Goal: Task Accomplishment & Management: Manage account settings

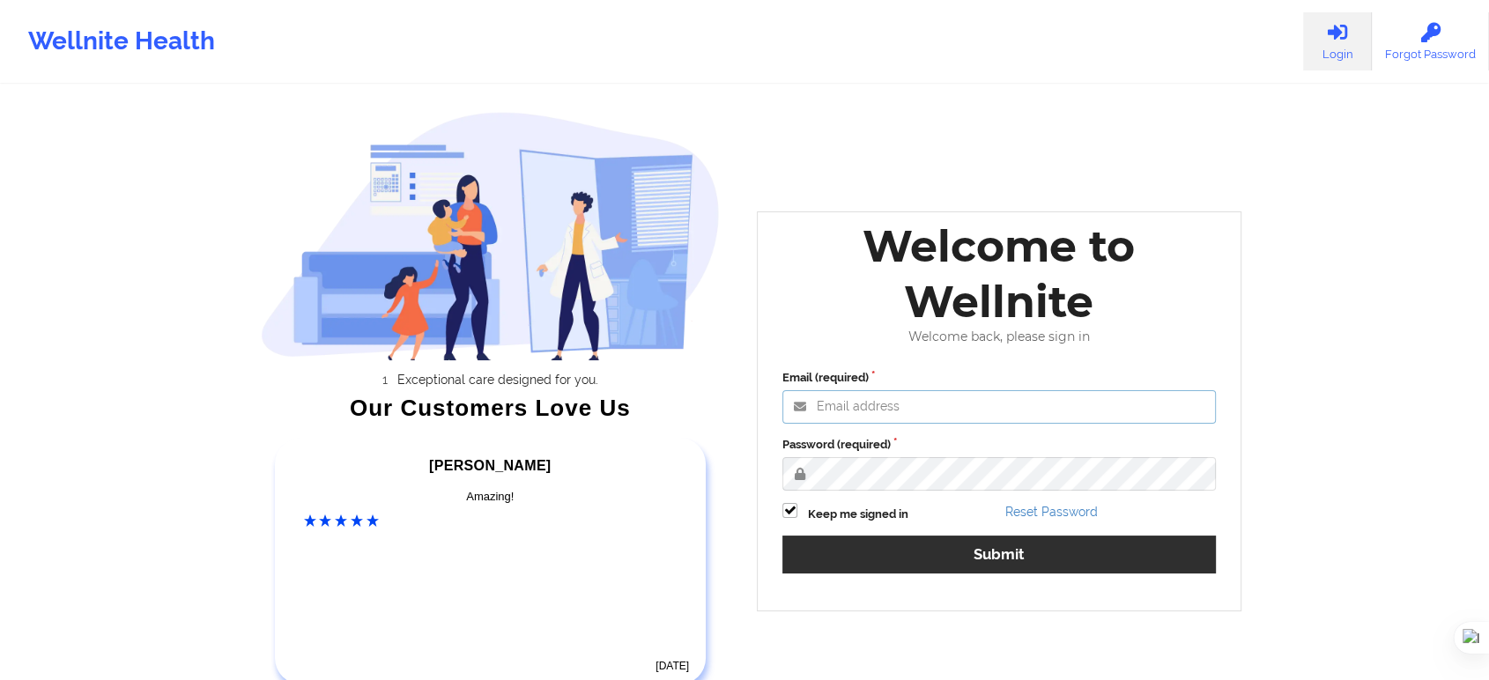
type input "wajeeha@wellnite.com"
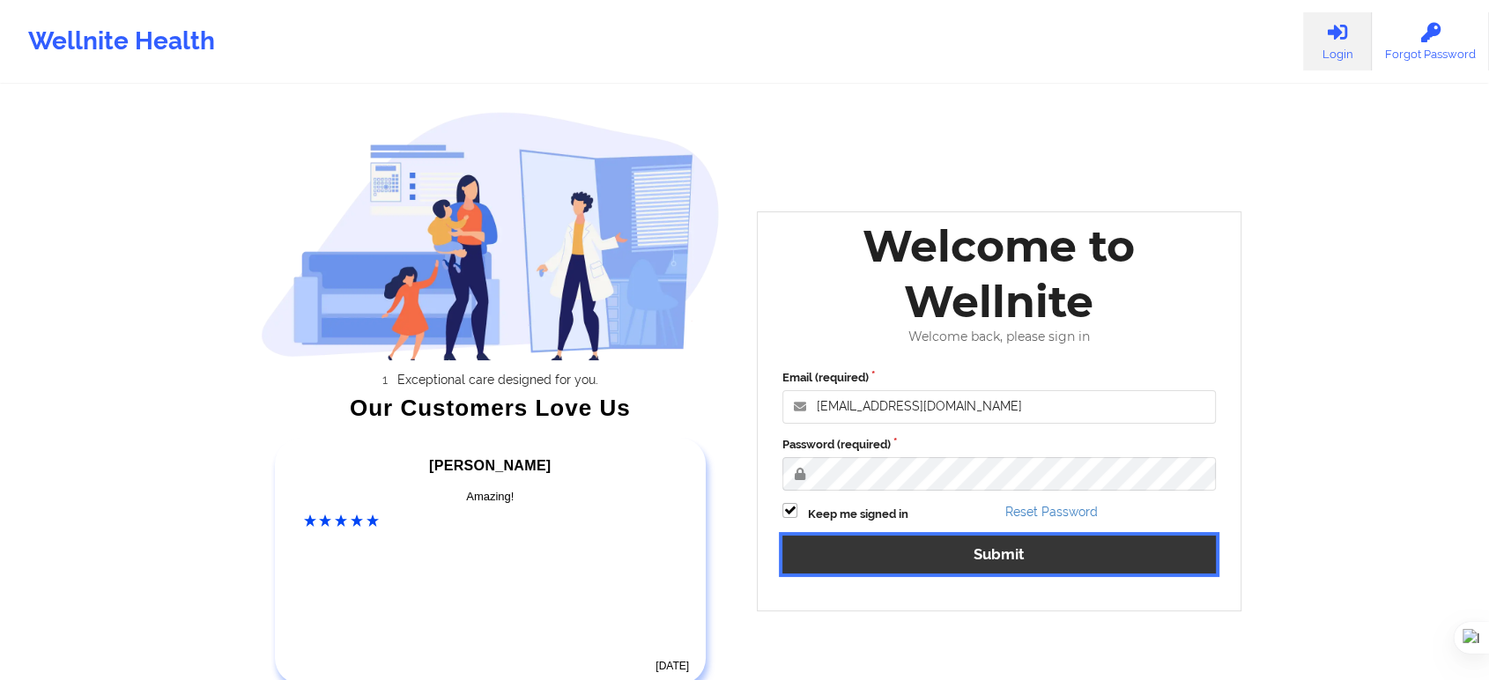
click at [872, 543] on button "Submit" at bounding box center [999, 555] width 434 height 38
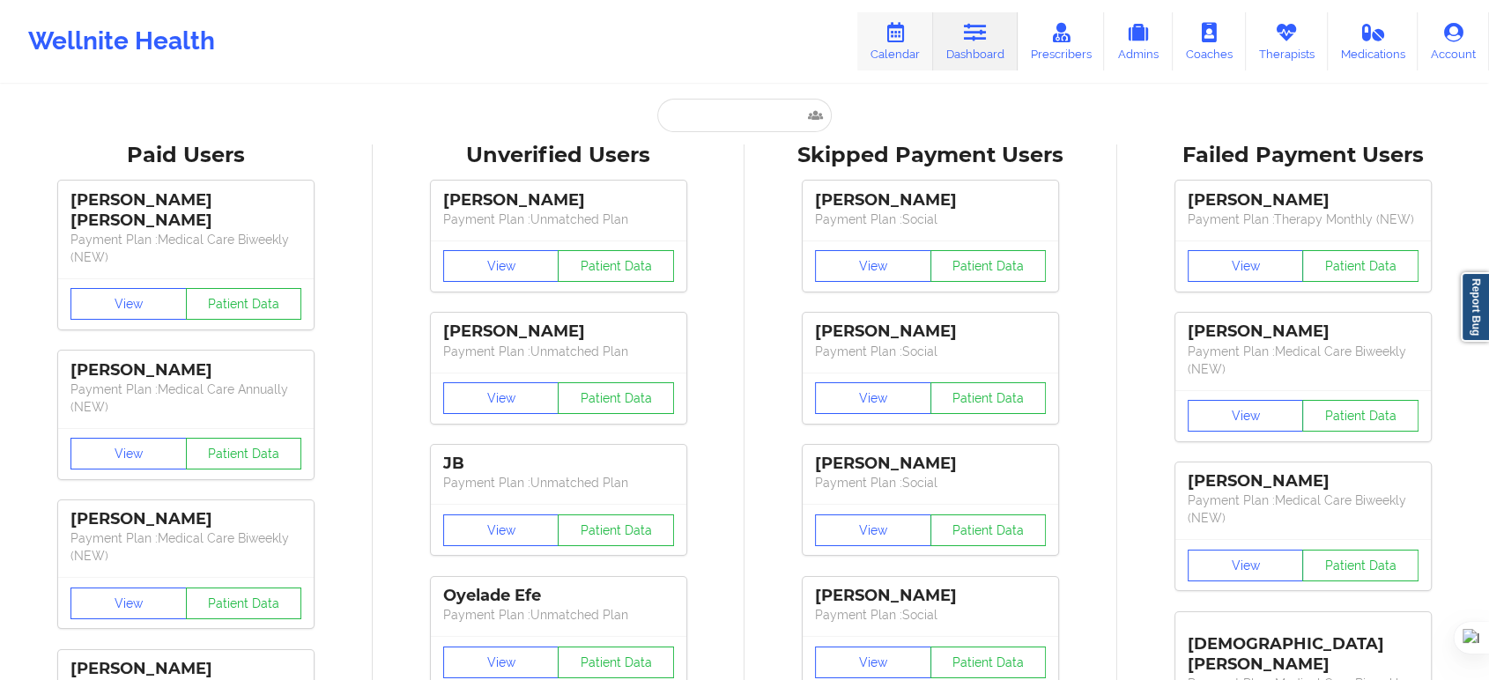
click at [894, 49] on link "Calendar" at bounding box center [895, 41] width 76 height 58
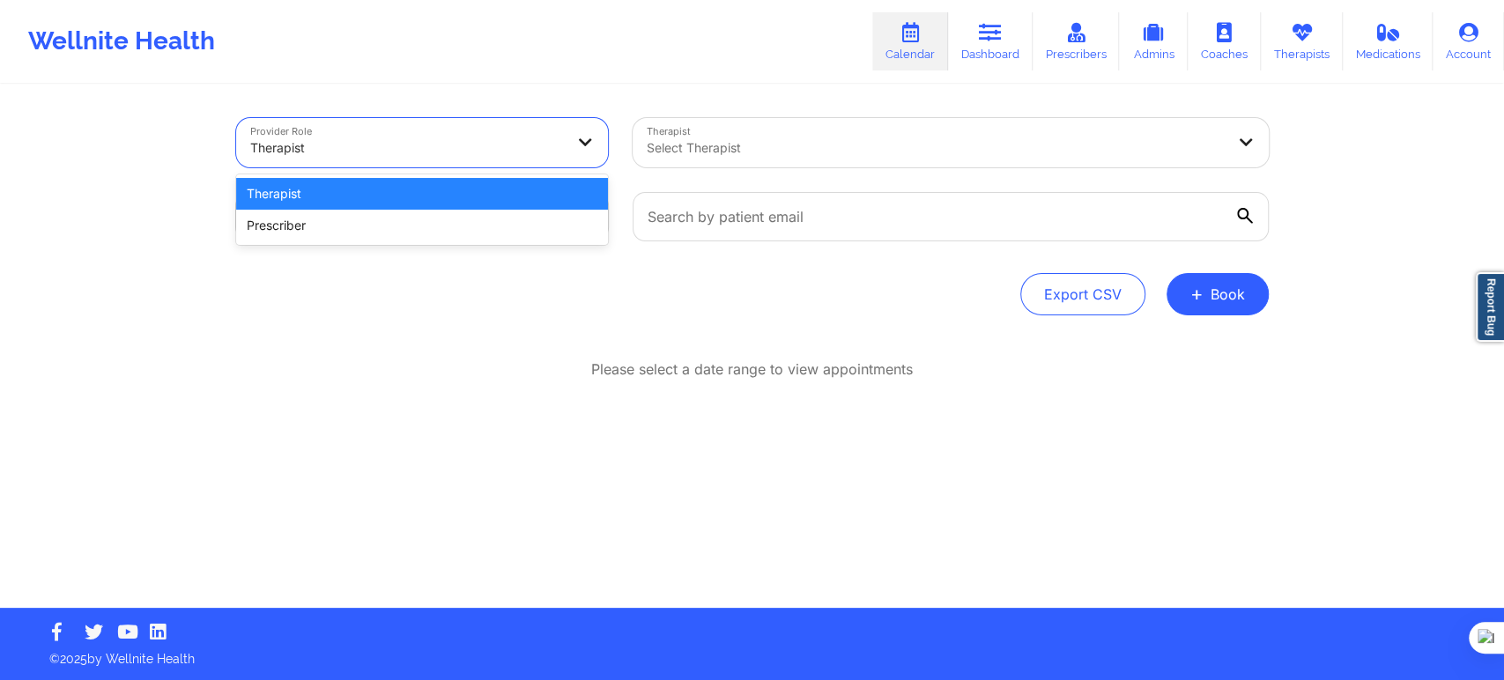
click at [536, 137] on div at bounding box center [407, 147] width 314 height 21
click at [752, 153] on div at bounding box center [936, 147] width 578 height 21
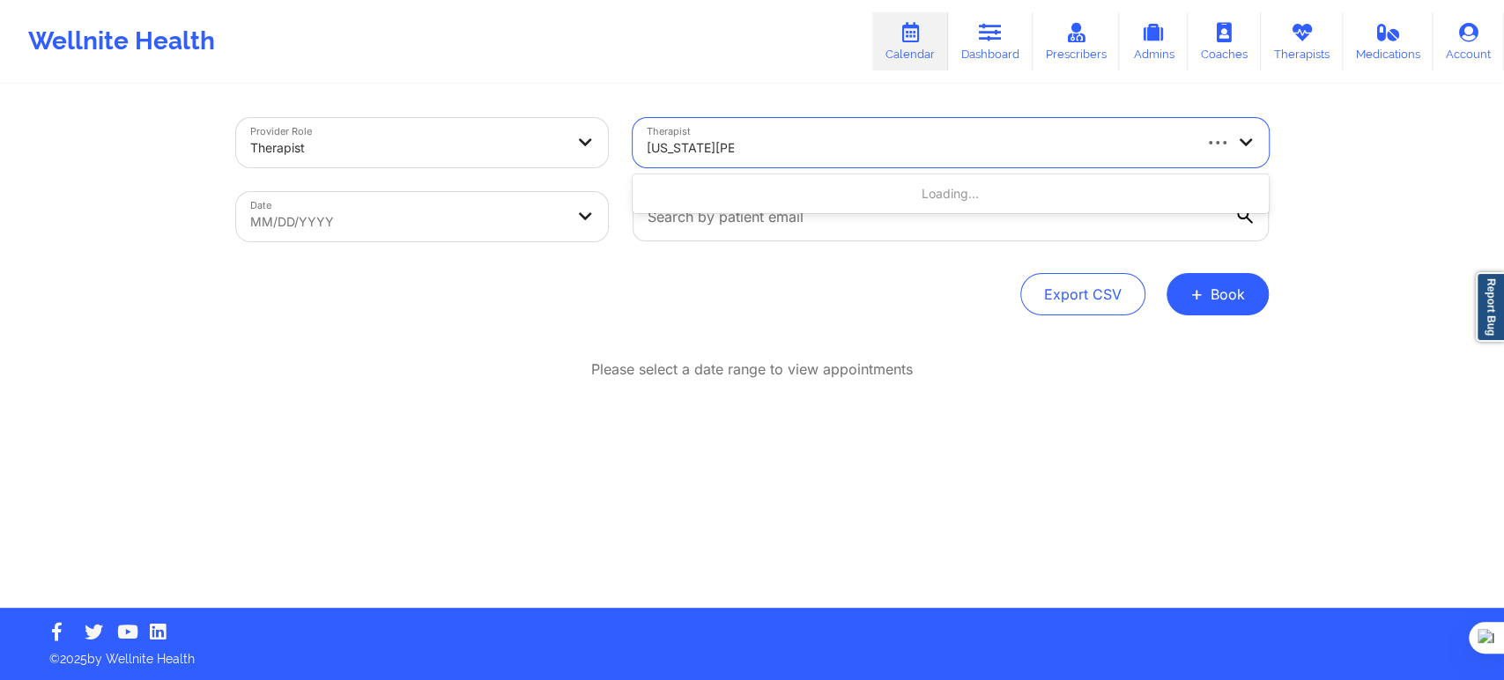
type input "virginia gibala"
click at [480, 233] on body "Wellnite Health Calendar Dashboard Prescribers Admins Coaches Therapists Medica…" at bounding box center [752, 340] width 1504 height 680
select select "2025-8"
select select "2025-9"
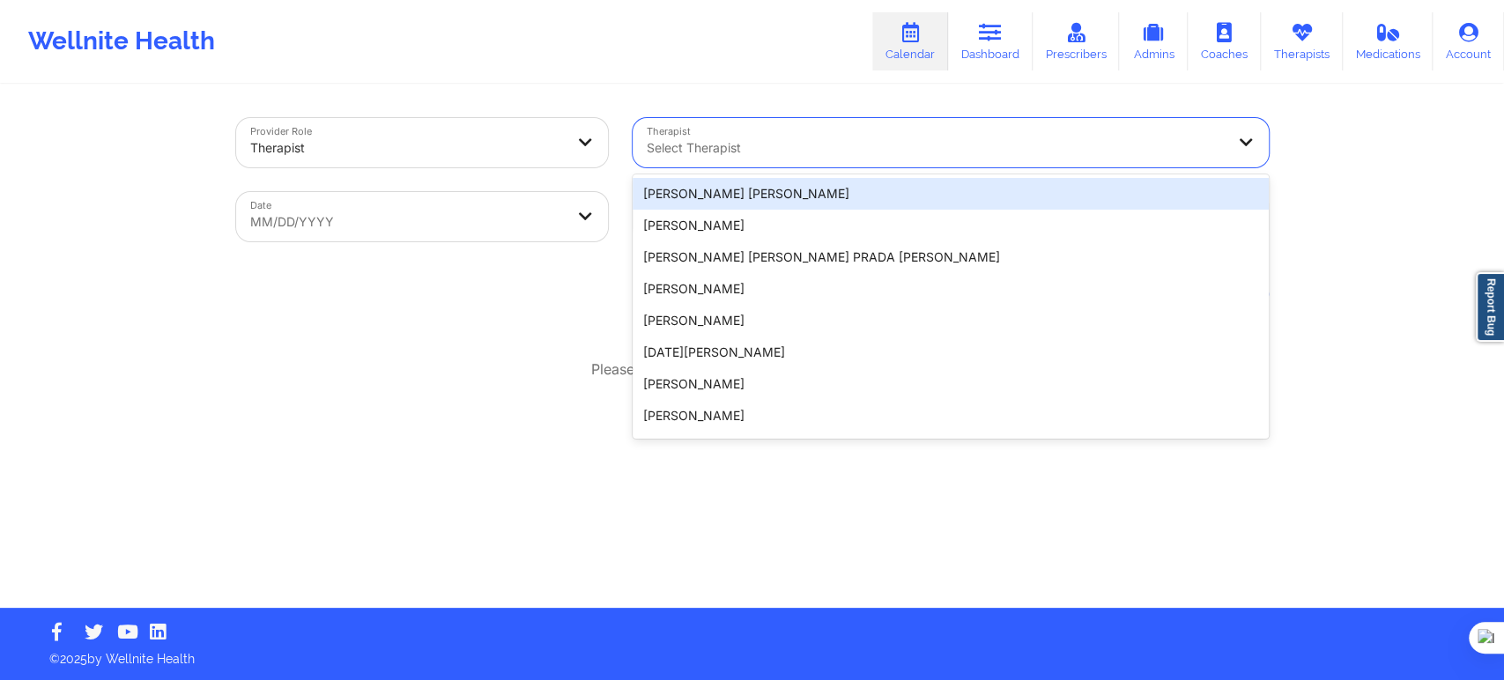
click at [783, 136] on div "Select Therapist" at bounding box center [930, 142] width 594 height 49
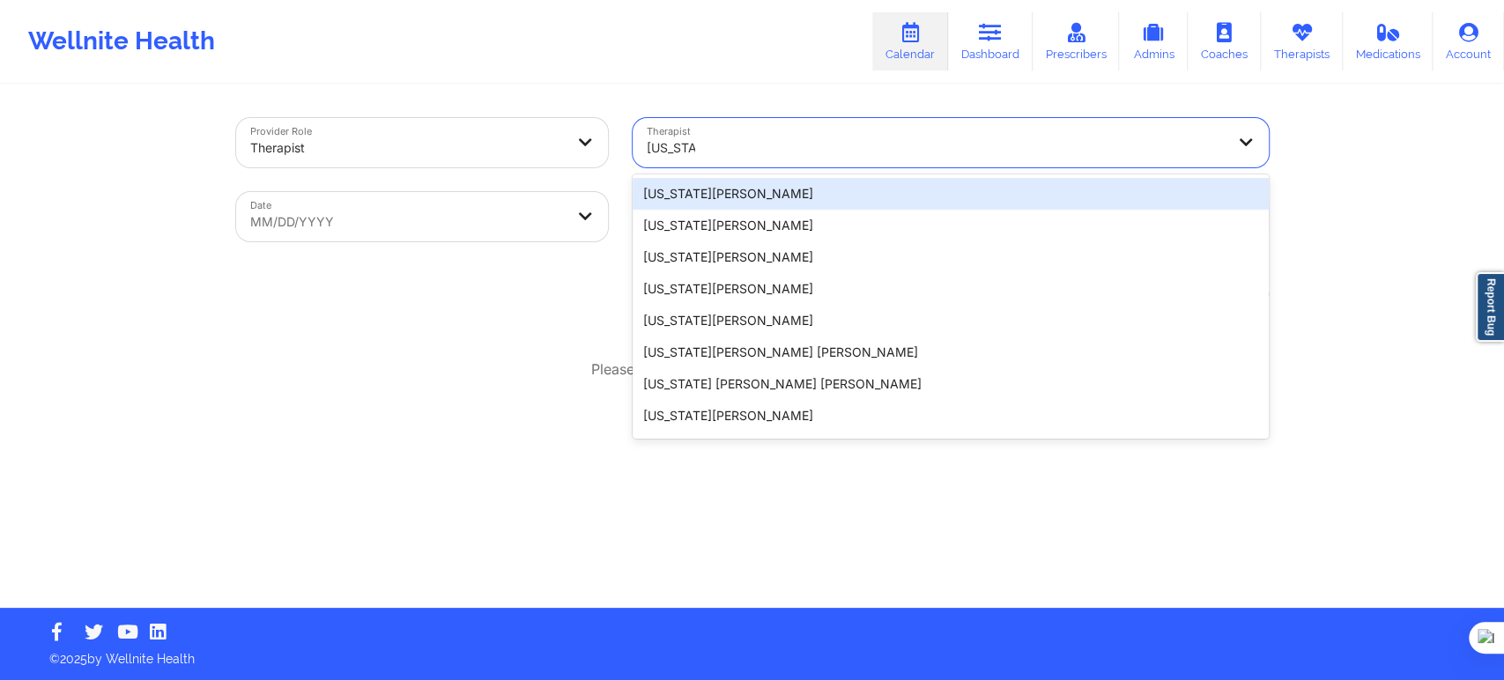
type input "virginia g"
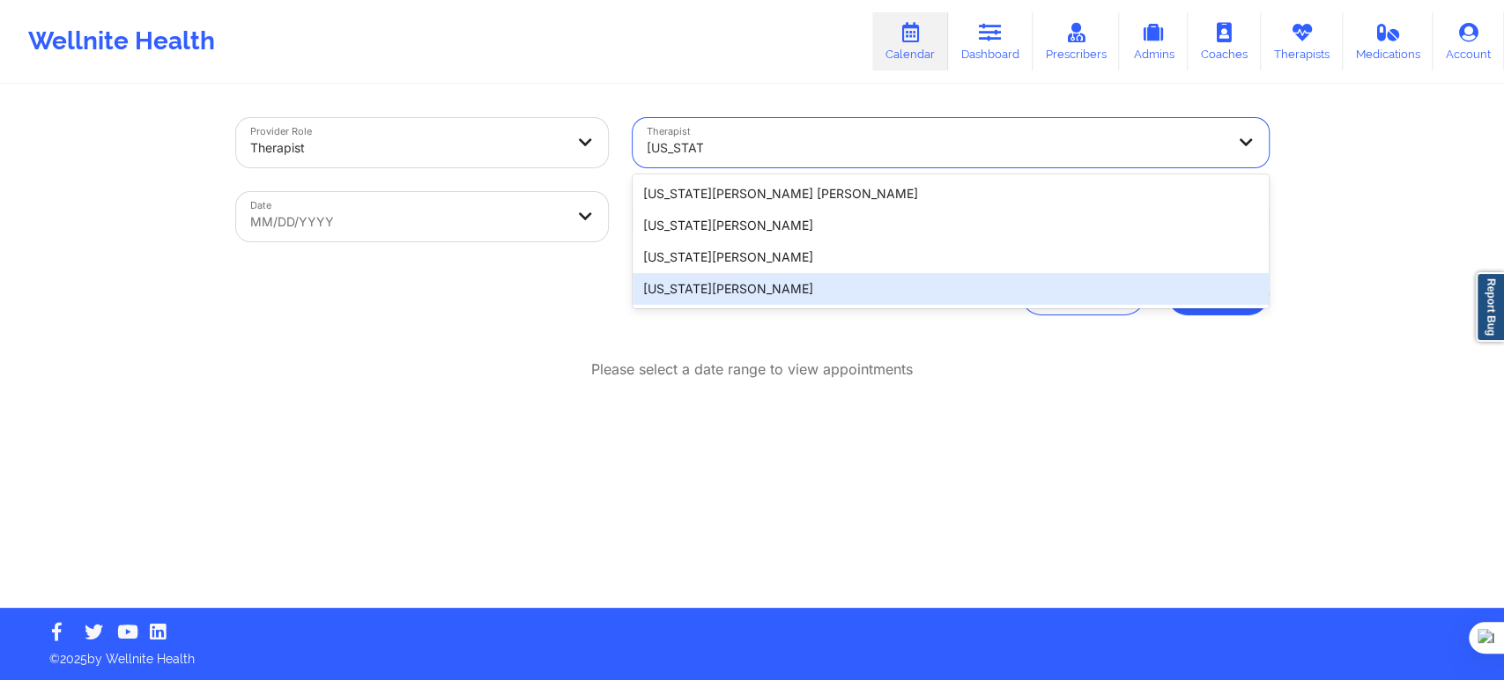
click at [729, 293] on div "Virginia Gibala" at bounding box center [951, 289] width 636 height 32
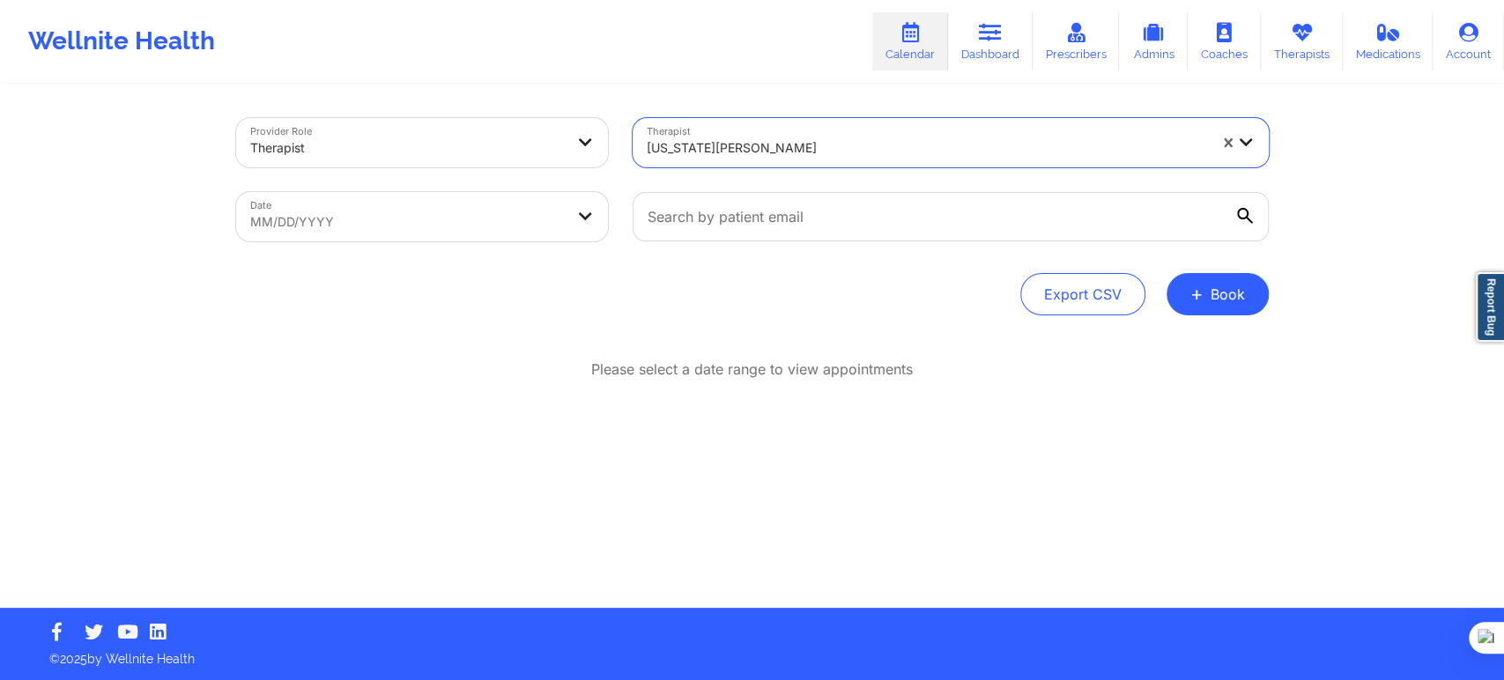
click at [489, 266] on div "Provider Role Therapist Therapist option Virginia Gibala, selected. Virginia Gi…" at bounding box center [752, 216] width 1033 height 197
click at [466, 226] on body "Wellnite Health Calendar Dashboard Prescribers Admins Coaches Therapists Medica…" at bounding box center [752, 340] width 1504 height 680
select select "2025-8"
select select "2025-9"
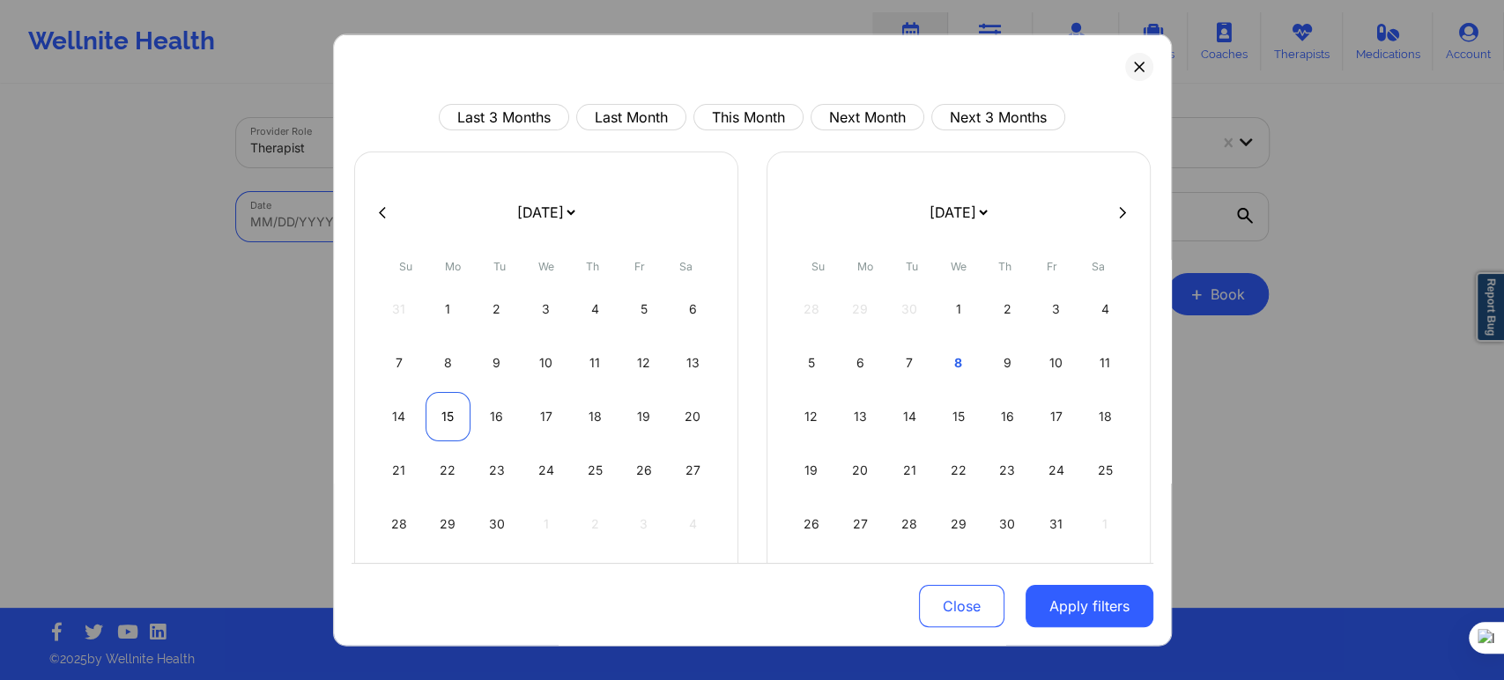
click at [455, 409] on div "15" at bounding box center [448, 416] width 45 height 49
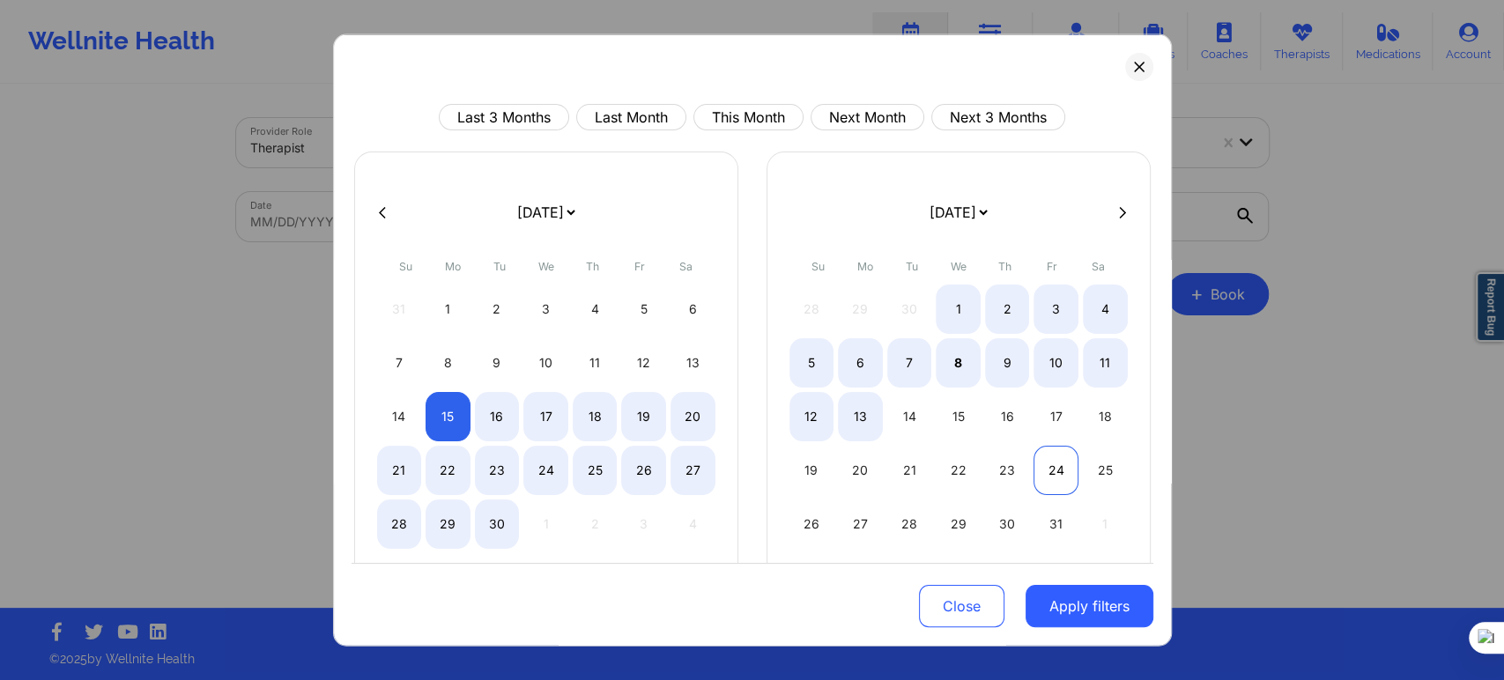
select select "2025-8"
select select "2025-9"
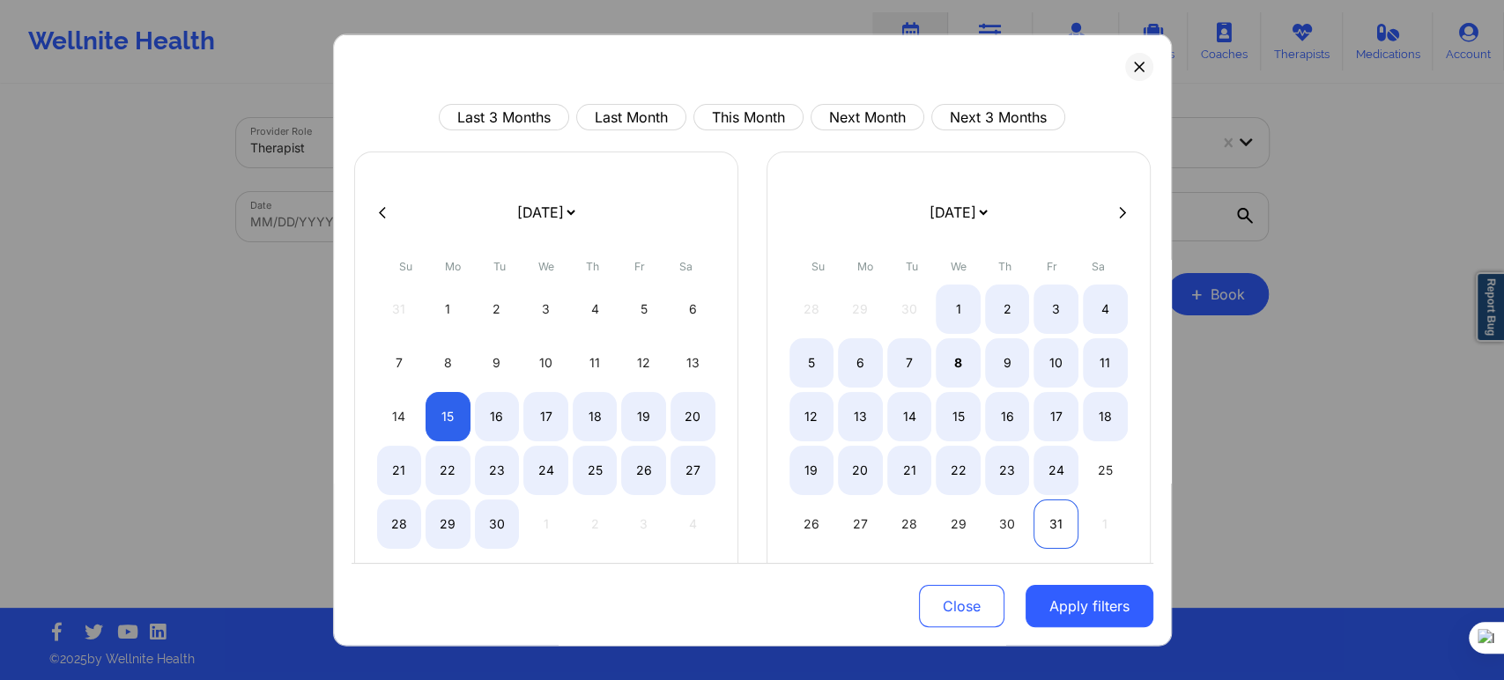
select select "2025-8"
select select "2025-9"
click at [1056, 519] on div "31" at bounding box center [1056, 524] width 45 height 49
select select "2025-8"
select select "2025-9"
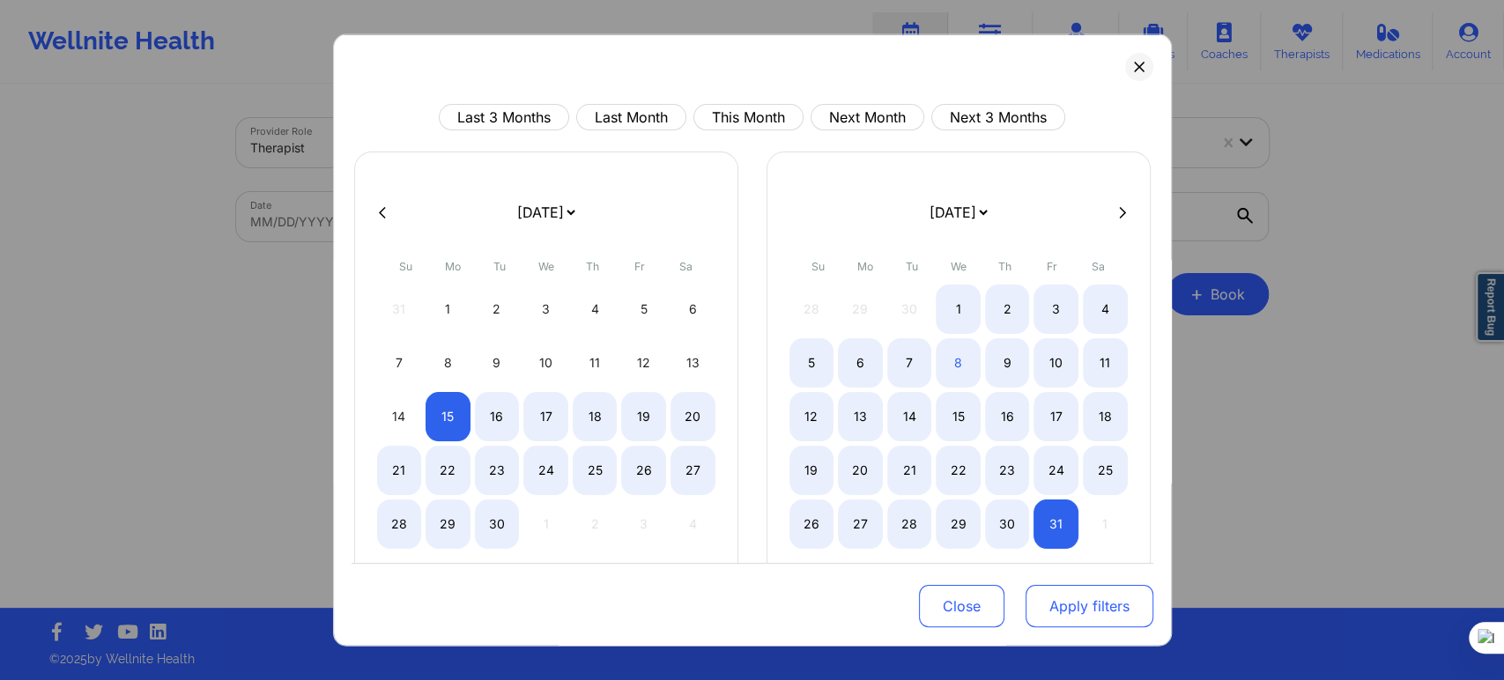
click at [1082, 609] on button "Apply filters" at bounding box center [1090, 606] width 128 height 42
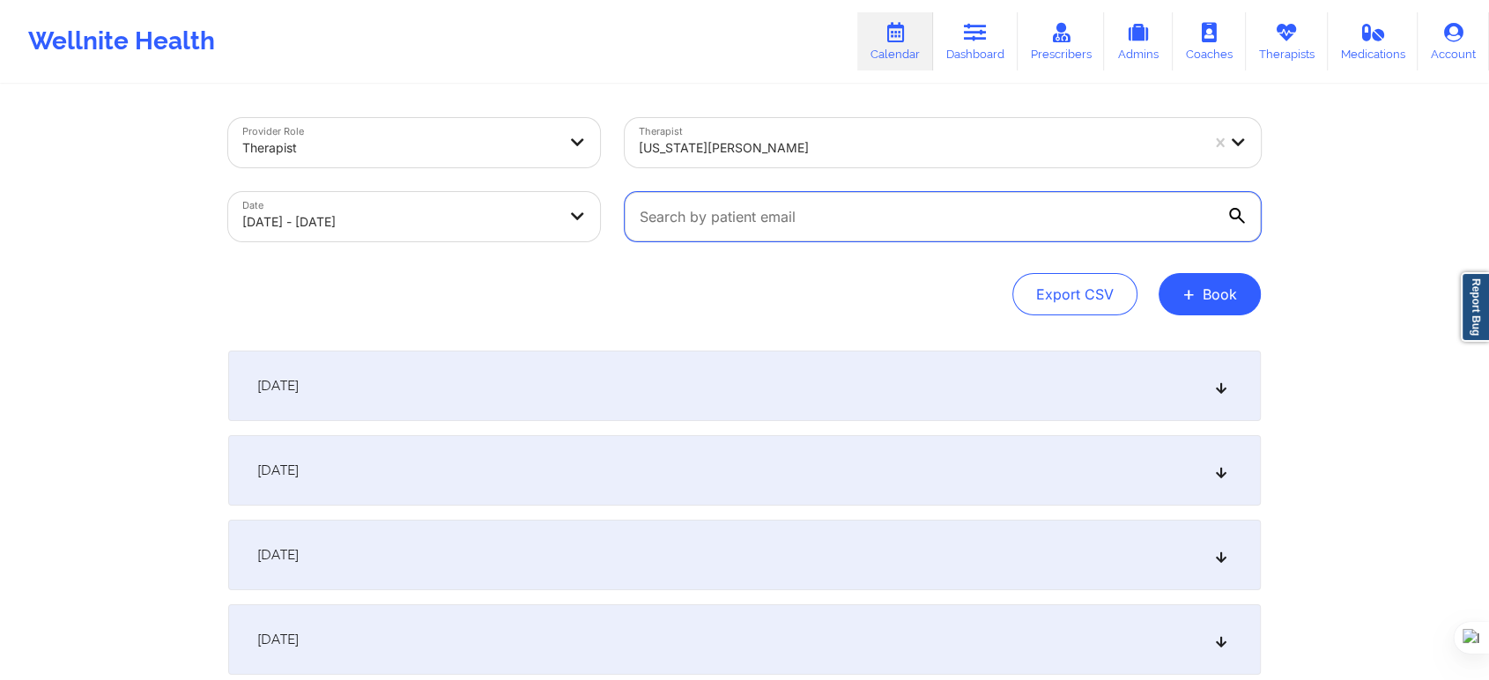
click at [715, 217] on input "text" at bounding box center [943, 216] width 636 height 49
paste input "marciejayne@mac.com"
type input "marciejayne@mac.com"
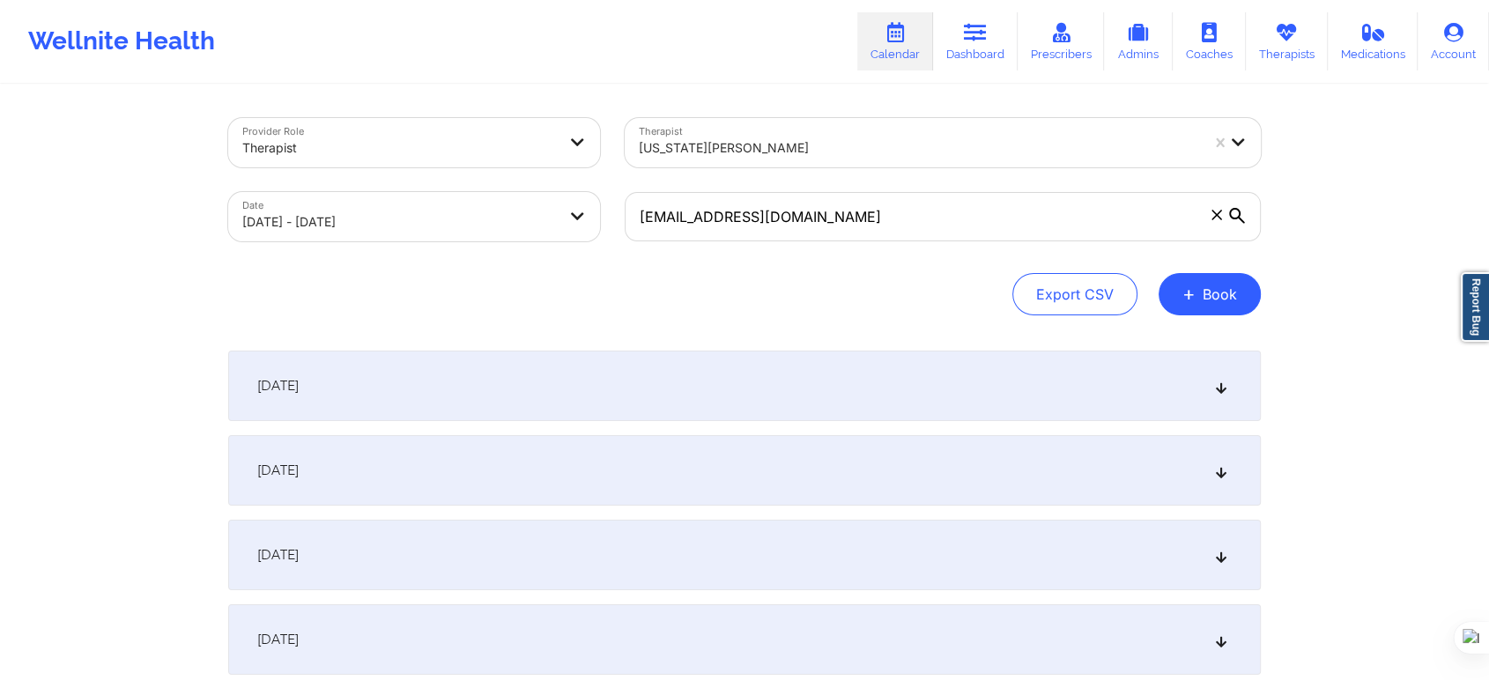
click at [473, 371] on div "September 15, 2025" at bounding box center [744, 386] width 1033 height 70
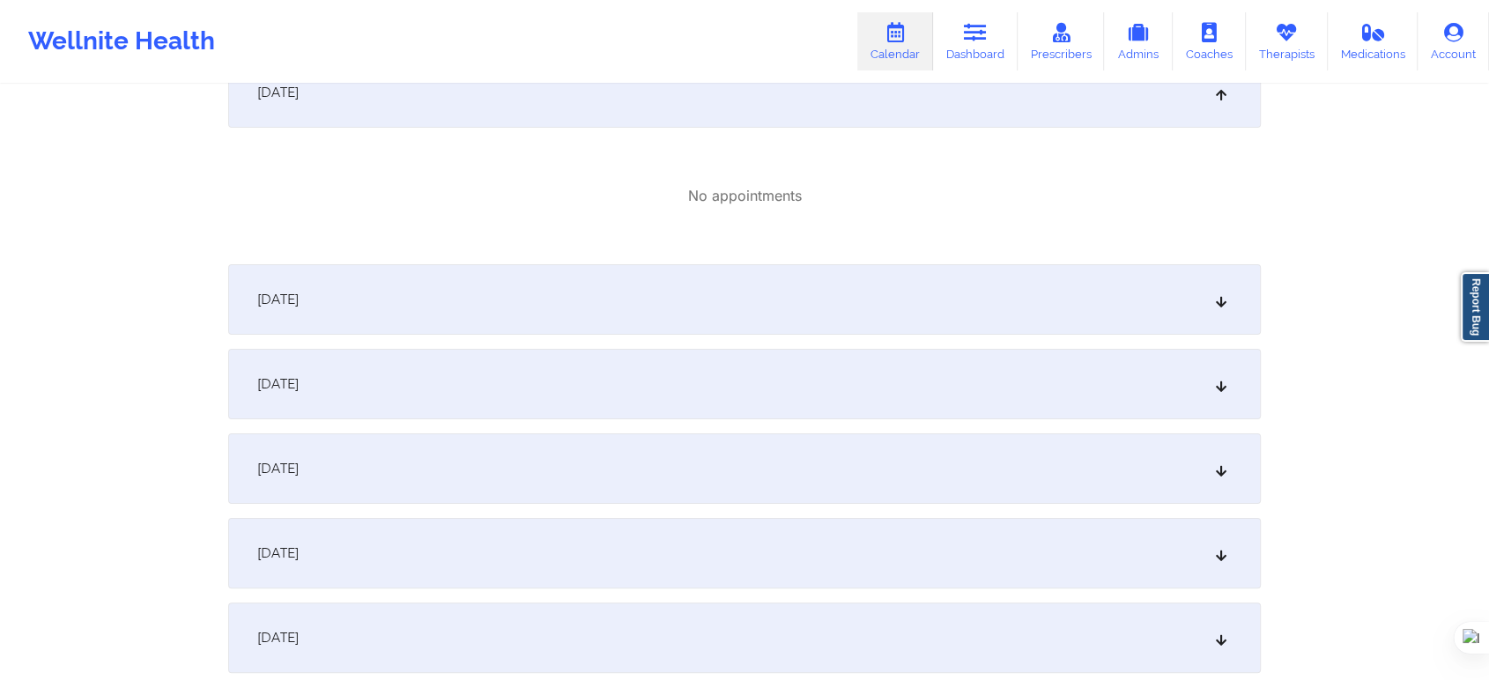
click at [299, 296] on span "September 16, 2025" at bounding box center [277, 300] width 41 height 18
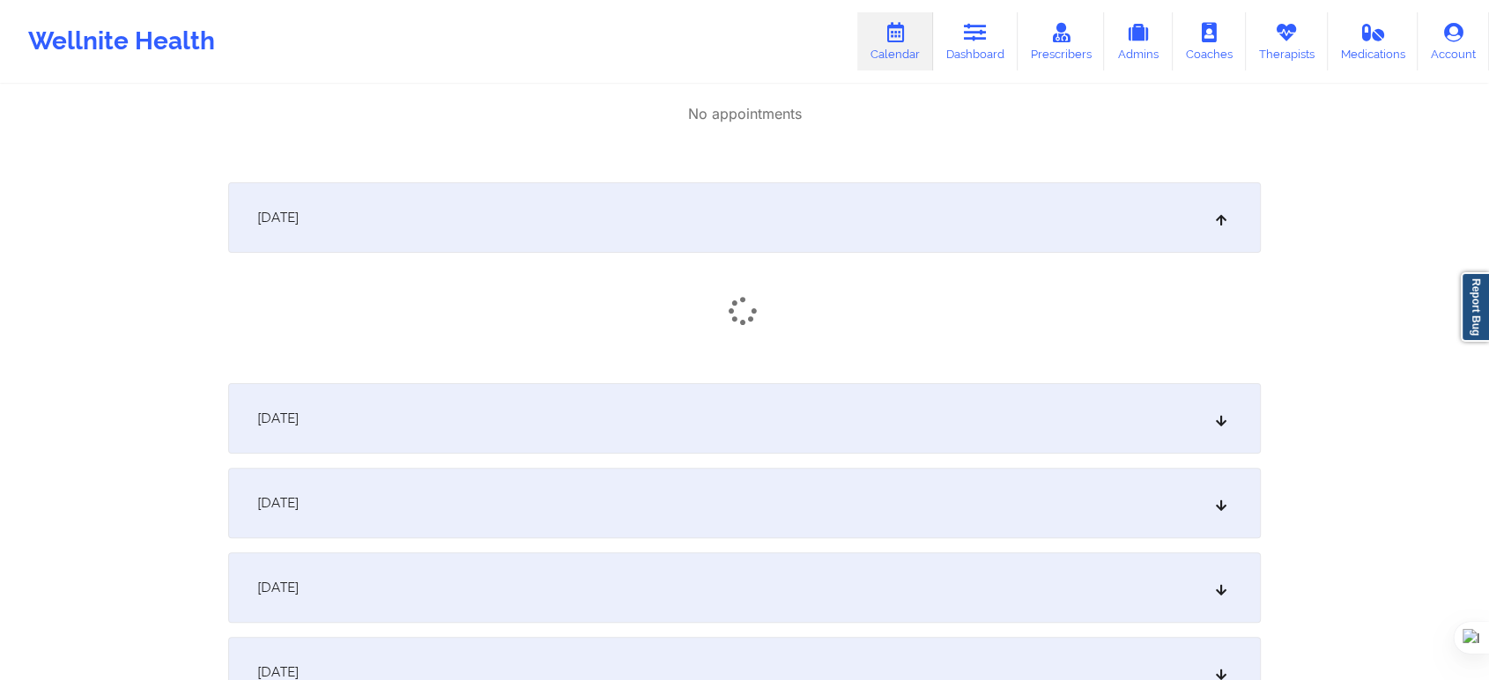
scroll to position [489, 0]
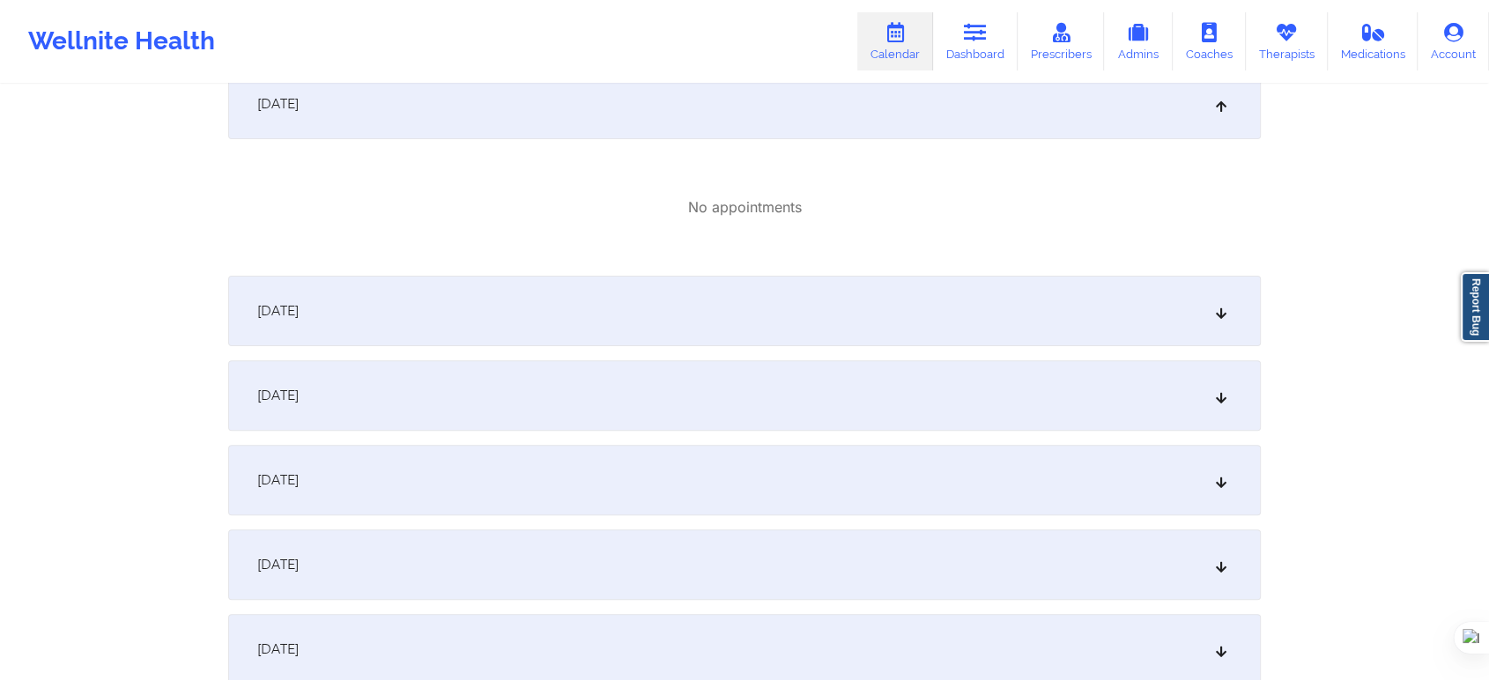
click at [382, 279] on div "September 17, 2025" at bounding box center [744, 311] width 1033 height 70
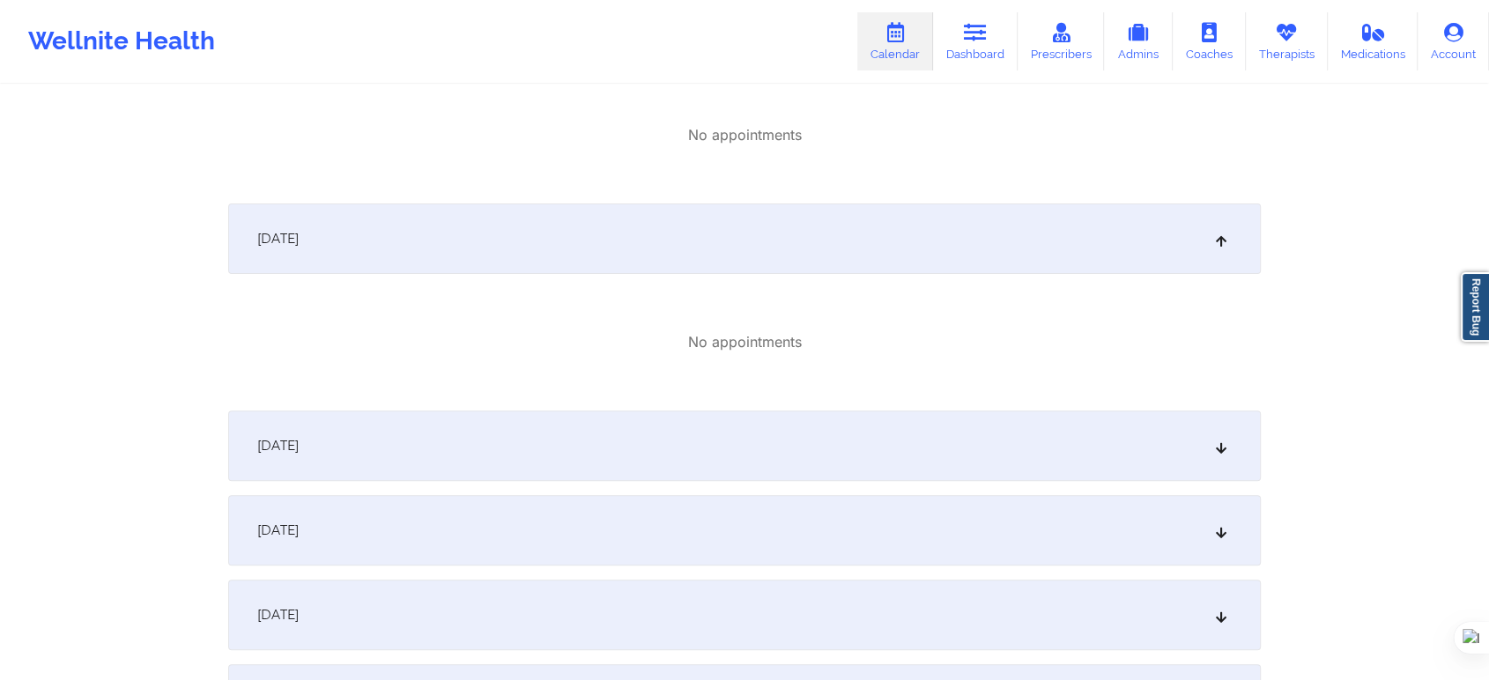
scroll to position [685, 0]
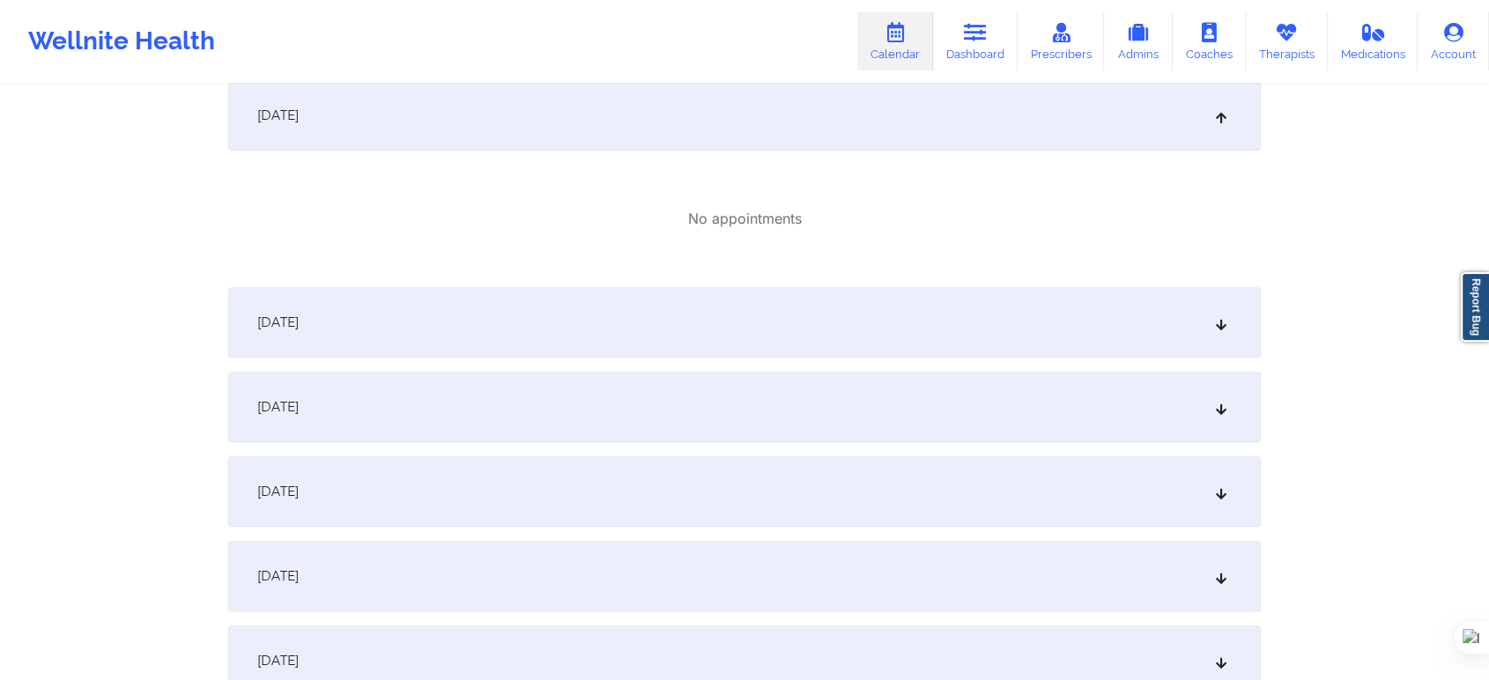
click at [299, 314] on span "September 18, 2025" at bounding box center [277, 323] width 41 height 18
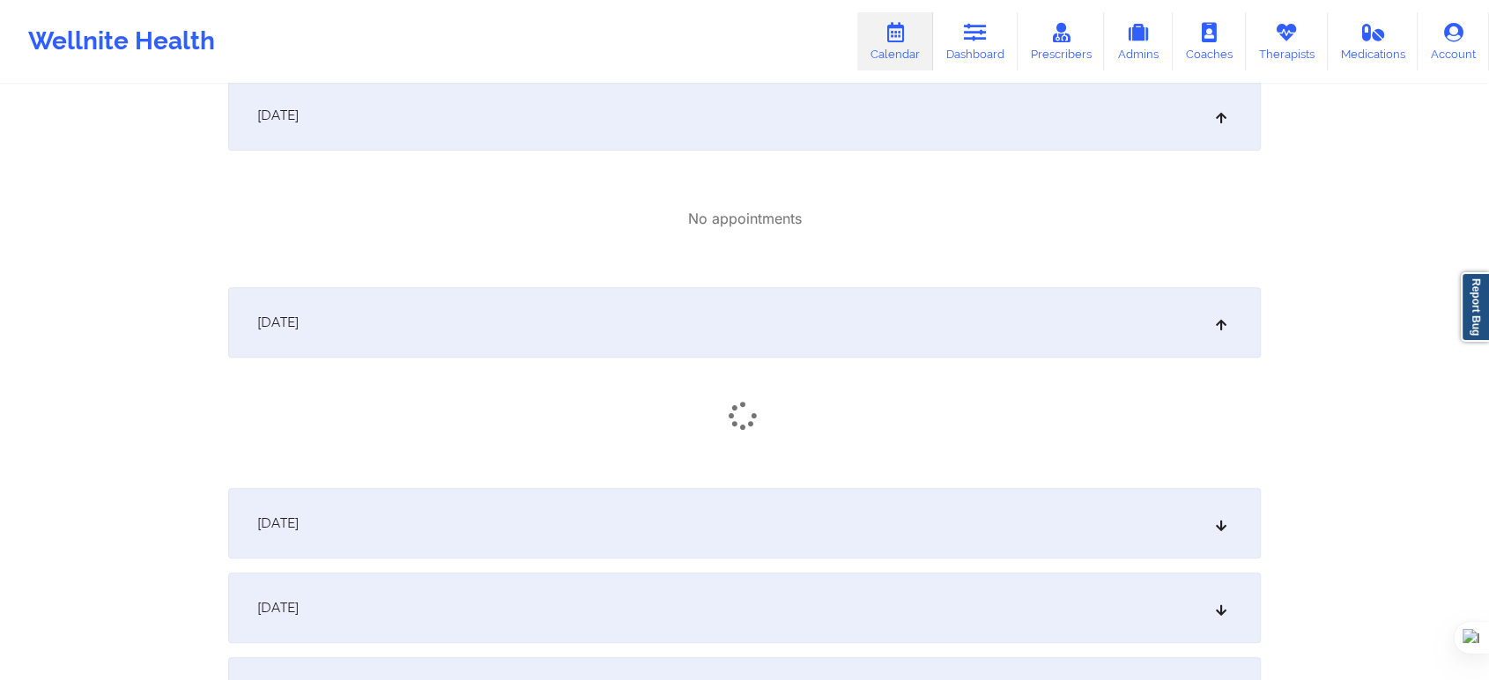
click at [299, 523] on span "September 19, 2025" at bounding box center [277, 524] width 41 height 18
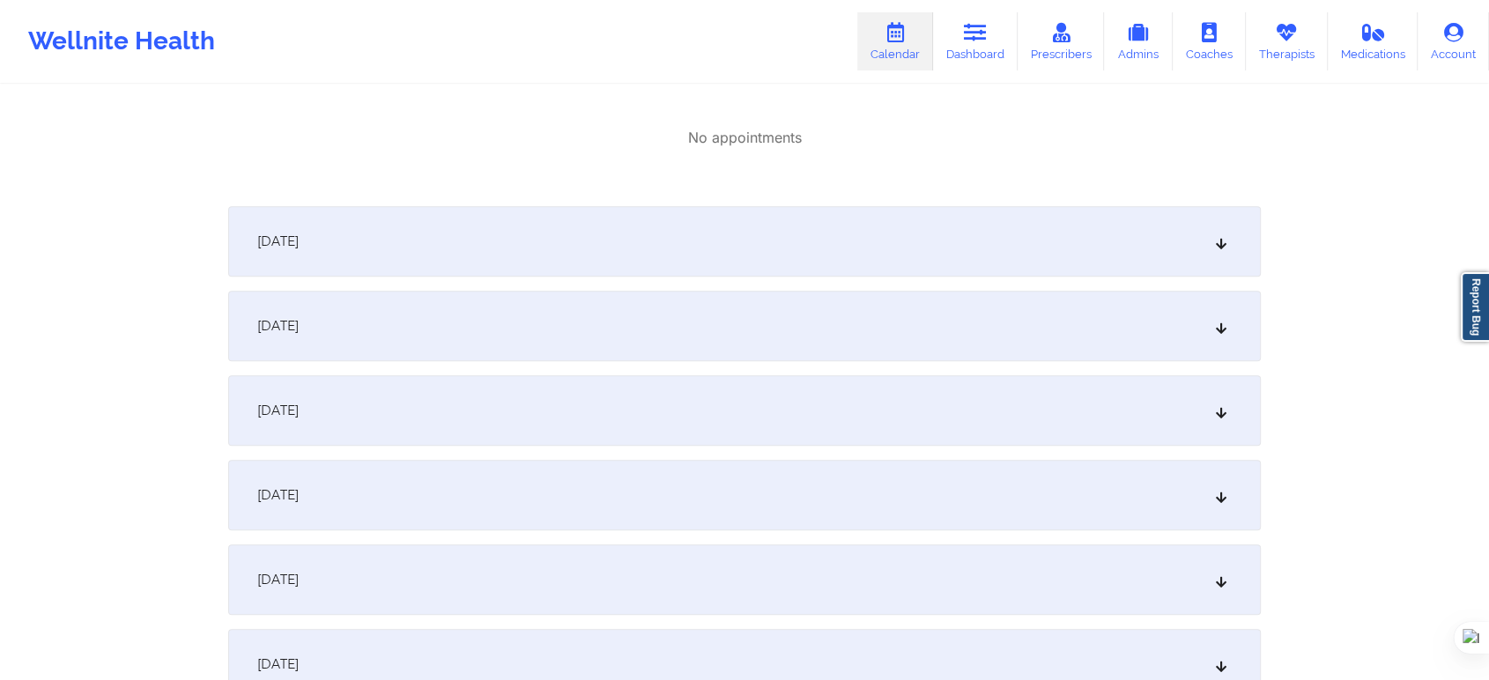
scroll to position [1272, 0]
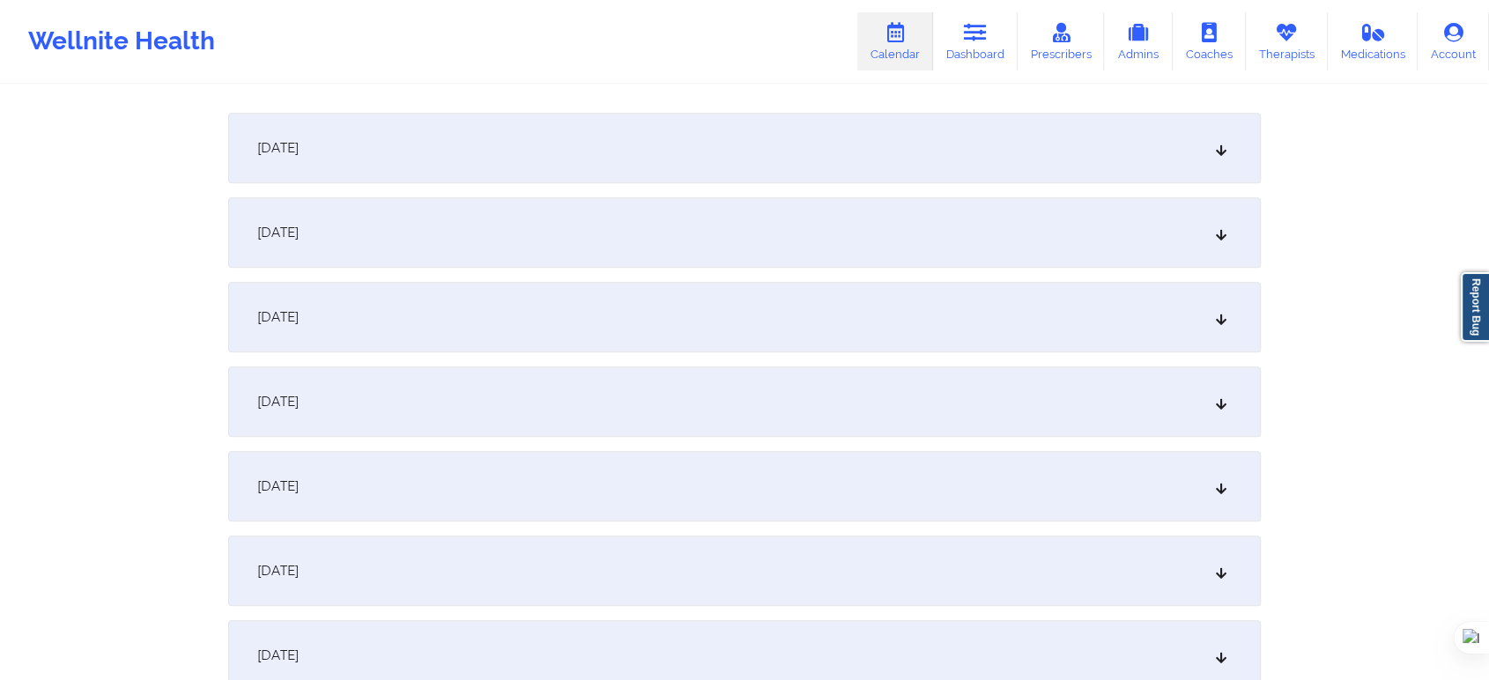
click at [474, 301] on div "September 22, 2025" at bounding box center [744, 317] width 1033 height 70
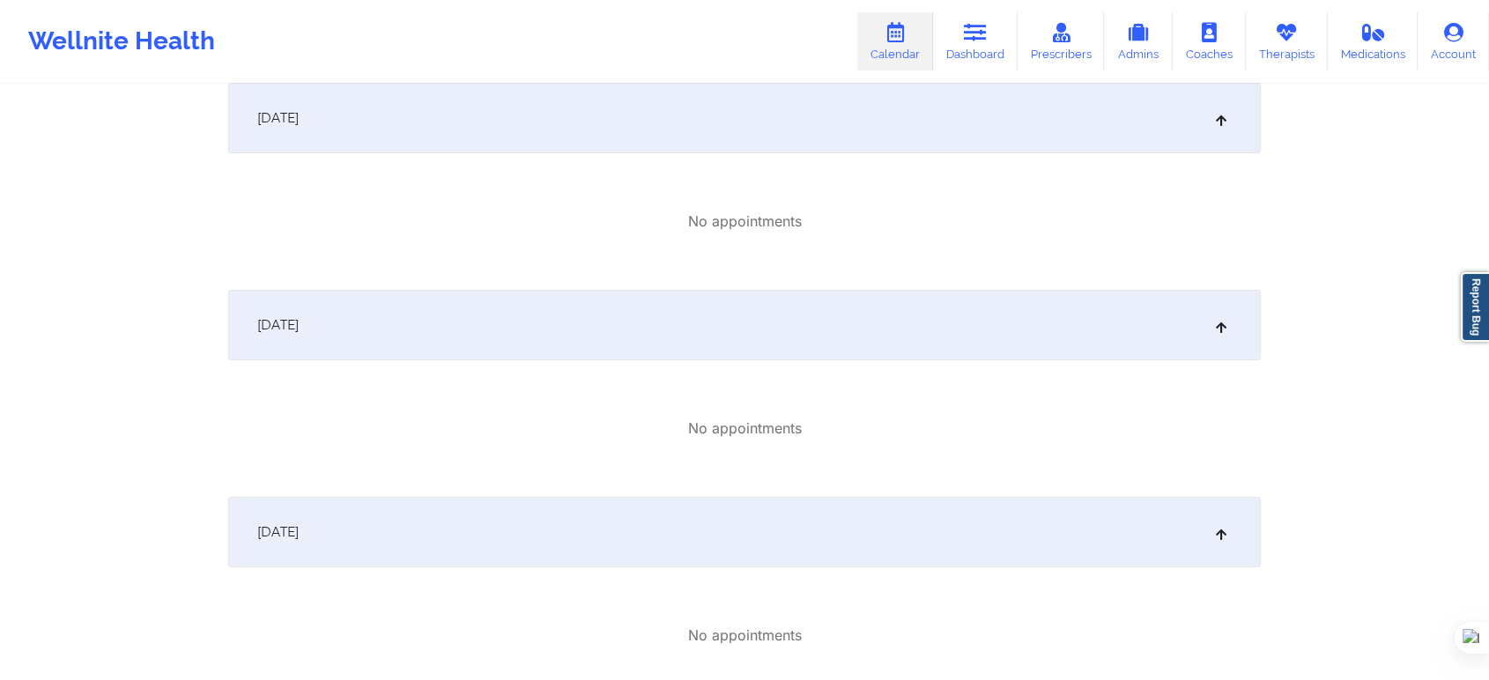
scroll to position [0, 0]
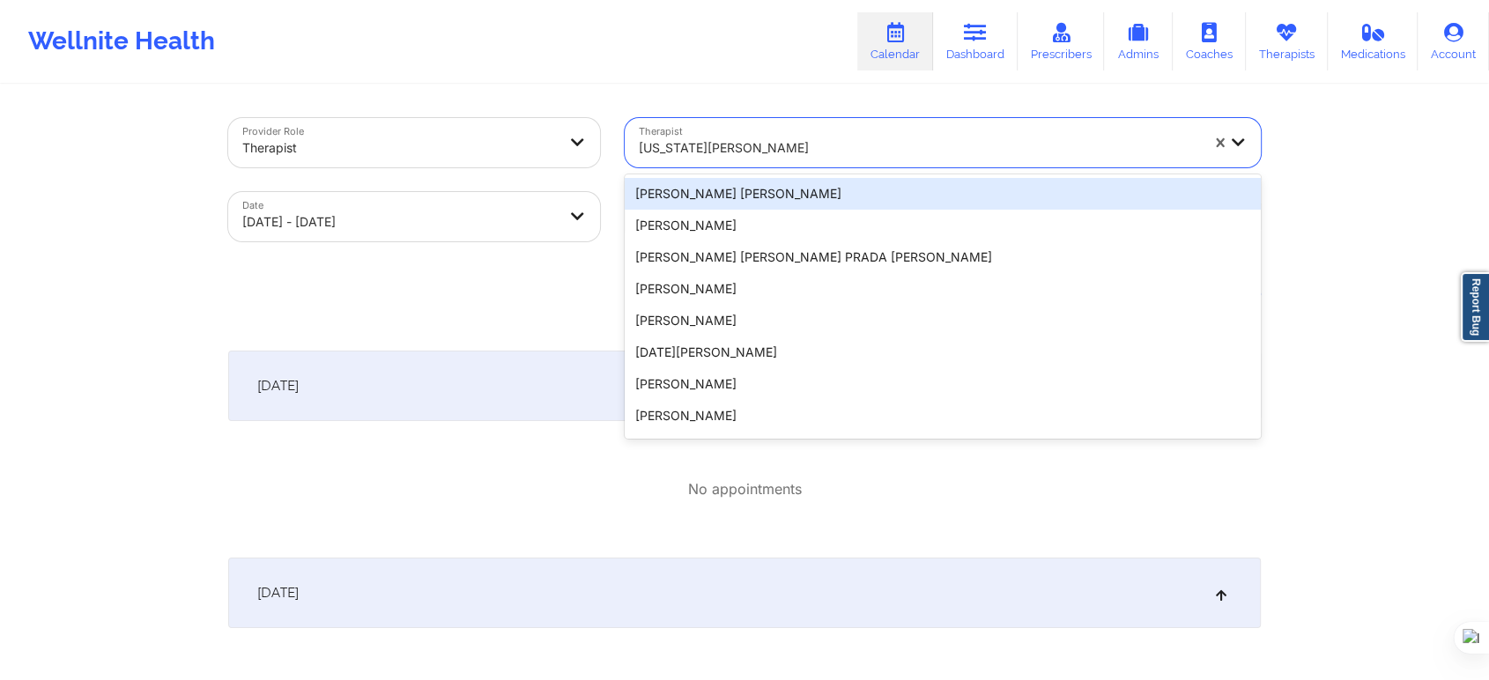
drag, startPoint x: 763, startPoint y: 152, endPoint x: 510, endPoint y: 146, distance: 252.9
click at [511, 146] on div "Provider Role Therapist Therapist 20 results available. Use Up and Down to choo…" at bounding box center [744, 180] width 1057 height 148
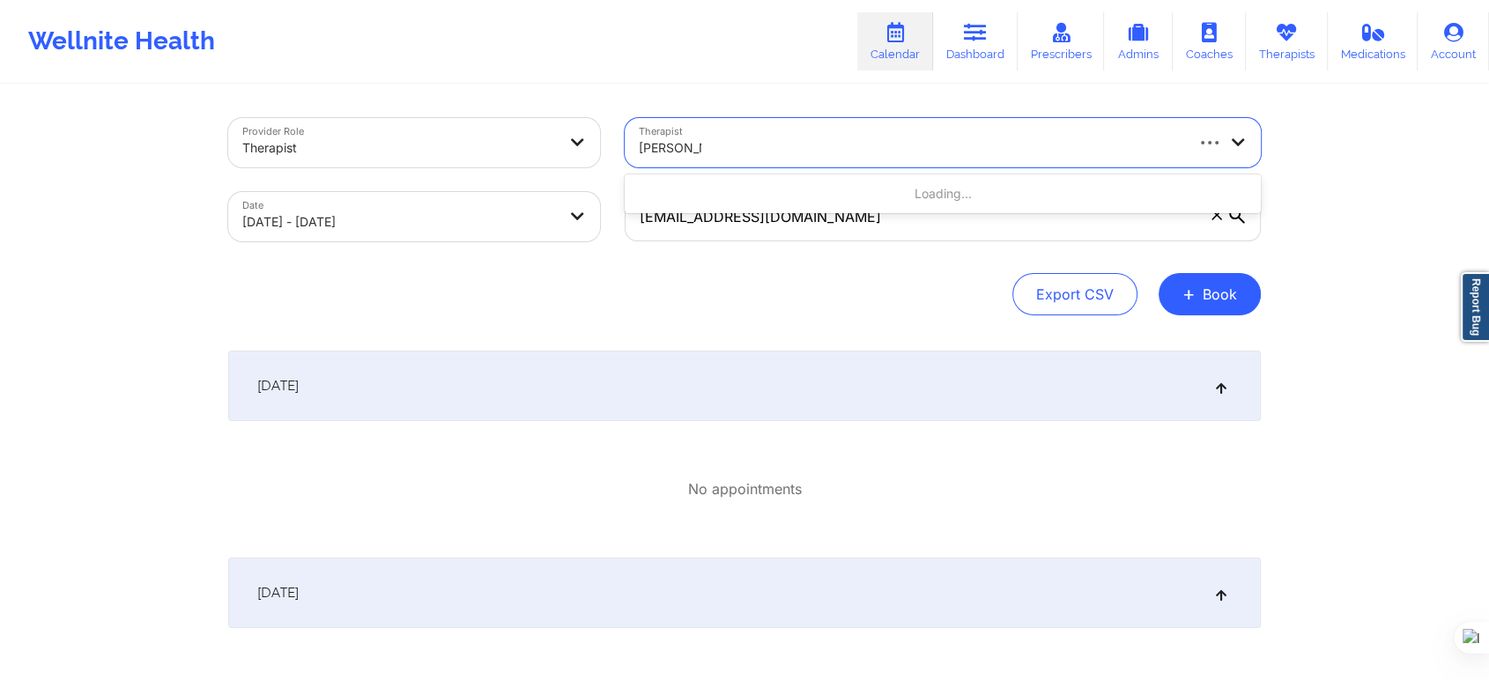
type input "nicole angel"
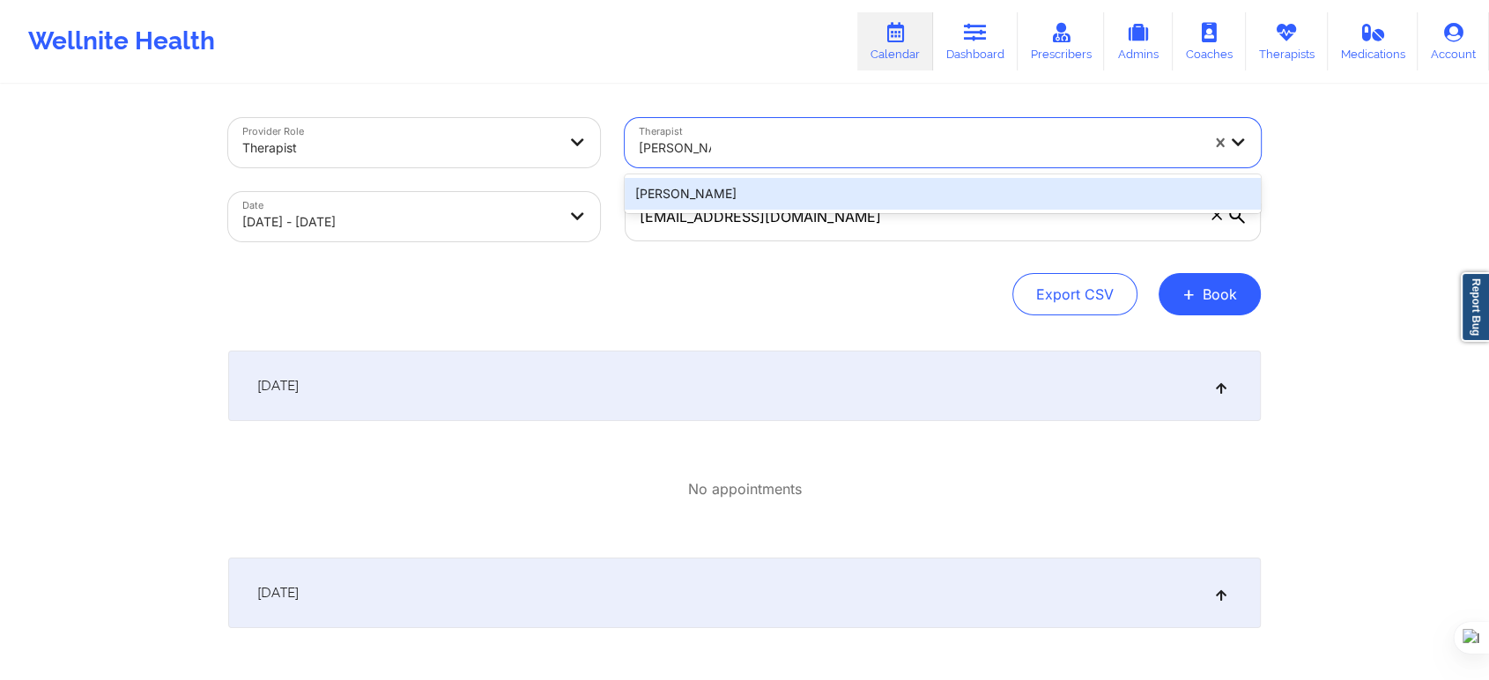
click at [855, 199] on div "Nicole Angel" at bounding box center [943, 194] width 636 height 32
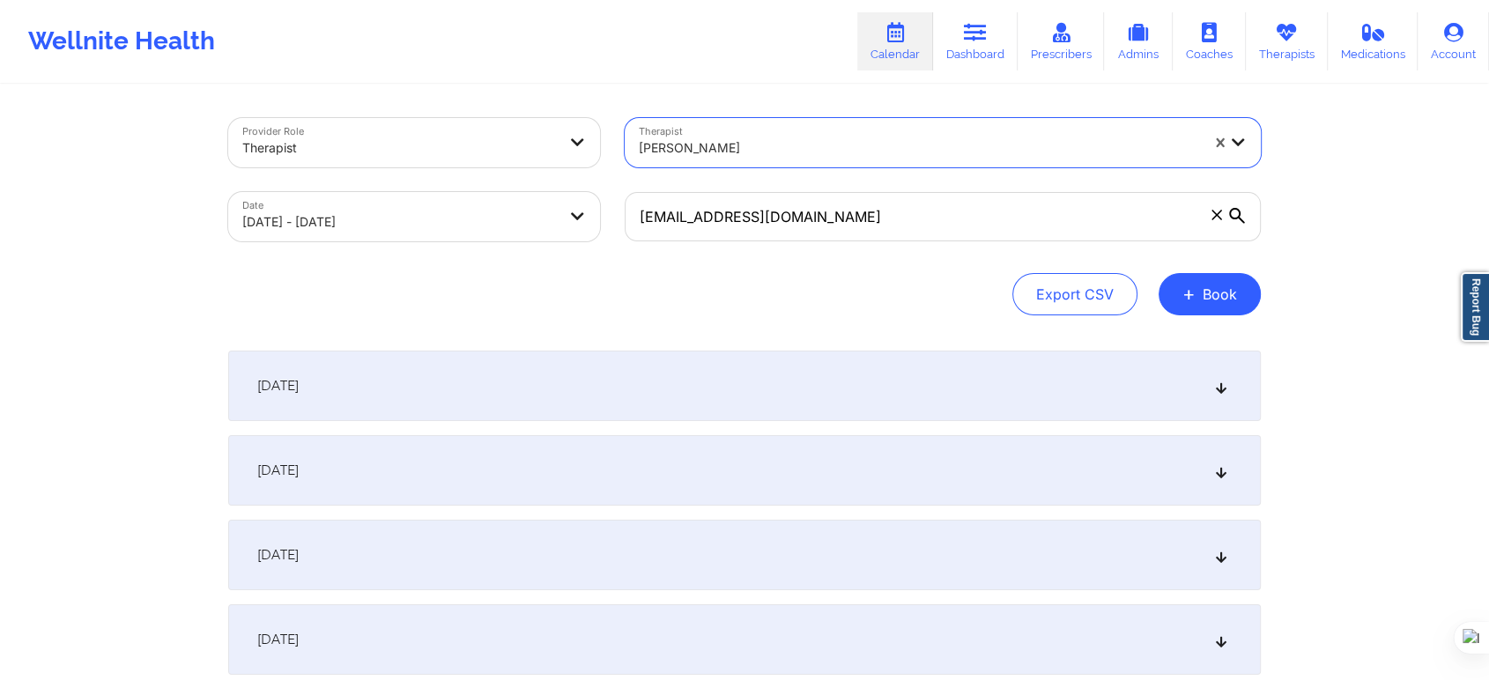
click at [380, 402] on div "September 15, 2025" at bounding box center [744, 386] width 1033 height 70
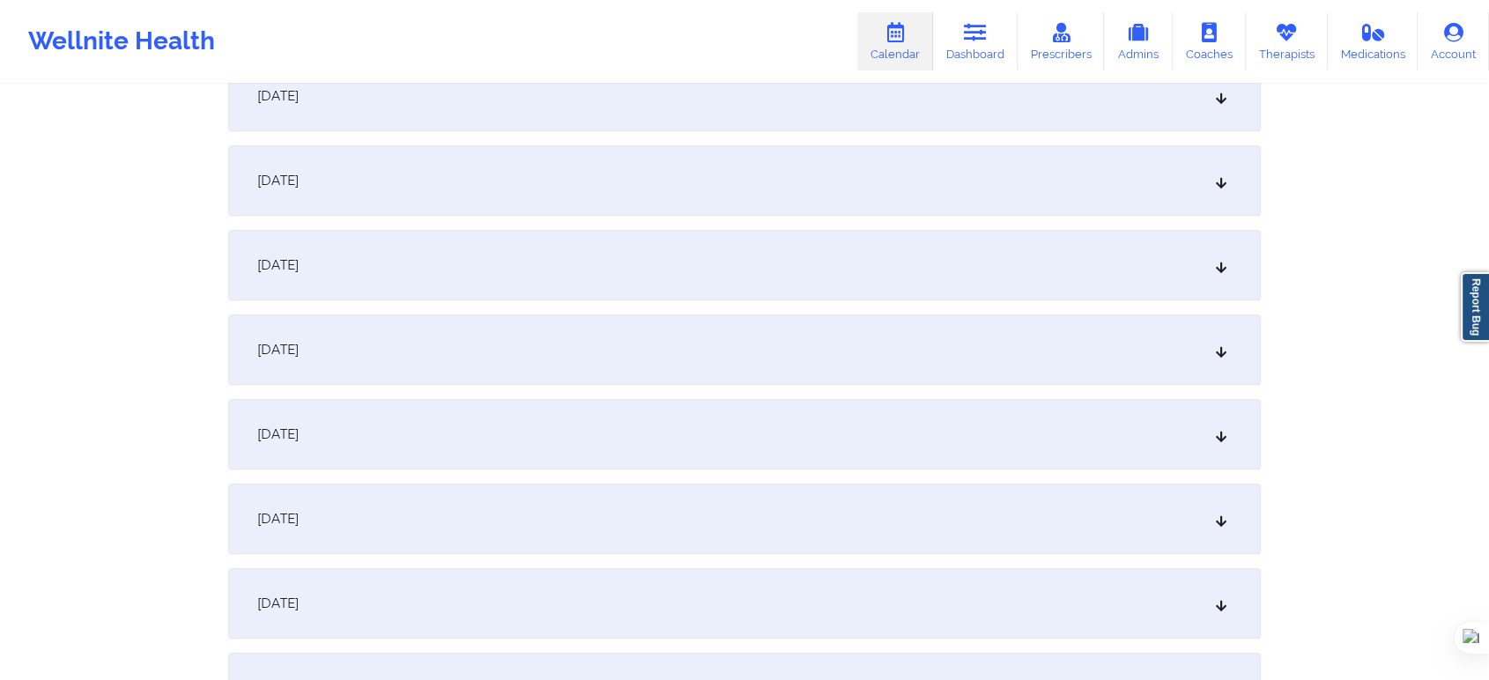
scroll to position [881, 0]
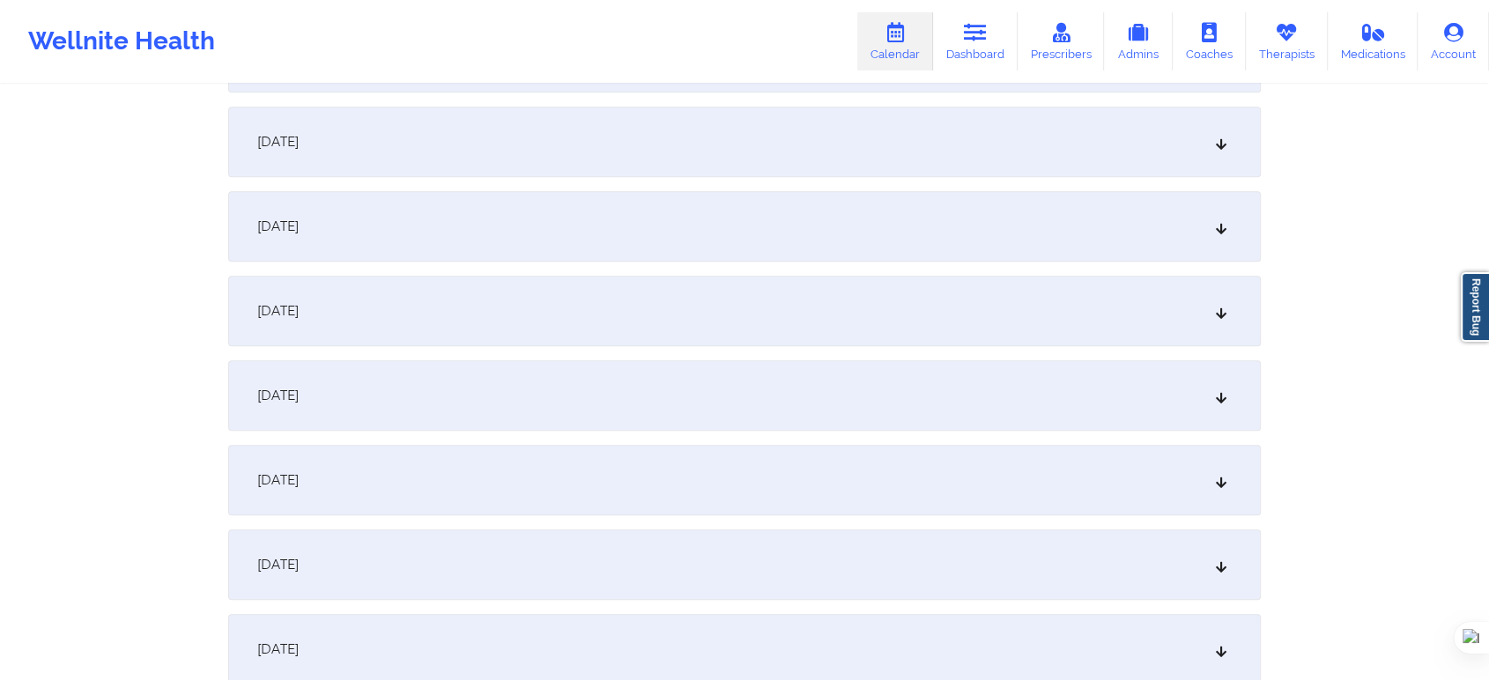
click at [465, 315] on div "September 22, 2025" at bounding box center [744, 311] width 1033 height 70
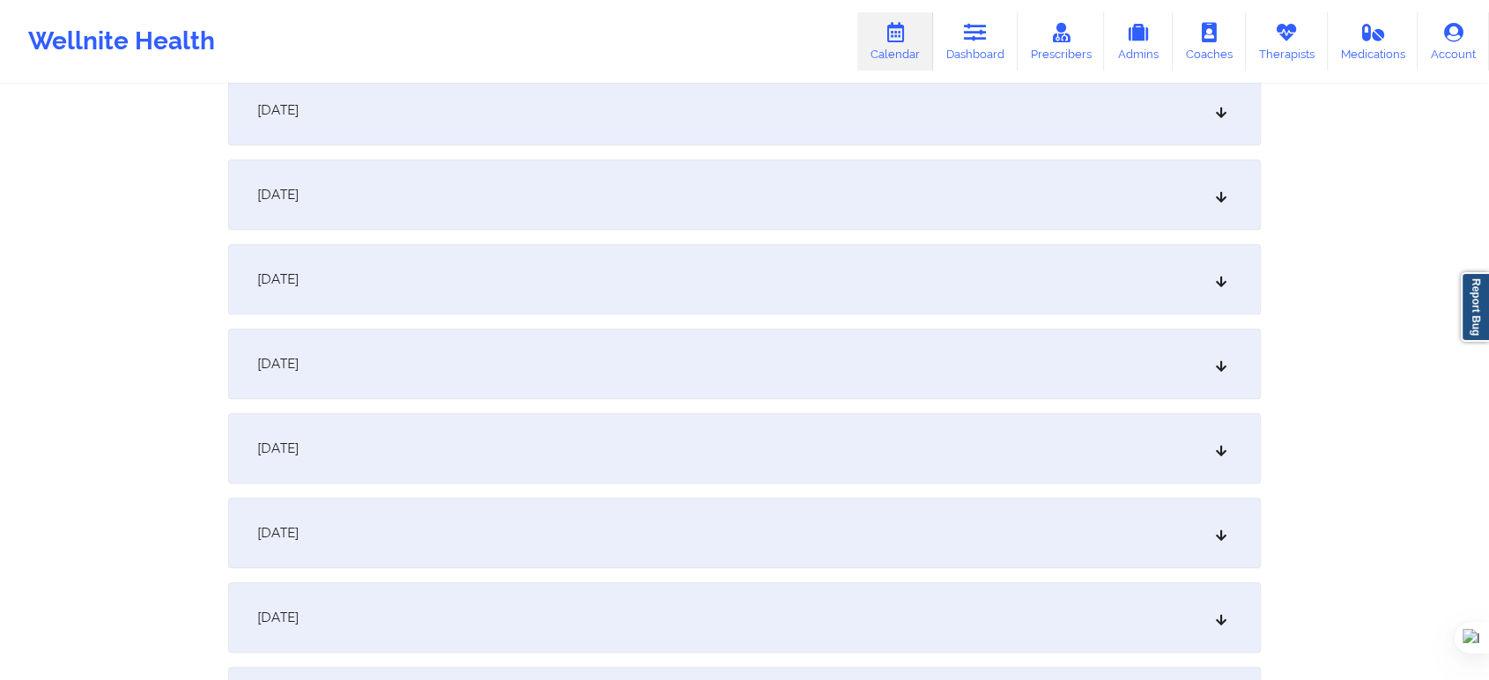
scroll to position [1664, 0]
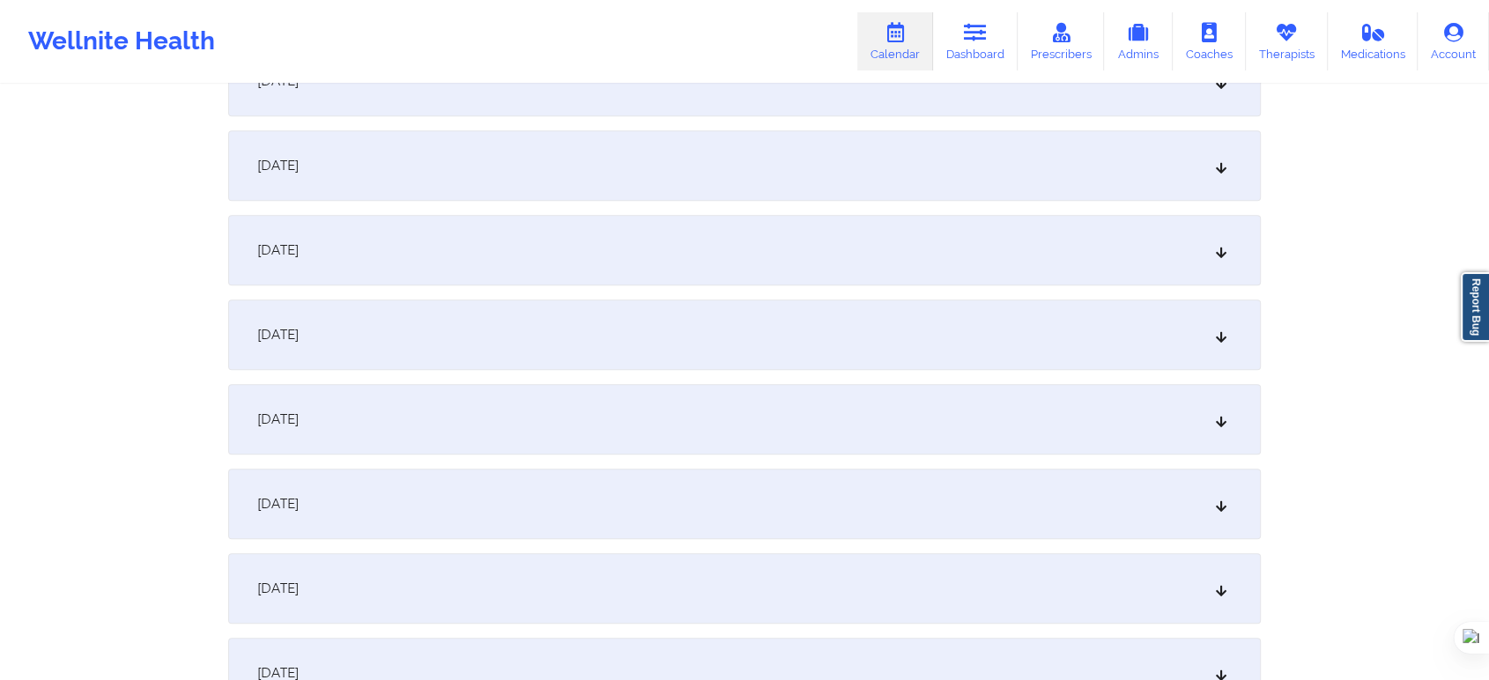
click at [395, 343] on div "September 29, 2025" at bounding box center [744, 335] width 1033 height 70
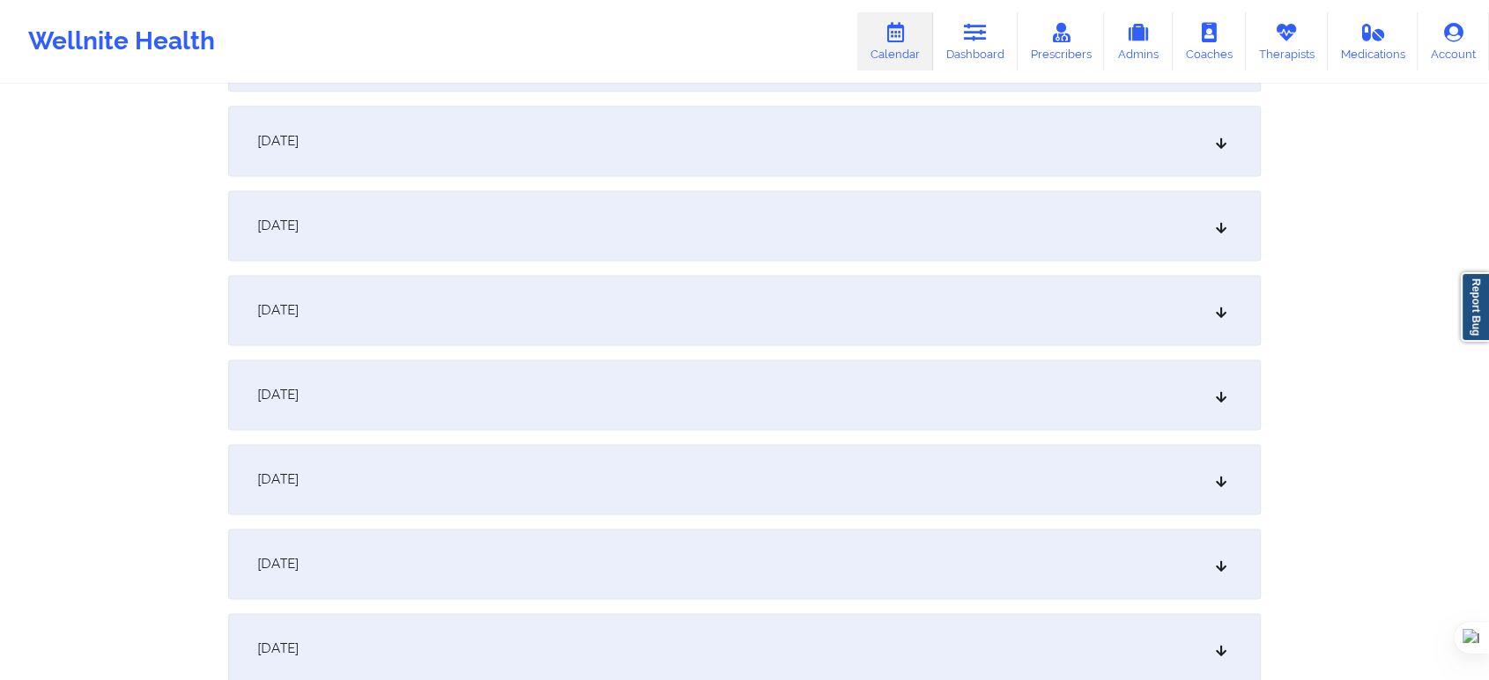
scroll to position [2349, 0]
click at [346, 292] on div "October 3, 2025" at bounding box center [744, 308] width 1033 height 70
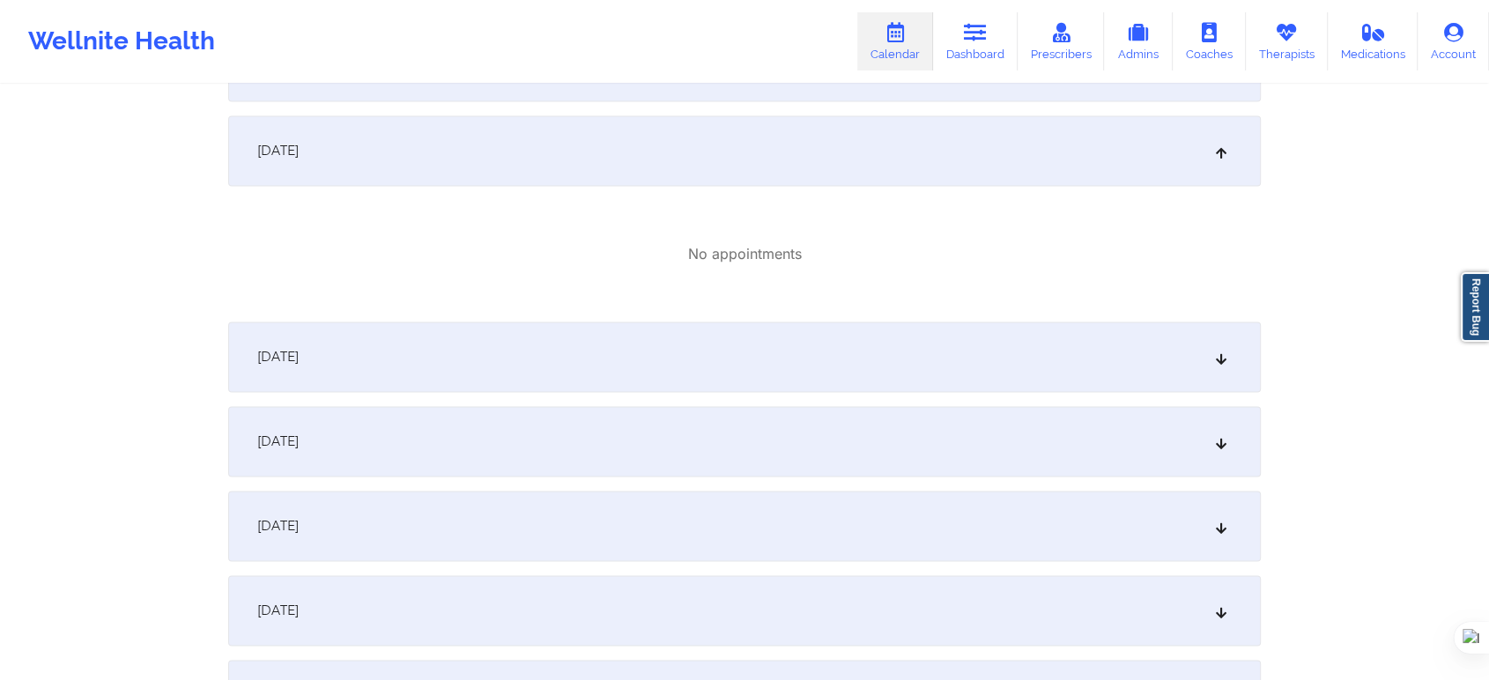
scroll to position [2643, 0]
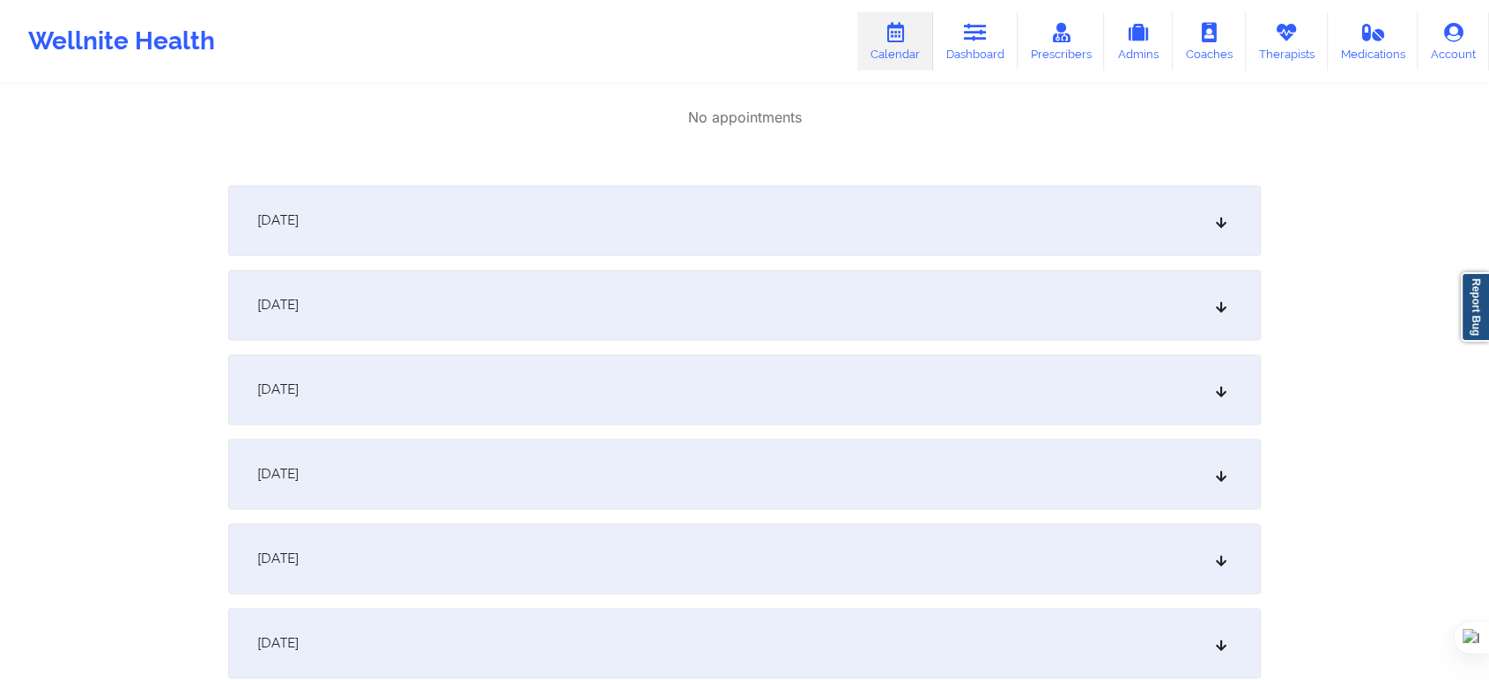
click at [470, 400] on div "October 6, 2025" at bounding box center [744, 389] width 1033 height 70
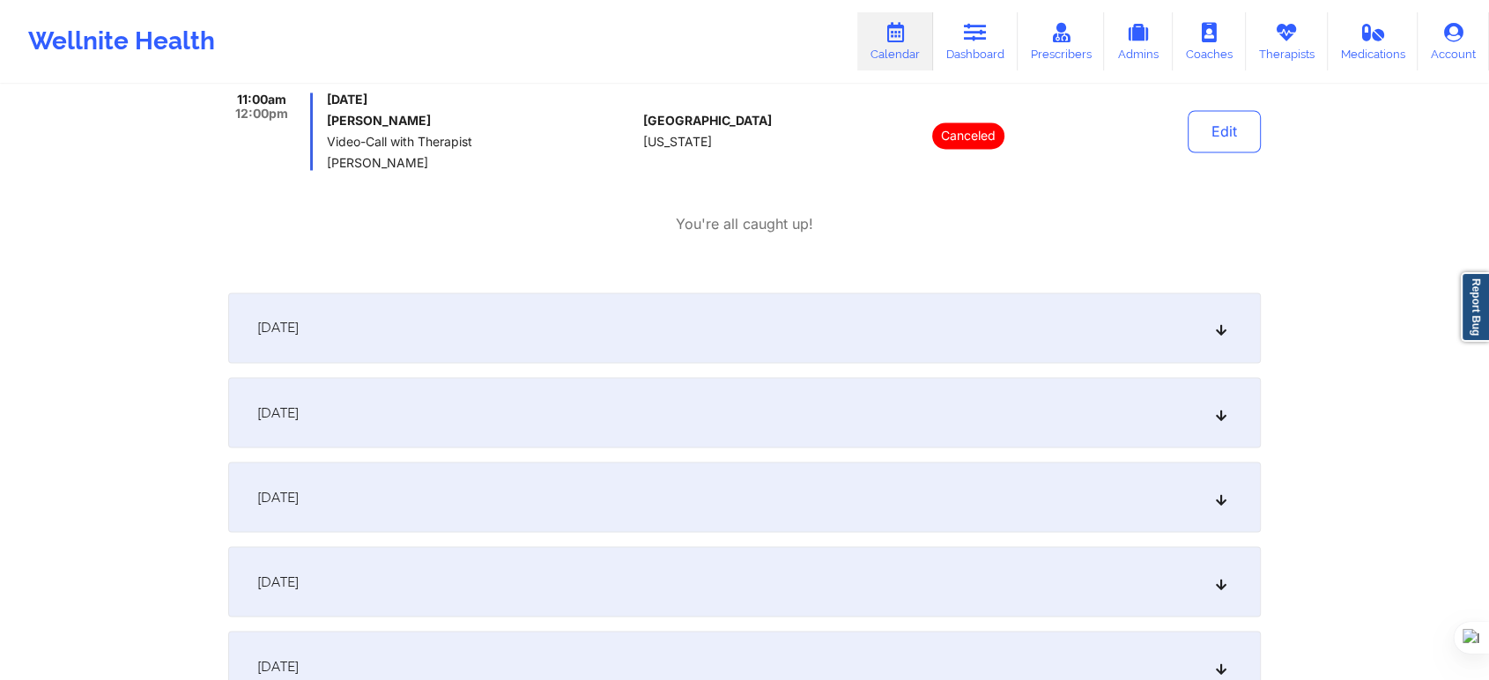
scroll to position [3035, 0]
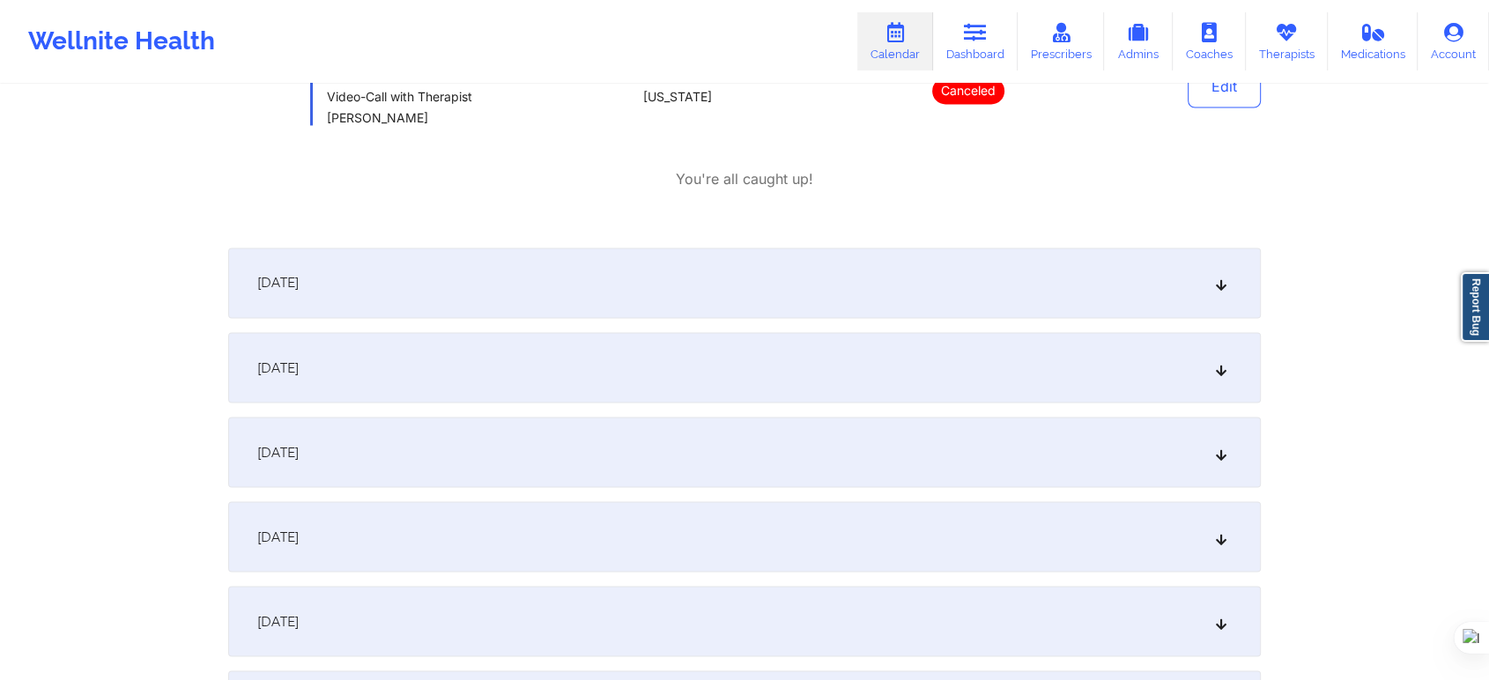
click at [585, 365] on div "October 8, 2025" at bounding box center [744, 367] width 1033 height 70
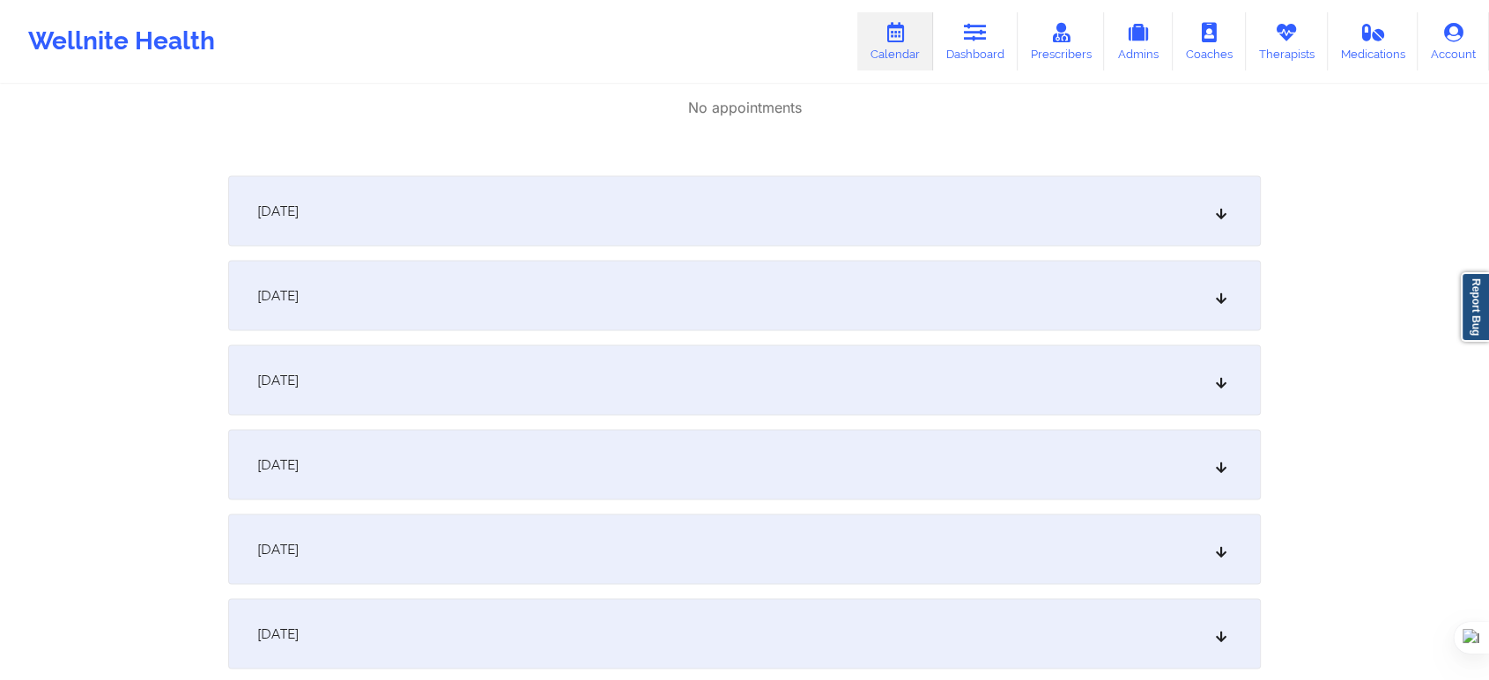
scroll to position [3525, 0]
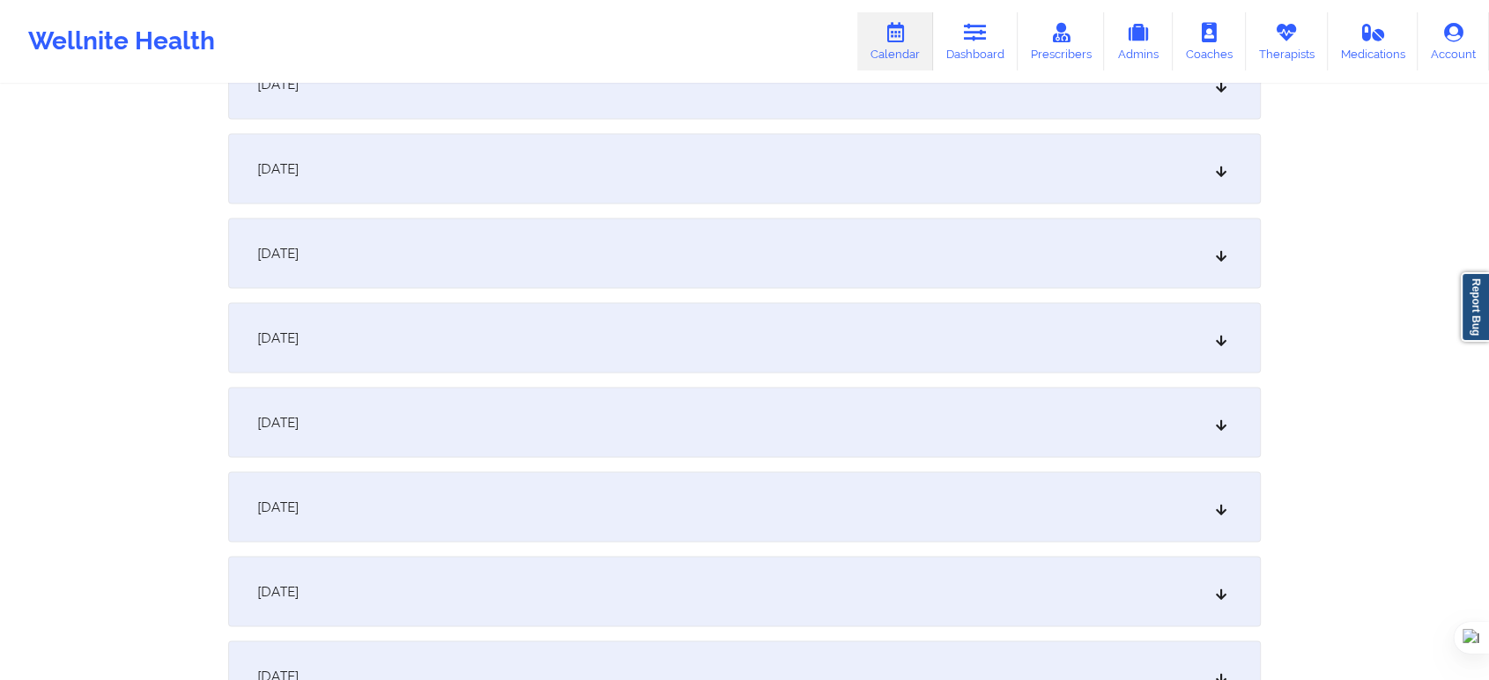
click at [449, 454] on div "October 13, 2025" at bounding box center [744, 423] width 1033 height 70
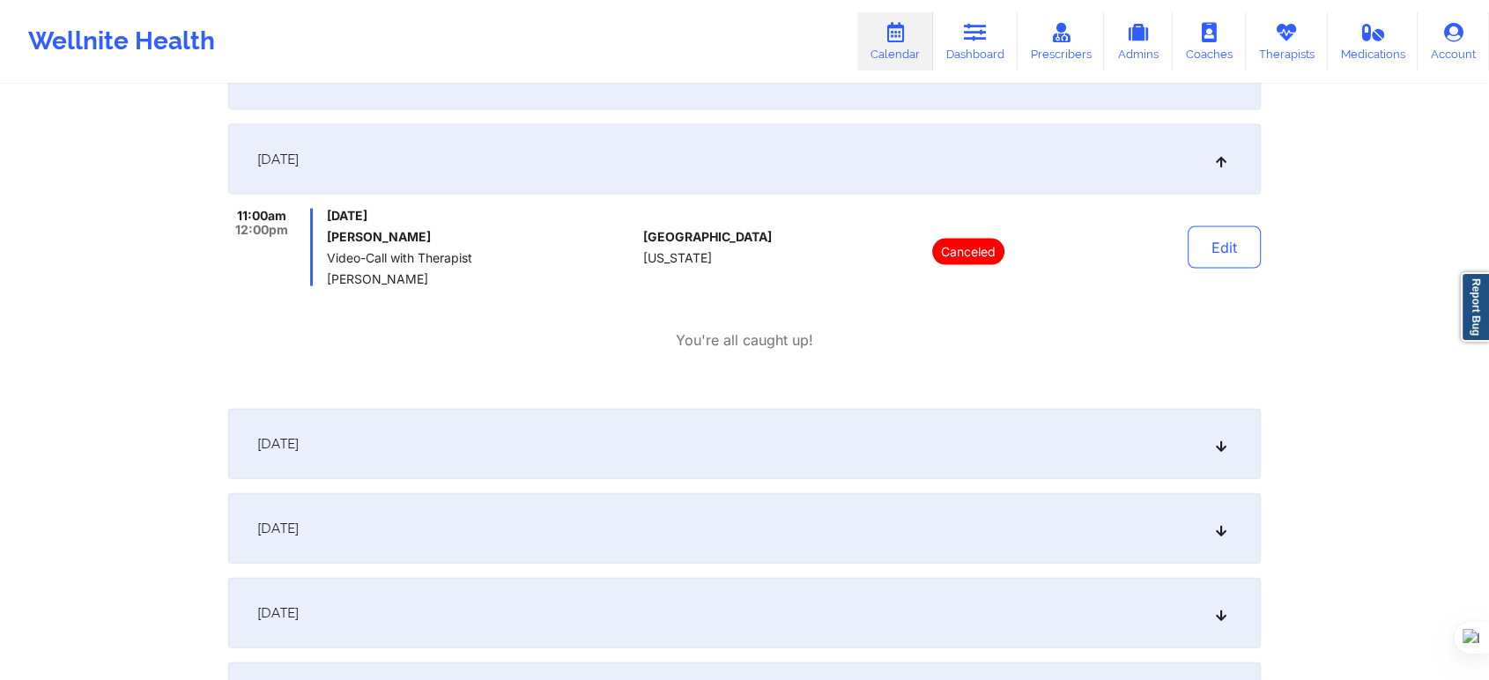
scroll to position [3818, 0]
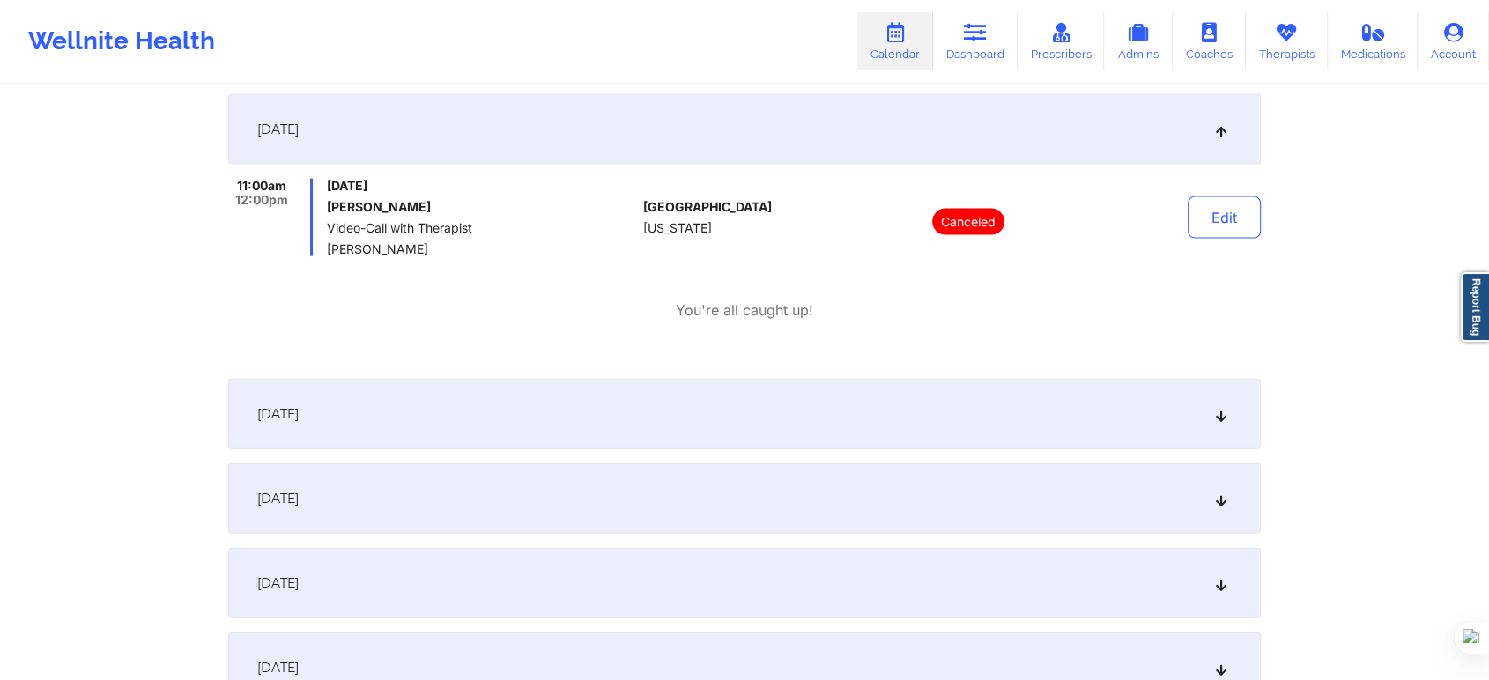
click at [428, 491] on div "October 15, 2025" at bounding box center [744, 498] width 1033 height 70
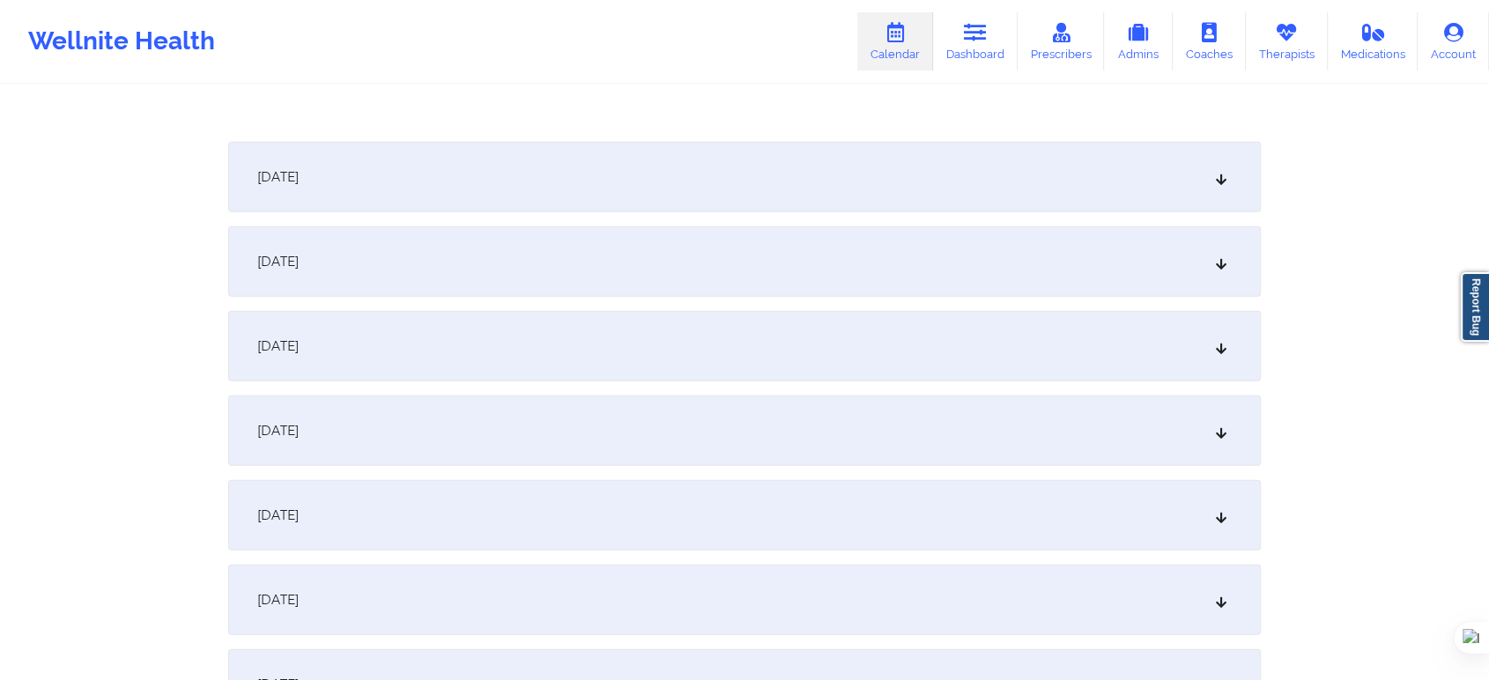
scroll to position [4503, 0]
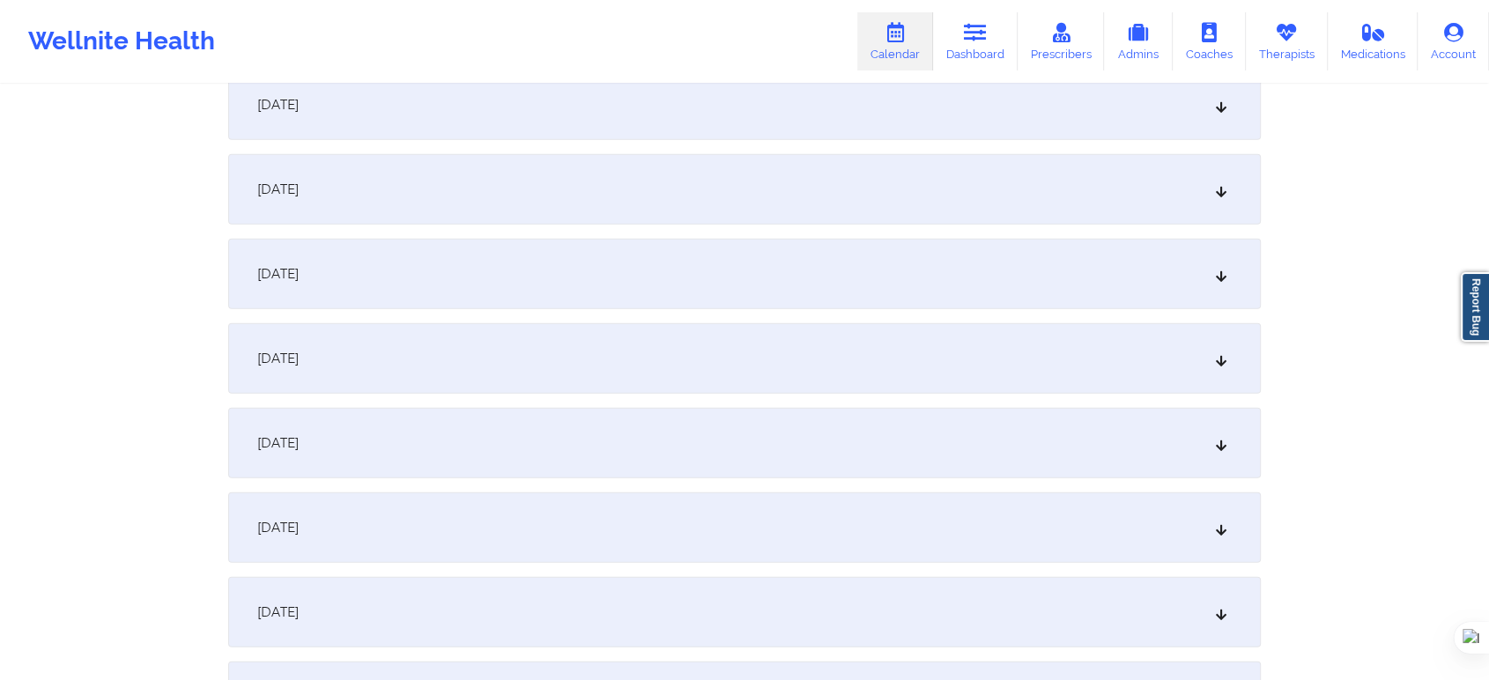
click at [365, 364] on div "October 20, 2025" at bounding box center [744, 358] width 1033 height 70
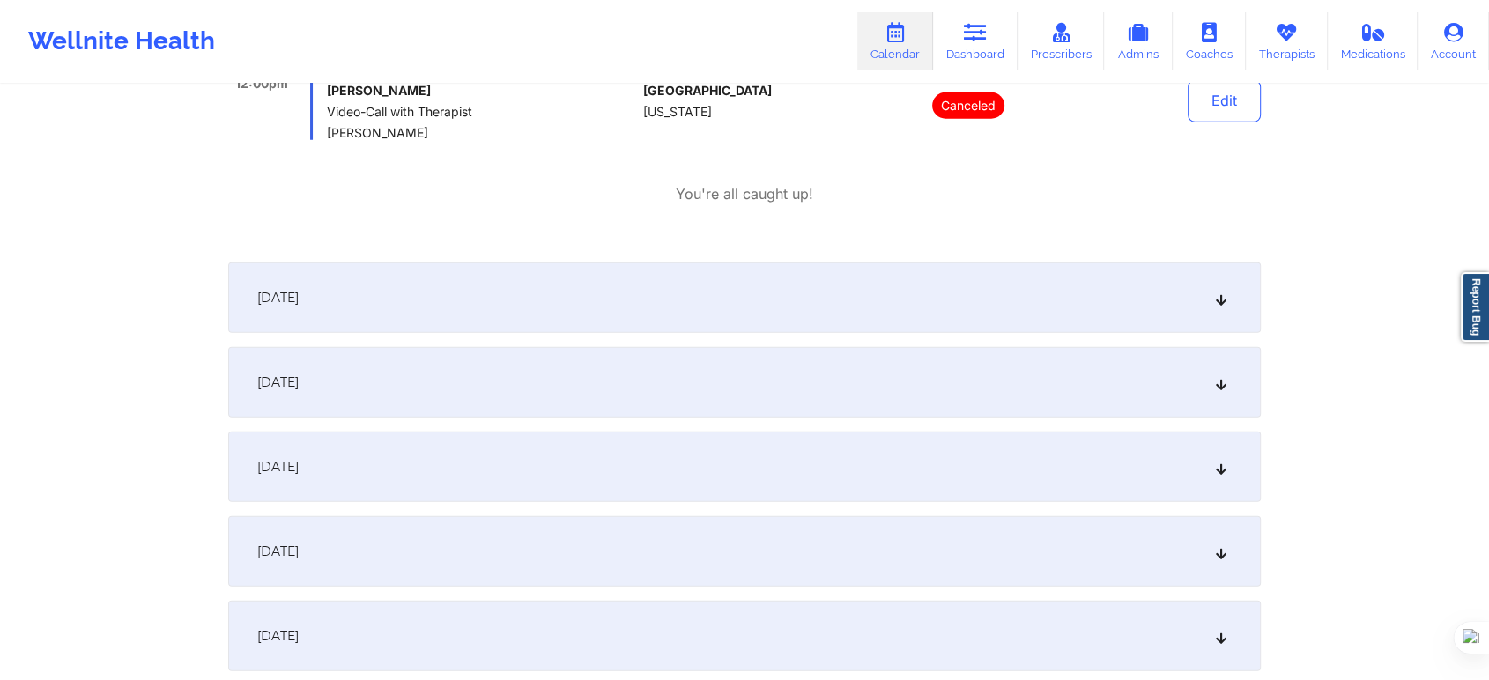
scroll to position [4895, 0]
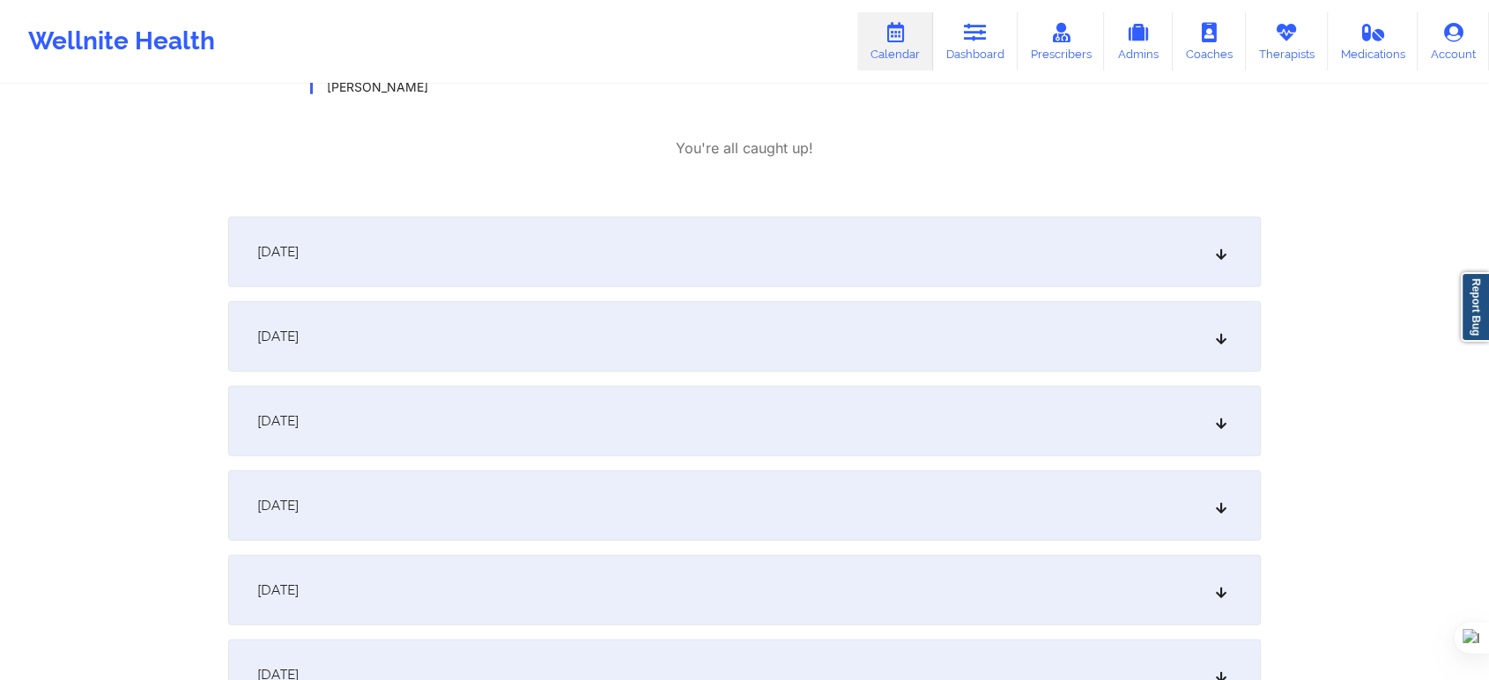
click at [451, 321] on div "October 22, 2025" at bounding box center [744, 336] width 1033 height 70
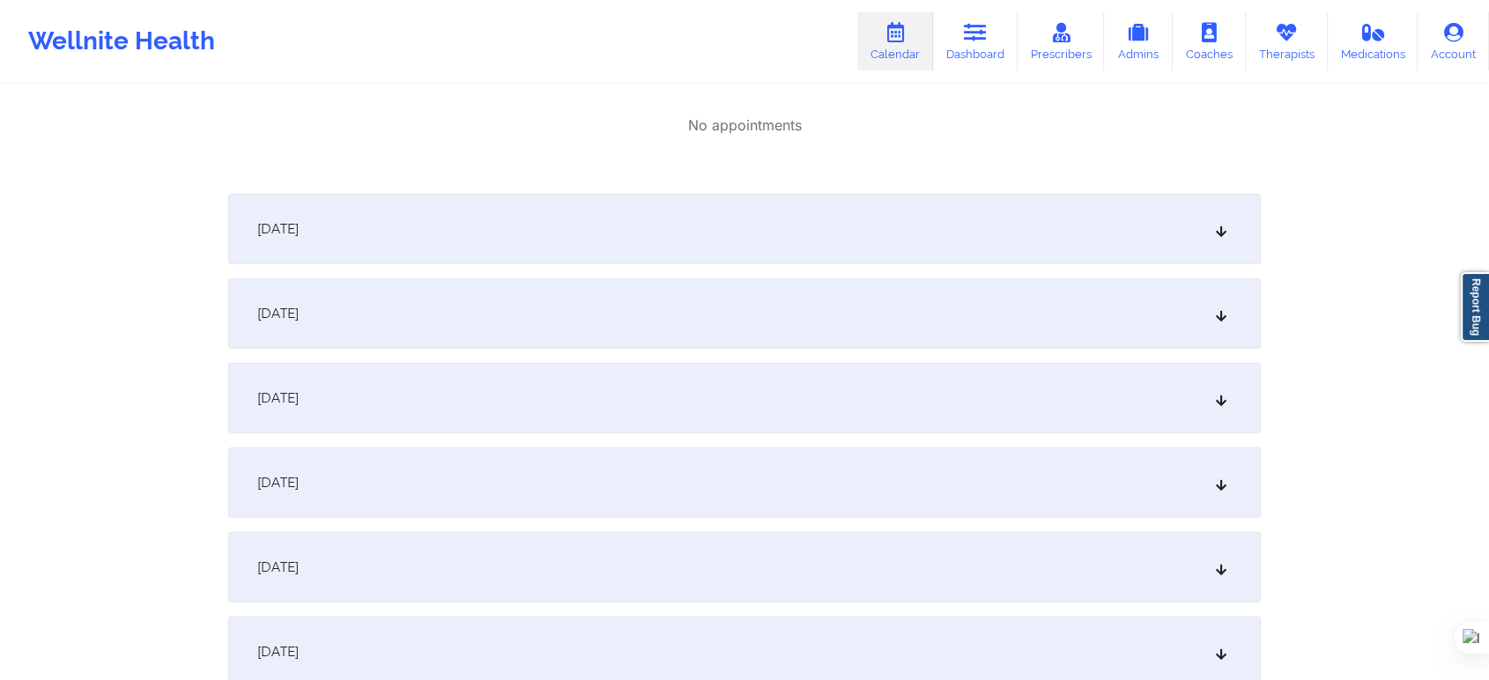
scroll to position [5385, 0]
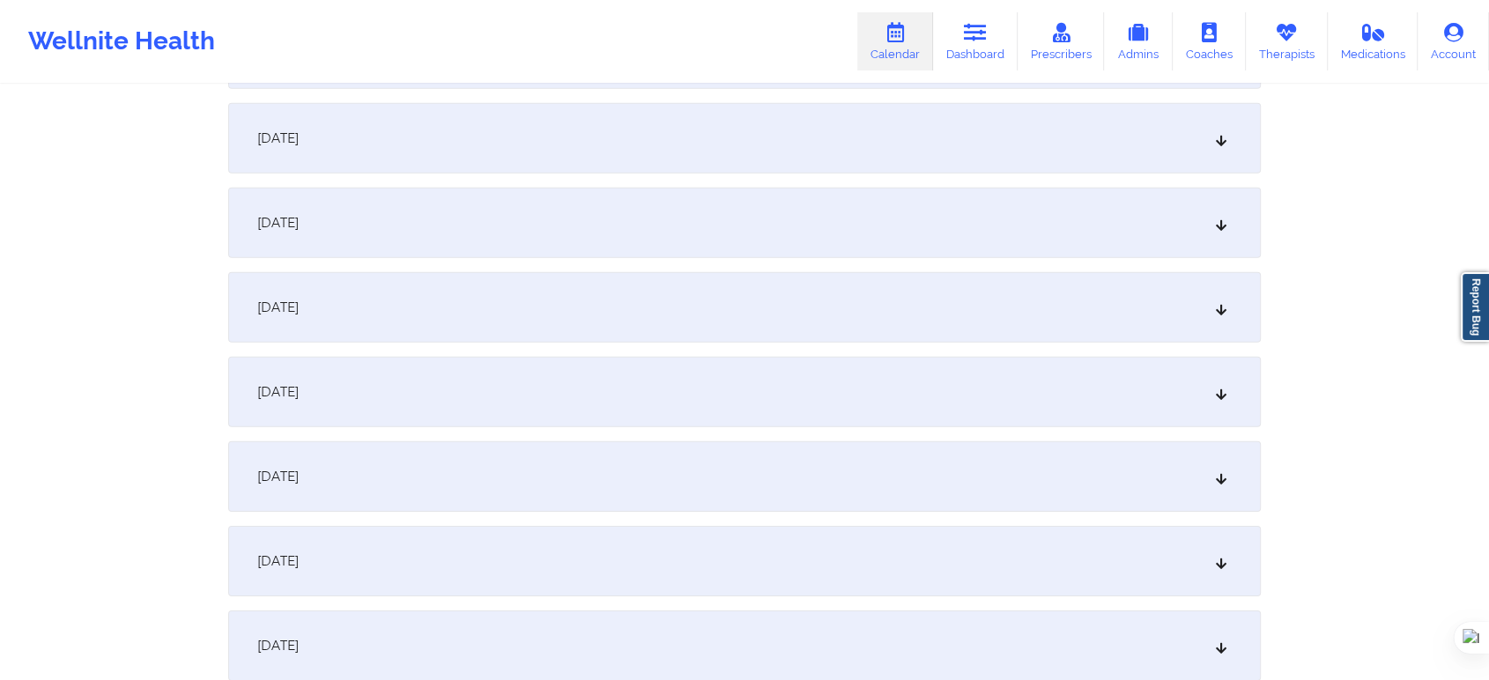
click at [374, 411] on div "October 27, 2025" at bounding box center [744, 392] width 1033 height 70
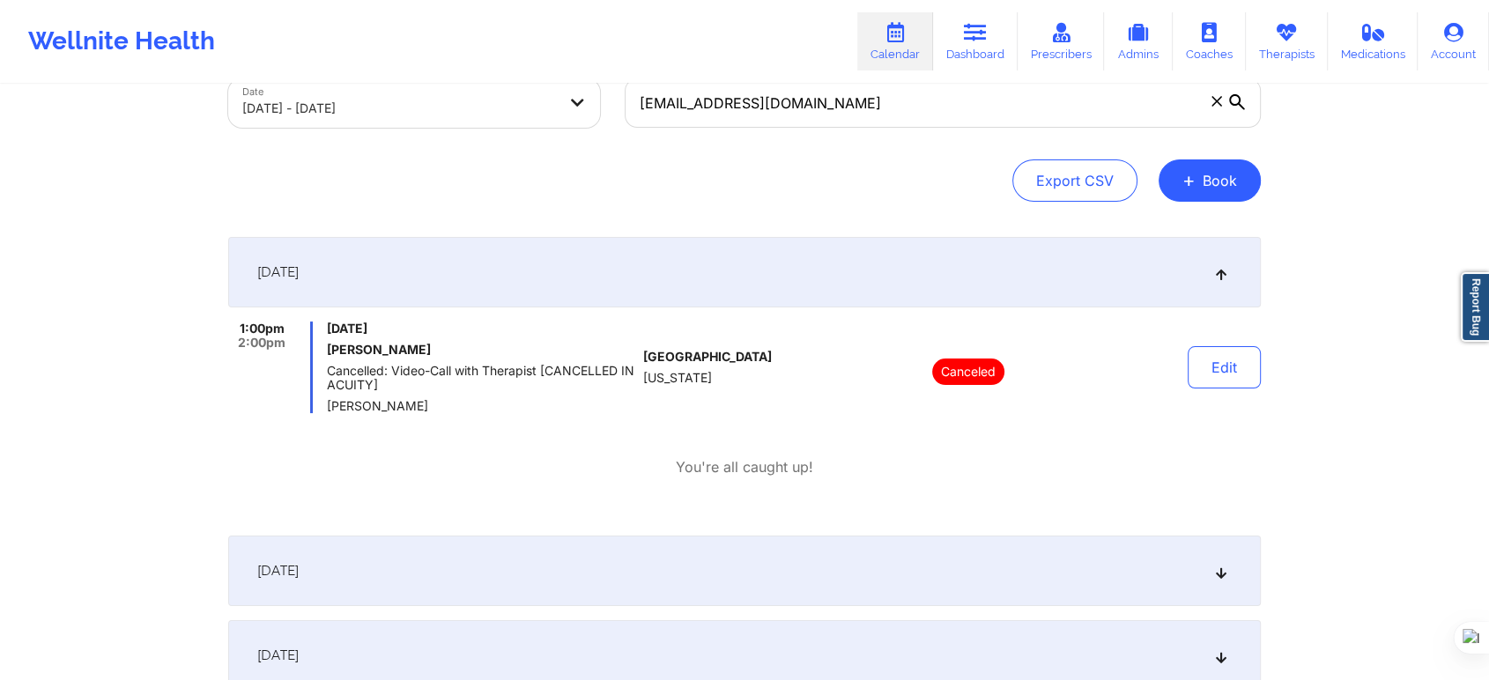
scroll to position [0, 0]
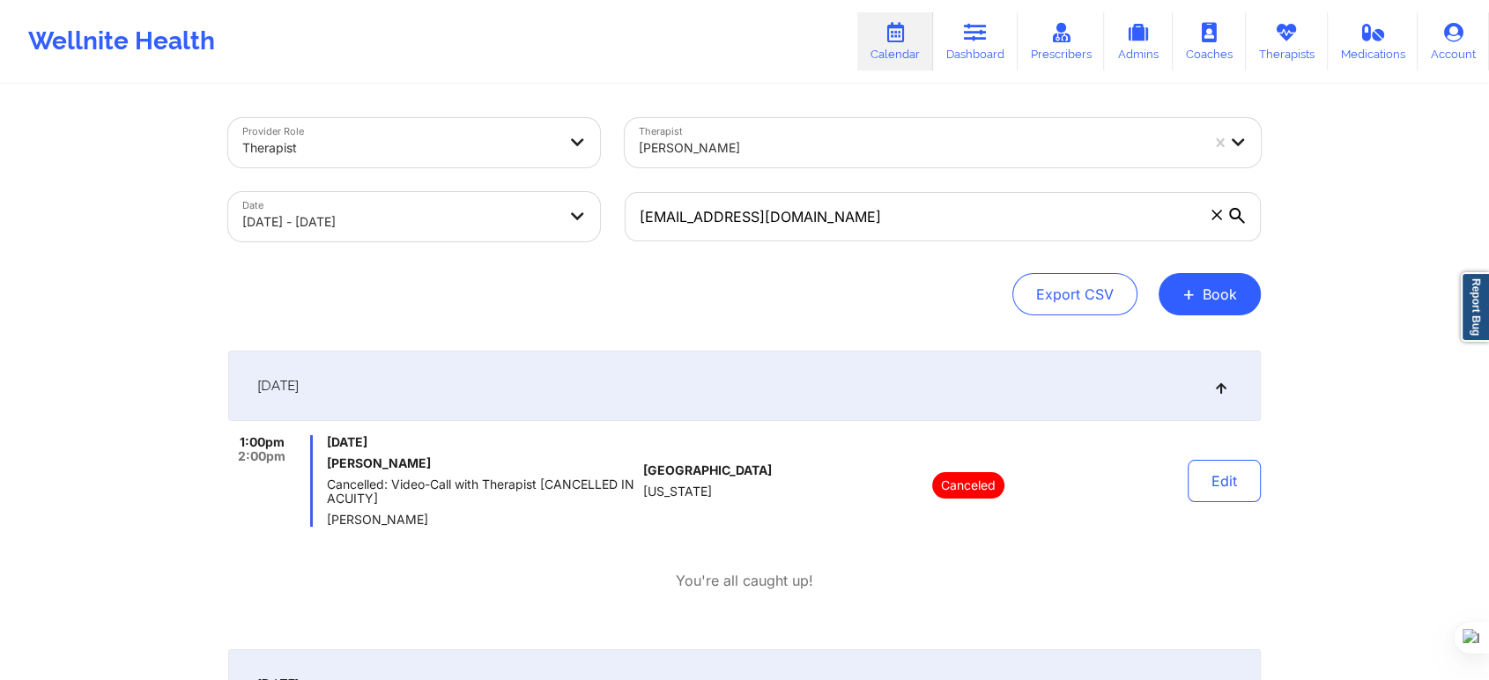
click at [486, 215] on body "Wellnite Health Calendar Dashboard Prescribers Admins Coaches Therapists Medica…" at bounding box center [744, 340] width 1489 height 680
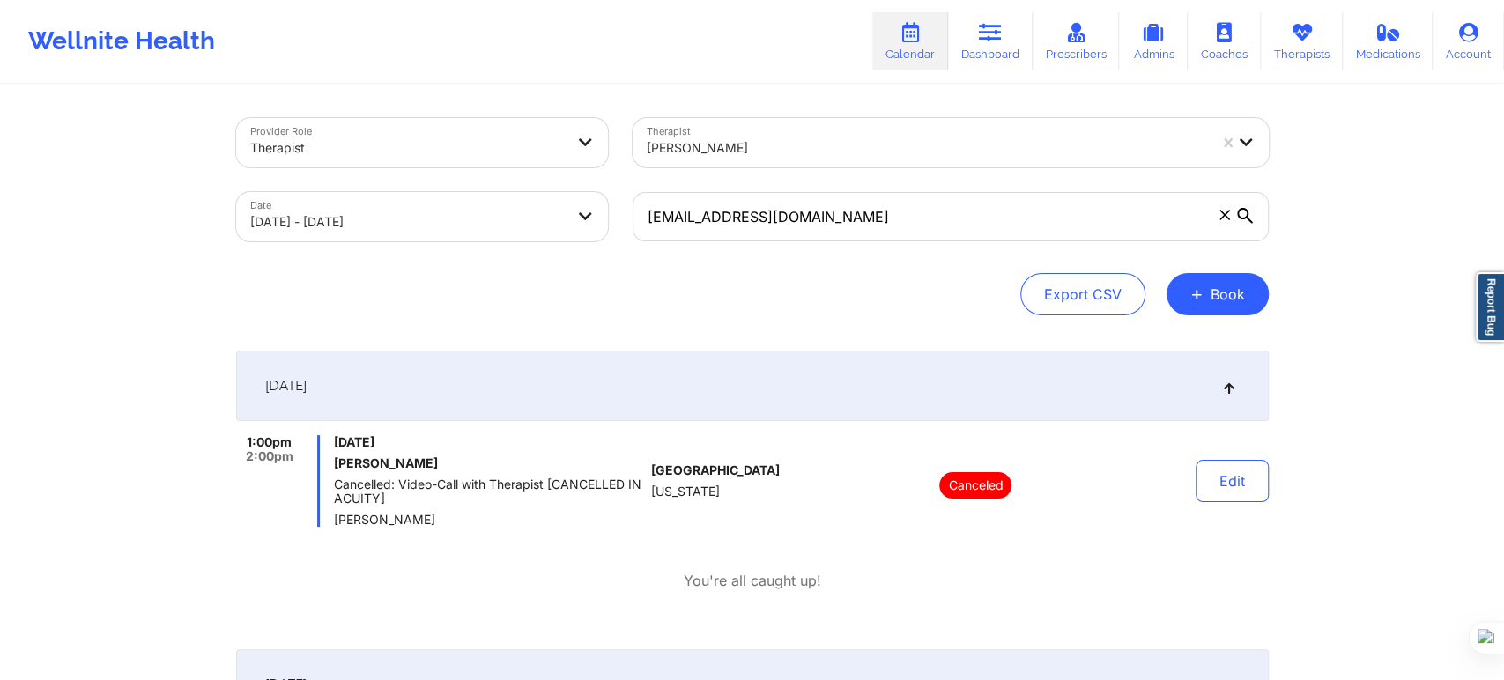
select select "2025-8"
select select "2025-9"
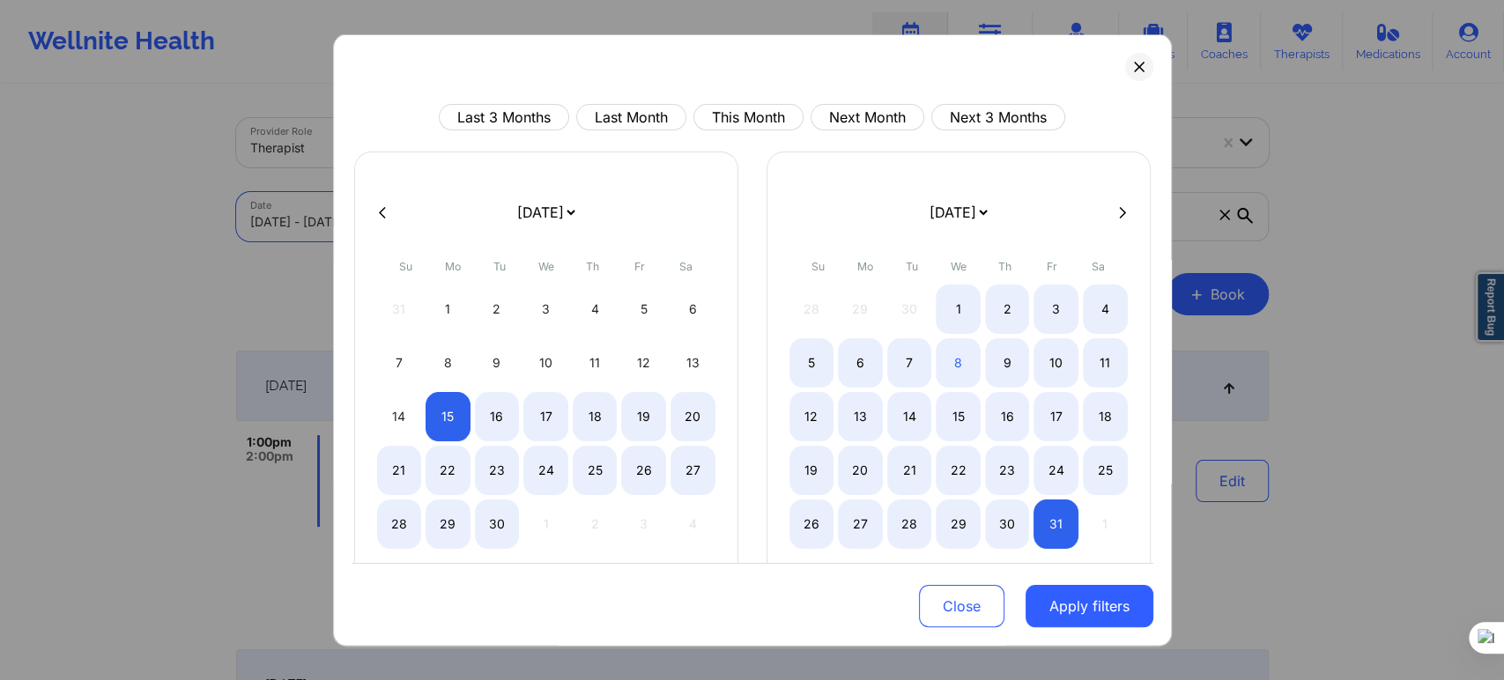
click at [1119, 209] on icon at bounding box center [1122, 211] width 7 height 11
select select "2025-9"
select select "2025-10"
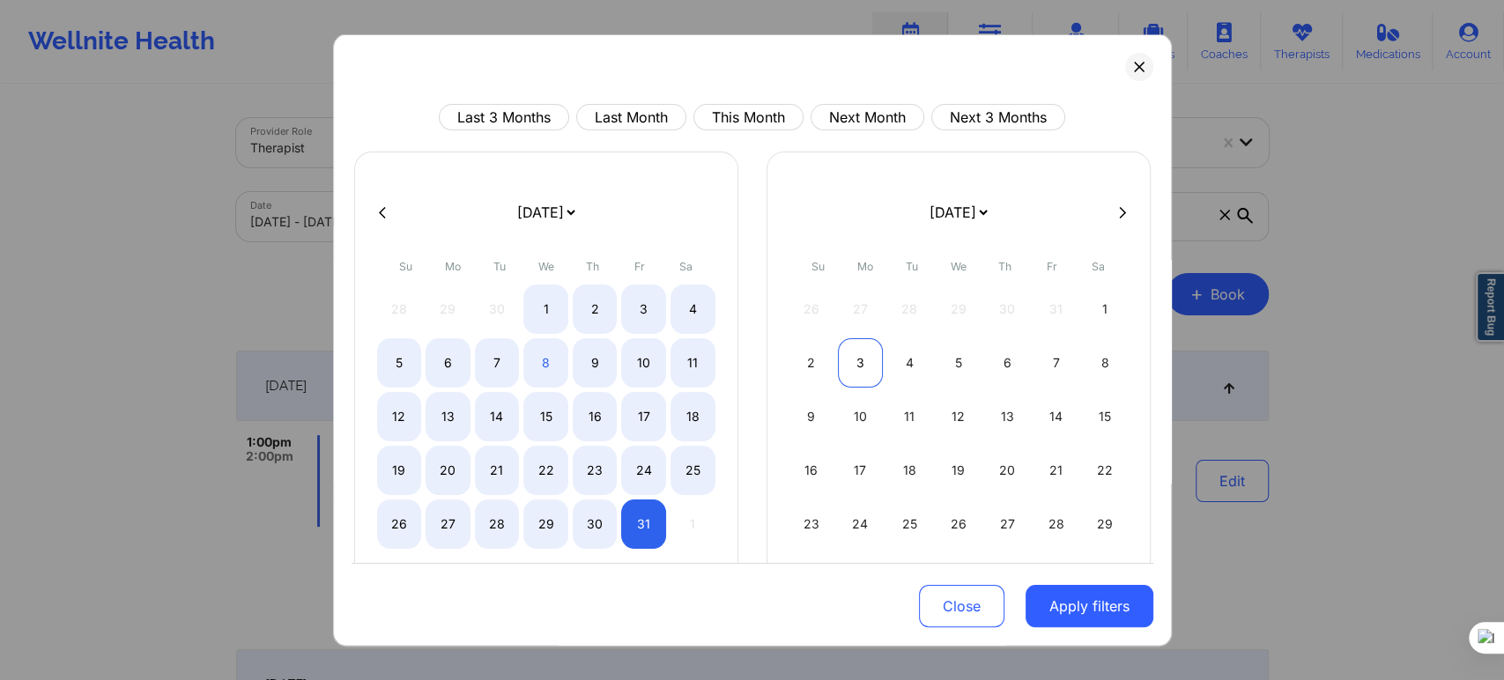
click at [853, 361] on div "3" at bounding box center [860, 362] width 45 height 49
select select "2025-10"
select select "2025-11"
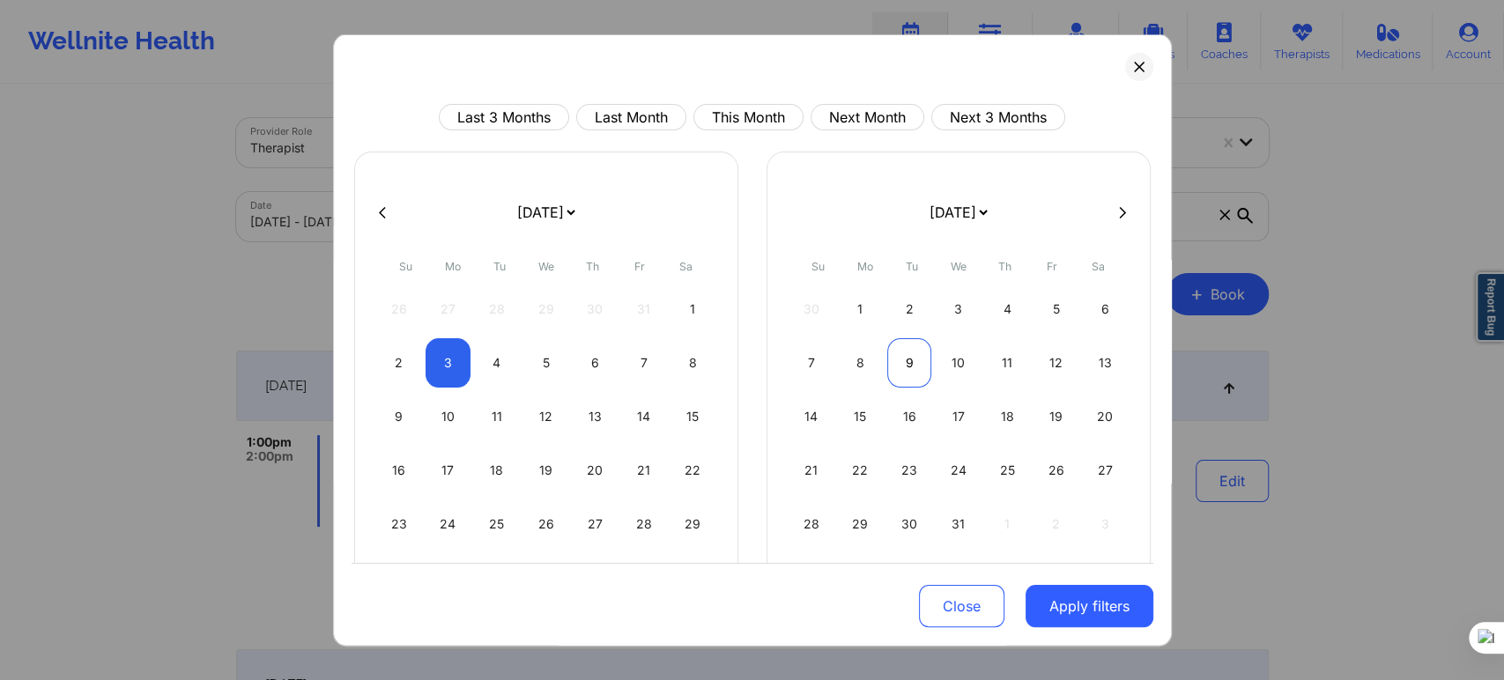
select select "2025-10"
select select "2025-11"
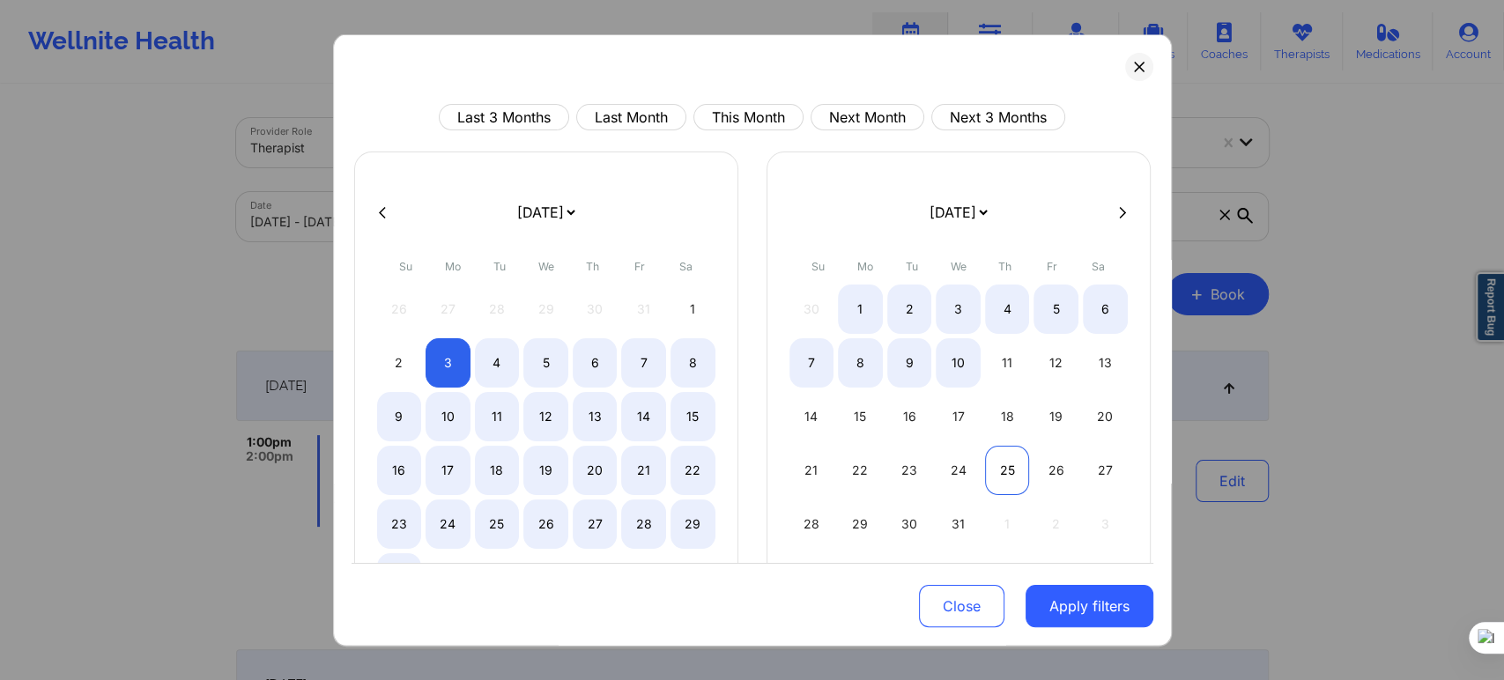
select select "2025-10"
select select "2025-11"
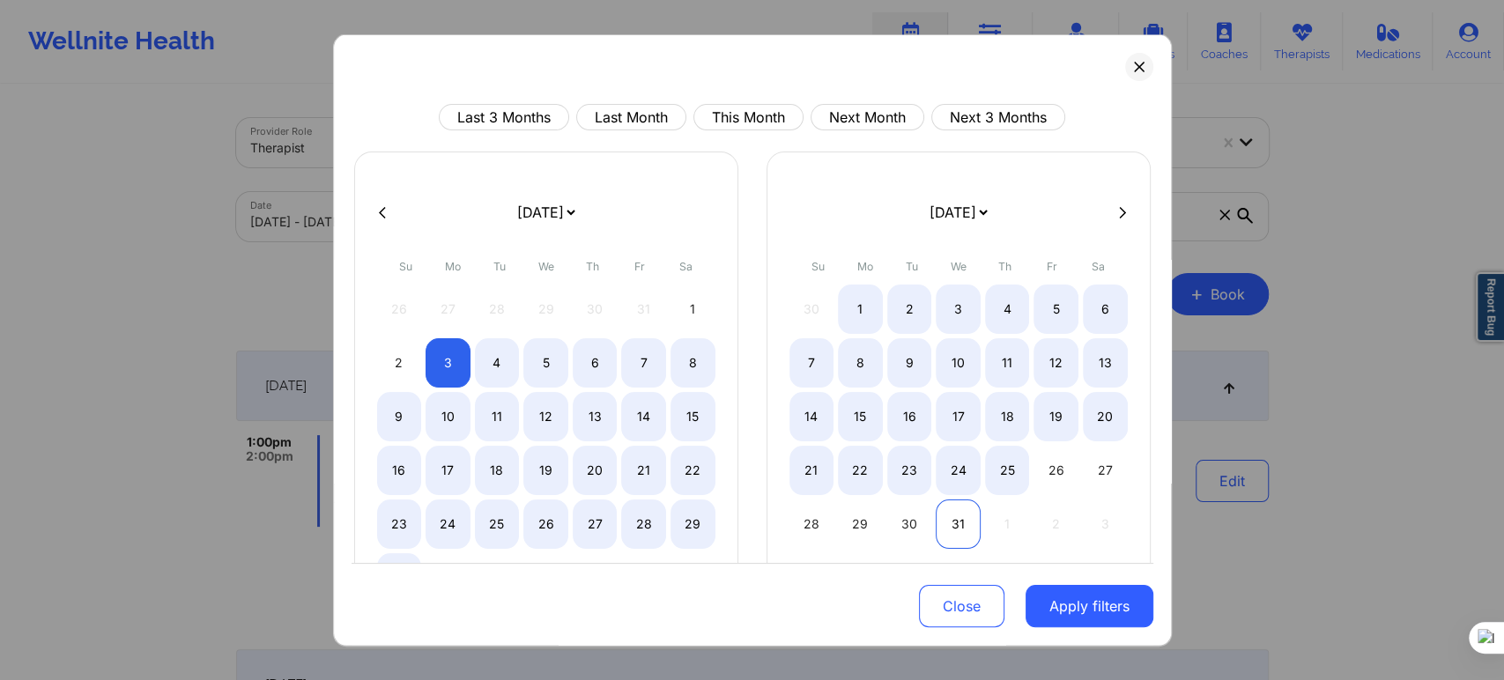
select select "2025-10"
select select "2025-11"
click at [961, 516] on div "31" at bounding box center [958, 524] width 45 height 49
select select "2025-10"
select select "2025-11"
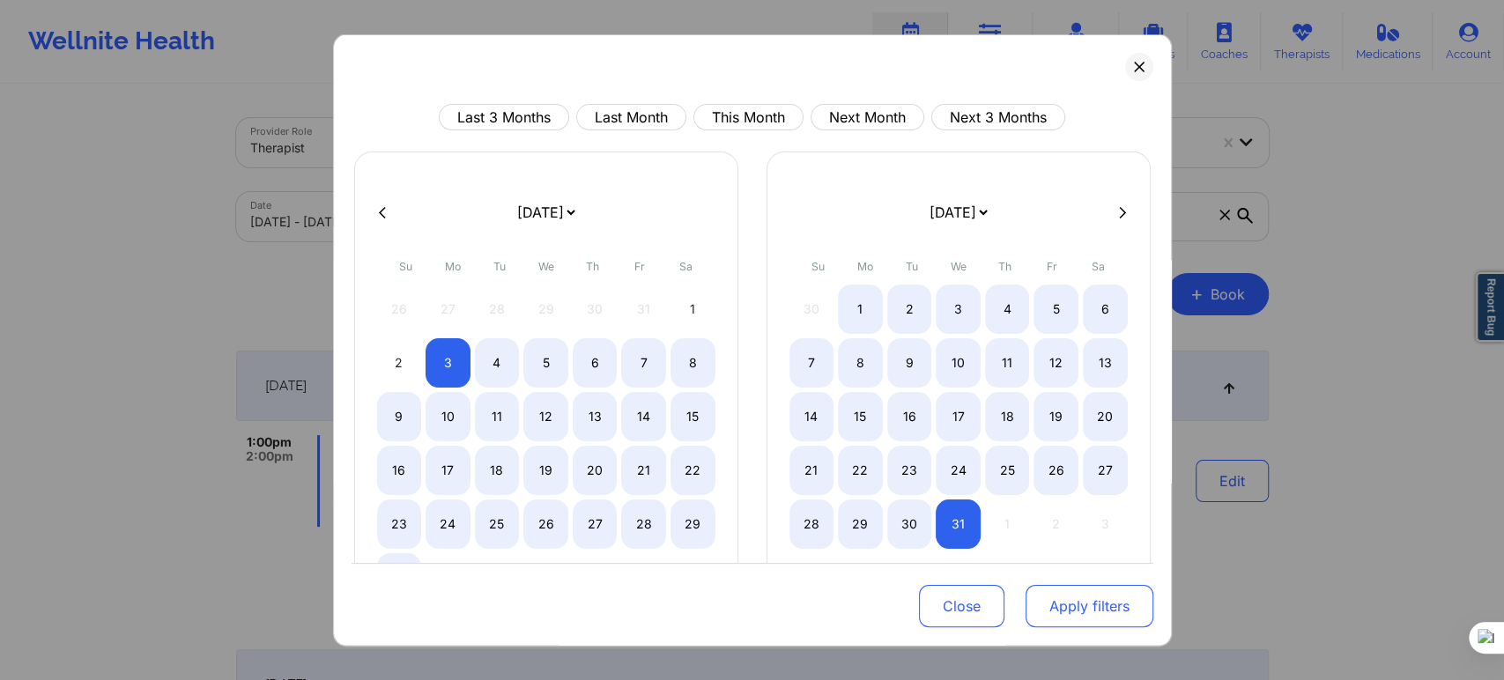
click at [1055, 617] on button "Apply filters" at bounding box center [1090, 606] width 128 height 42
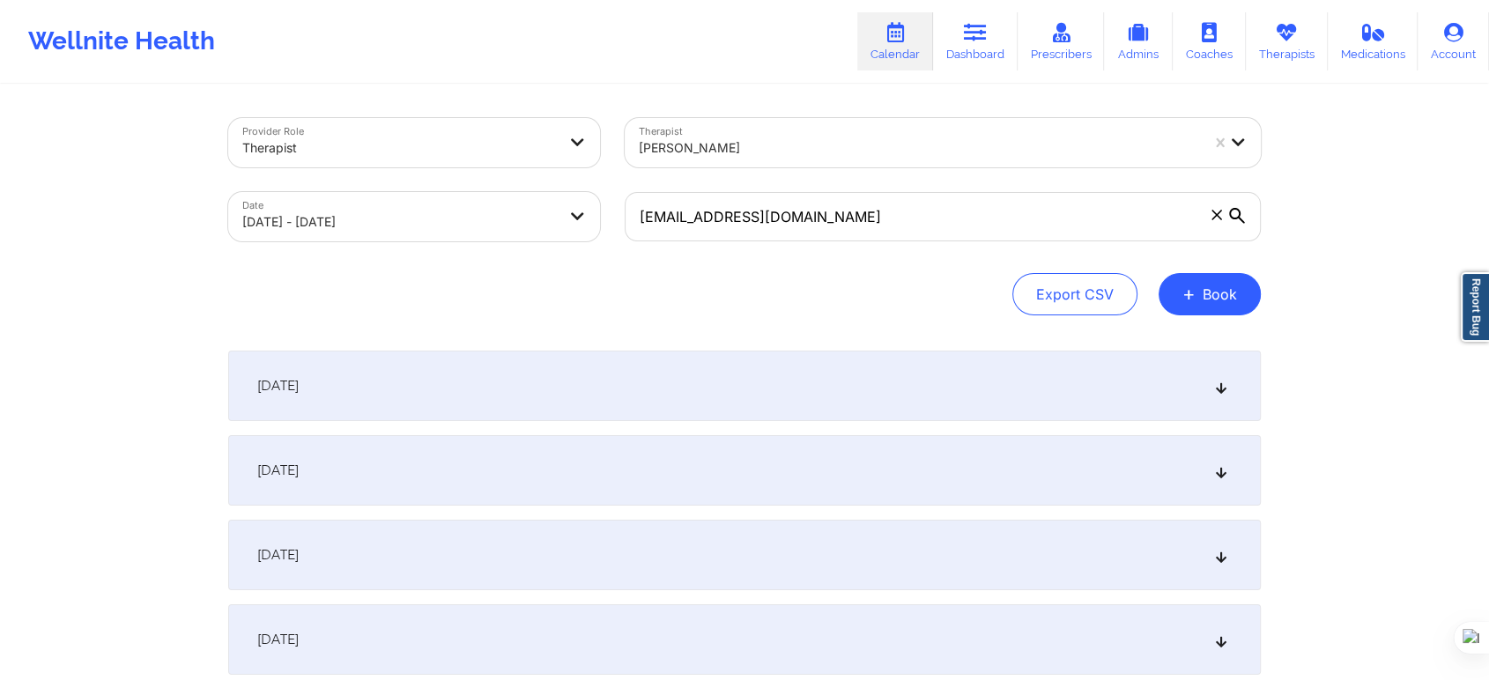
click at [471, 388] on div "November 3, 2025" at bounding box center [744, 386] width 1033 height 70
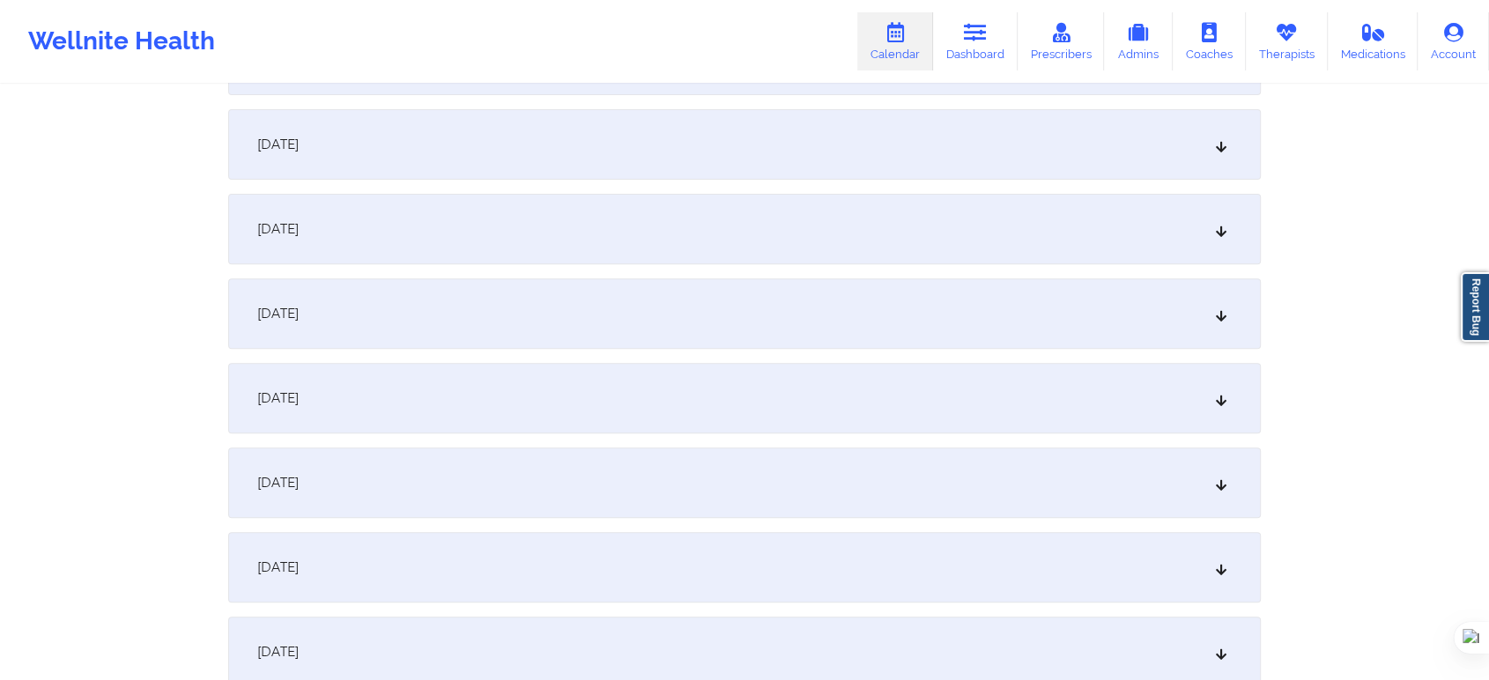
scroll to position [782, 0]
click at [396, 377] on div "November 10, 2025" at bounding box center [744, 395] width 1033 height 70
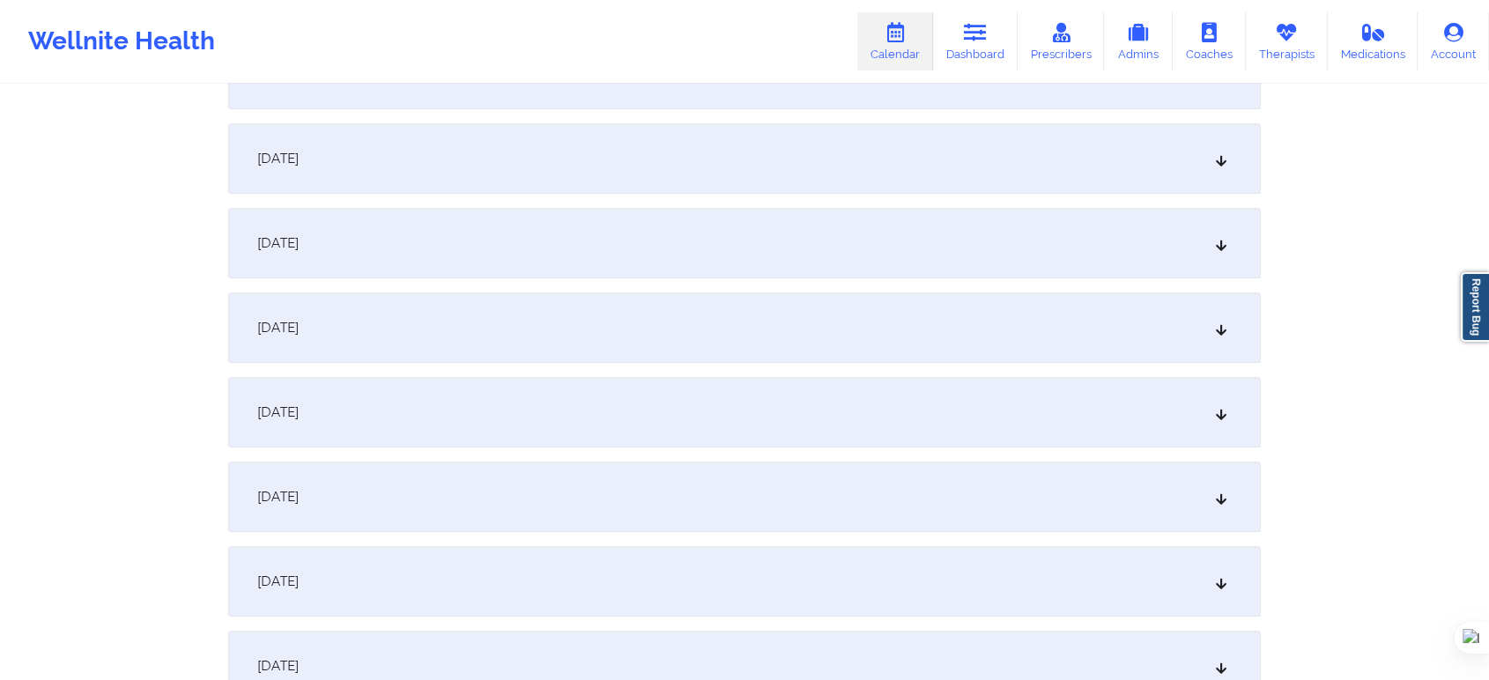
scroll to position [1566, 0]
click at [471, 419] on div "November 17, 2025" at bounding box center [744, 404] width 1033 height 70
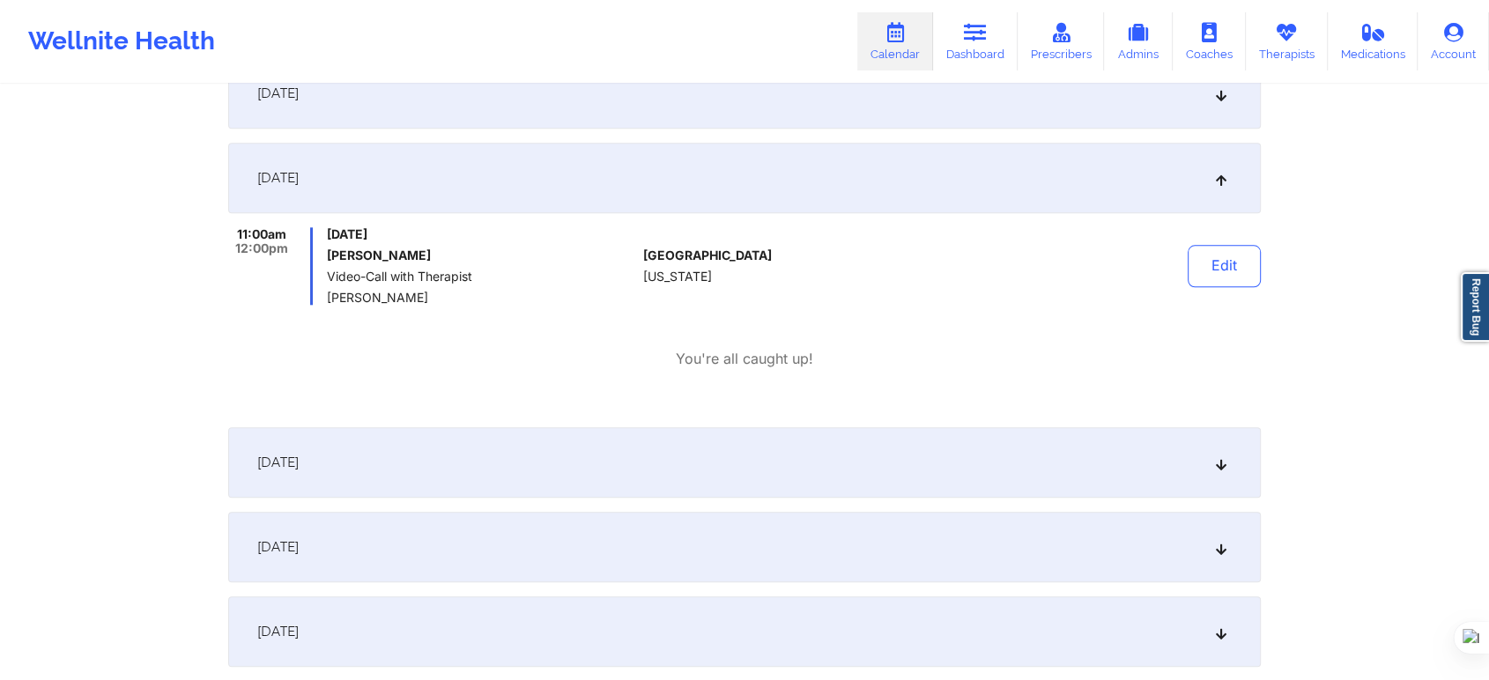
scroll to position [1762, 0]
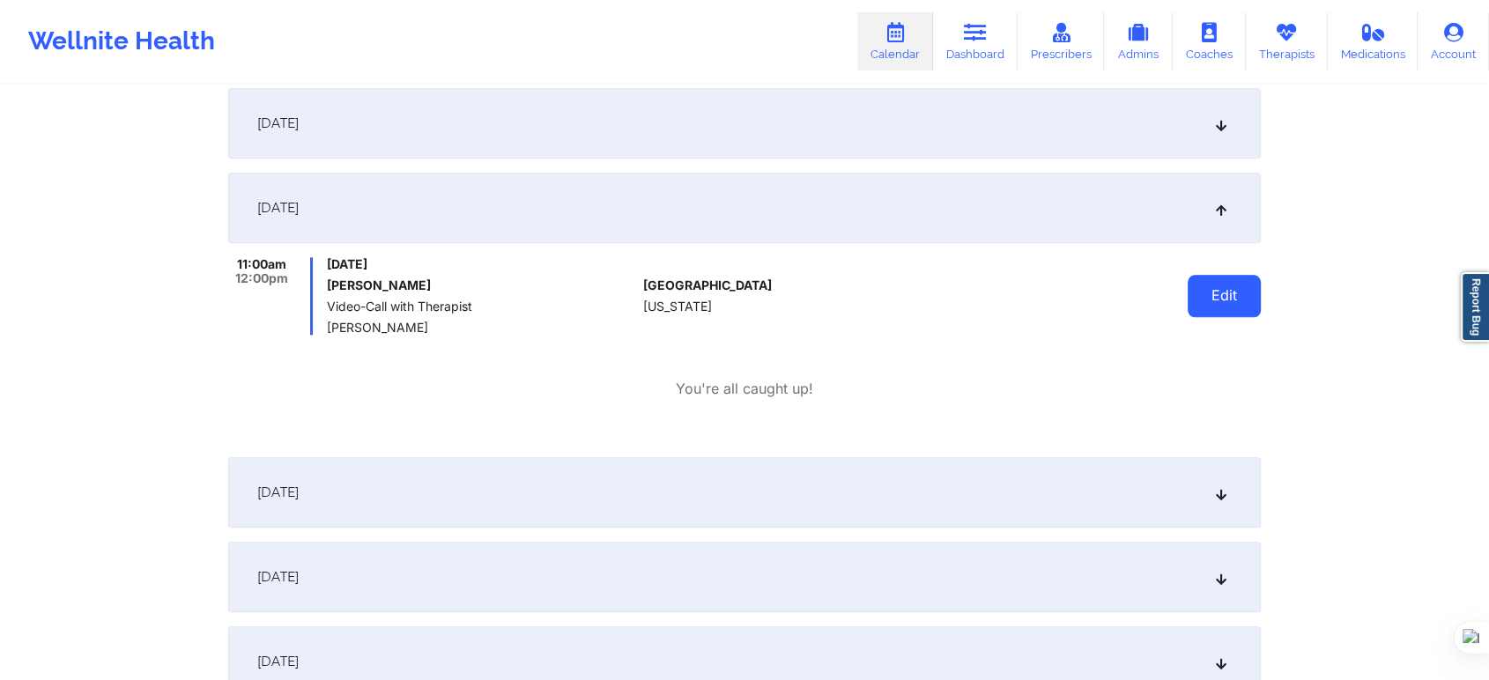
click at [1206, 294] on button "Edit" at bounding box center [1224, 296] width 73 height 42
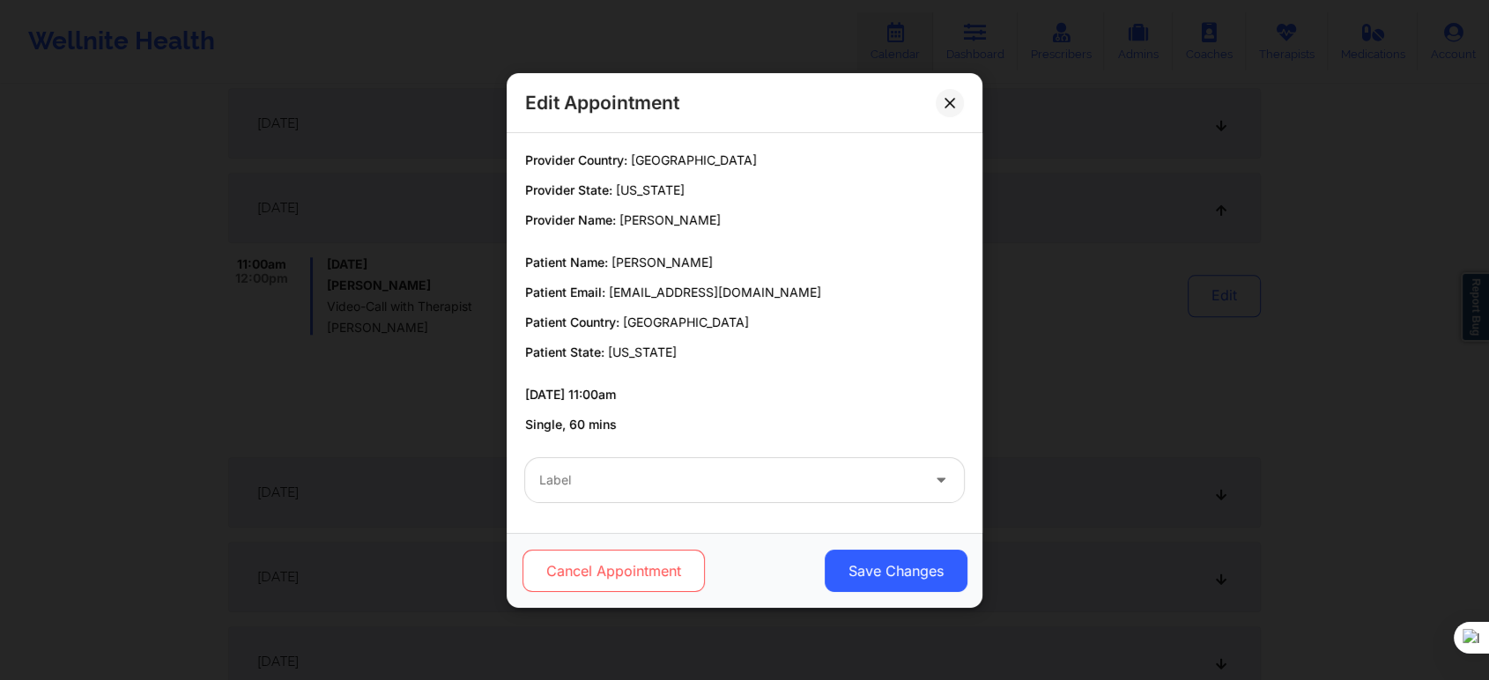
click at [599, 564] on button "Cancel Appointment" at bounding box center [614, 571] width 182 height 42
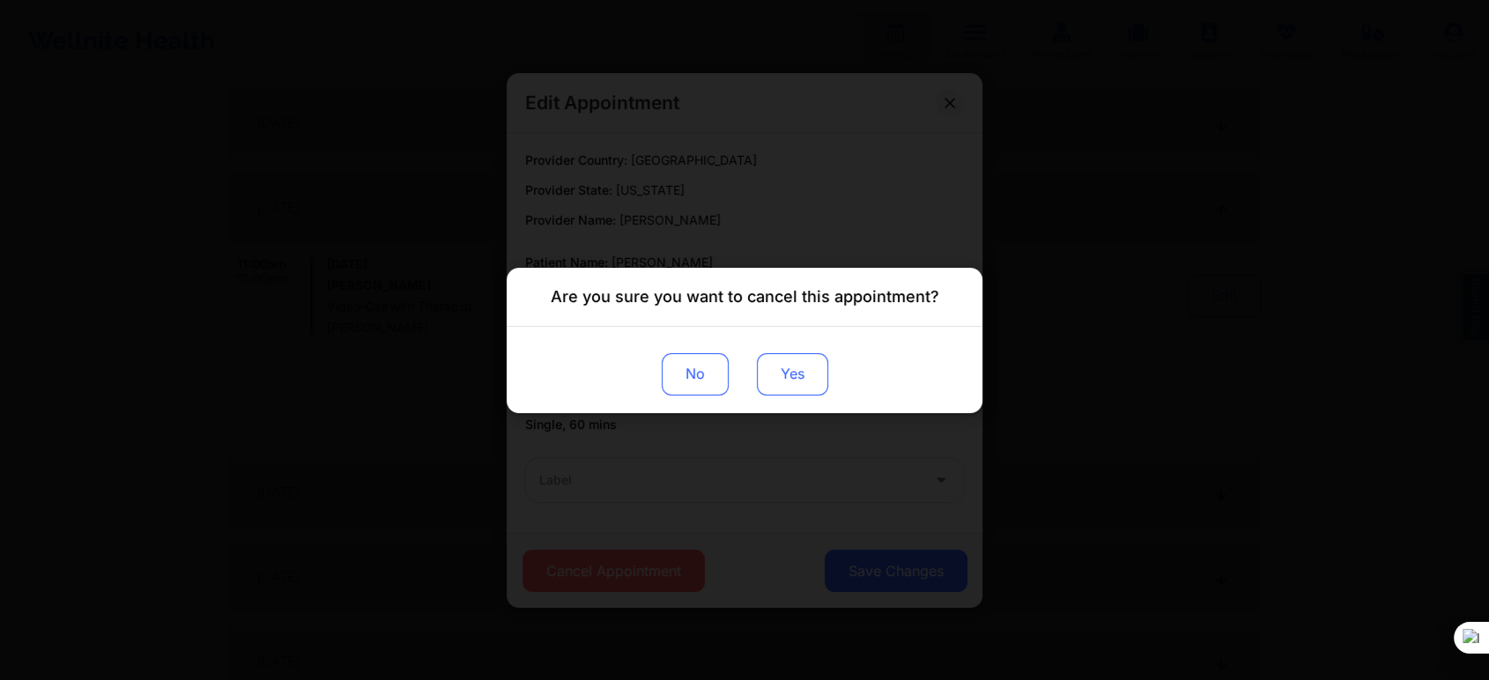
click at [775, 383] on button "Yes" at bounding box center [792, 373] width 71 height 42
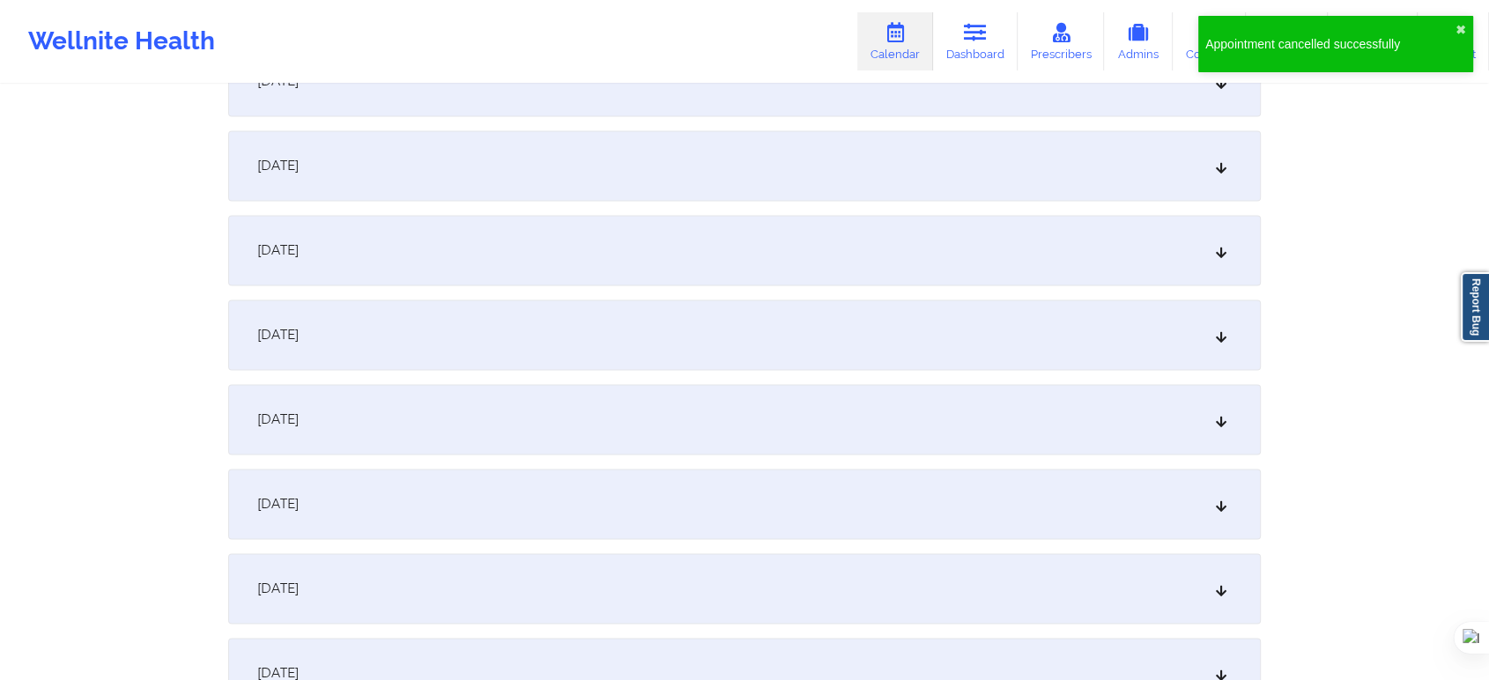
scroll to position [2545, 0]
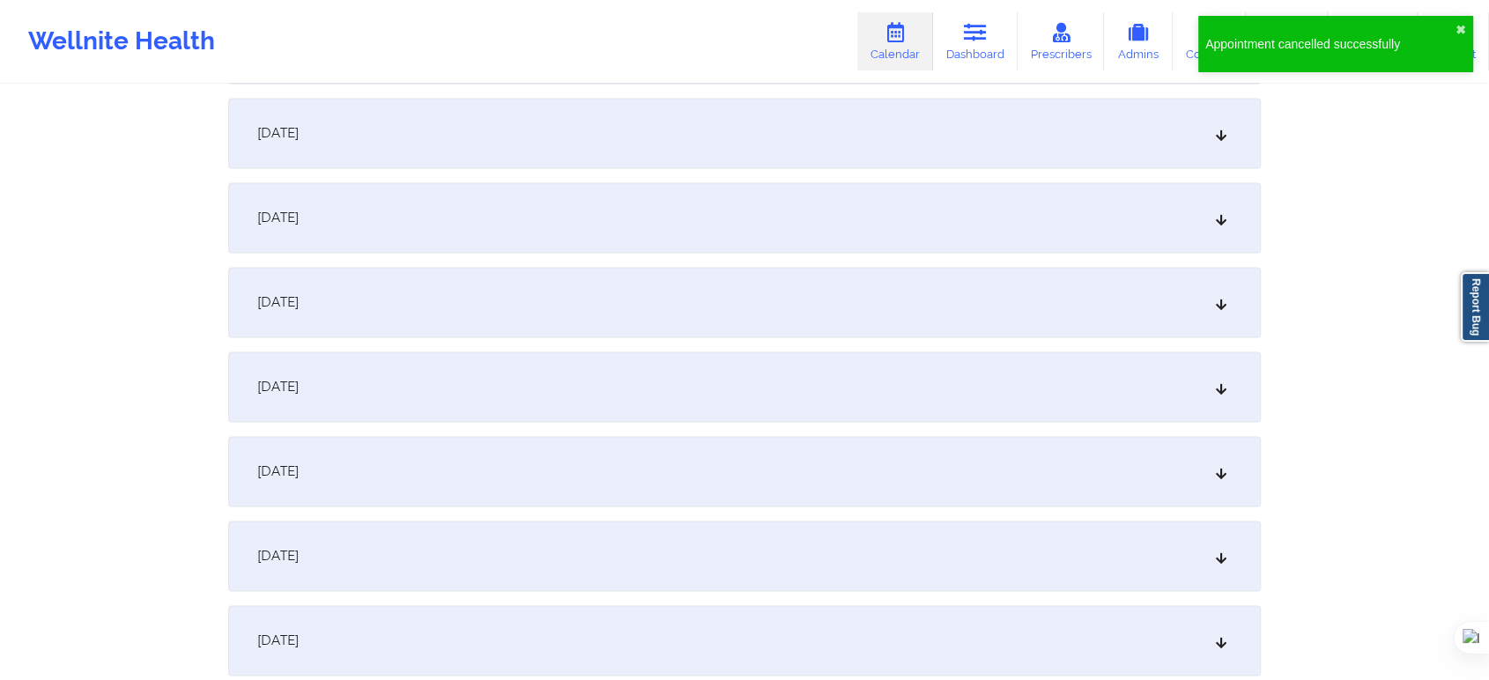
click at [341, 235] on div "November 24, 2025" at bounding box center [744, 217] width 1033 height 70
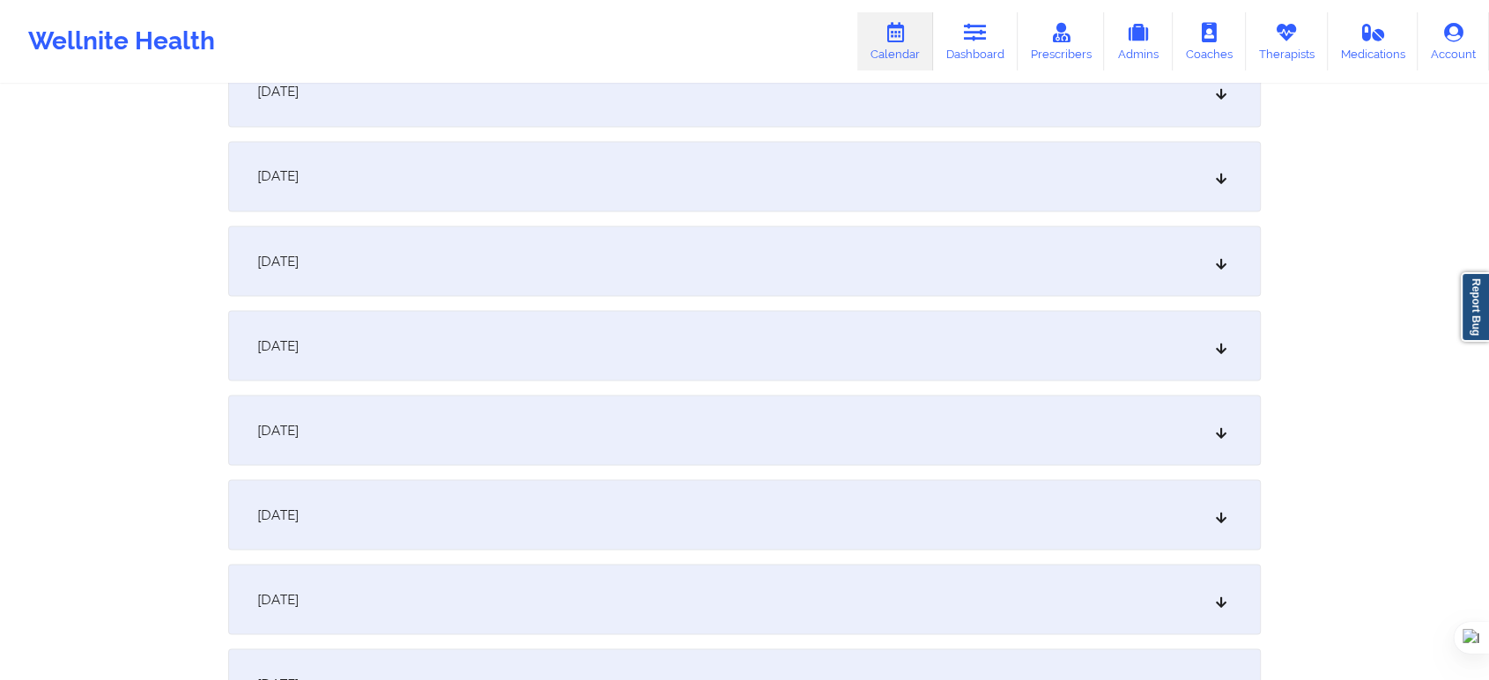
scroll to position [3230, 0]
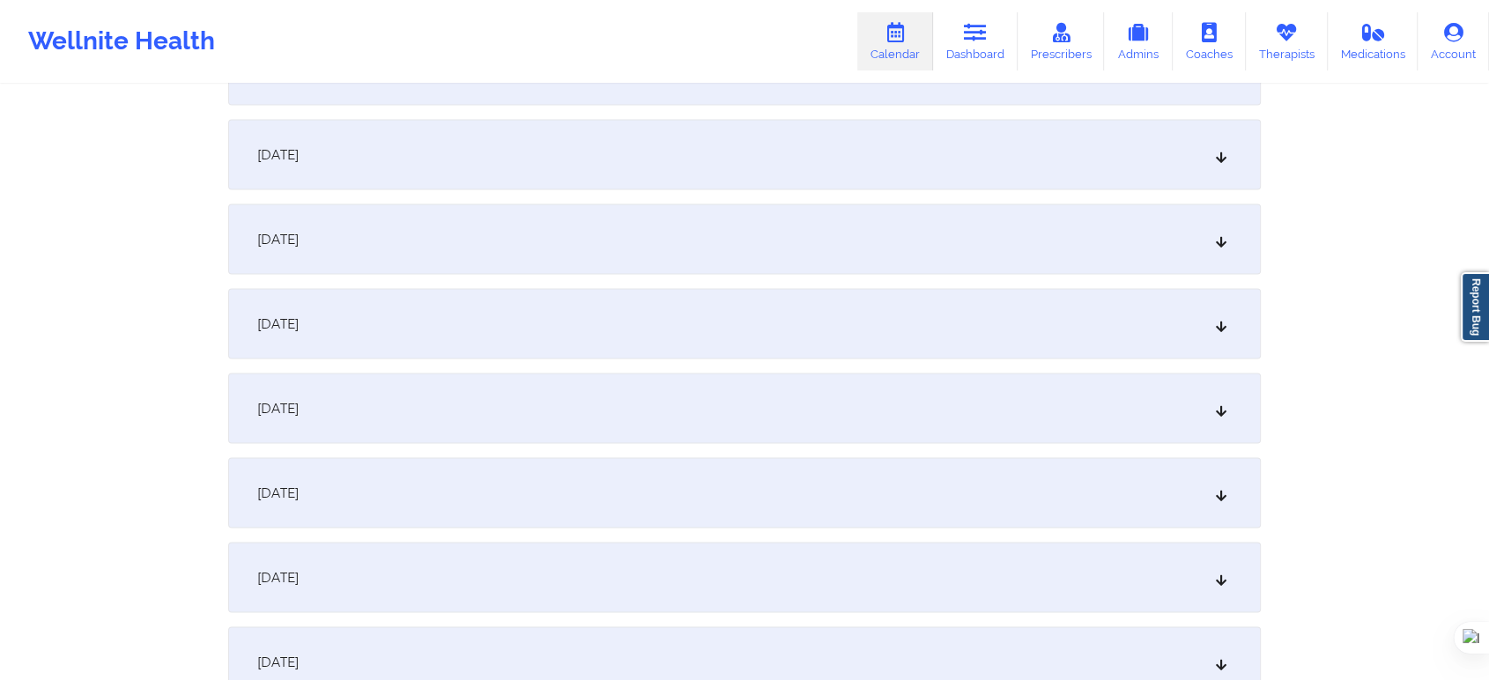
click at [382, 353] on div "December 1, 2025" at bounding box center [744, 323] width 1033 height 70
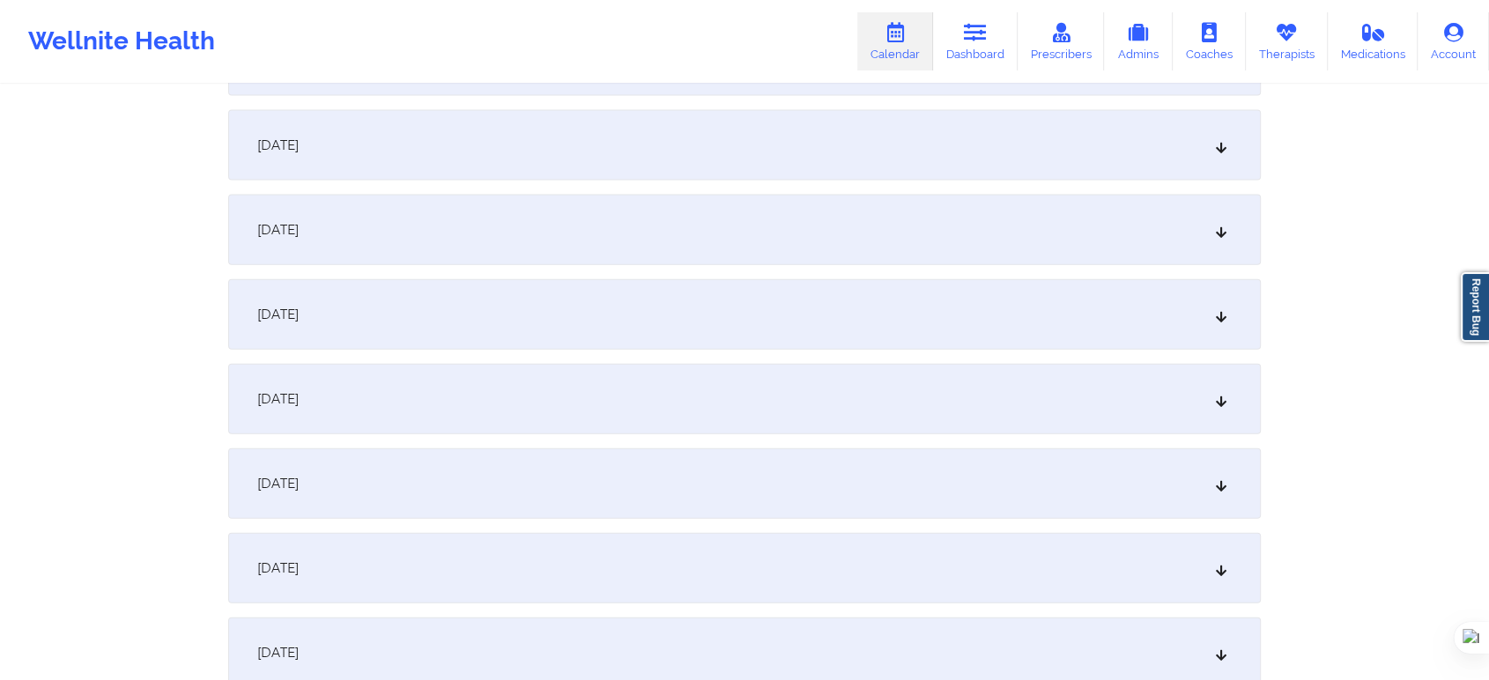
scroll to position [4111, 0]
click at [399, 317] on div "December 9, 2025" at bounding box center [744, 319] width 1033 height 70
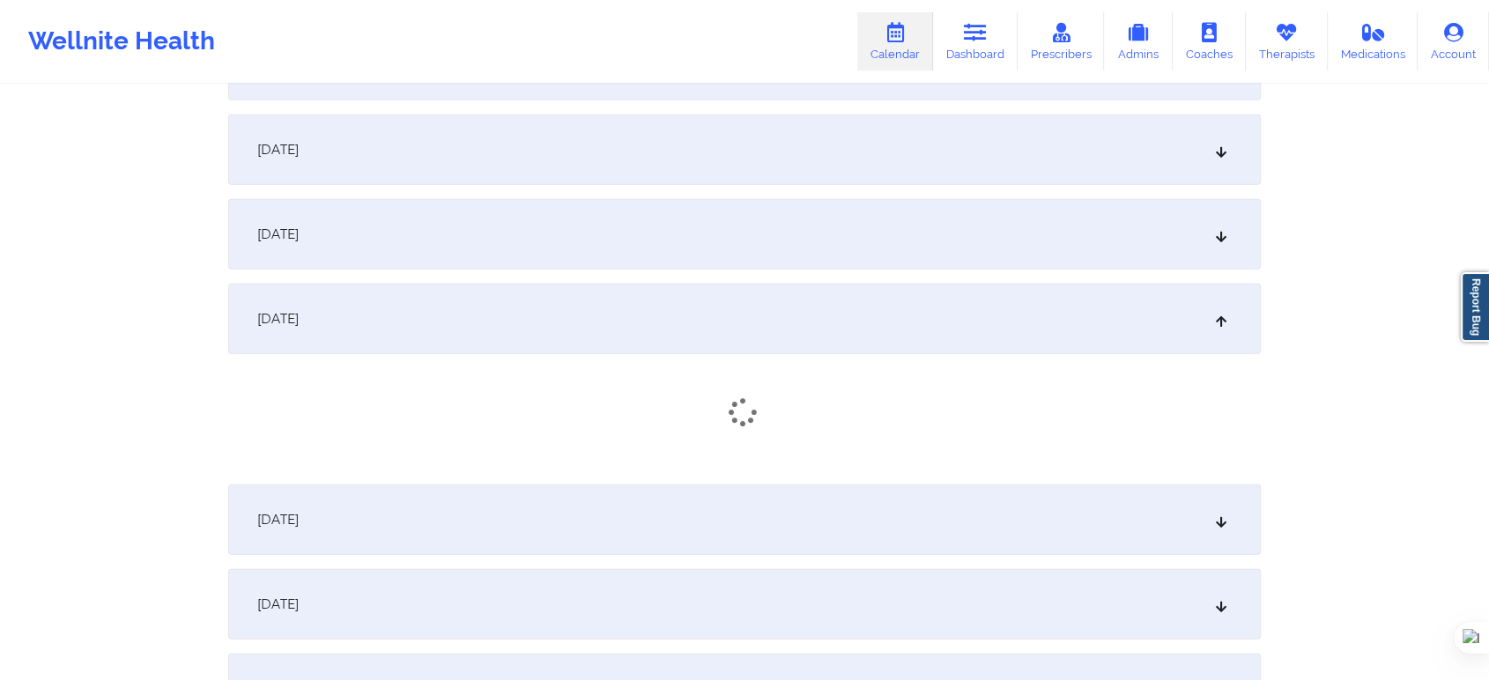
click at [394, 258] on div "December 8, 2025" at bounding box center [744, 234] width 1033 height 70
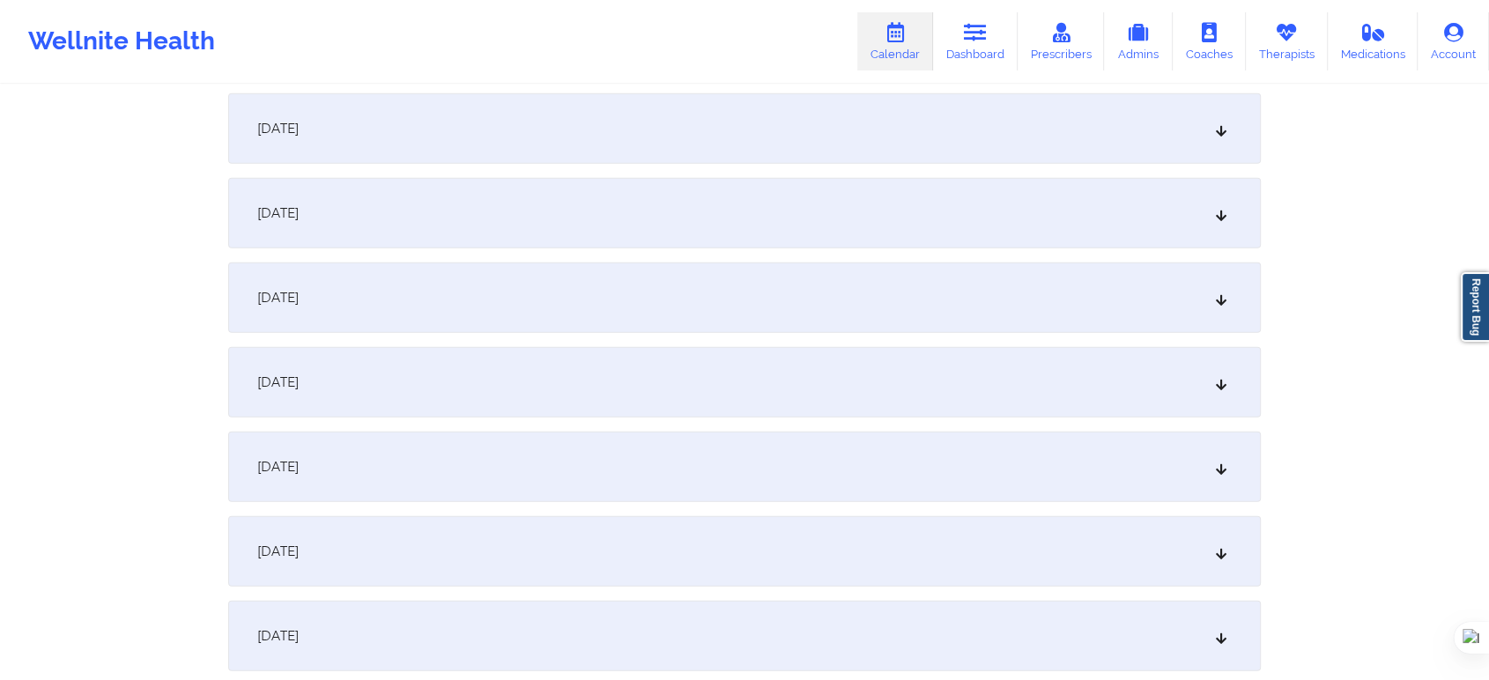
scroll to position [4895, 0]
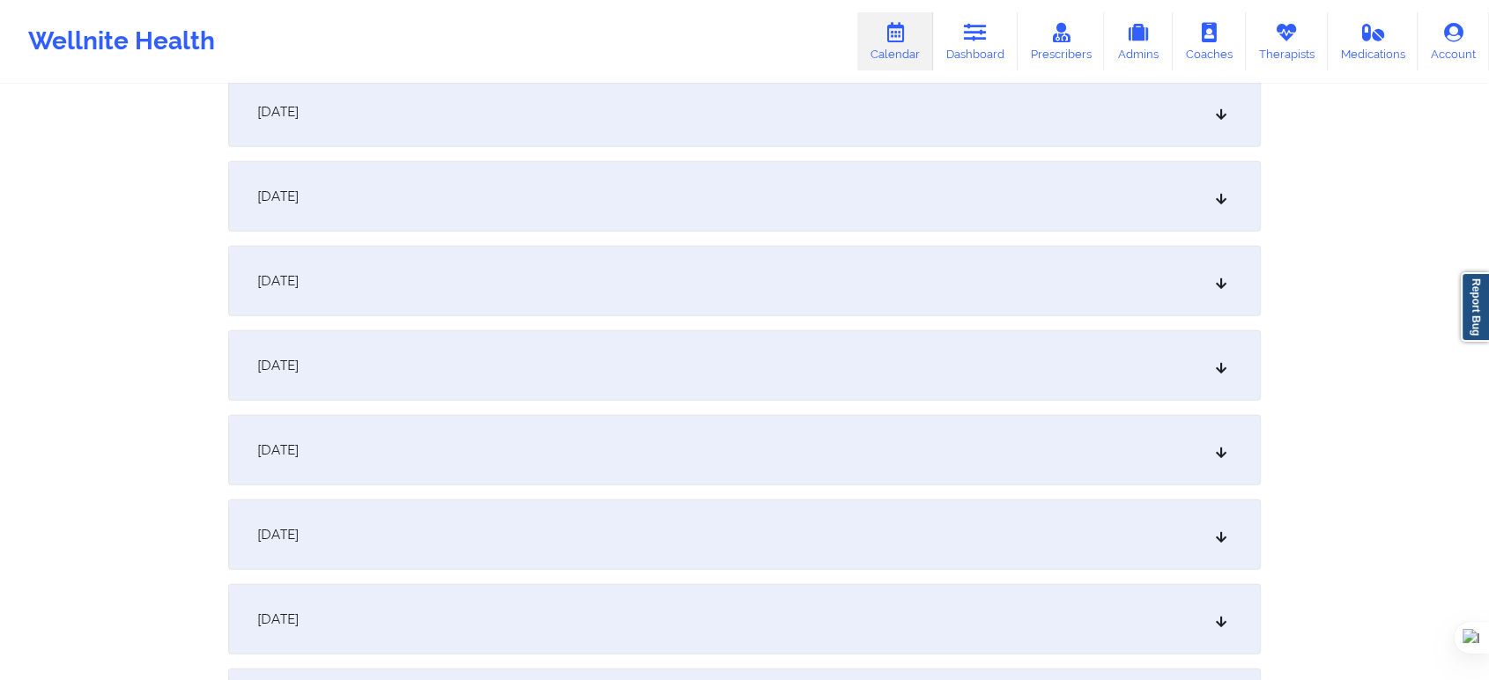
click at [440, 368] on div "December 15, 2025" at bounding box center [744, 365] width 1033 height 70
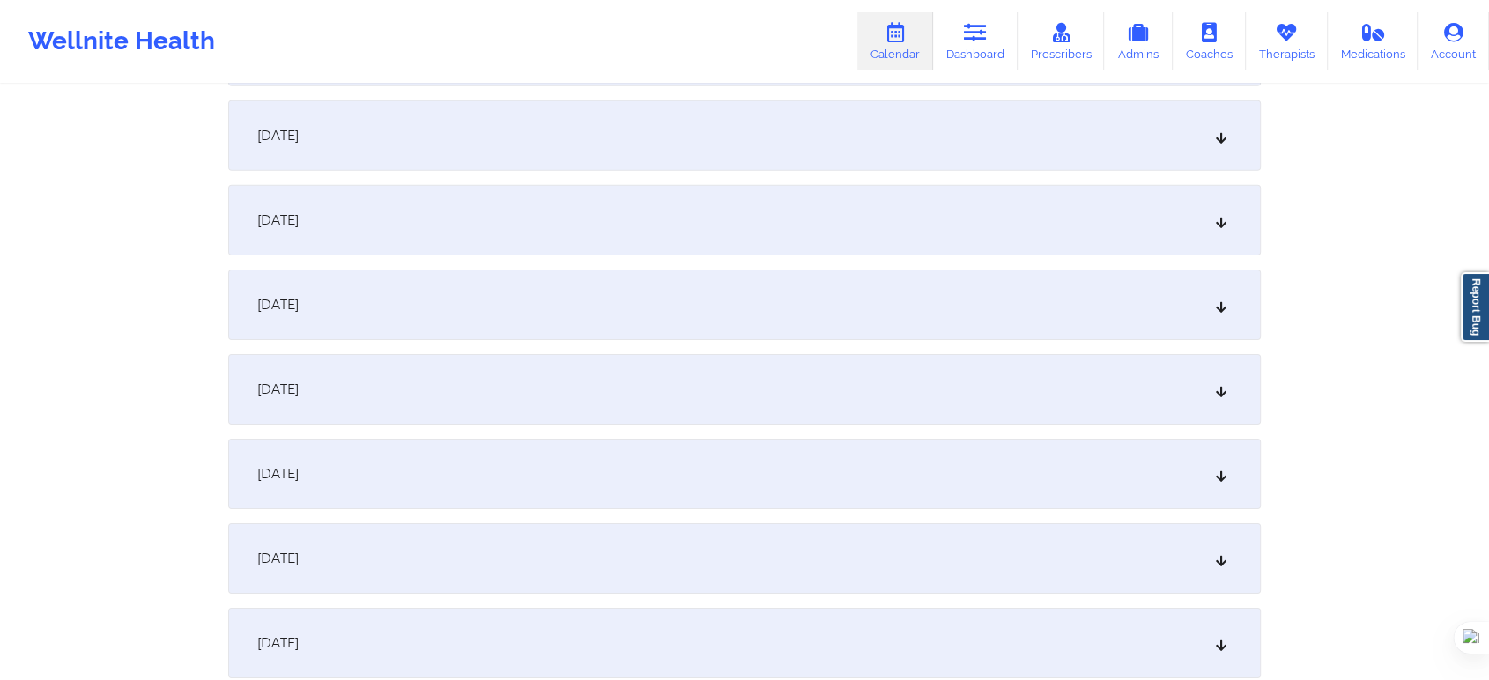
scroll to position [5776, 0]
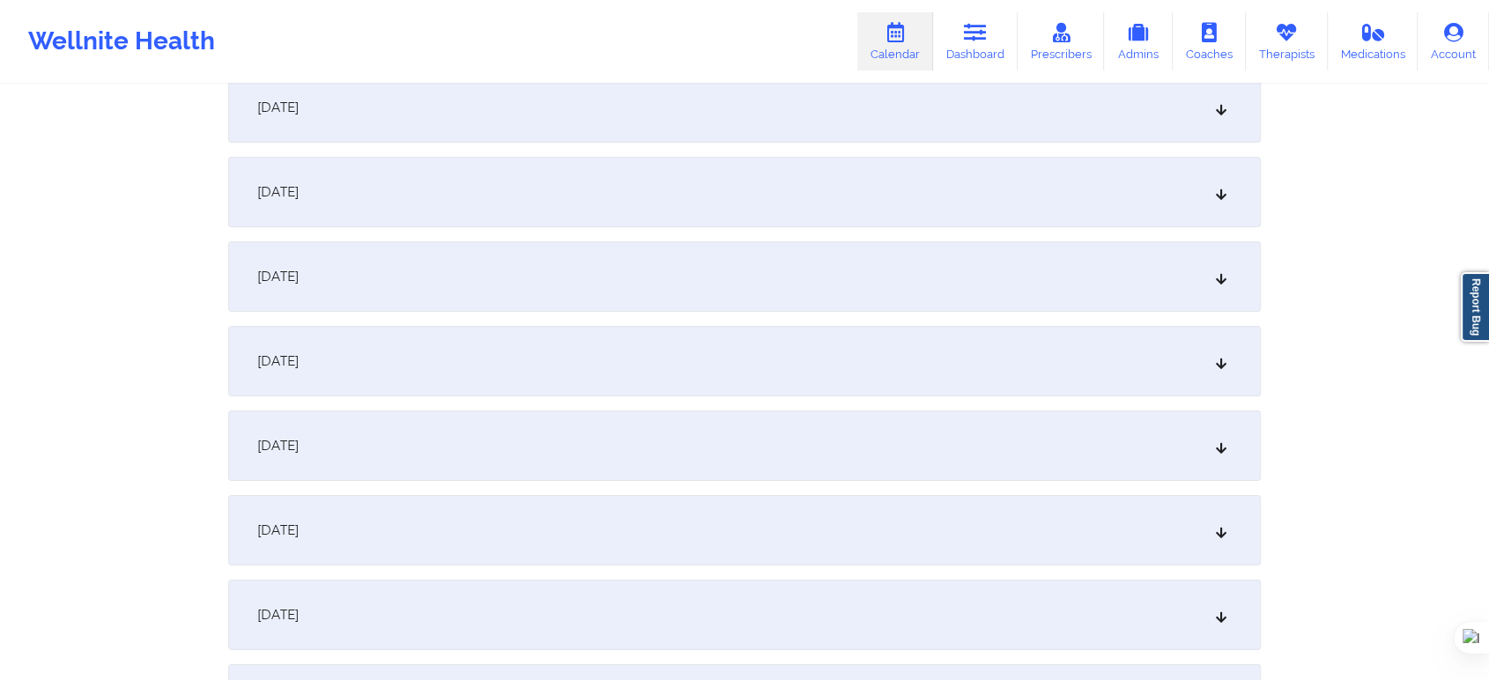
click at [419, 290] on div "December 22, 2025" at bounding box center [744, 276] width 1033 height 70
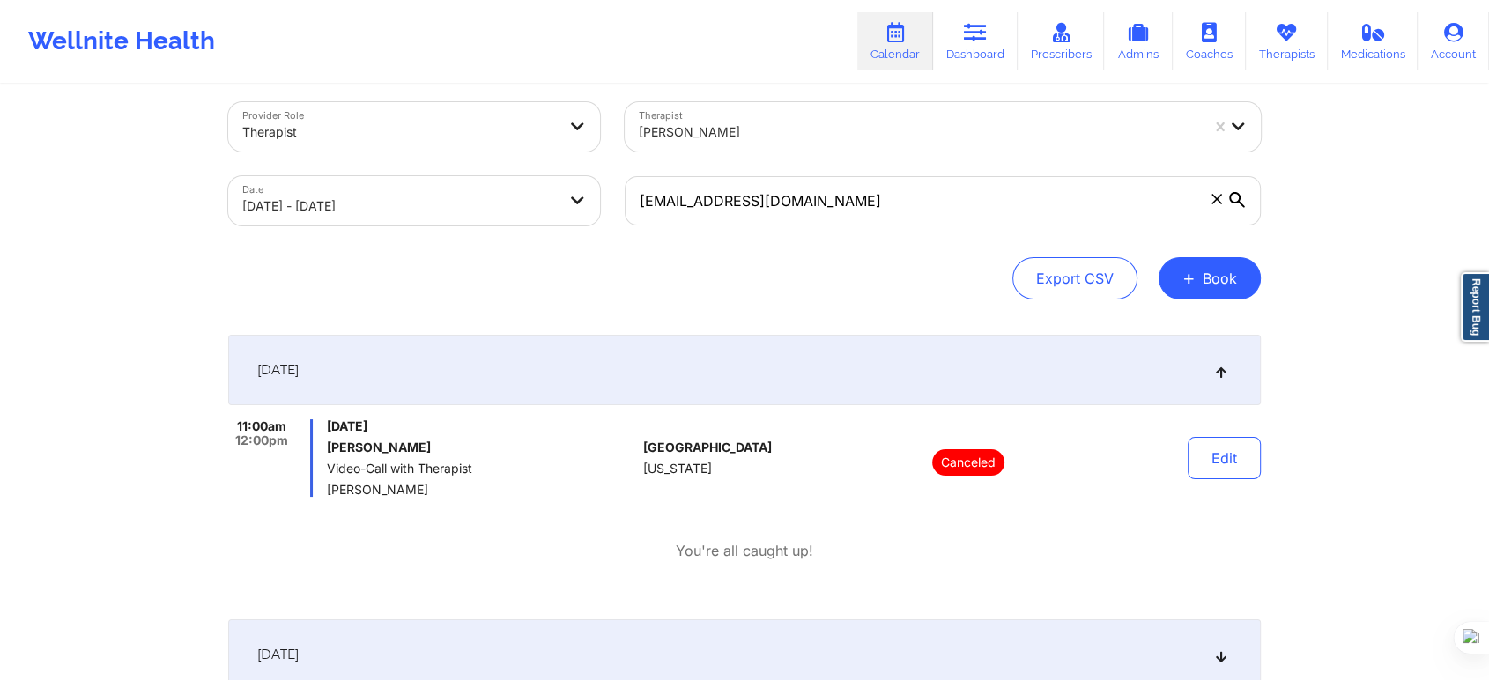
scroll to position [0, 0]
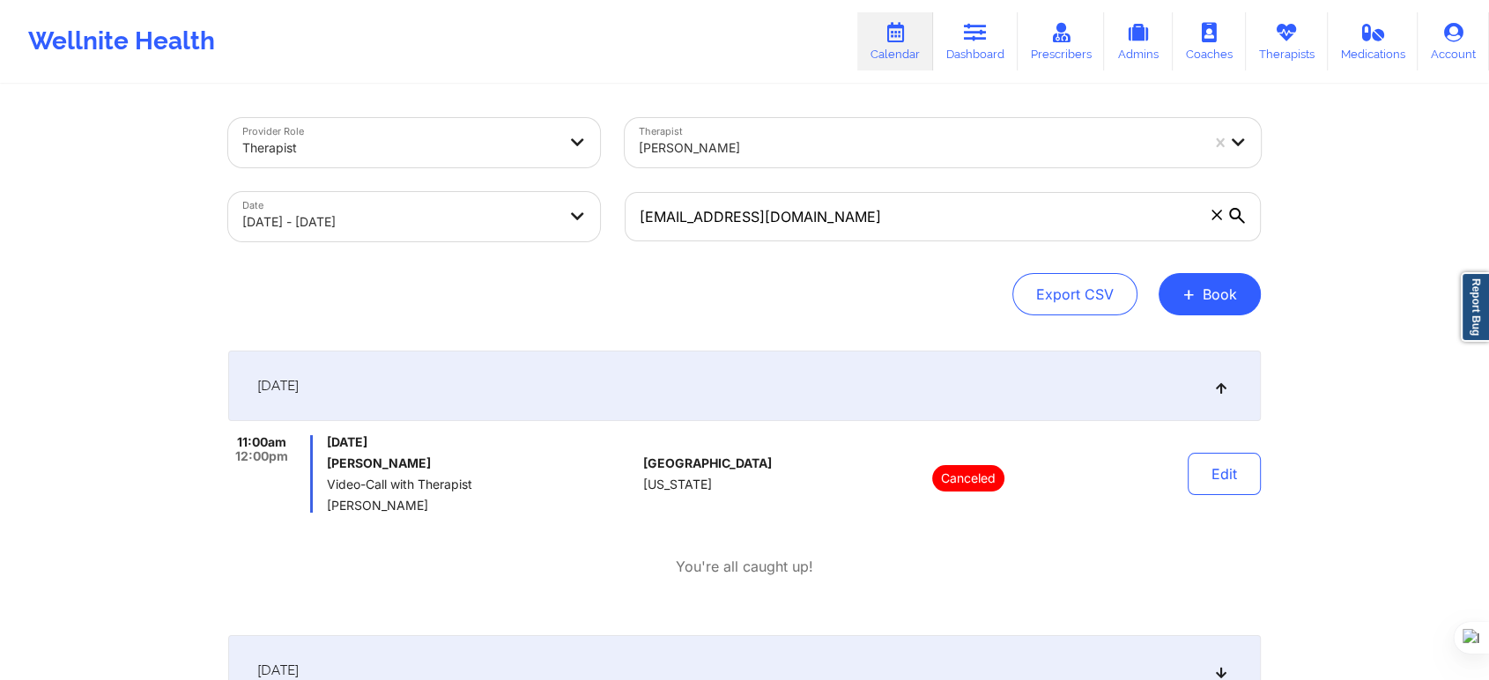
click at [800, 139] on div at bounding box center [919, 147] width 560 height 21
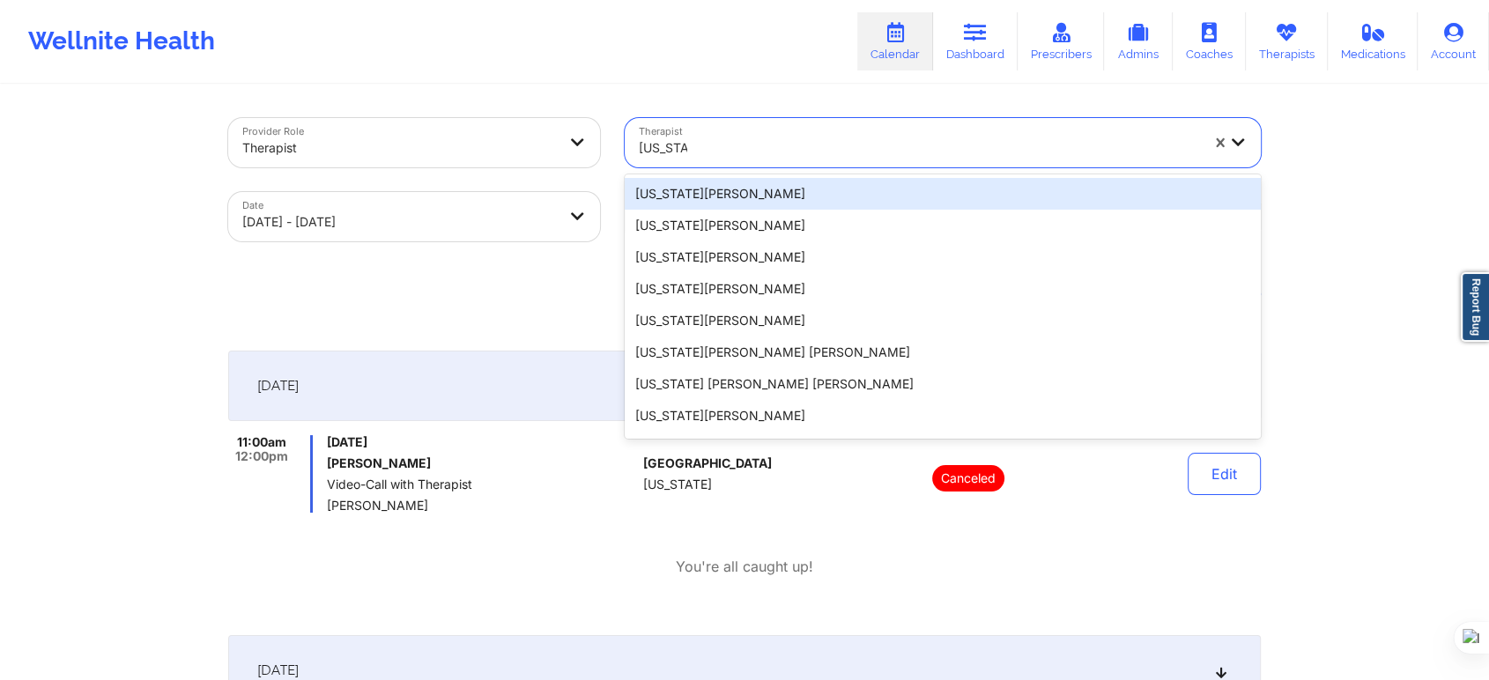
type input "virginia g"
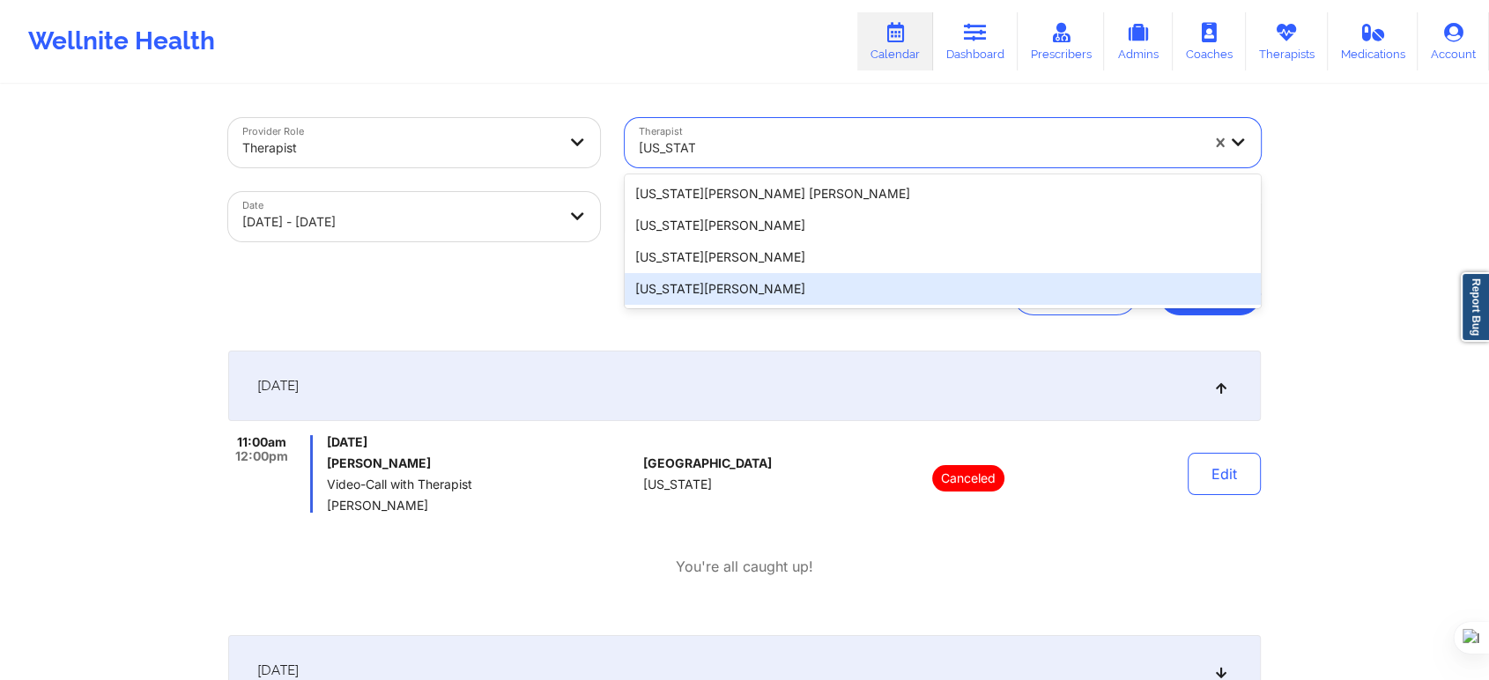
click at [745, 277] on div "Virginia Gibala" at bounding box center [943, 289] width 636 height 32
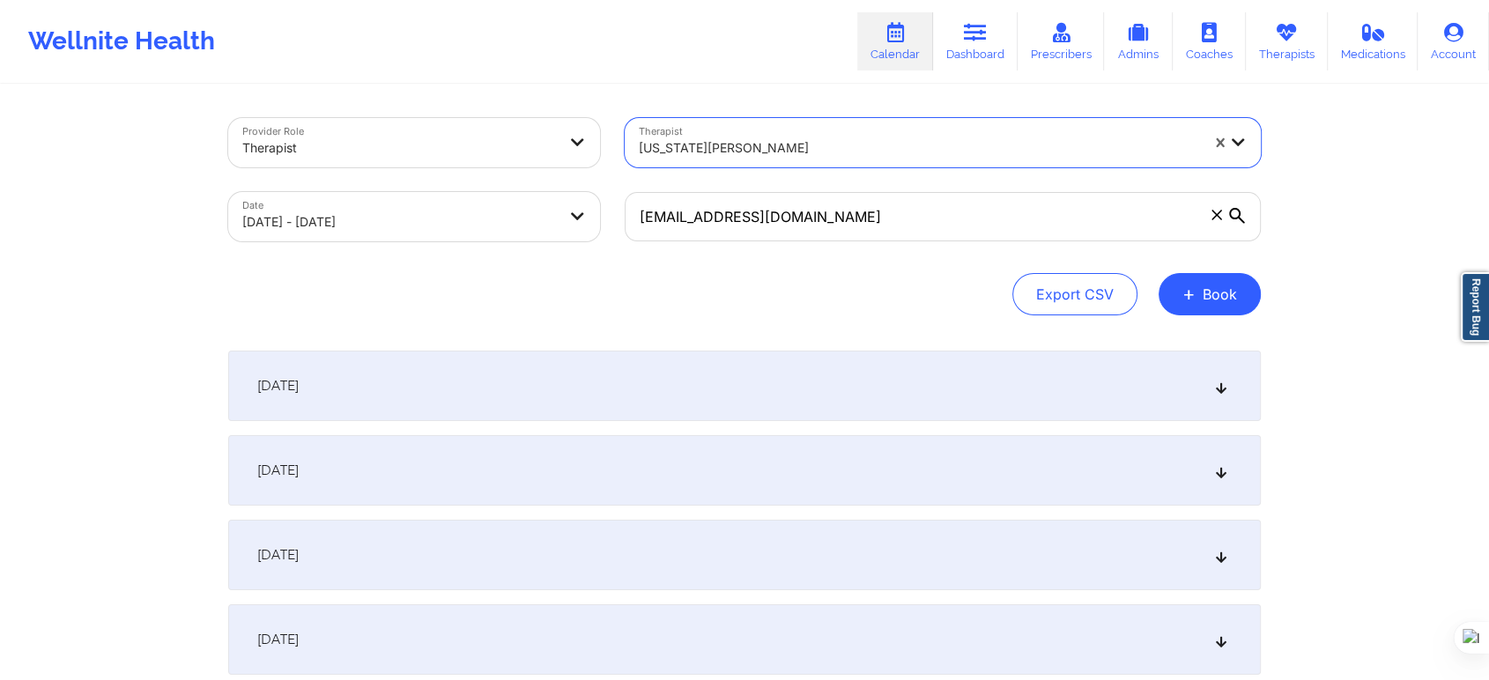
click at [423, 222] on body "Wellnite Health Calendar Dashboard Prescribers Admins Coaches Therapists Medica…" at bounding box center [744, 340] width 1489 height 680
select select "2025-10"
select select "2025-11"
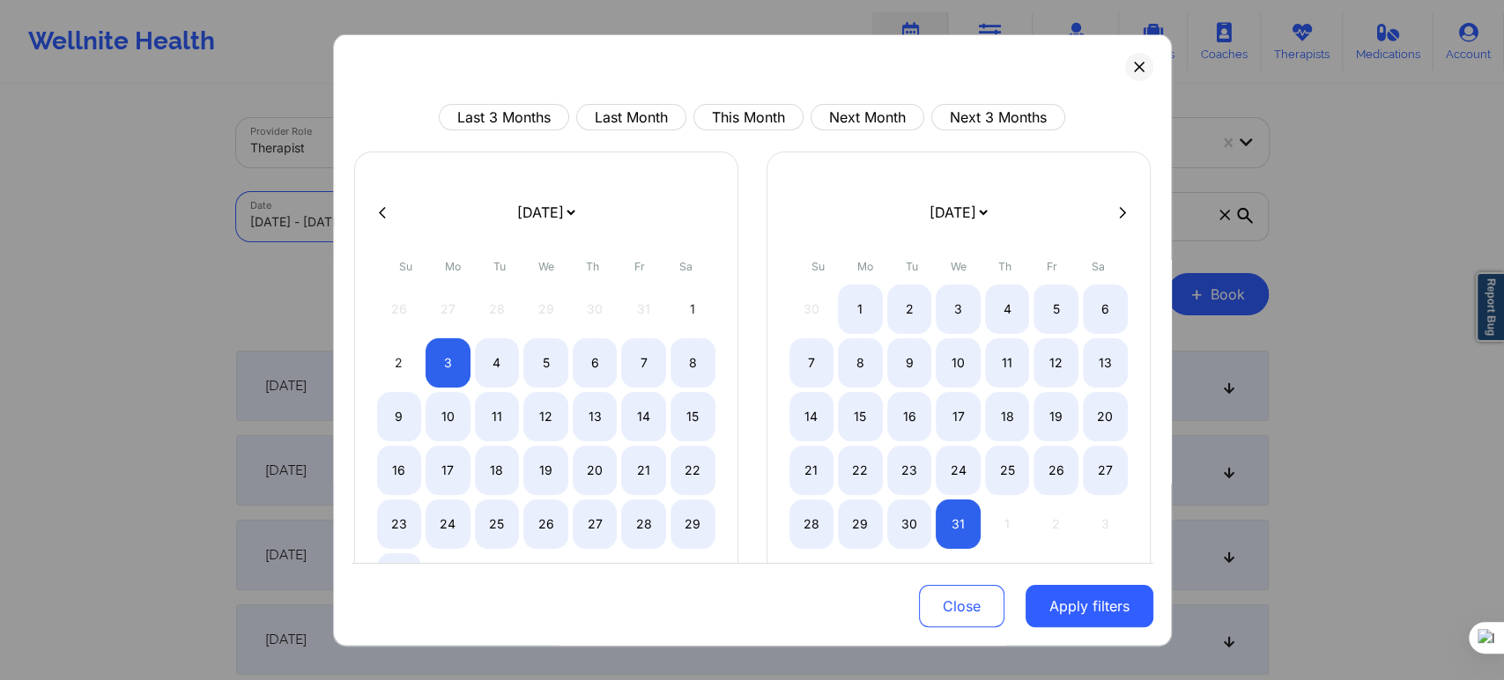
click at [375, 209] on button at bounding box center [383, 211] width 18 height 15
select select "2025-9"
select select "2025-10"
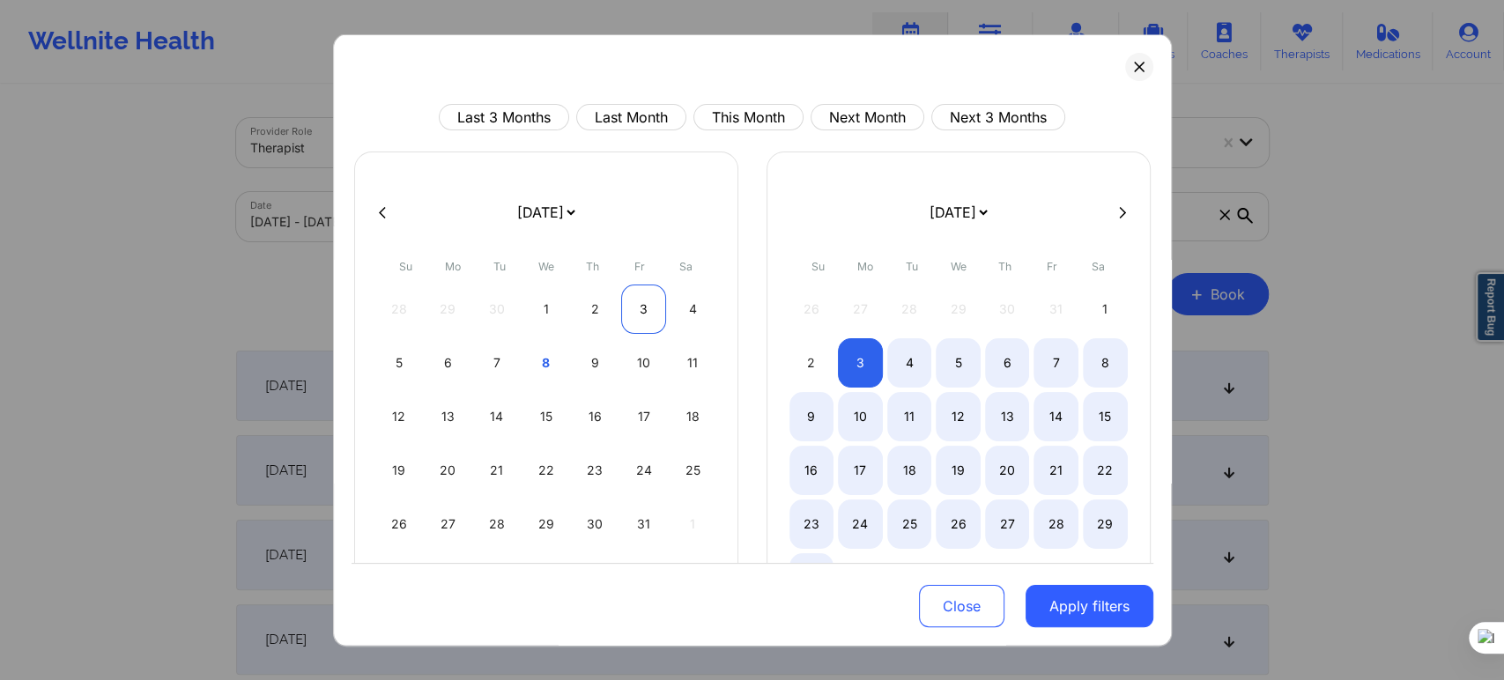
click at [636, 308] on div "3" at bounding box center [643, 309] width 45 height 49
select select "2025-9"
select select "2025-10"
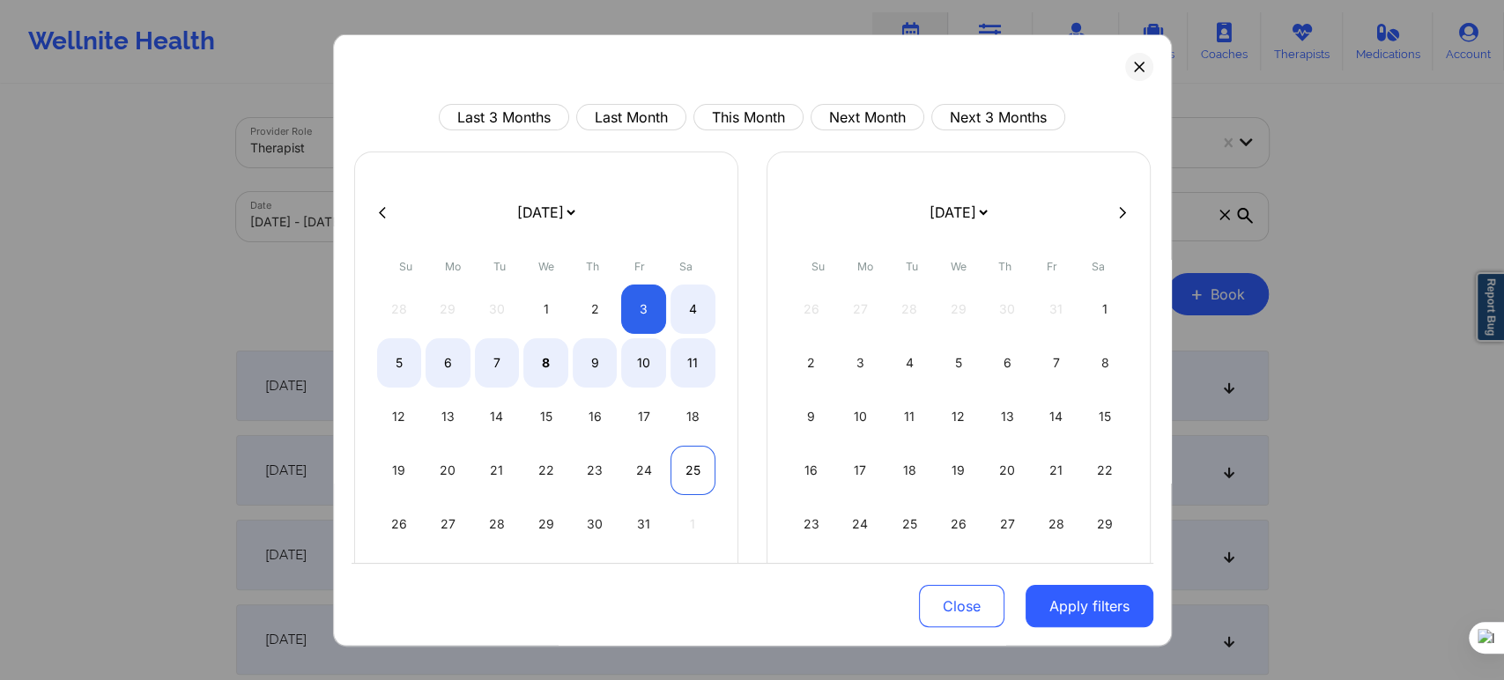
select select "2025-9"
select select "2025-10"
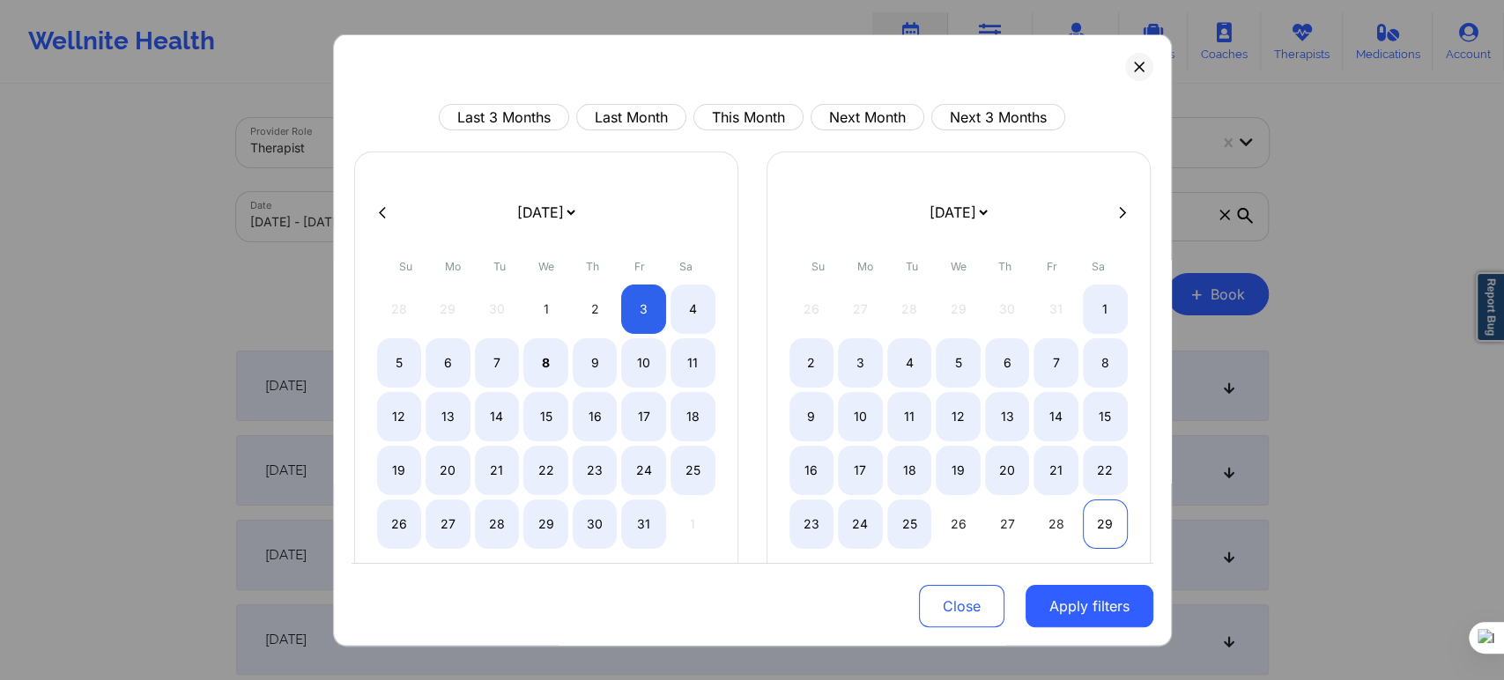
select select "2025-9"
select select "2025-10"
click at [1110, 521] on div "29" at bounding box center [1105, 524] width 45 height 49
select select "2025-9"
select select "2025-10"
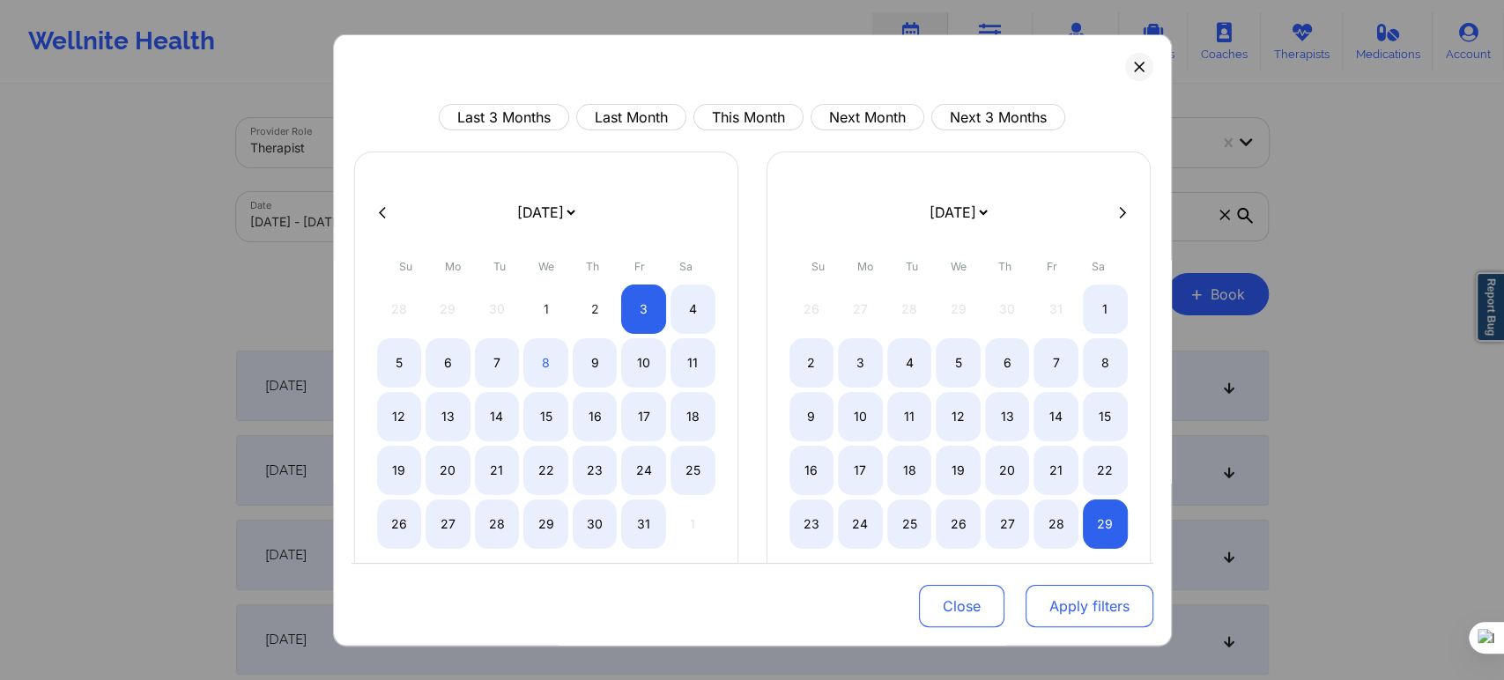
click at [1101, 596] on button "Apply filters" at bounding box center [1090, 606] width 128 height 42
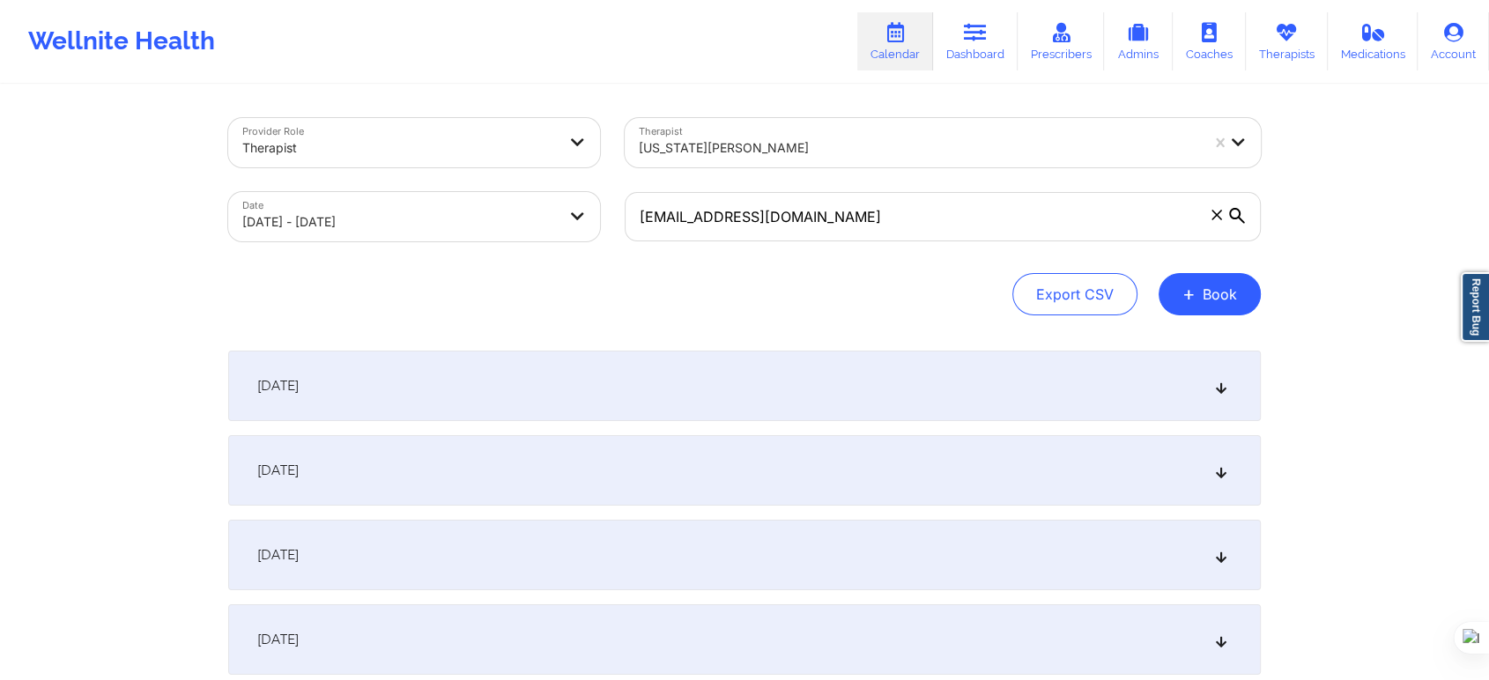
click at [380, 397] on div "October 3, 2025" at bounding box center [744, 386] width 1033 height 70
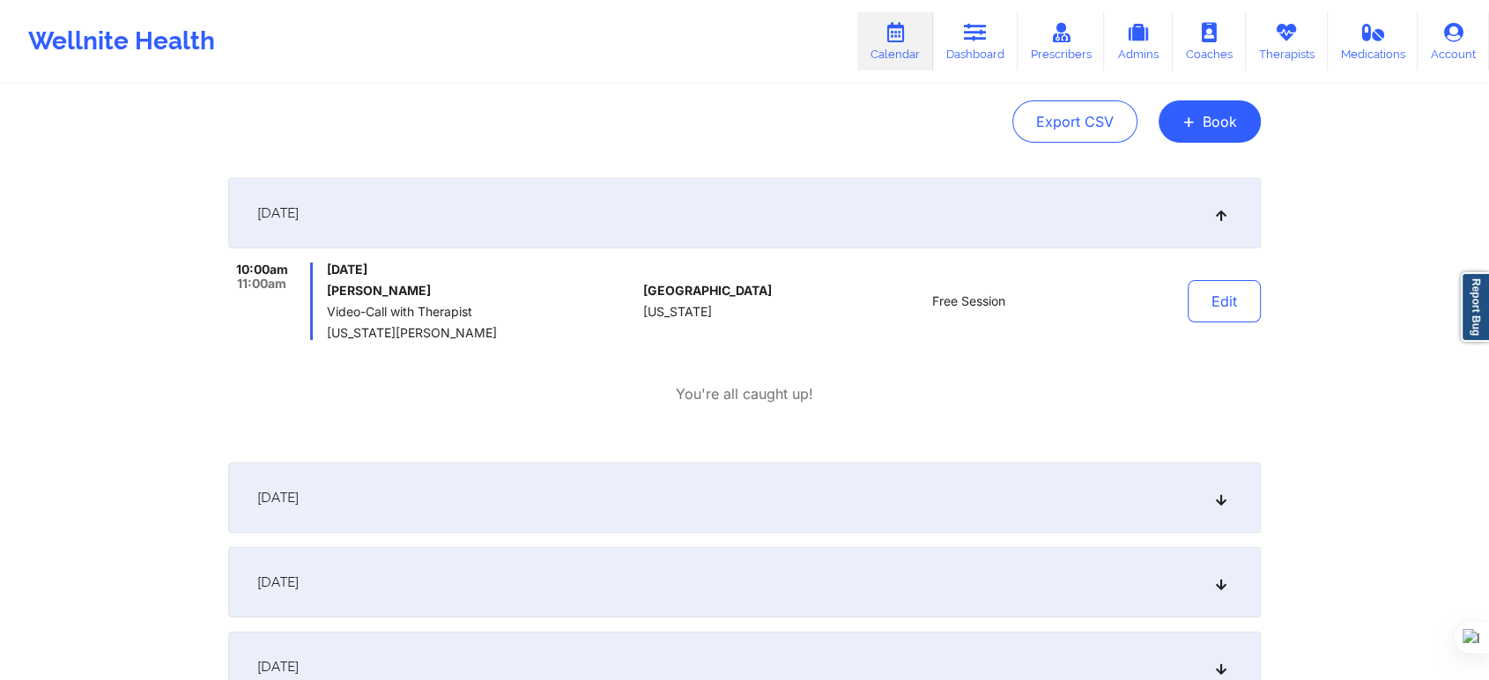
scroll to position [196, 0]
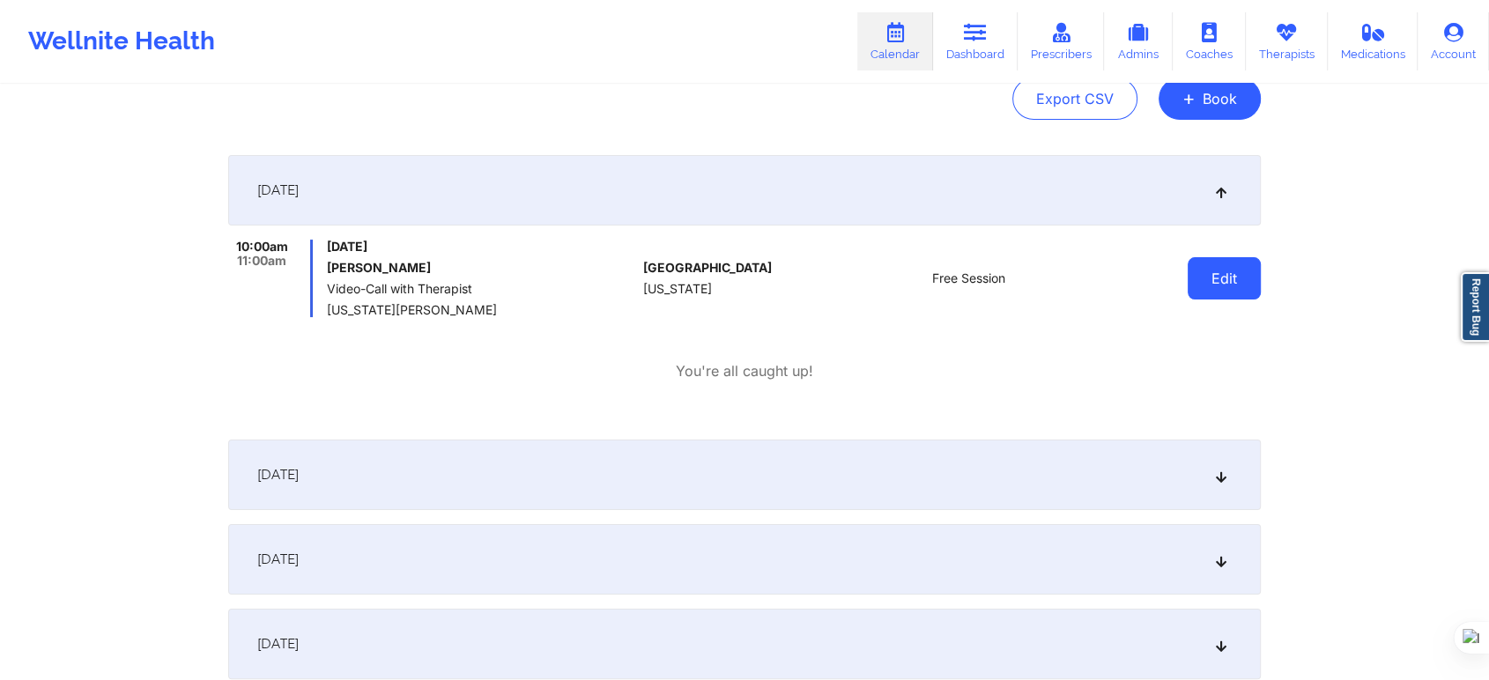
click at [1255, 275] on button "Edit" at bounding box center [1224, 278] width 73 height 42
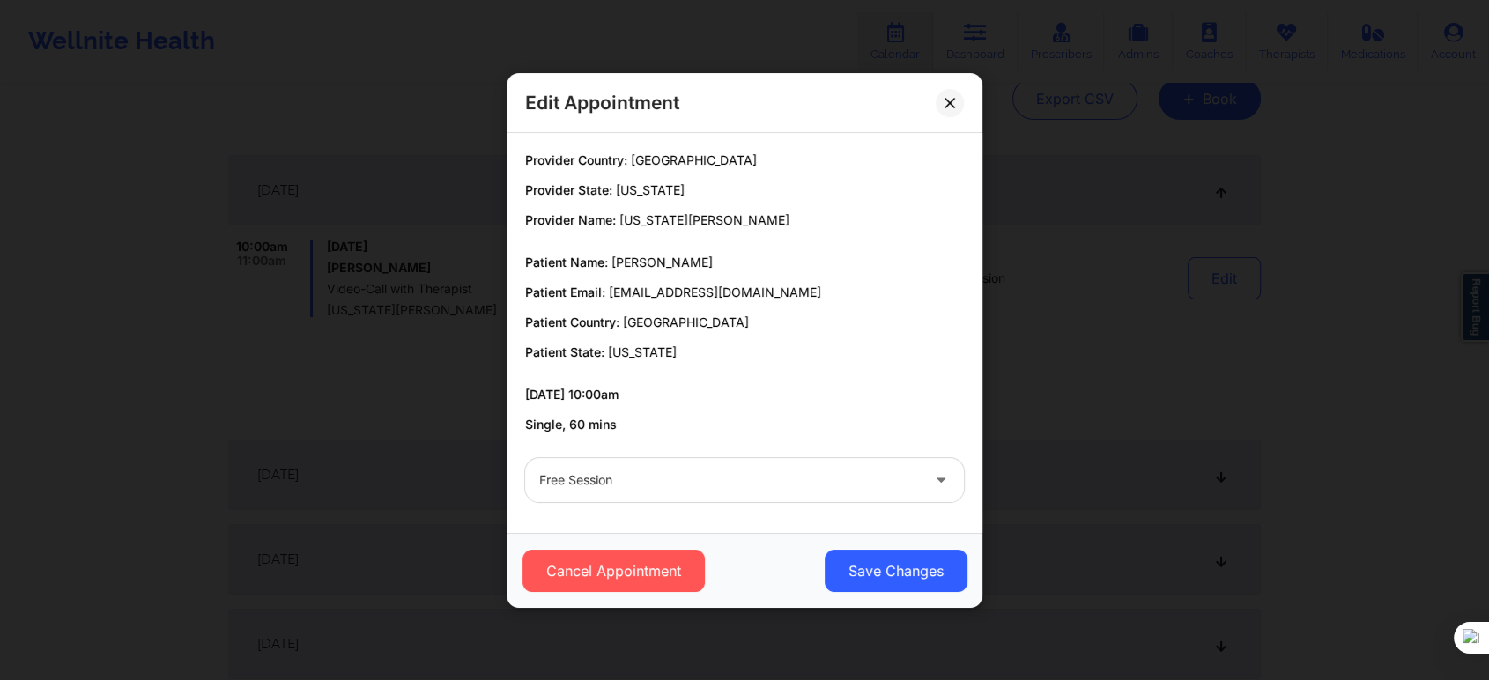
click at [677, 479] on div at bounding box center [729, 480] width 381 height 21
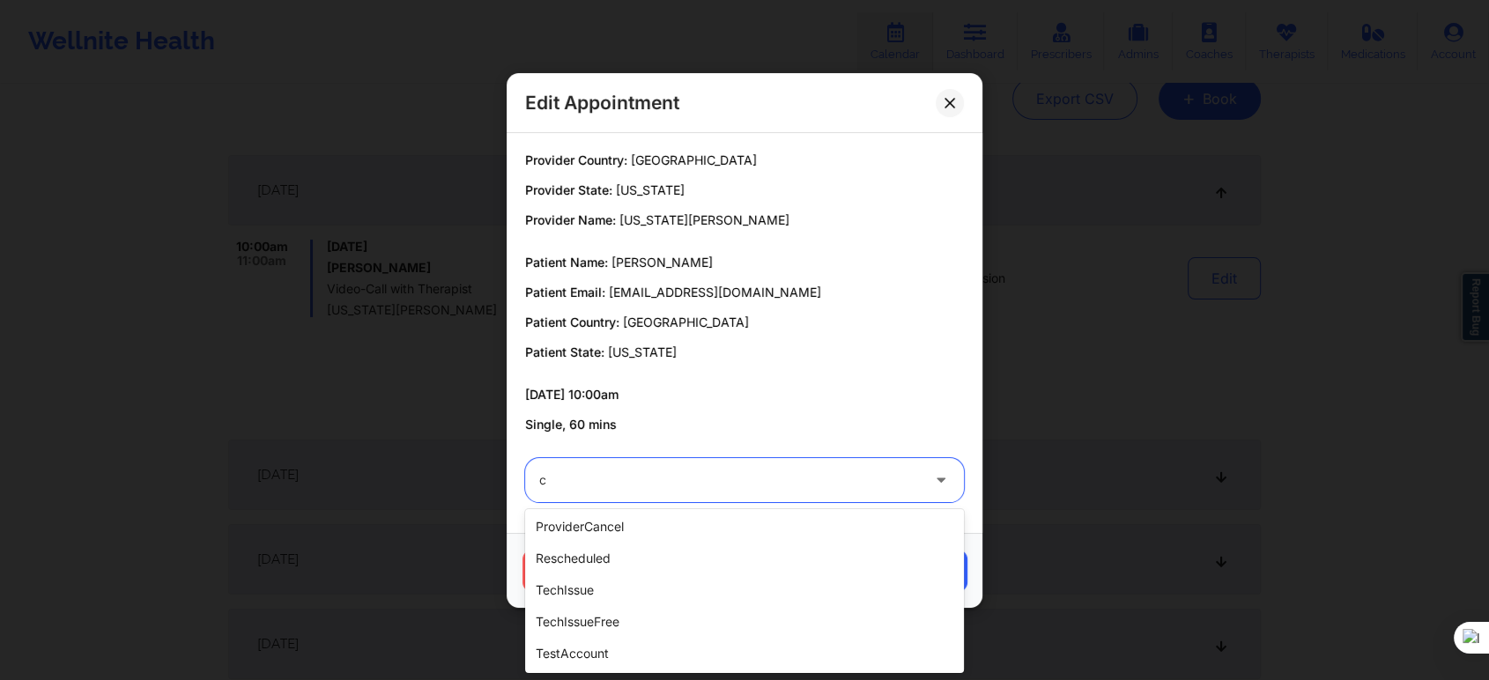
scroll to position [0, 0]
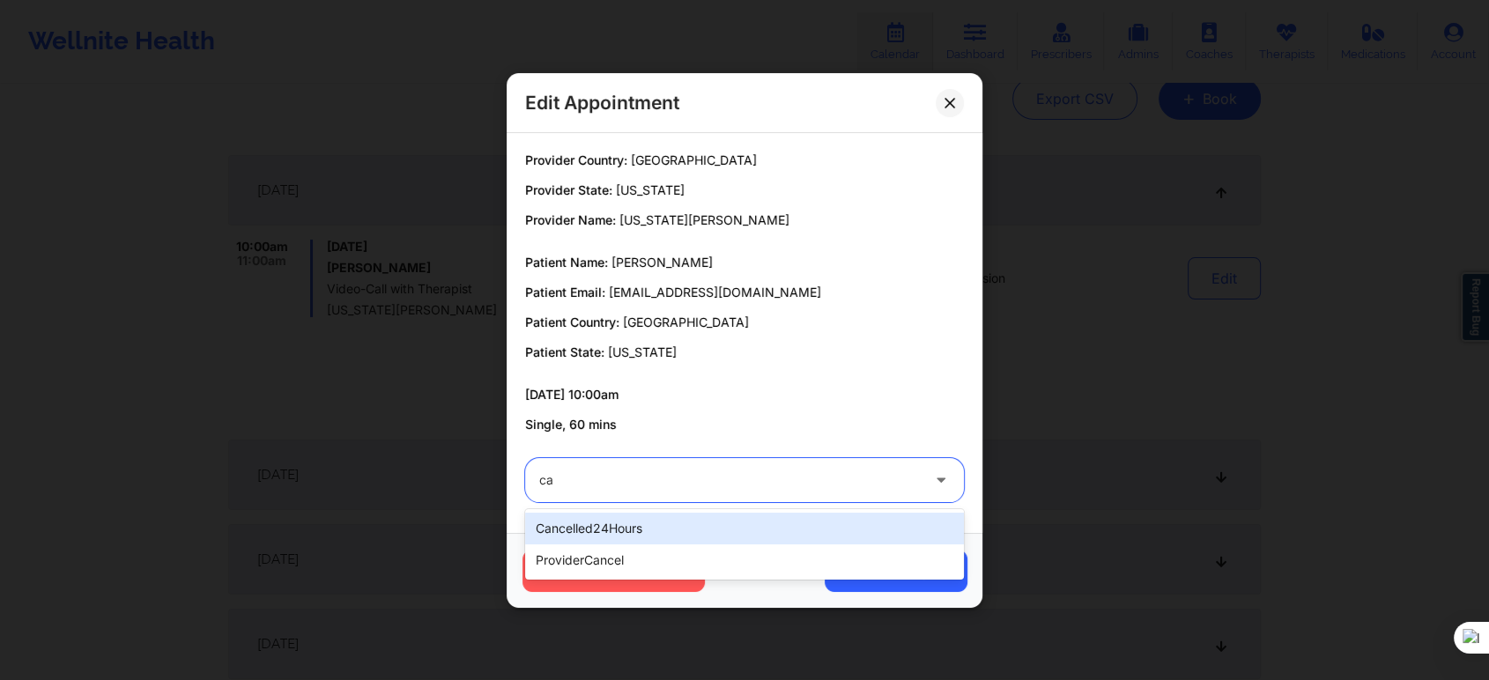
type input "c"
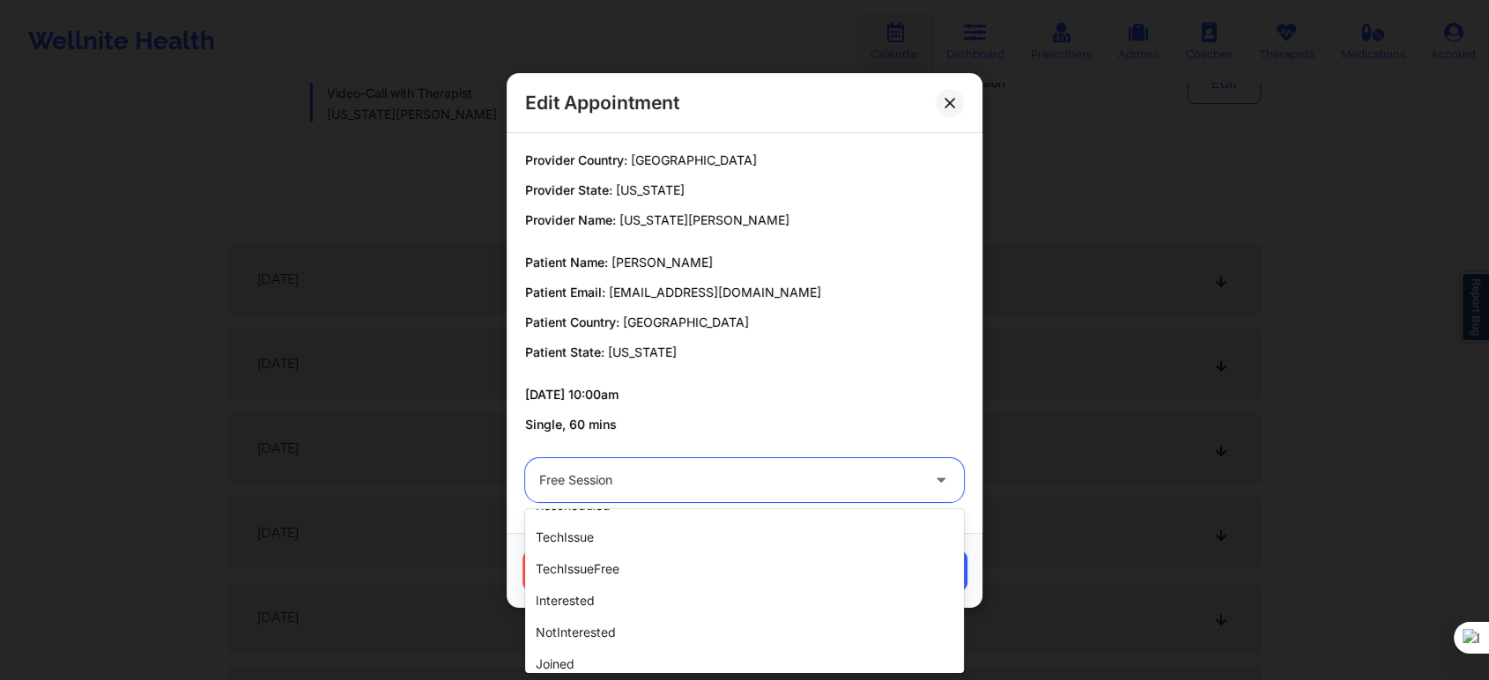
scroll to position [489, 0]
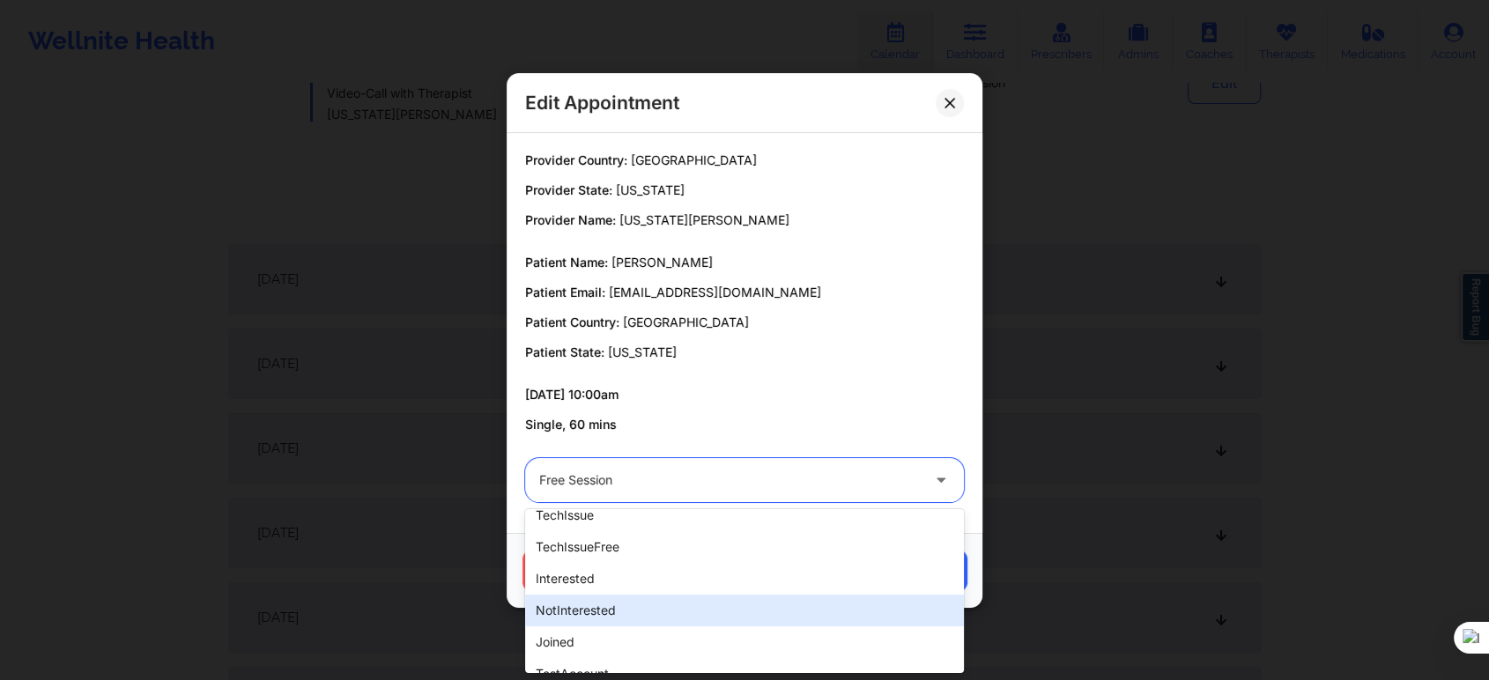
click at [732, 609] on div "notInterested" at bounding box center [744, 611] width 439 height 32
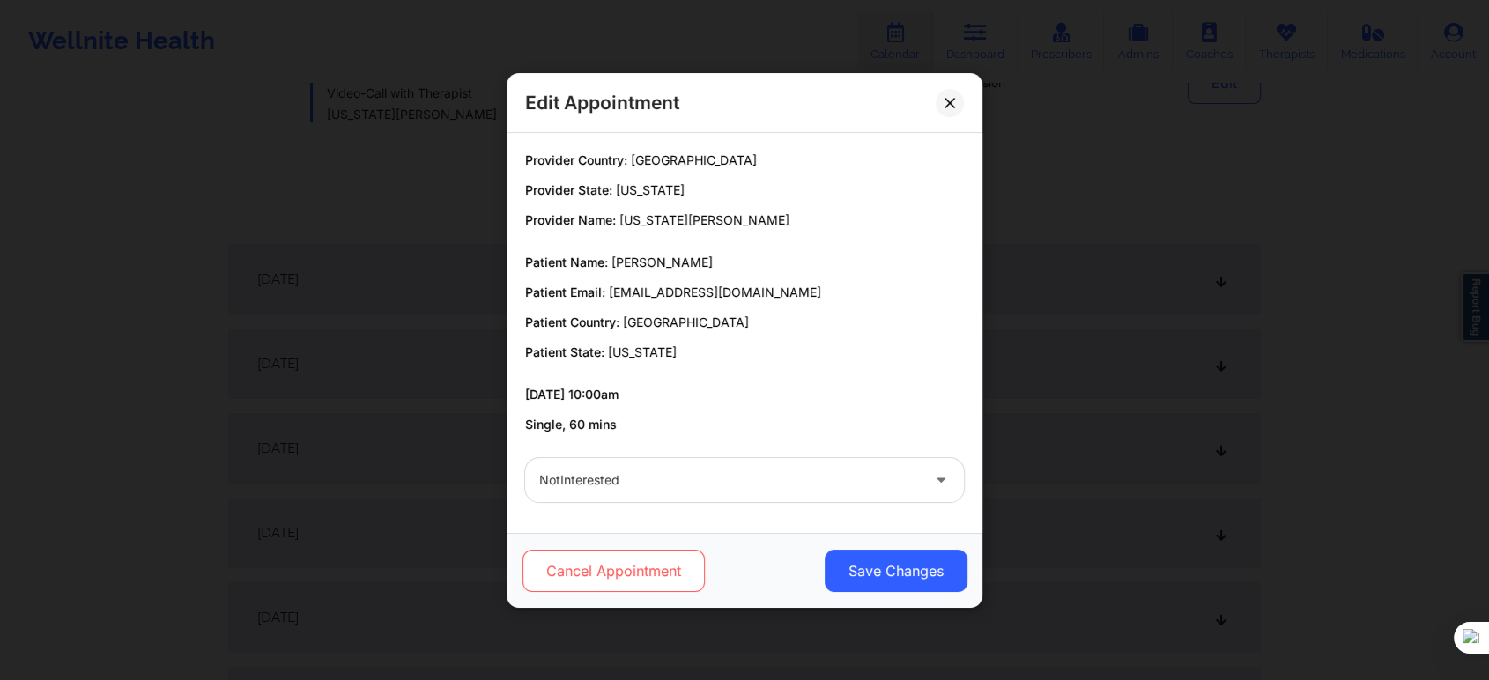
click at [599, 573] on button "Cancel Appointment" at bounding box center [614, 571] width 182 height 42
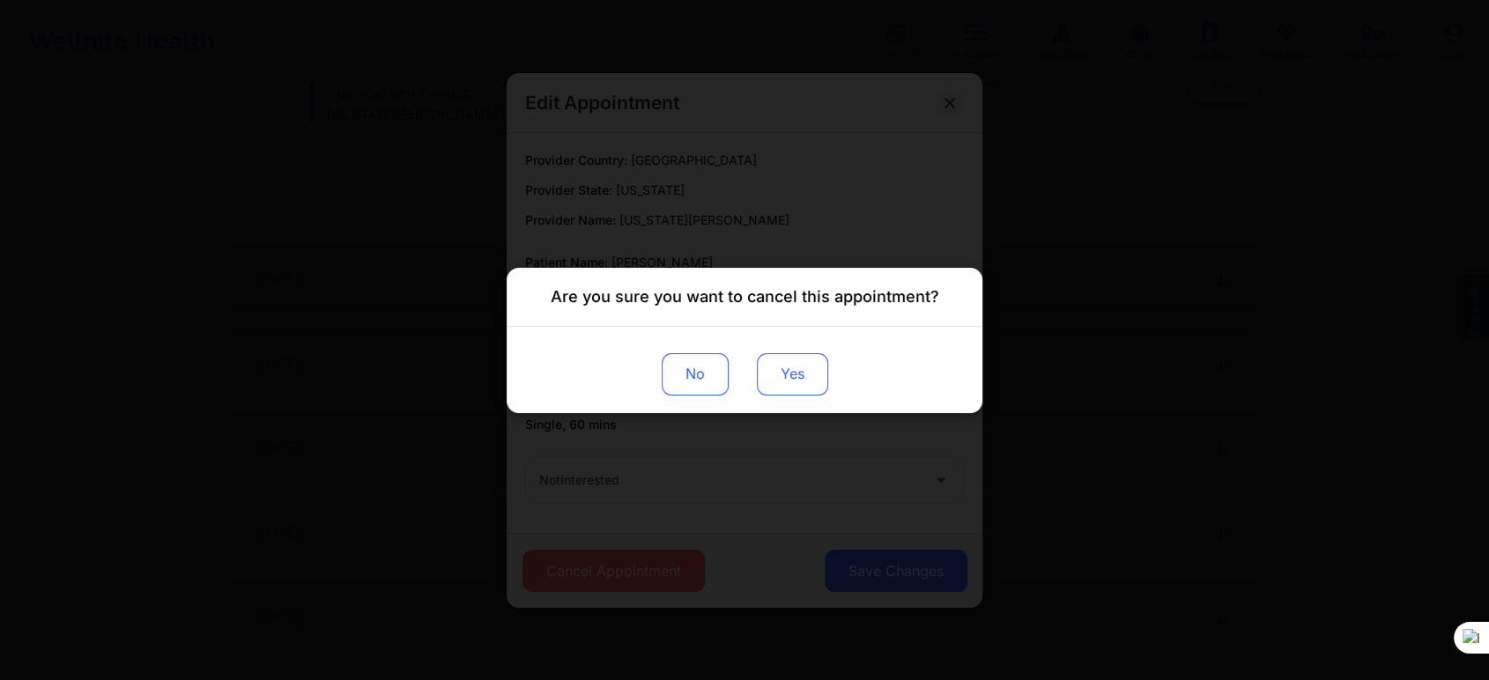
click at [804, 377] on button "Yes" at bounding box center [792, 373] width 71 height 42
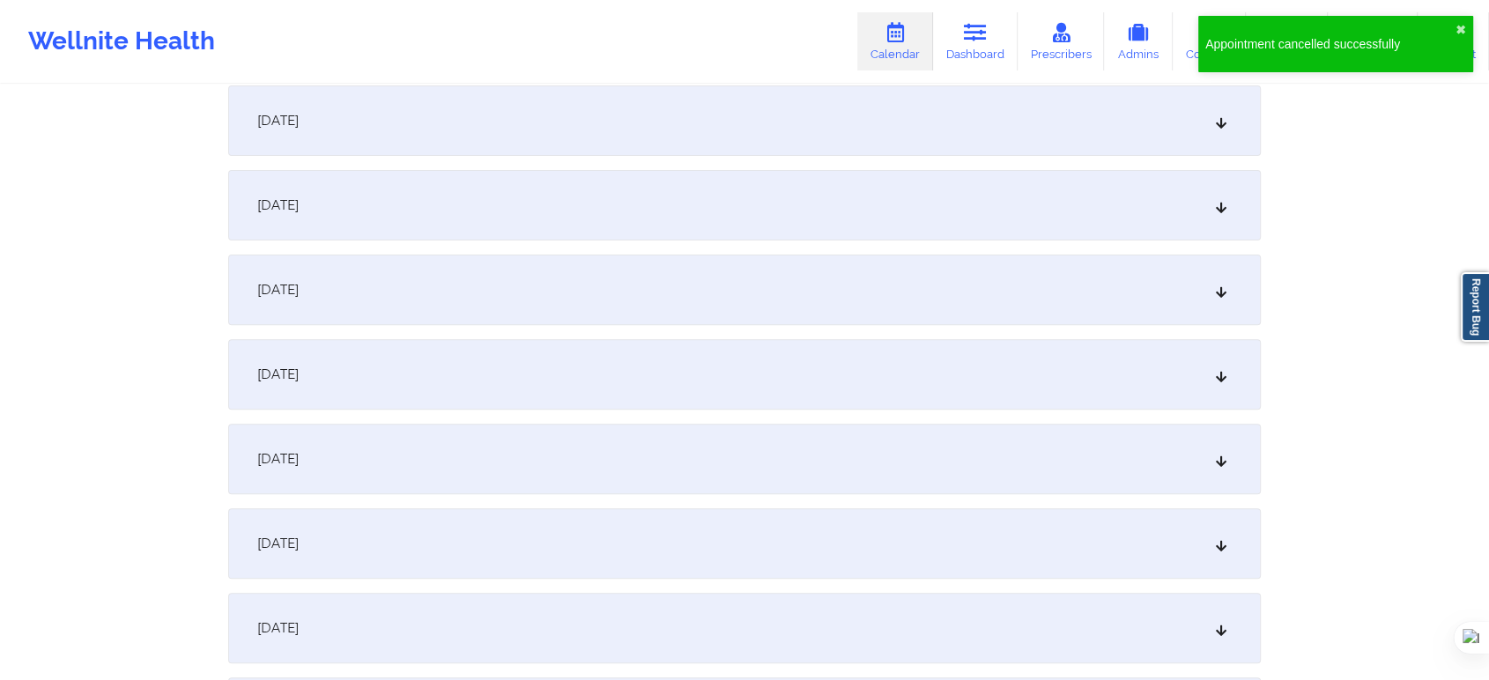
scroll to position [587, 0]
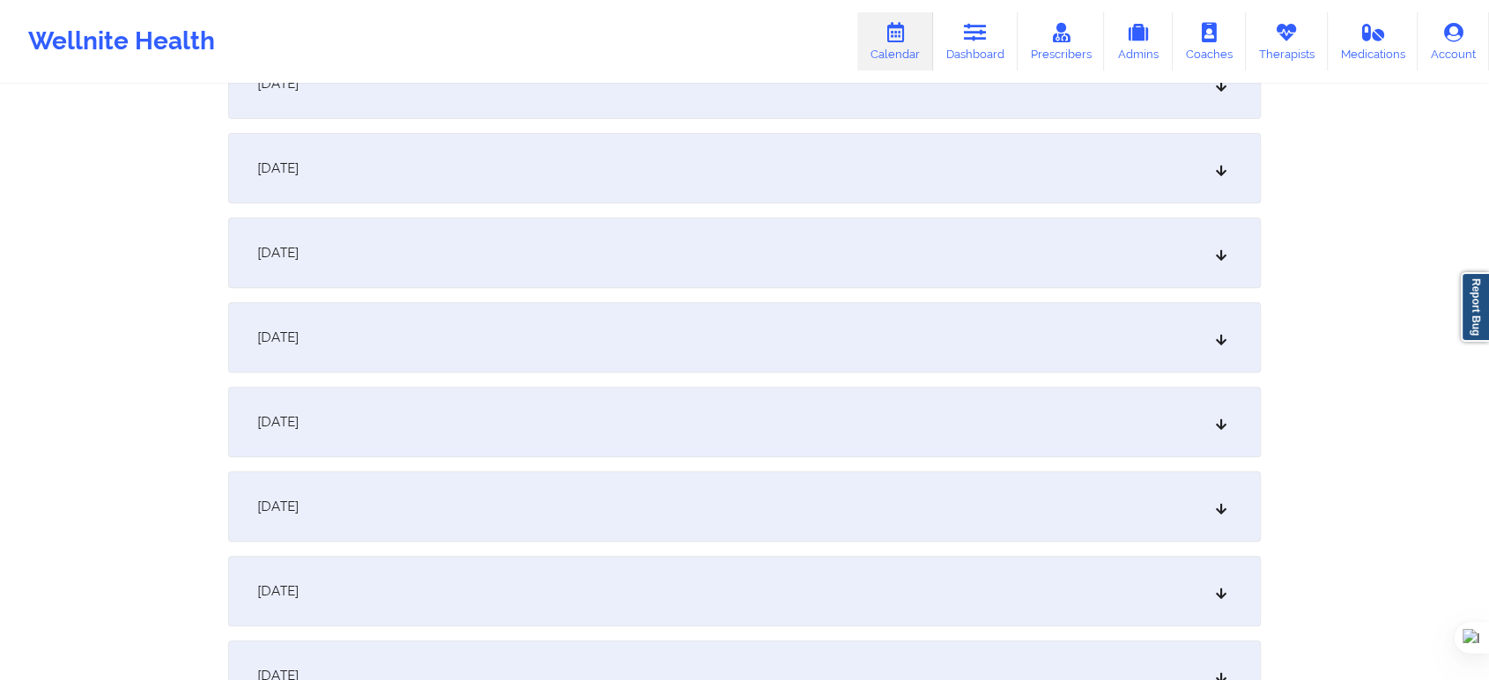
click at [384, 243] on div "October 6, 2025" at bounding box center [744, 253] width 1033 height 70
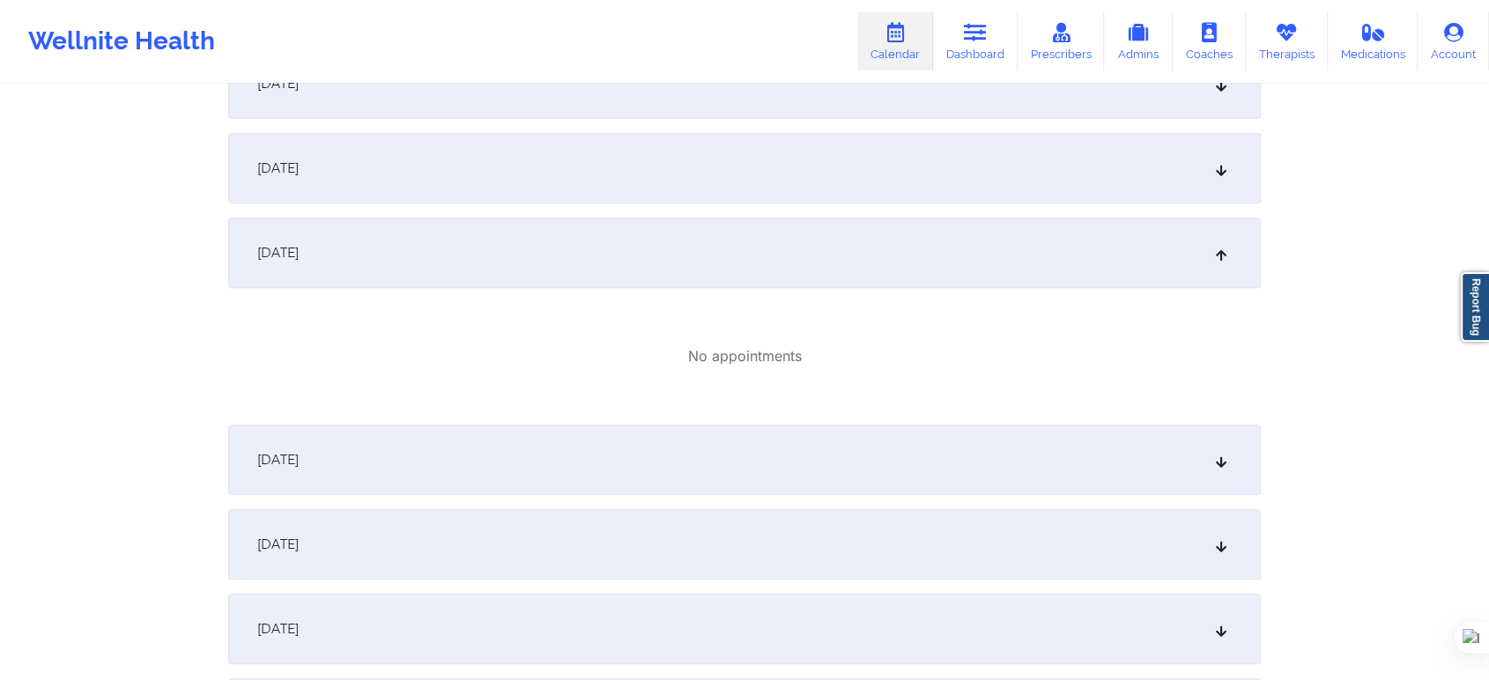
click at [386, 191] on div "October 5, 2025" at bounding box center [744, 168] width 1033 height 70
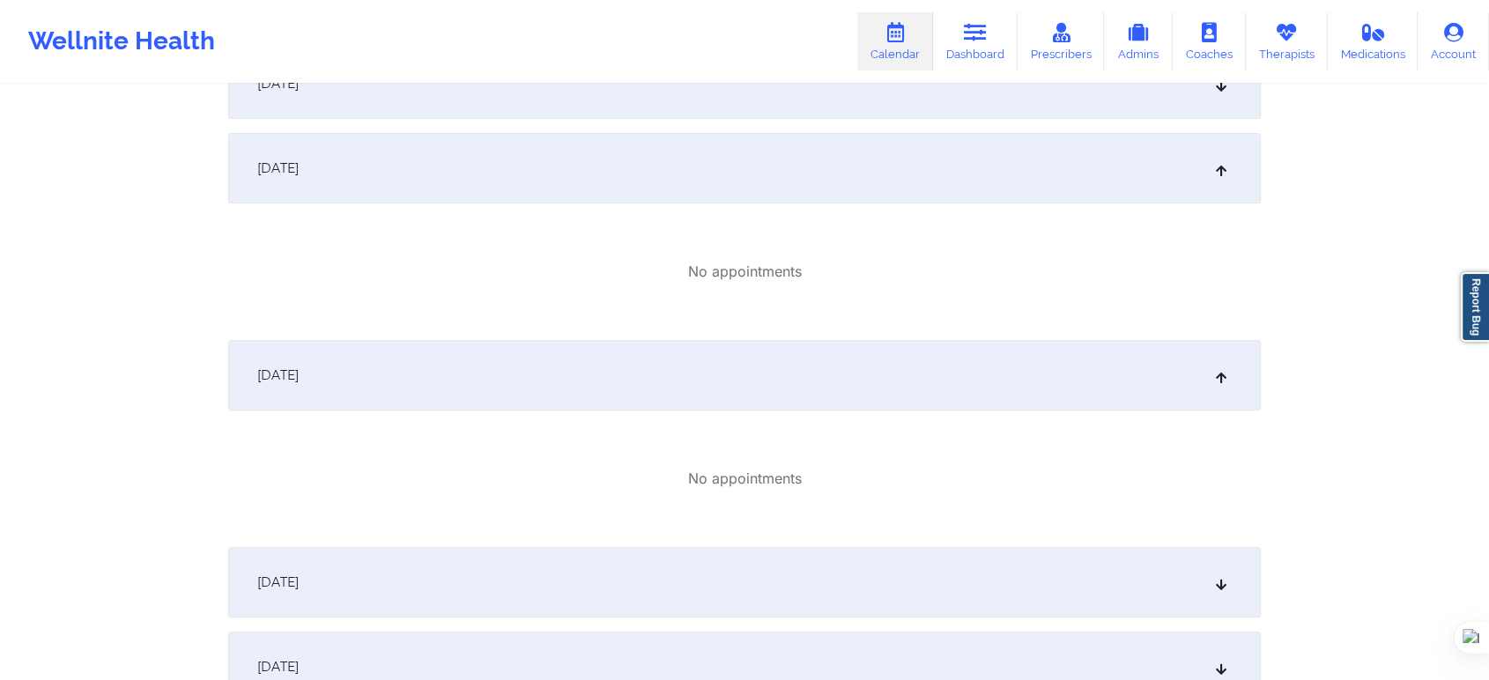
click at [412, 111] on div "October 4, 2025" at bounding box center [744, 83] width 1033 height 70
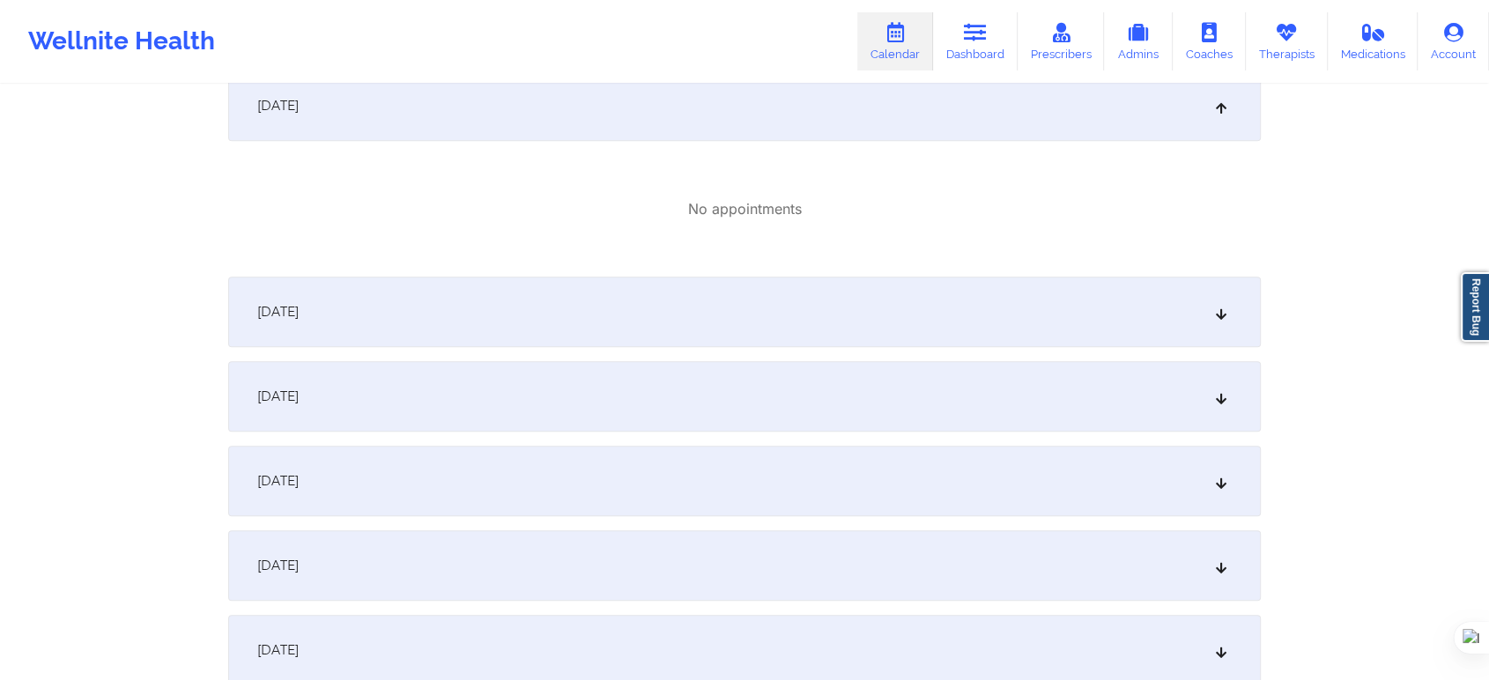
click at [508, 311] on div "October 7, 2025" at bounding box center [744, 312] width 1033 height 70
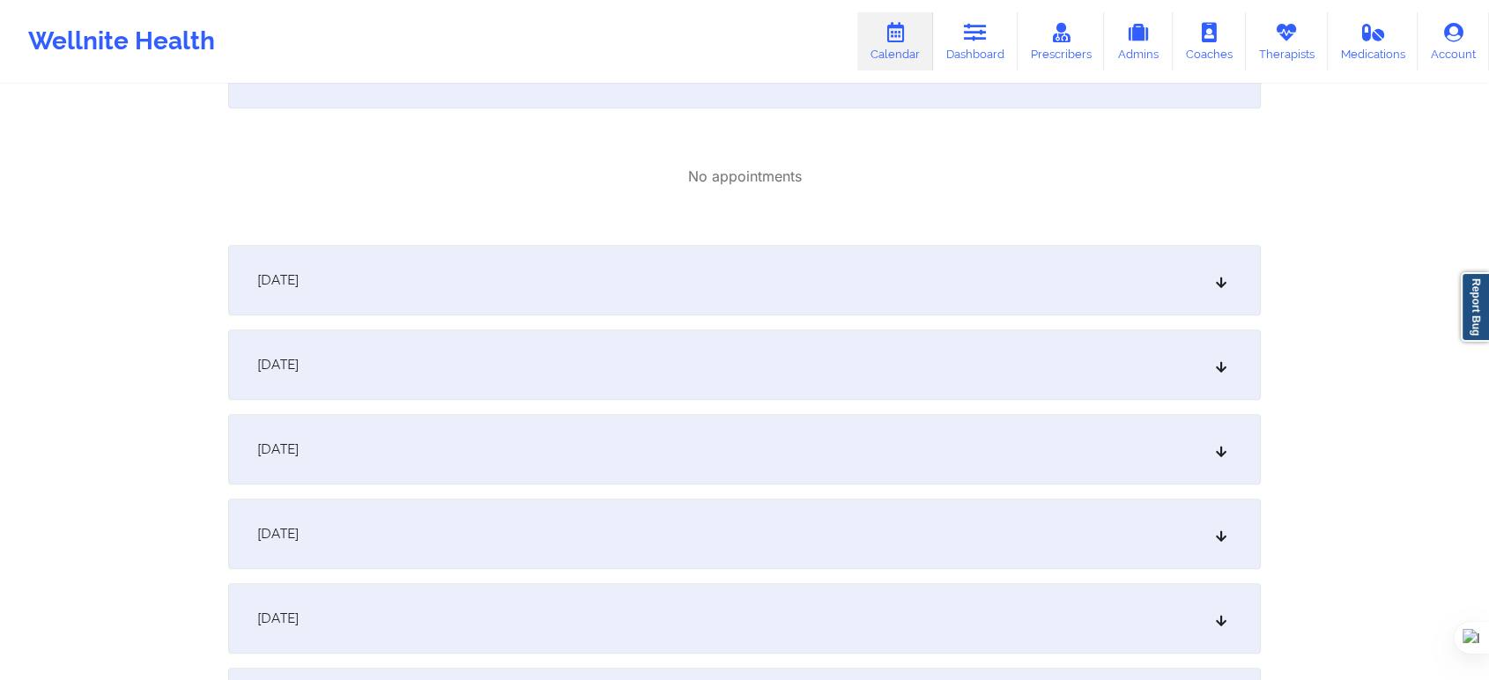
scroll to position [1272, 0]
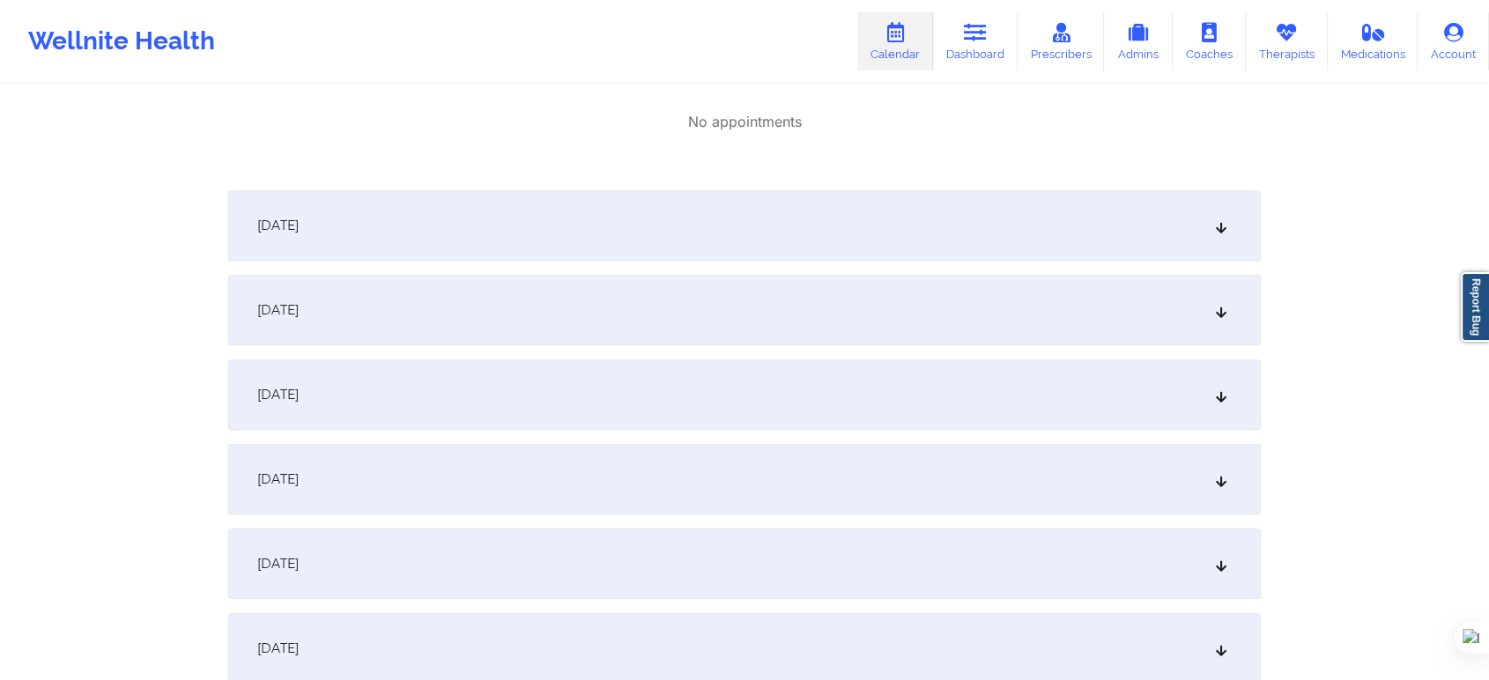
click at [489, 212] on div "October 8, 2025" at bounding box center [744, 225] width 1033 height 70
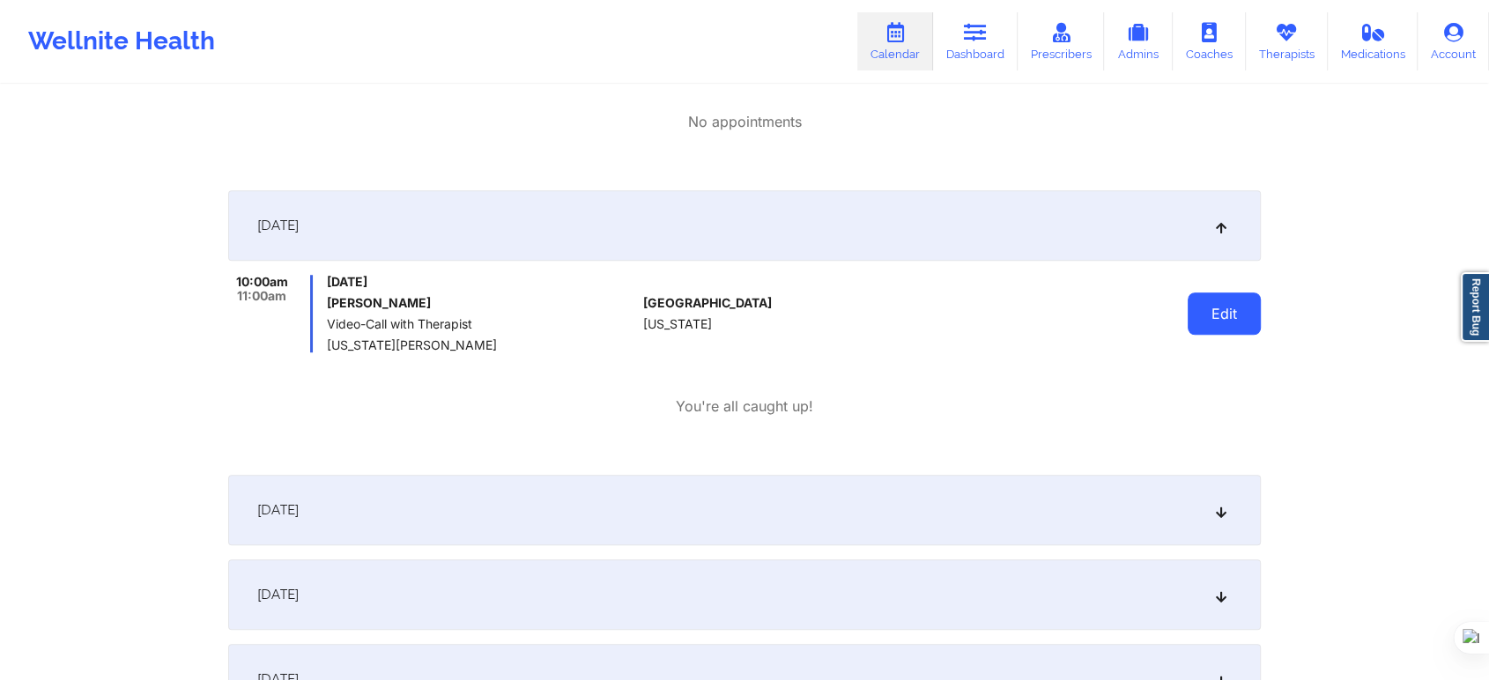
click at [1234, 320] on button "Edit" at bounding box center [1224, 314] width 73 height 42
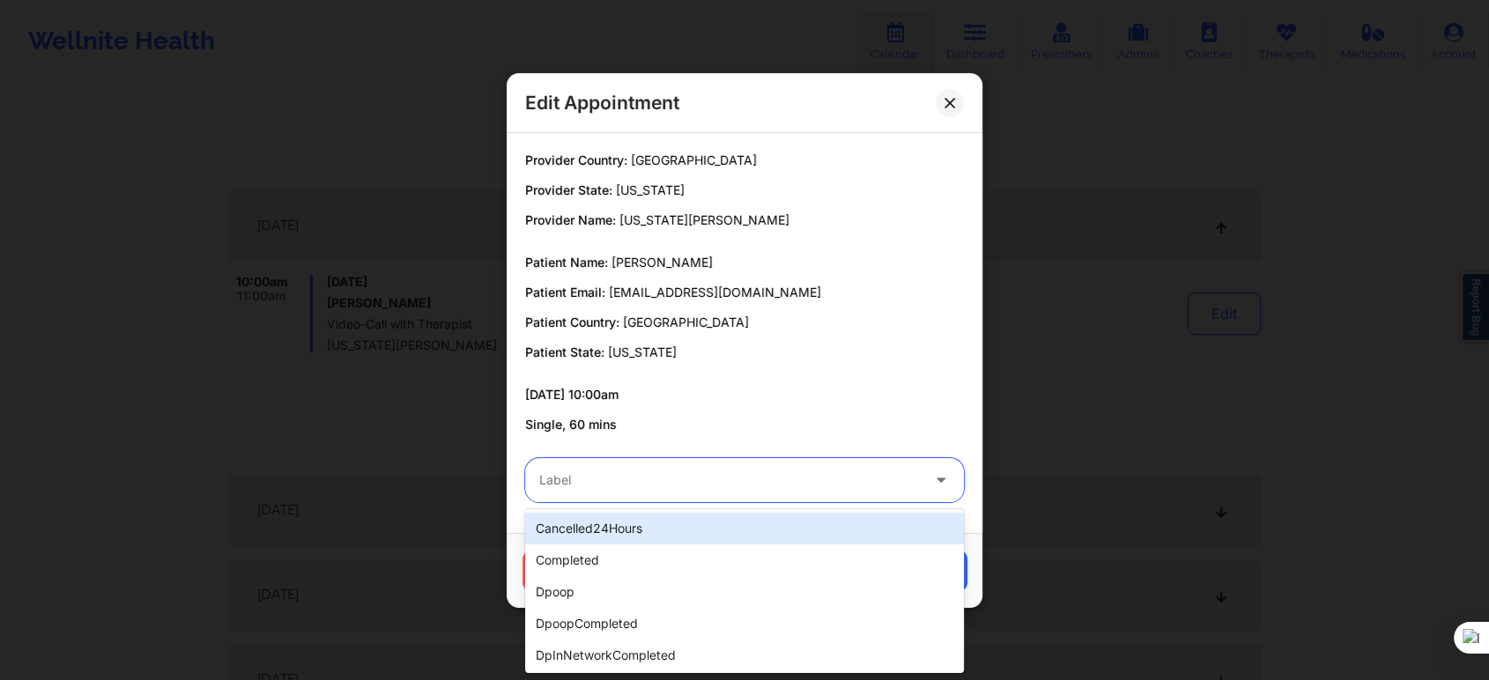
click at [679, 497] on div "Label" at bounding box center [723, 480] width 397 height 44
type input "no"
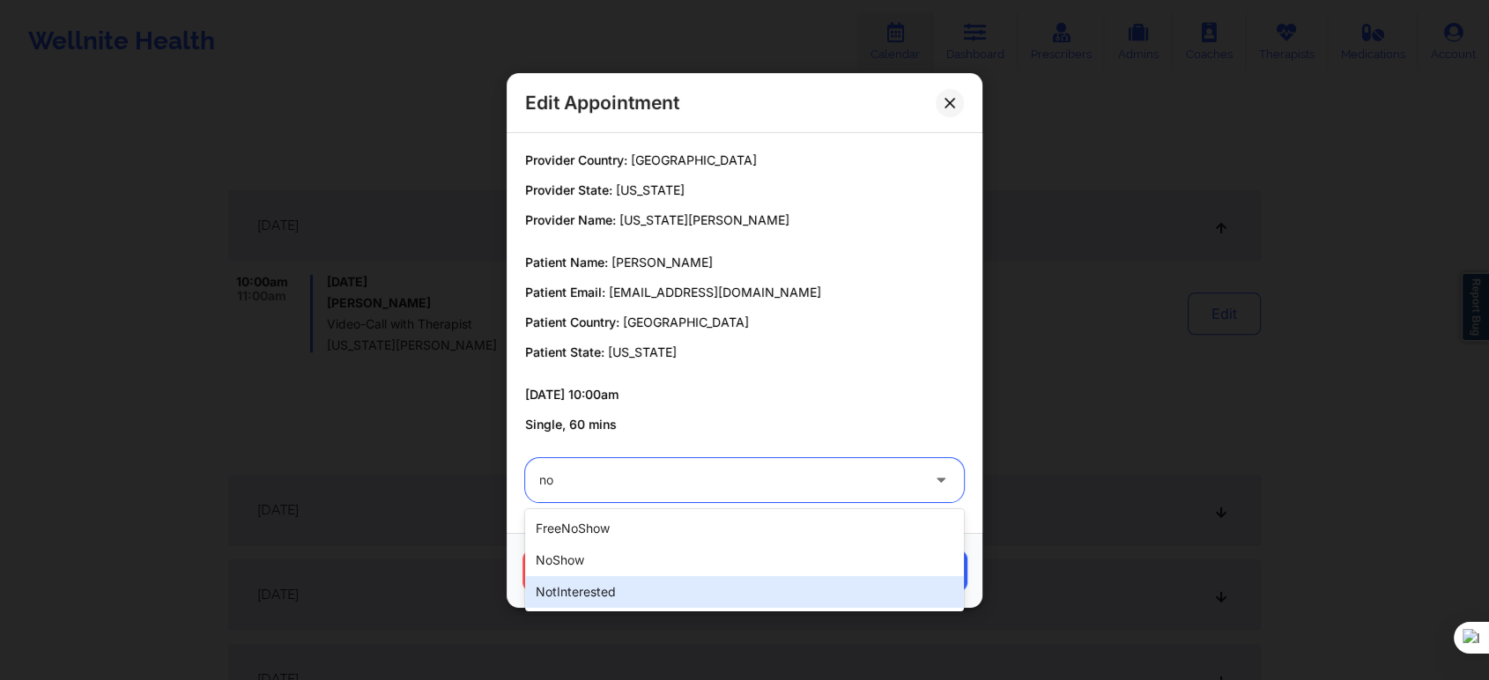
click at [656, 596] on div "notInterested" at bounding box center [744, 592] width 439 height 32
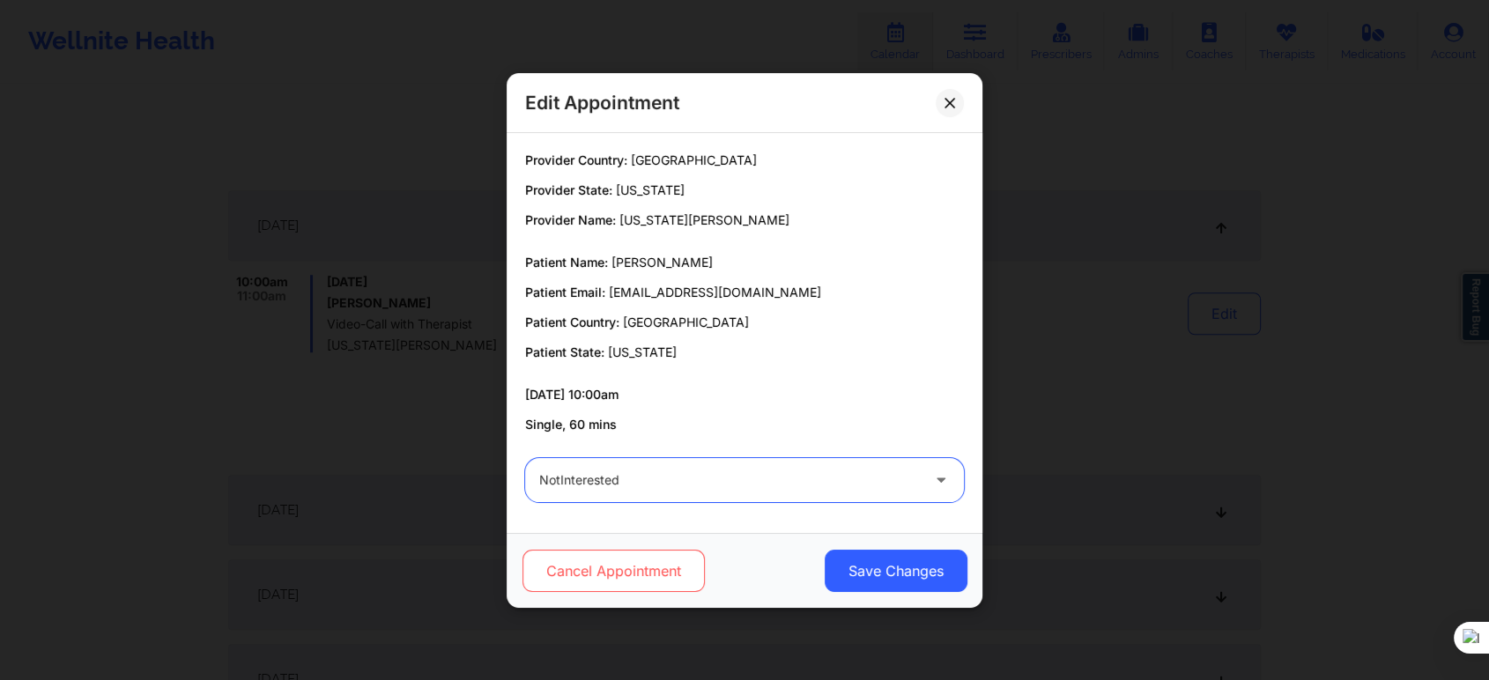
click at [630, 576] on button "Cancel Appointment" at bounding box center [614, 571] width 182 height 42
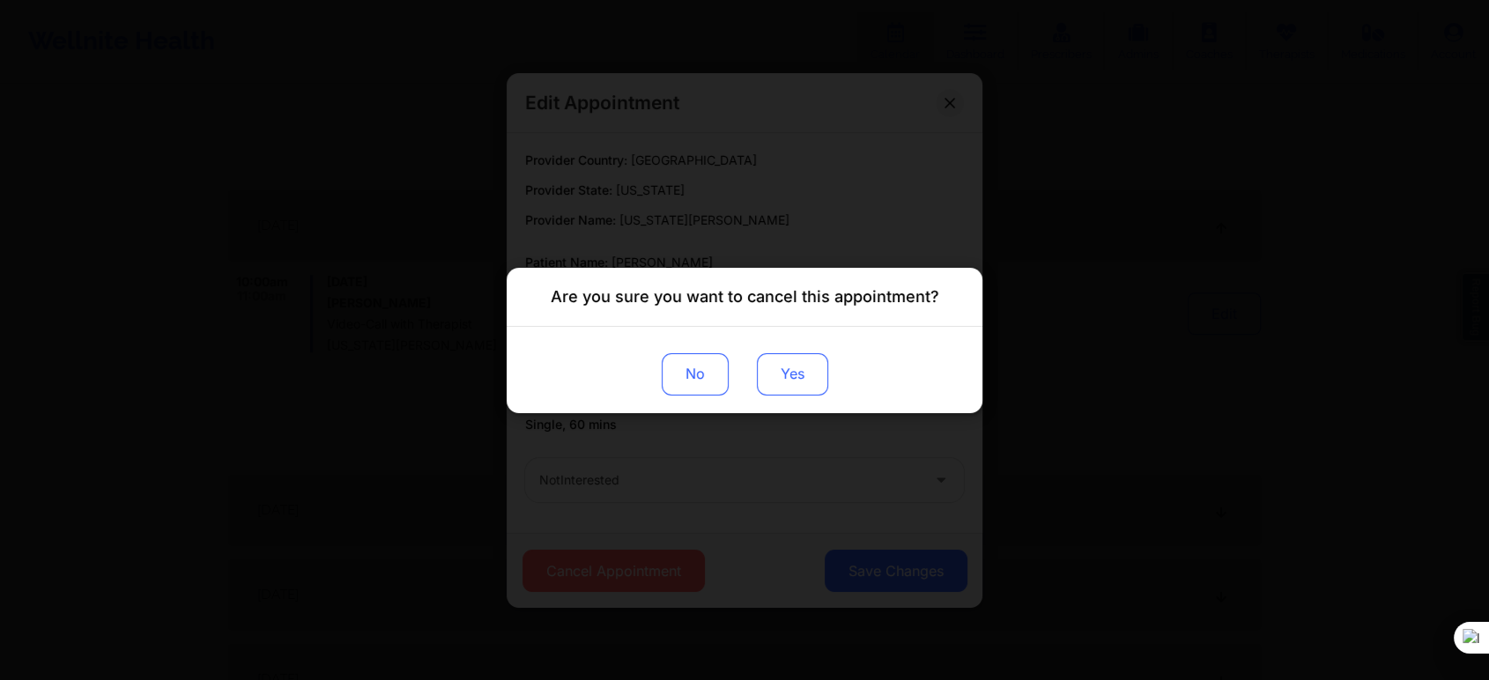
click at [812, 365] on button "Yes" at bounding box center [792, 373] width 71 height 42
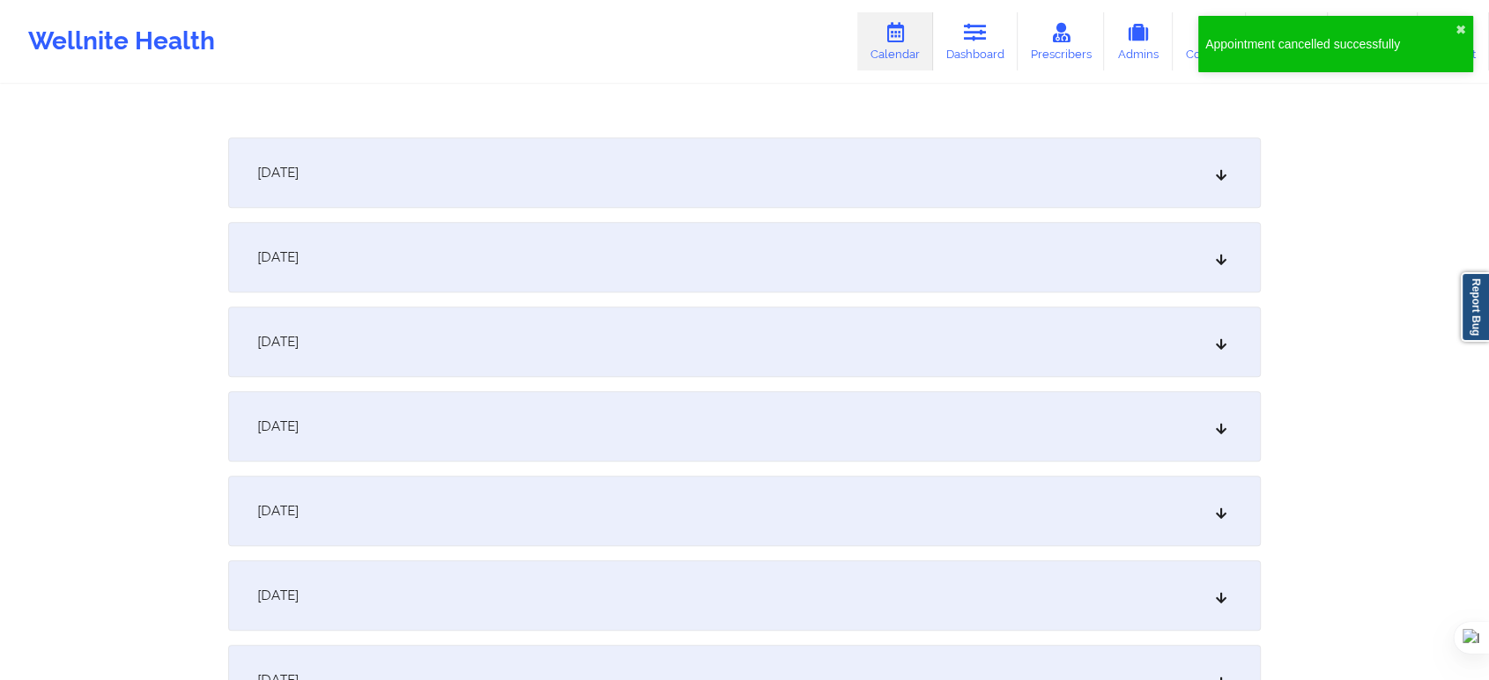
scroll to position [1762, 0]
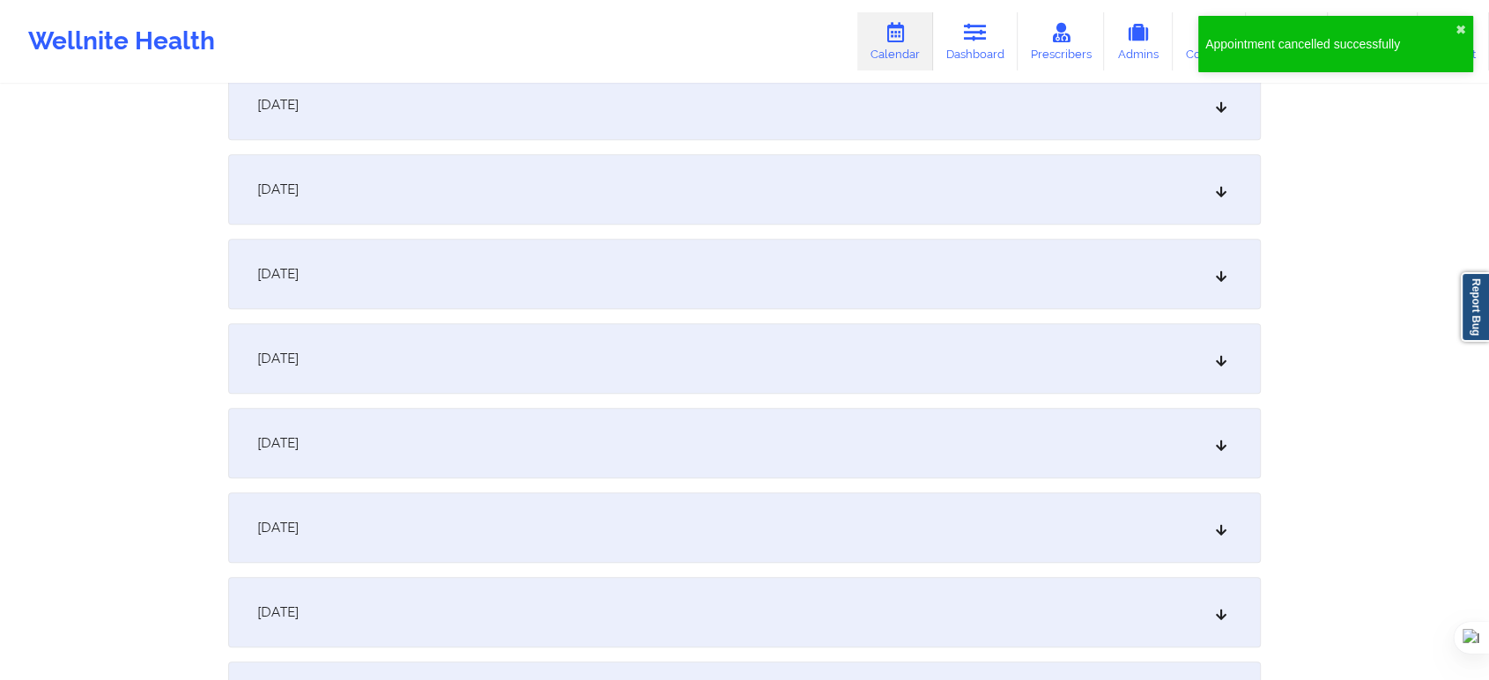
click at [299, 365] on span "October 13, 2025" at bounding box center [277, 359] width 41 height 18
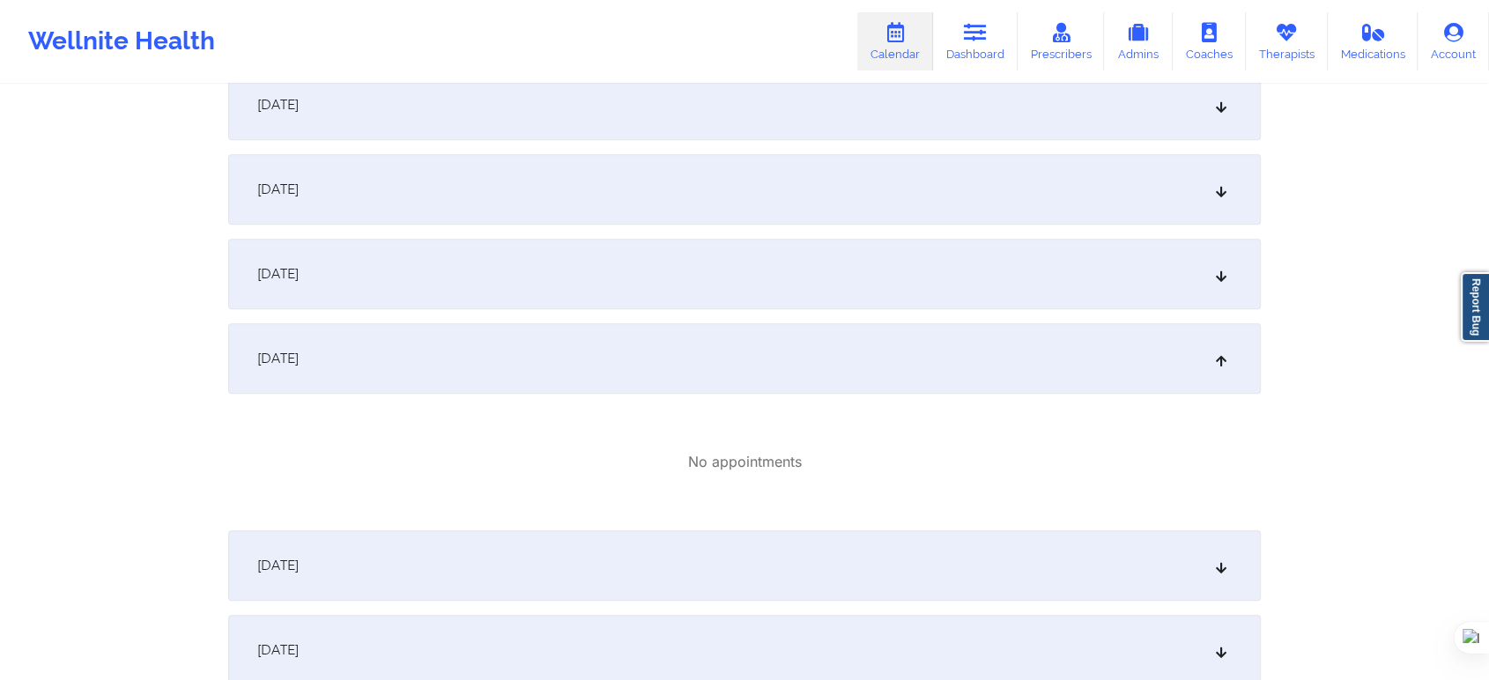
click at [431, 306] on div "October 12, 2025" at bounding box center [744, 274] width 1033 height 70
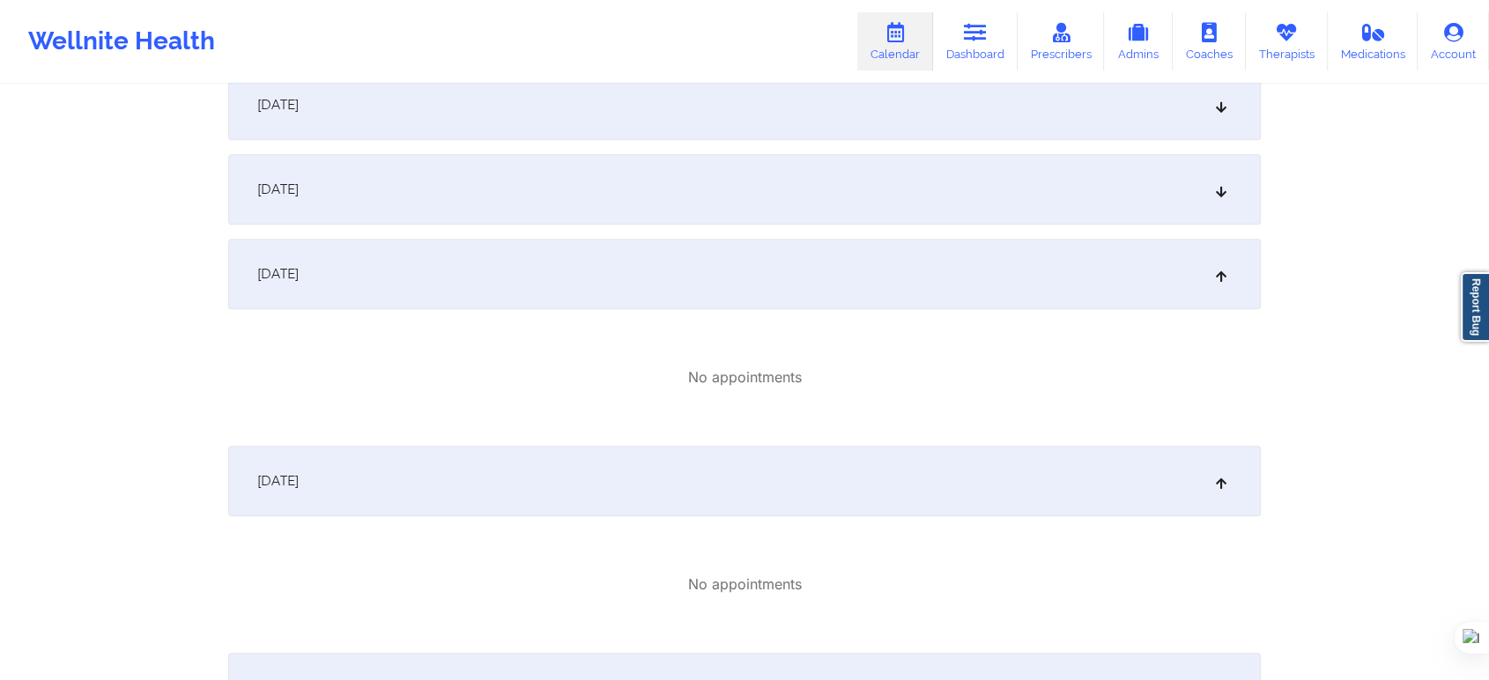
click at [446, 198] on div "October 11, 2025" at bounding box center [744, 189] width 1033 height 70
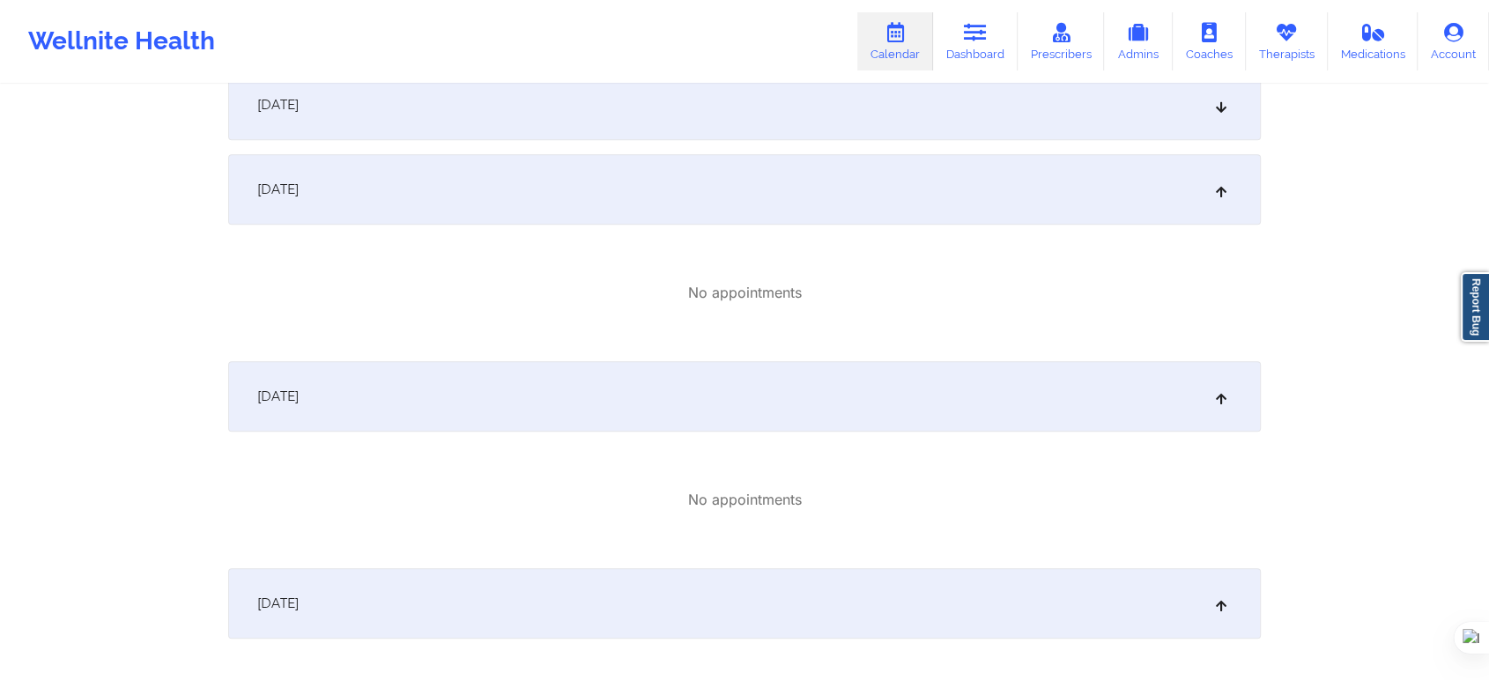
click at [452, 127] on div "October 10, 2025" at bounding box center [744, 105] width 1033 height 70
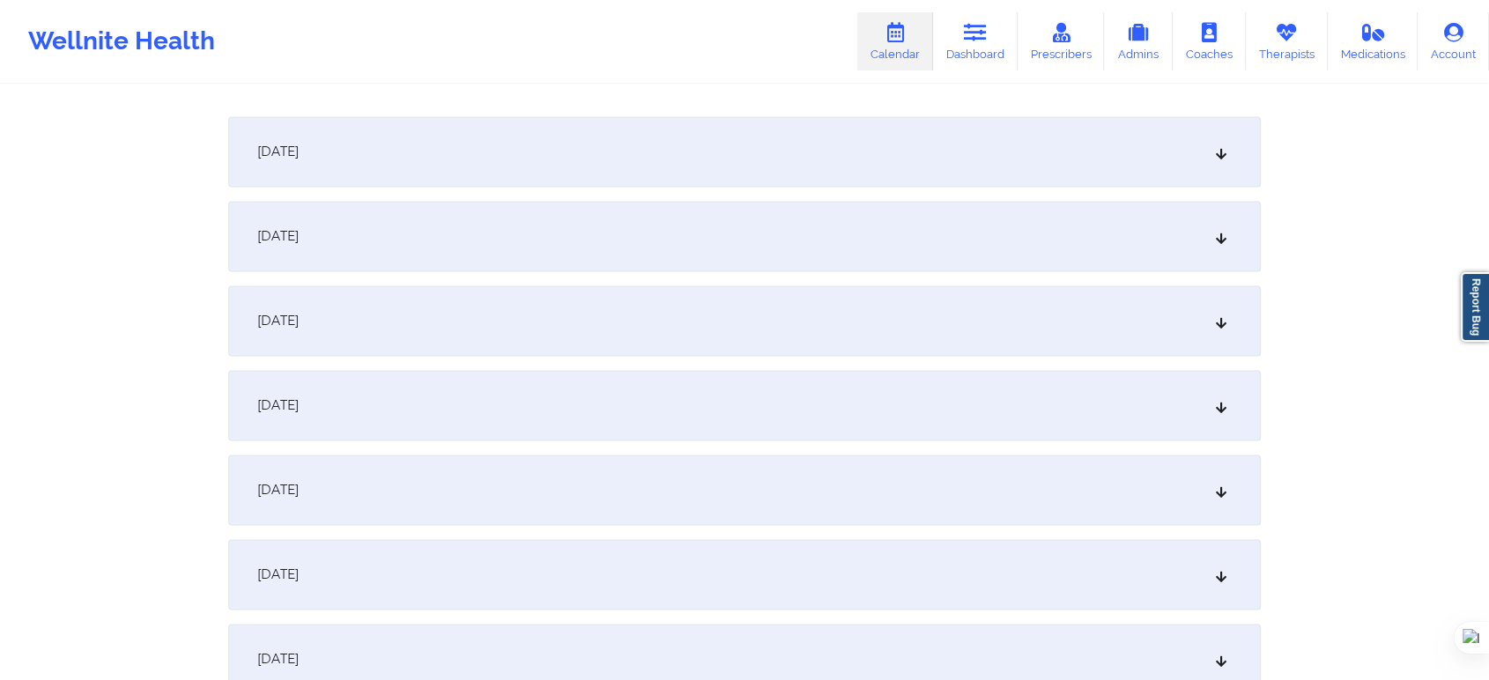
scroll to position [2545, 0]
click at [424, 176] on div "October 14, 2025" at bounding box center [744, 150] width 1033 height 70
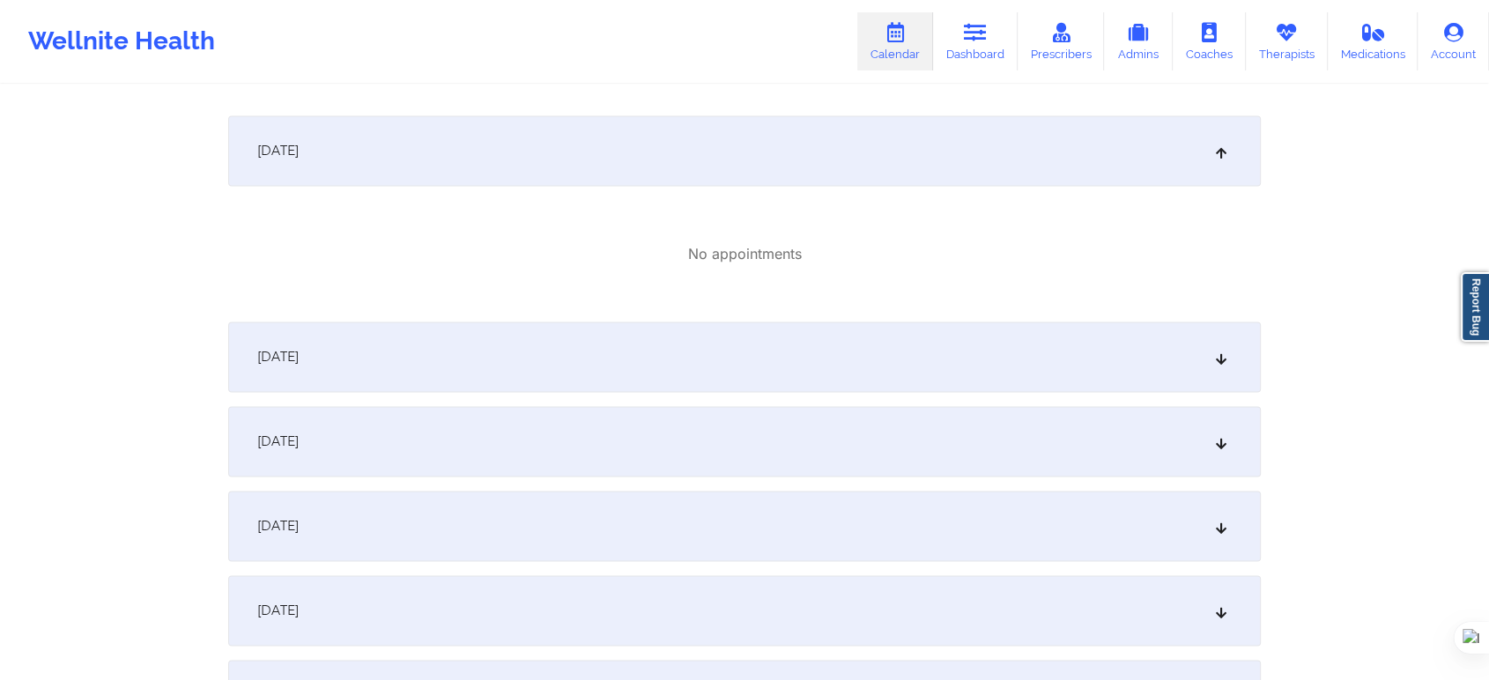
click at [566, 368] on div "October 15, 2025" at bounding box center [744, 357] width 1033 height 70
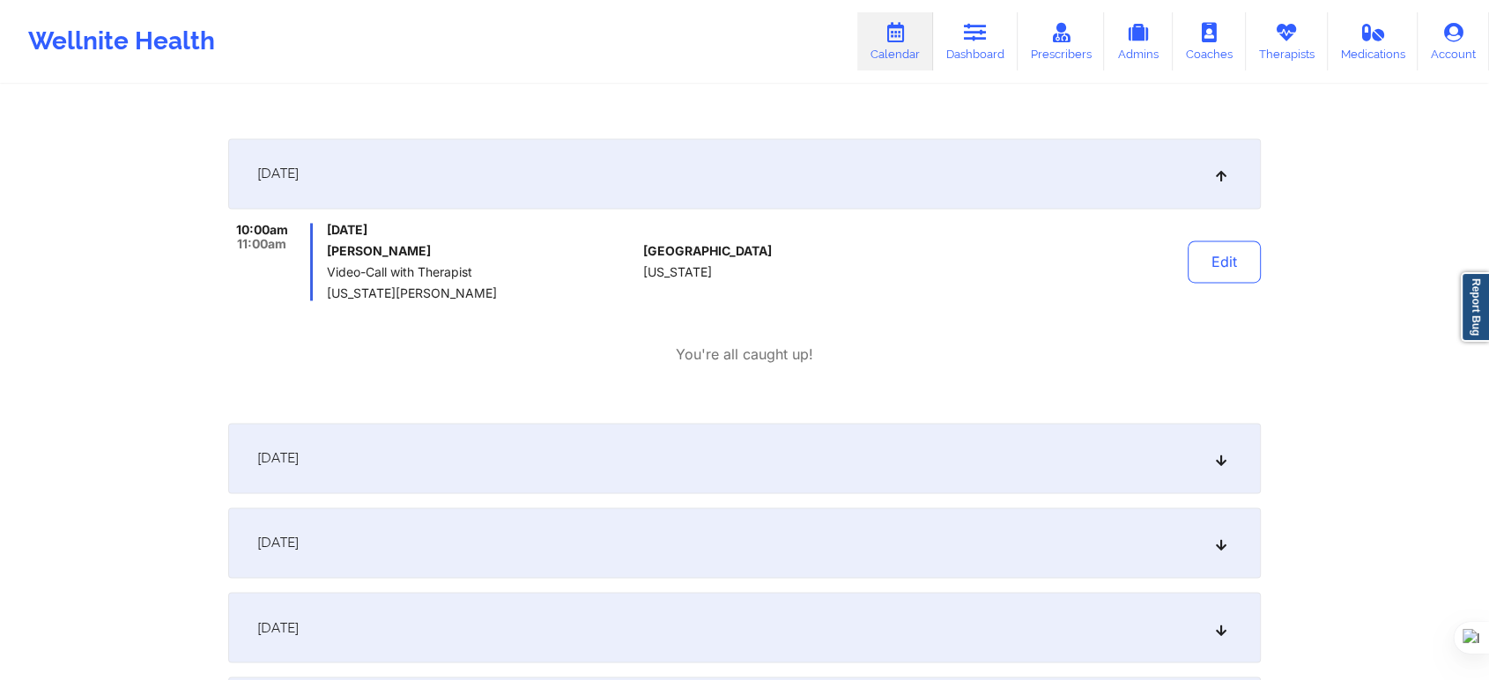
scroll to position [2741, 0]
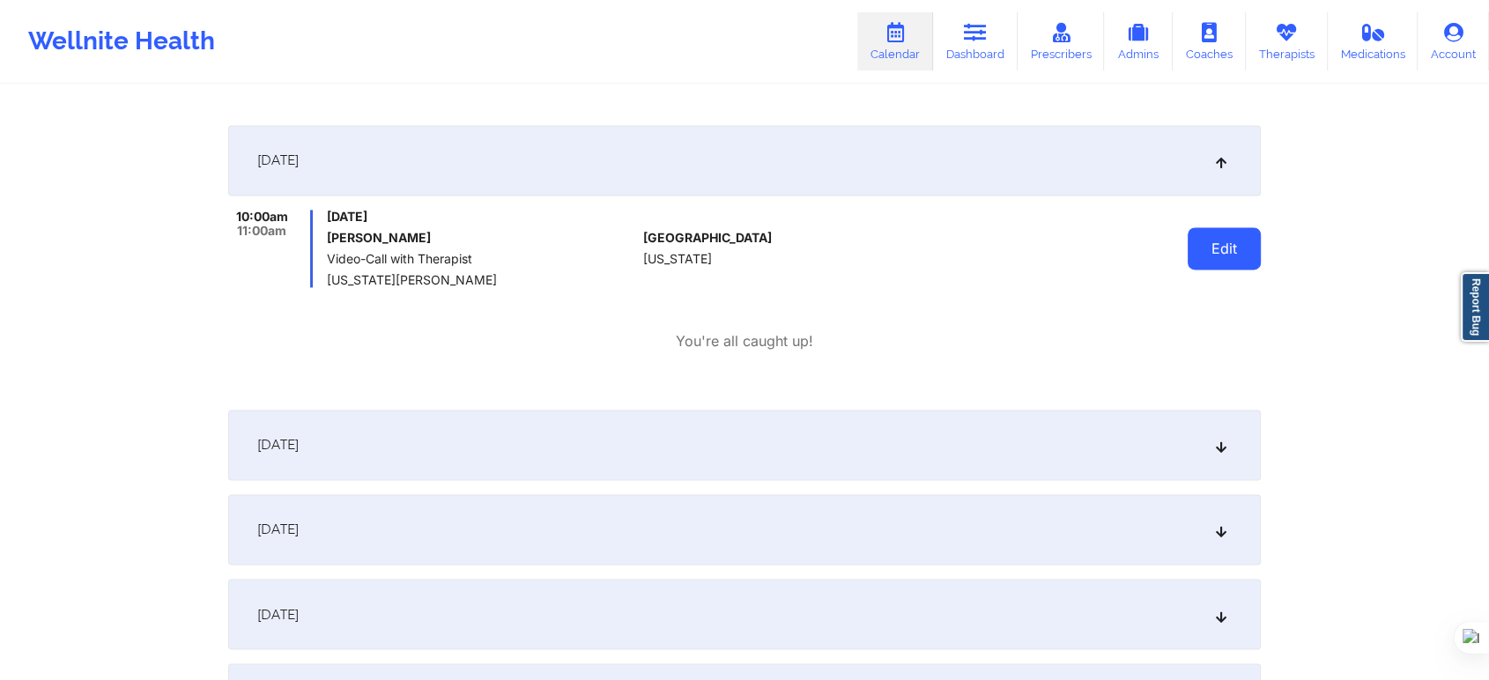
click at [1210, 264] on button "Edit" at bounding box center [1224, 248] width 73 height 42
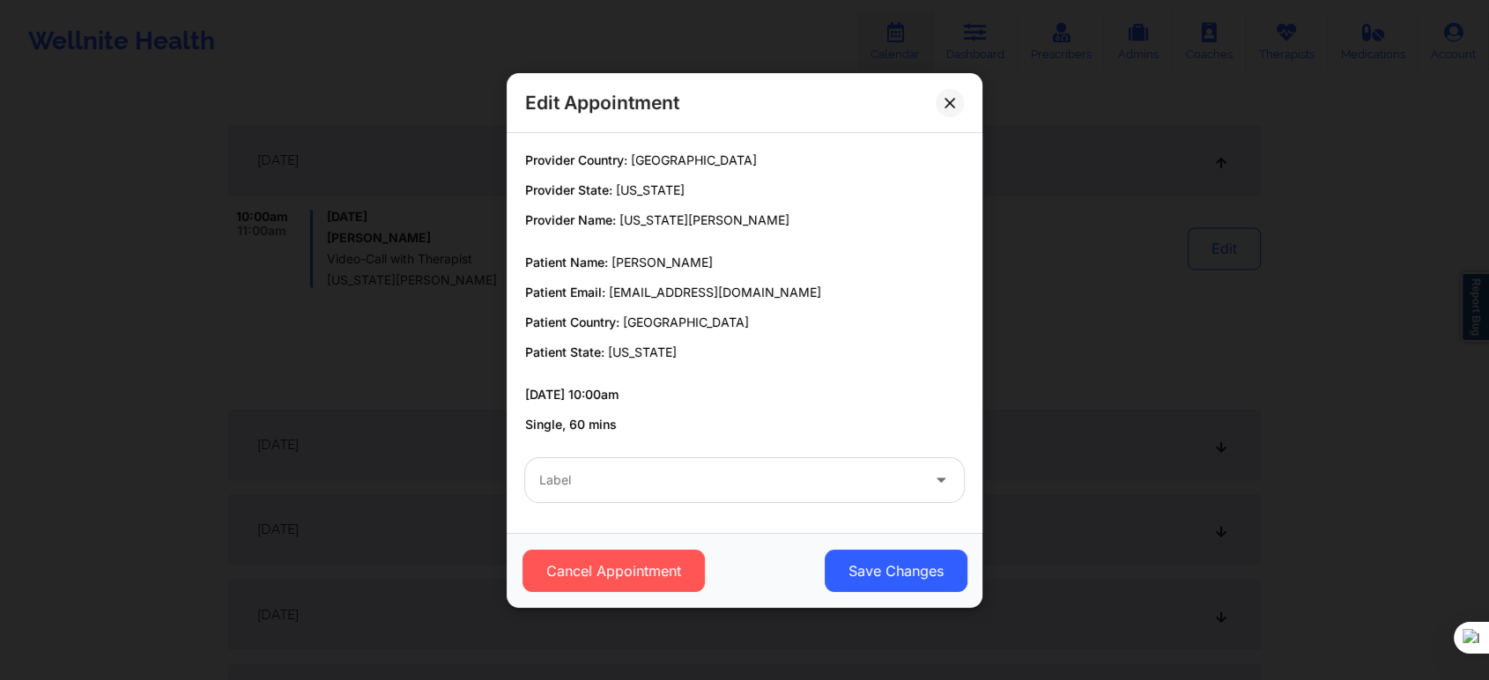
click at [565, 485] on div at bounding box center [729, 480] width 381 height 21
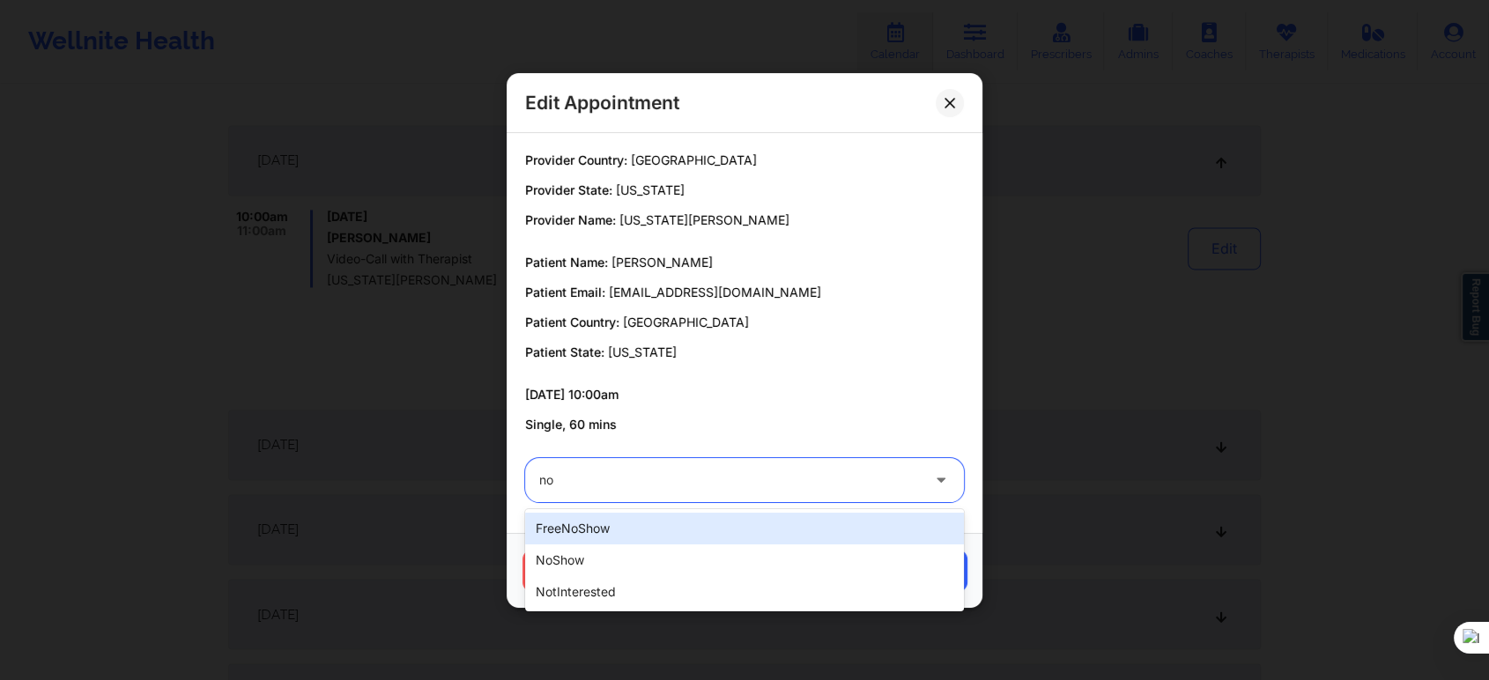
type input "not"
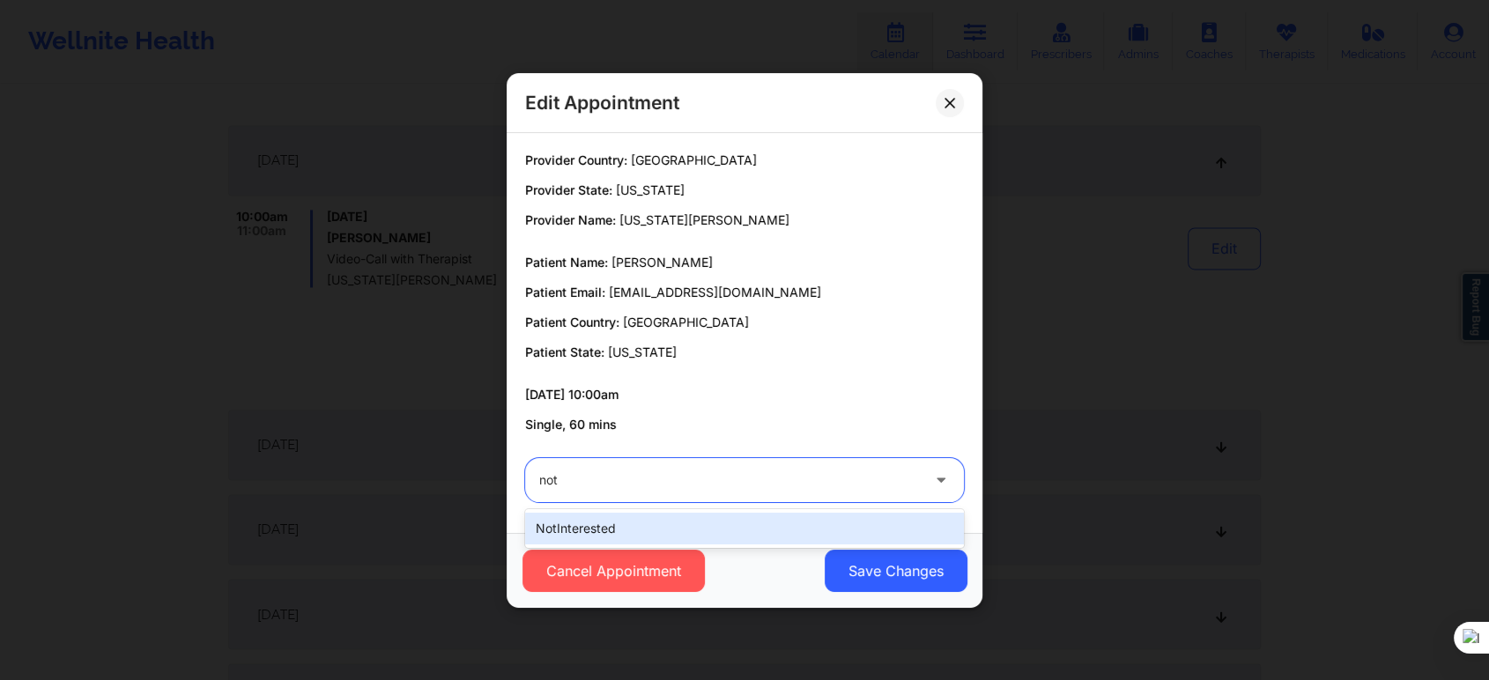
click at [610, 534] on div "notInterested" at bounding box center [744, 529] width 439 height 32
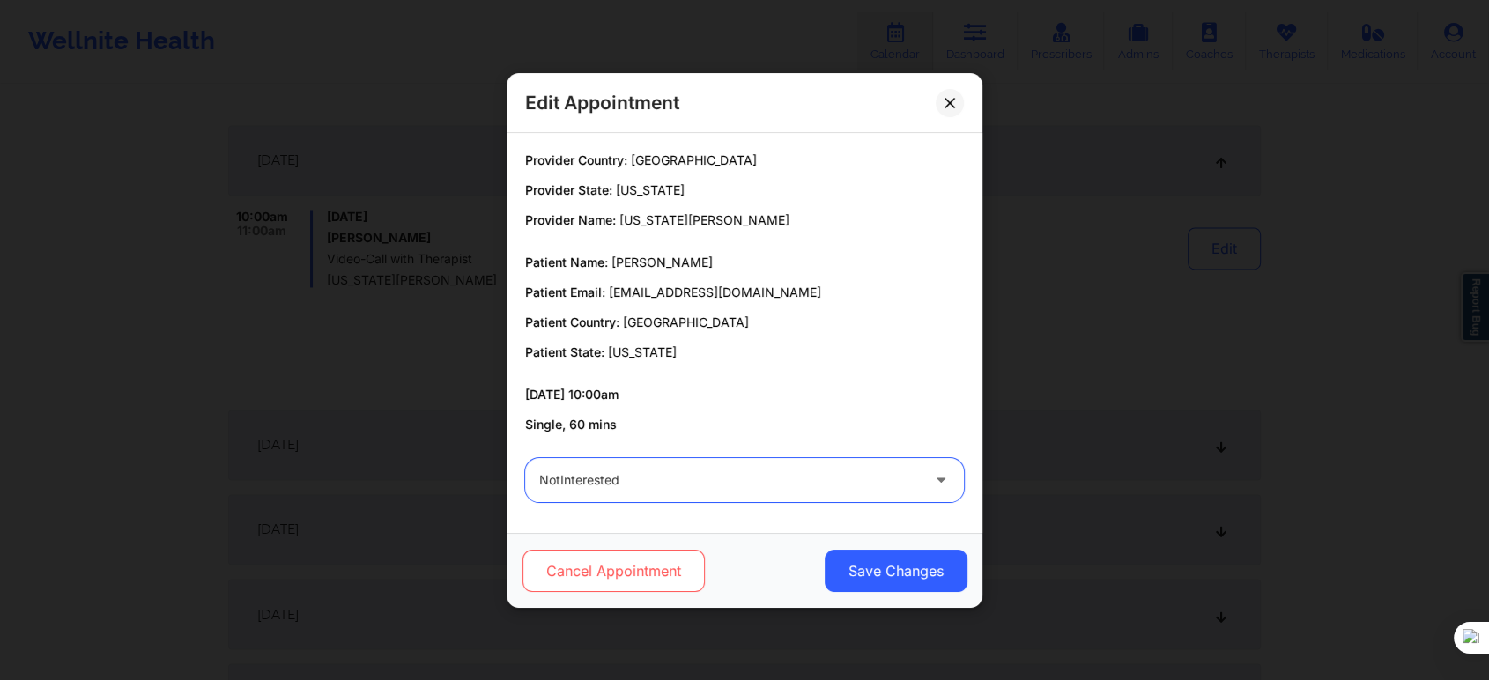
click at [663, 589] on button "Cancel Appointment" at bounding box center [614, 571] width 182 height 42
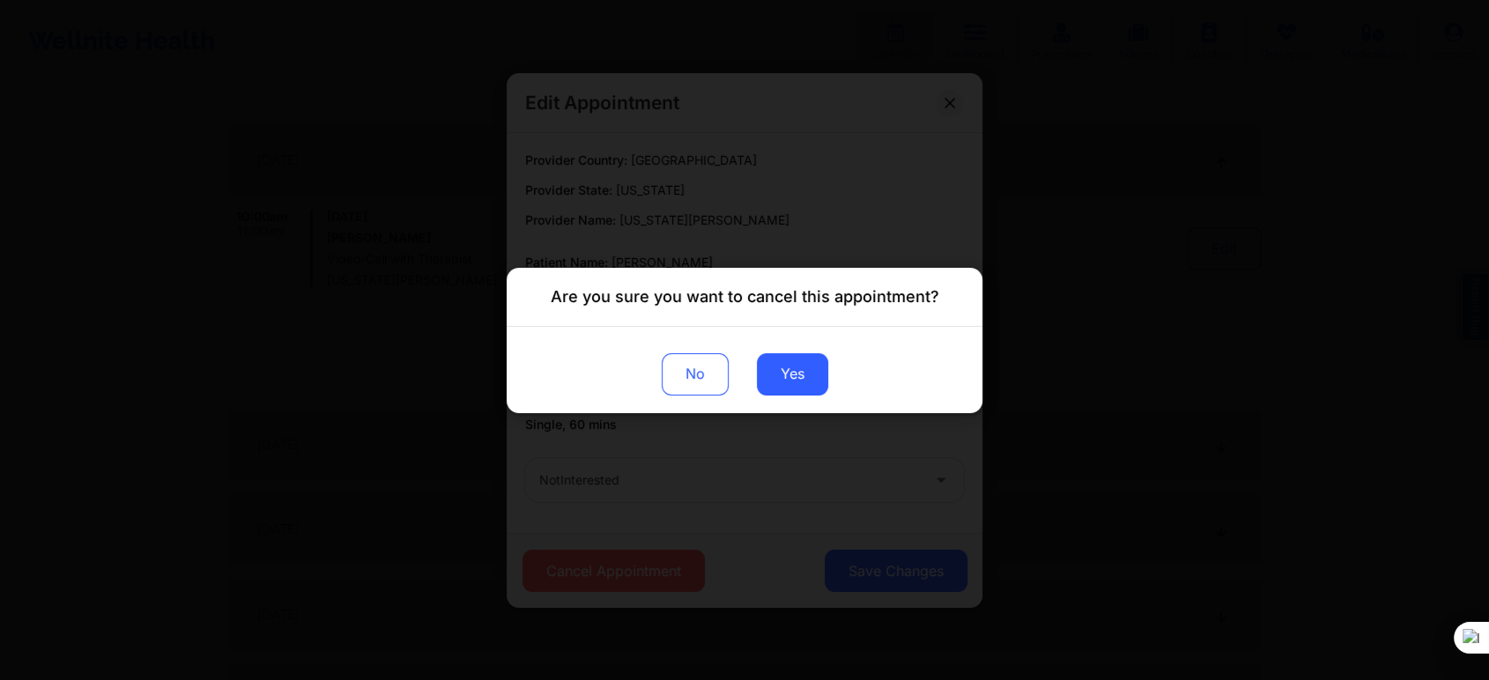
click at [656, 576] on div "Are you sure you want to cancel this appointment? No Yes" at bounding box center [744, 340] width 1489 height 680
click at [789, 381] on button "Yes" at bounding box center [792, 373] width 71 height 42
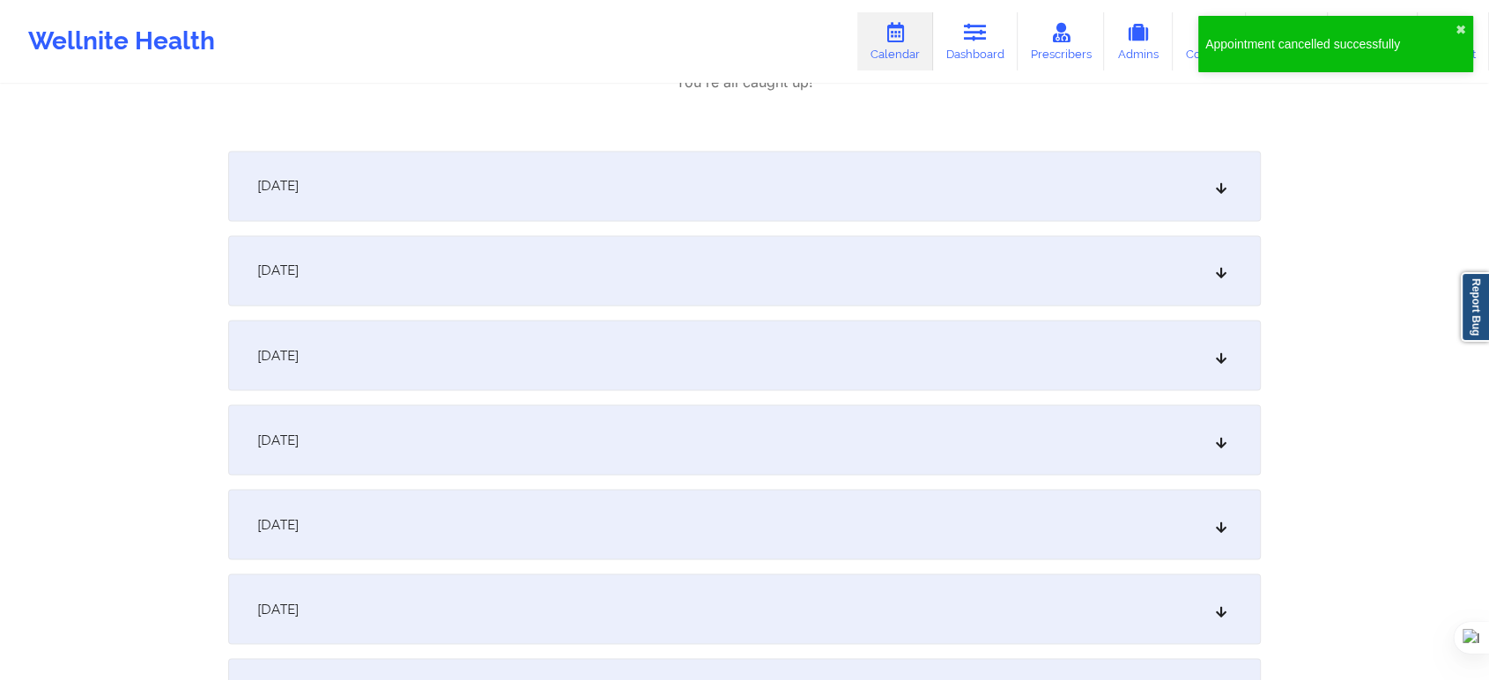
scroll to position [3035, 0]
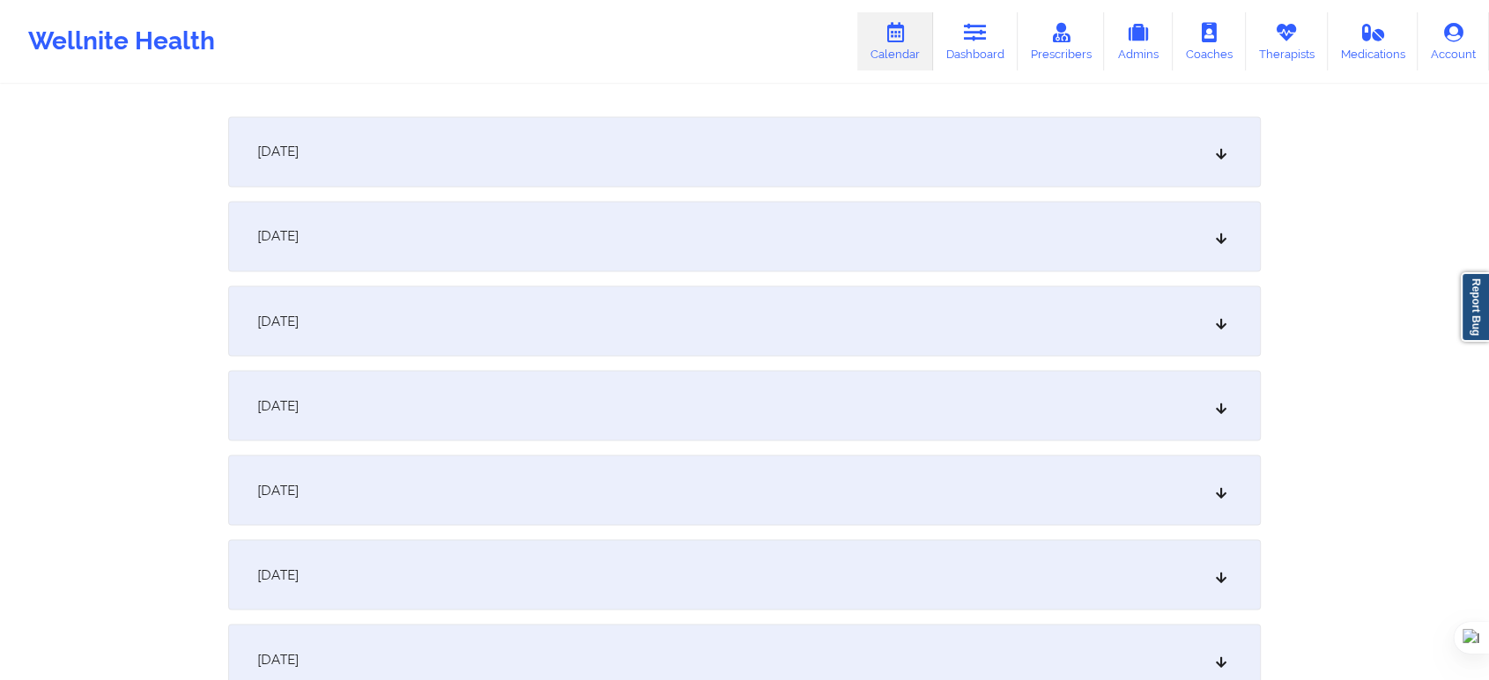
click at [350, 537] on div "October 3, 2025 10:00am 11:00am Friday, October 3, 2025 Marcie J Lakin Video-Ca…" at bounding box center [744, 612] width 1033 height 6593
click at [366, 590] on div "October 21, 2025" at bounding box center [744, 574] width 1033 height 70
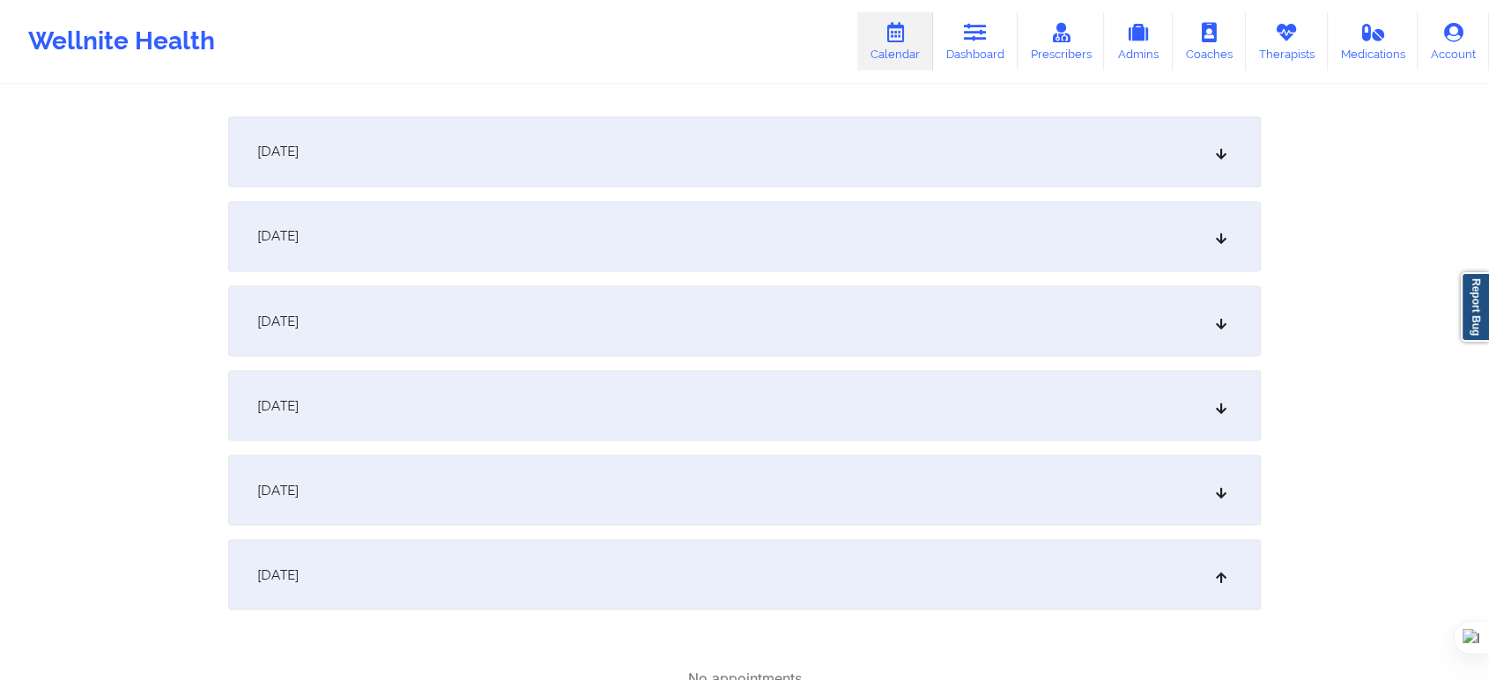
click at [381, 481] on div "October 20, 2025" at bounding box center [744, 490] width 1033 height 70
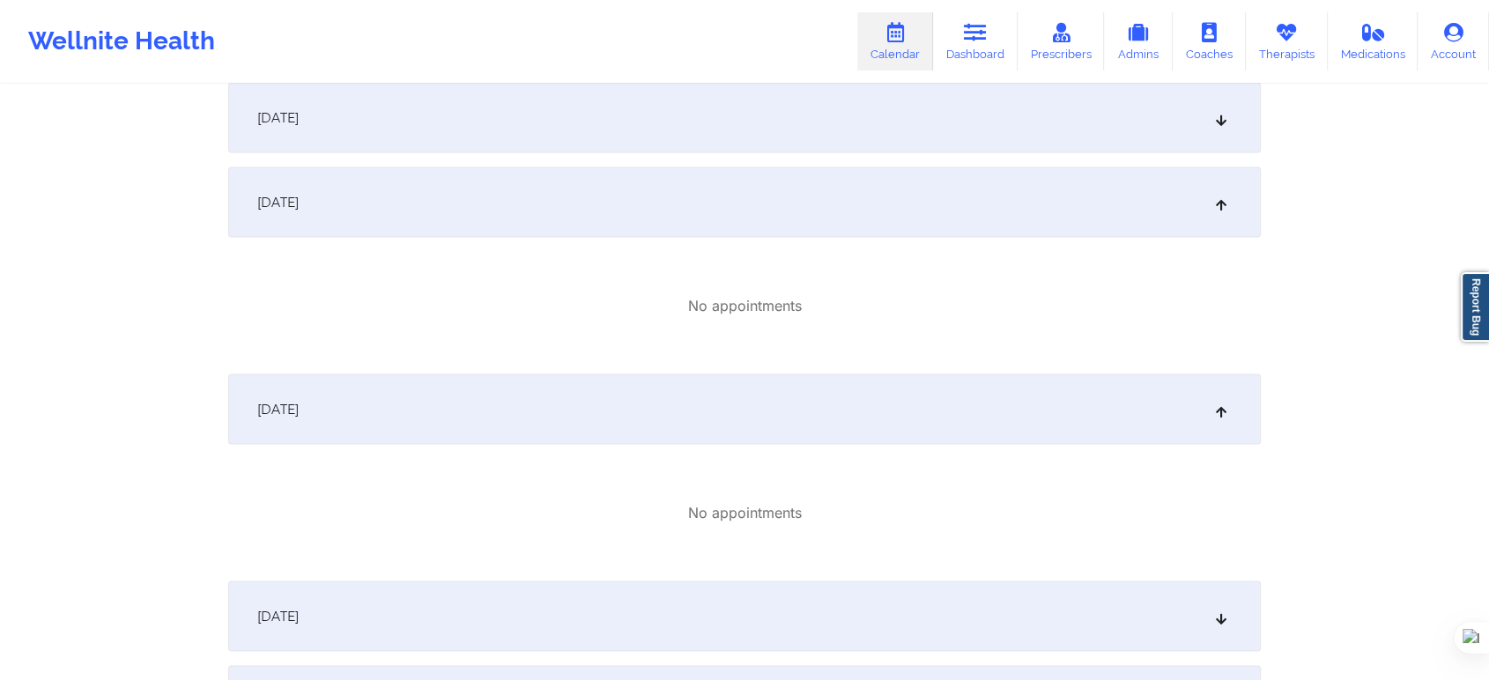
scroll to position [3328, 0]
click at [410, 575] on div "October 22, 2025" at bounding box center [744, 610] width 1033 height 70
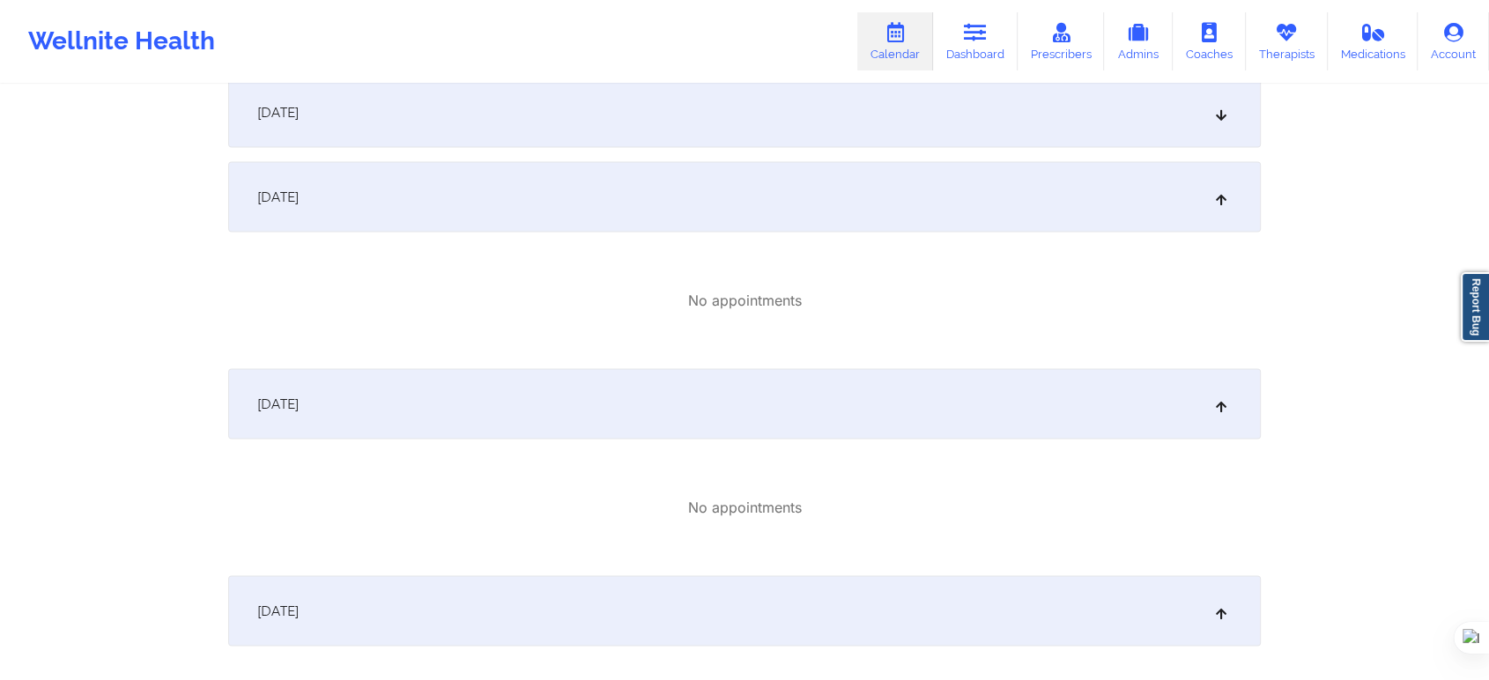
click at [406, 595] on div "October 22, 2025" at bounding box center [744, 610] width 1033 height 70
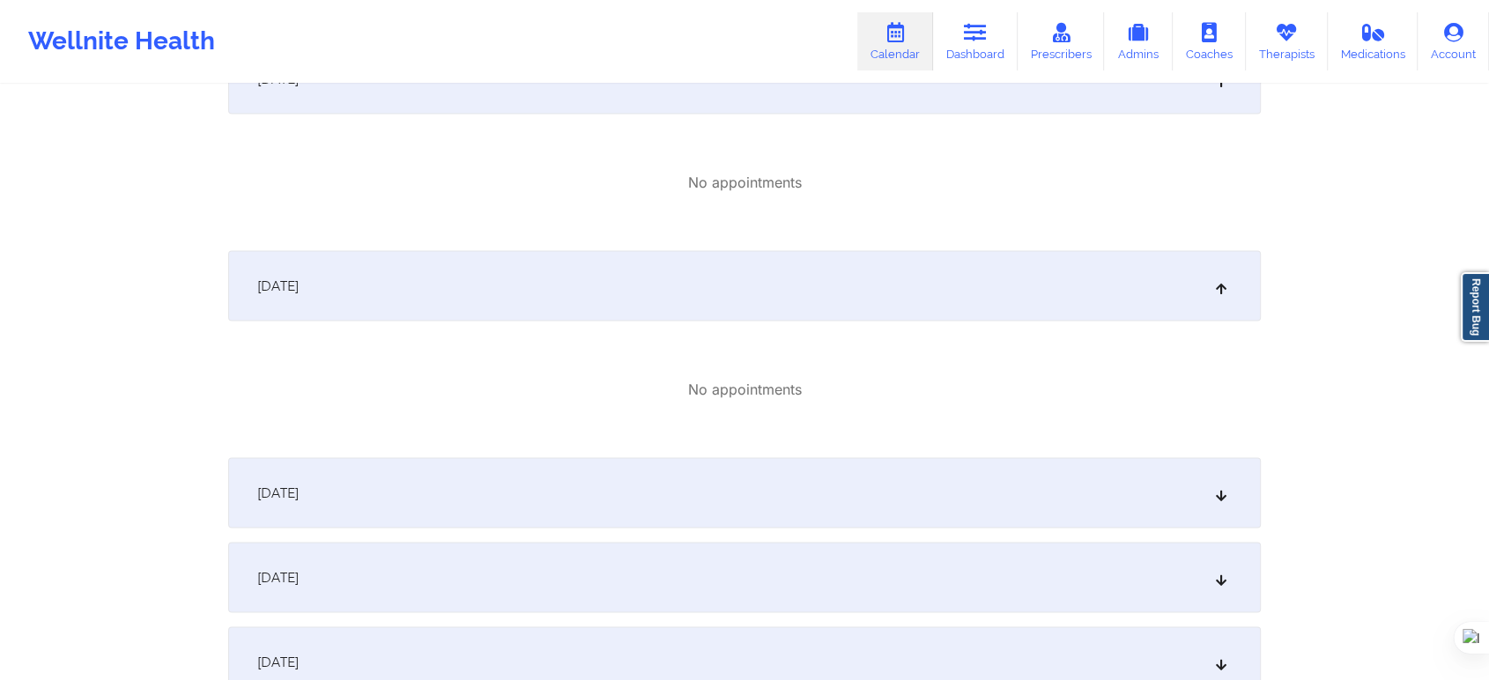
scroll to position [3622, 0]
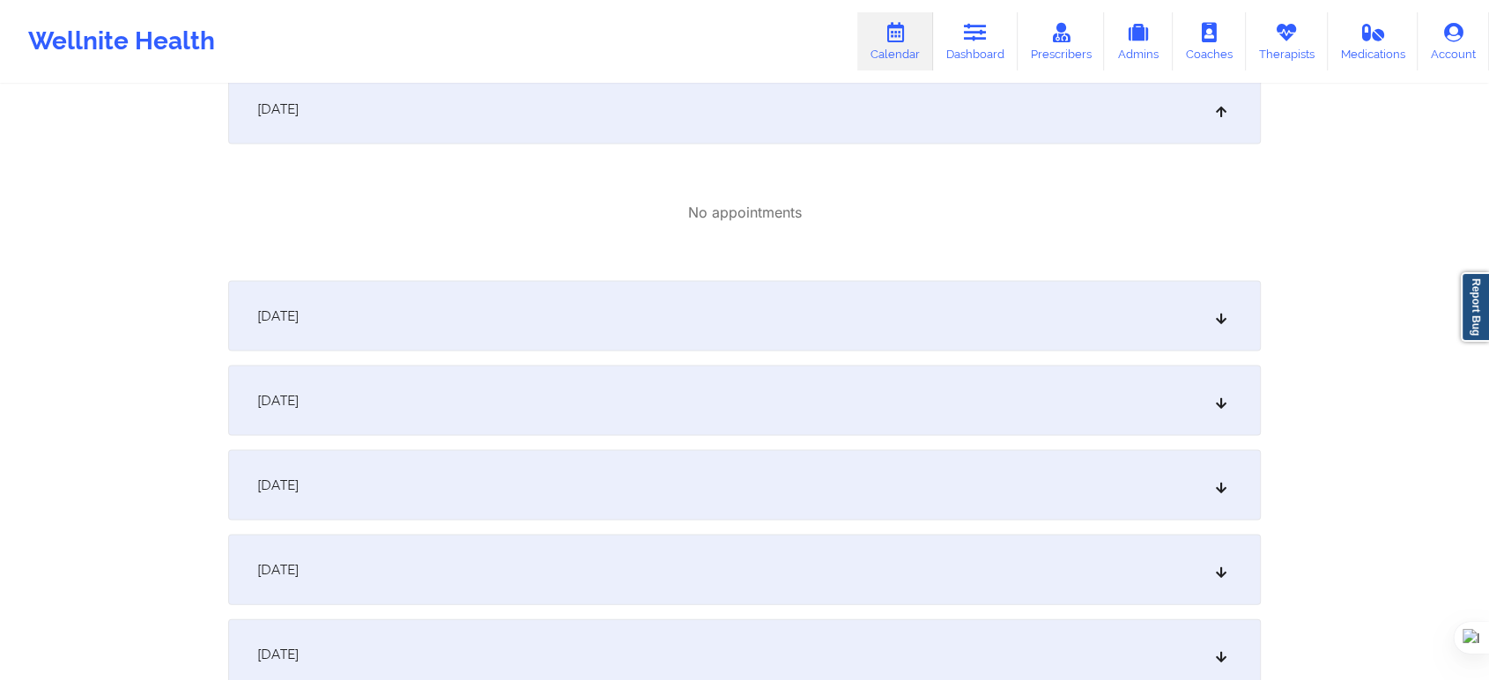
click at [544, 318] on div "October 22, 2025" at bounding box center [744, 316] width 1033 height 70
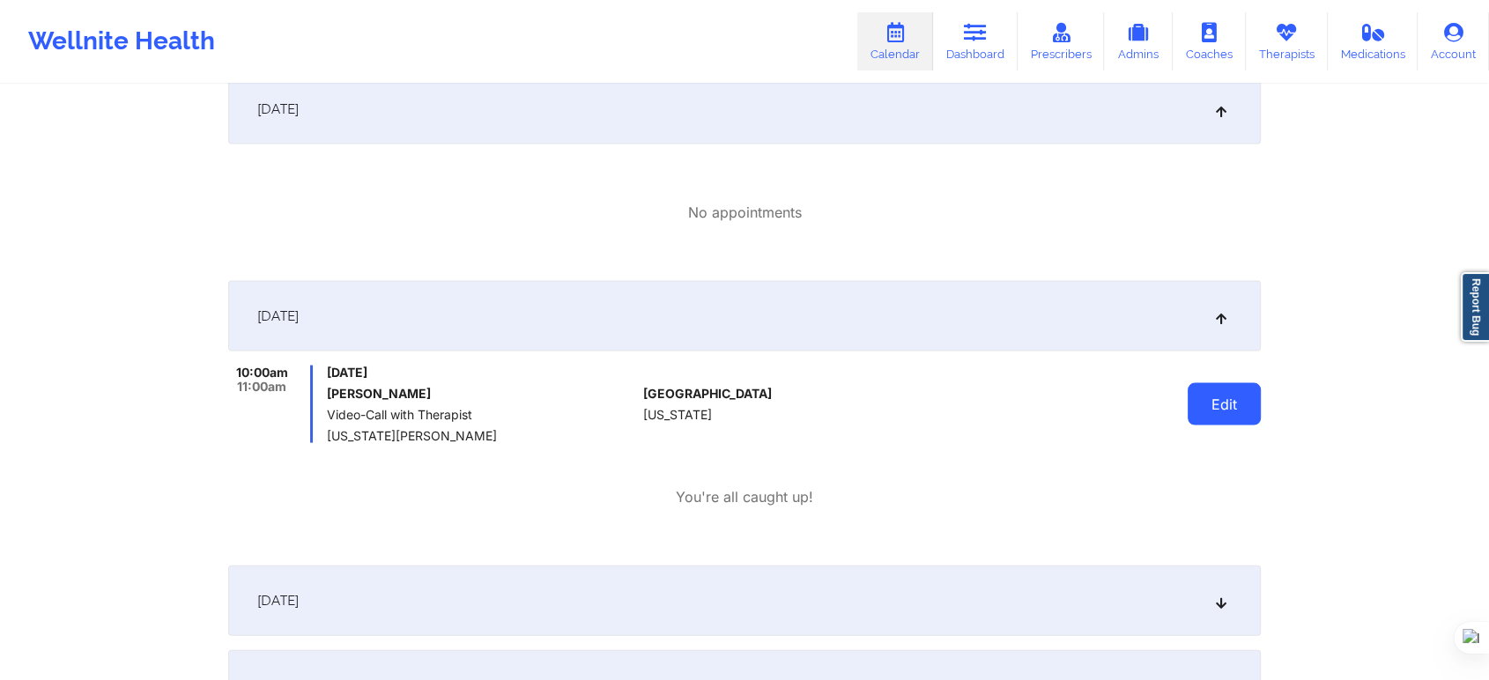
click at [1248, 413] on button "Edit" at bounding box center [1224, 404] width 73 height 42
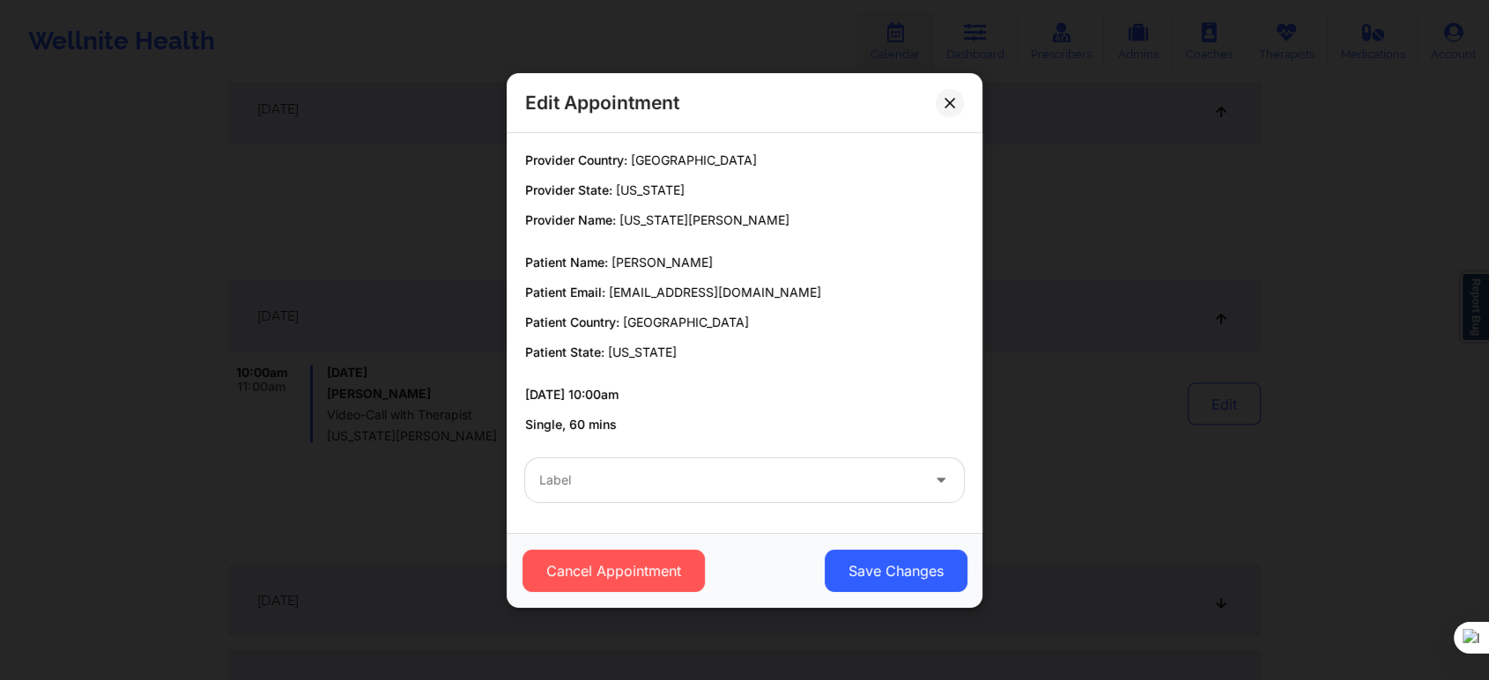
click at [762, 499] on div "Label" at bounding box center [723, 480] width 397 height 44
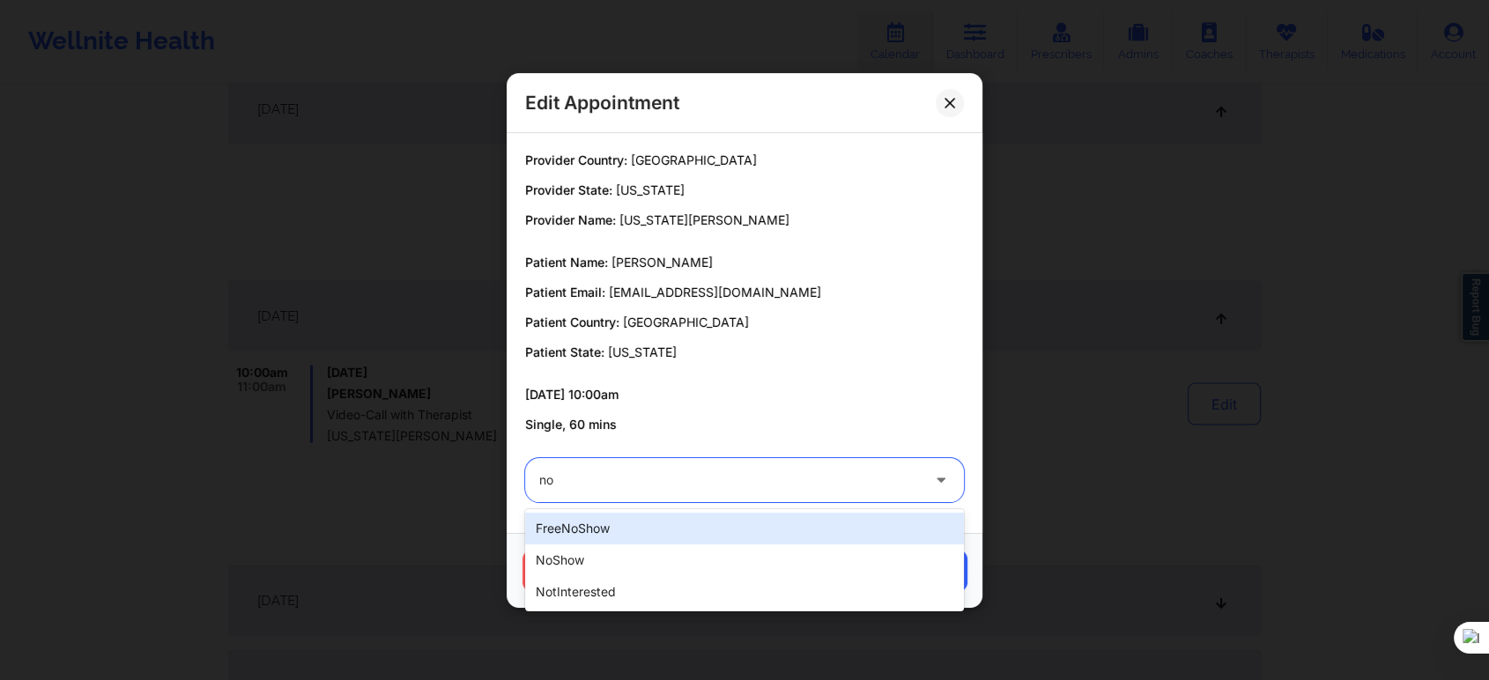
type input "not"
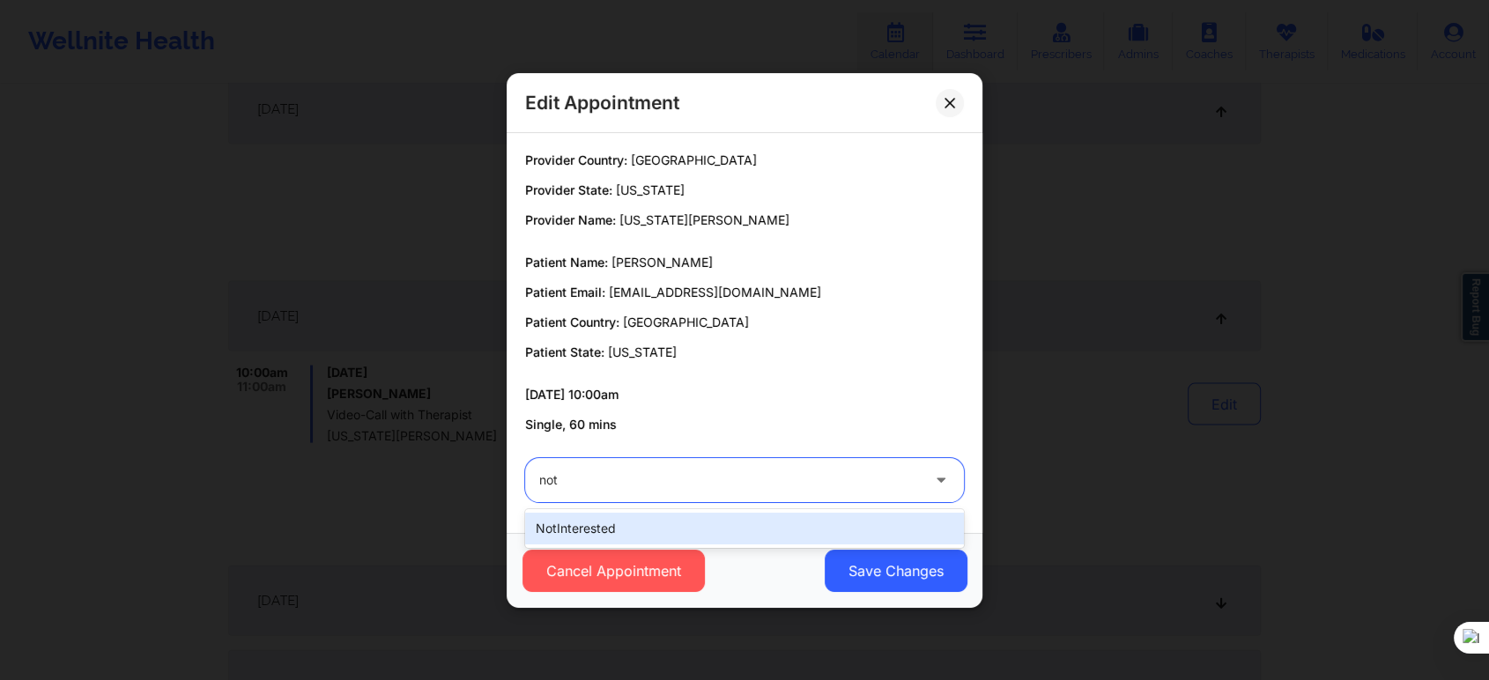
click at [703, 535] on div "notInterested" at bounding box center [744, 529] width 439 height 32
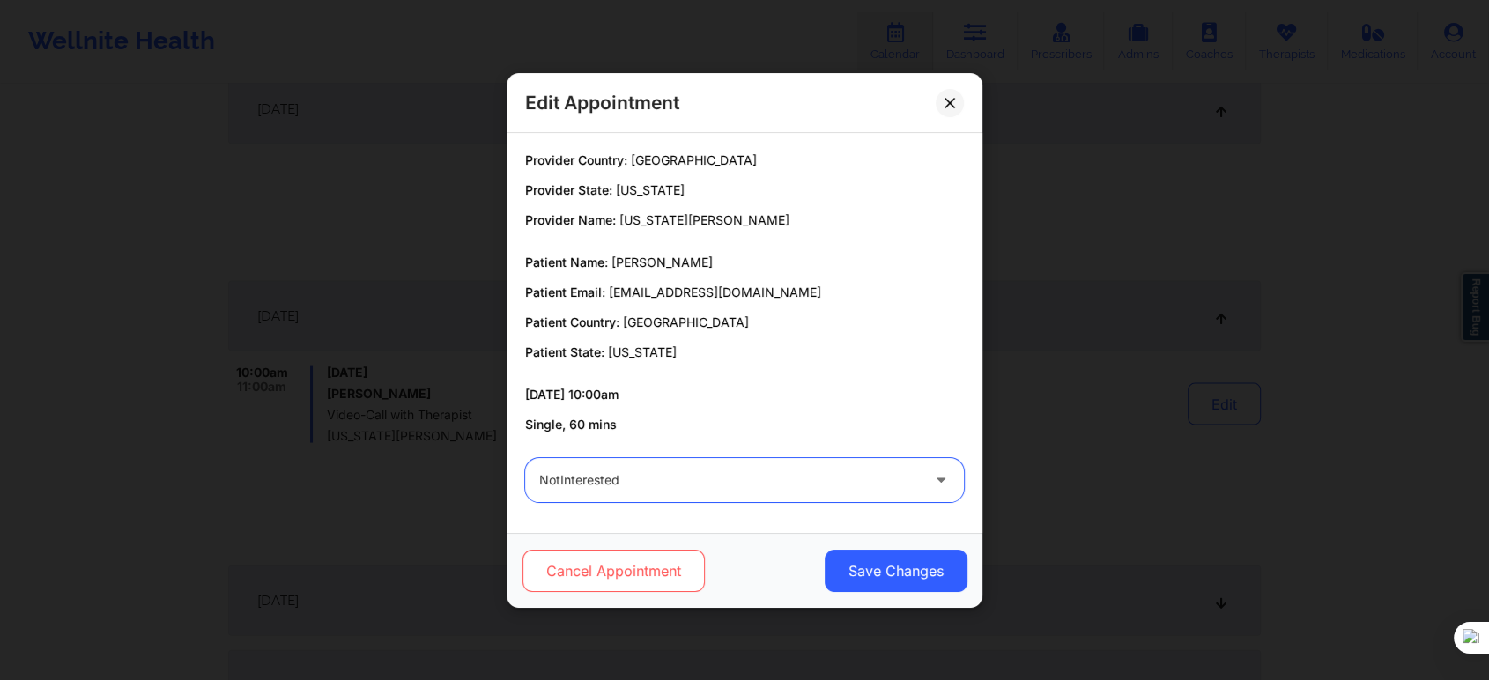
click at [615, 577] on button "Cancel Appointment" at bounding box center [614, 571] width 182 height 42
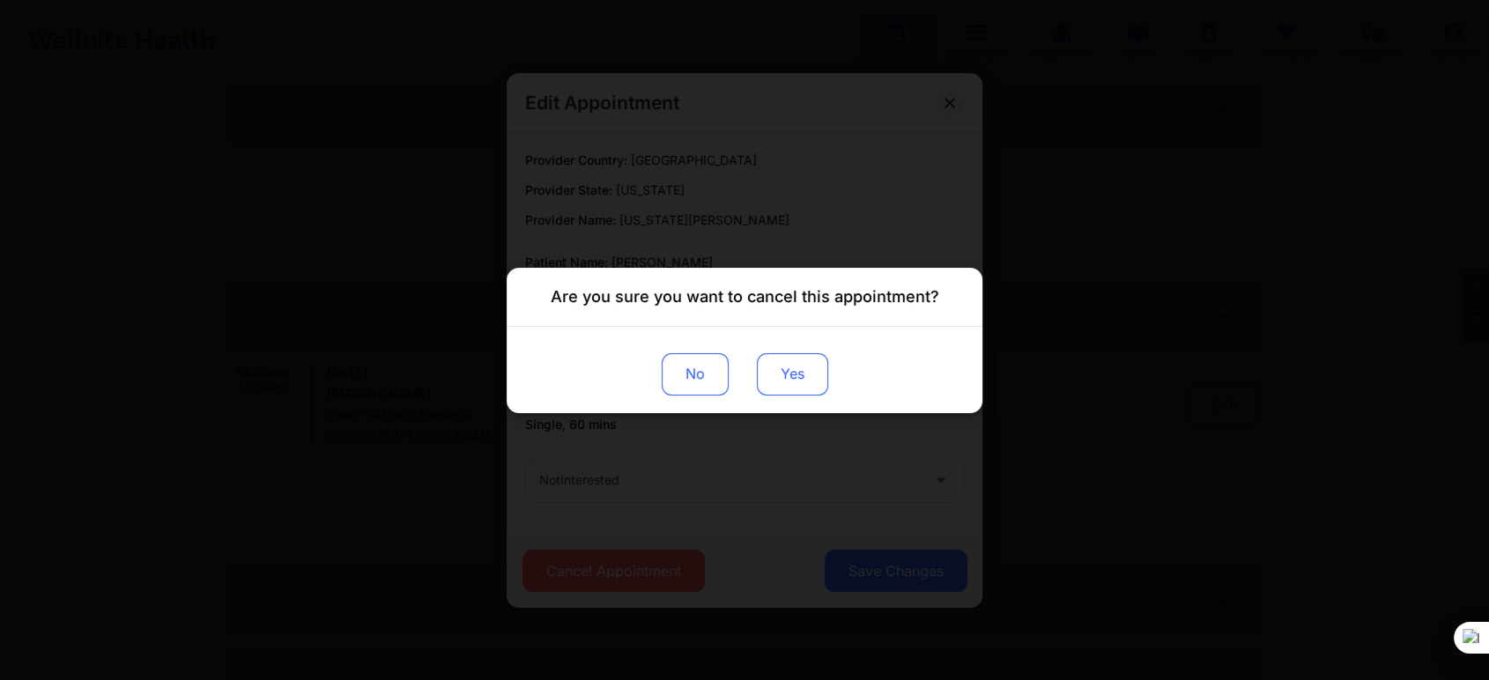
click at [794, 373] on button "Yes" at bounding box center [792, 373] width 71 height 42
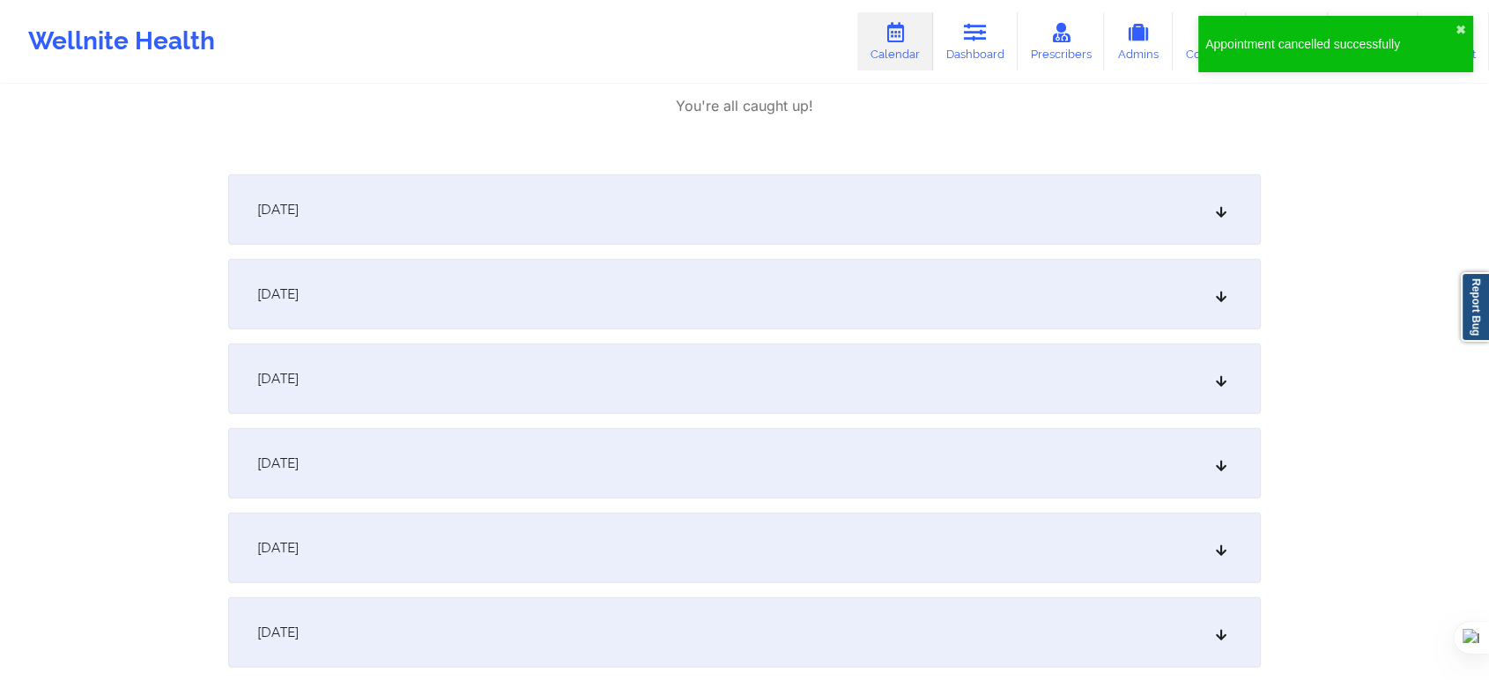
scroll to position [4209, 0]
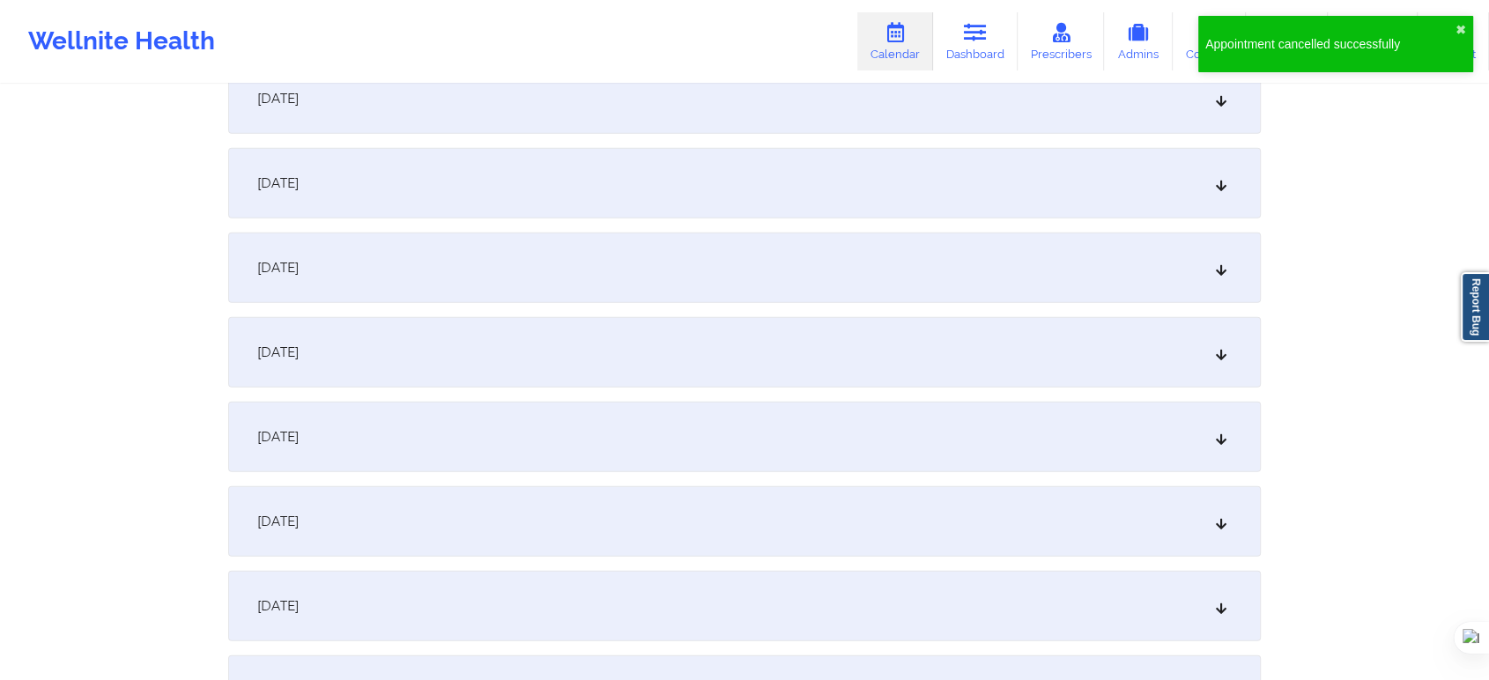
click at [456, 528] on div "October 29, 2025" at bounding box center [744, 521] width 1033 height 70
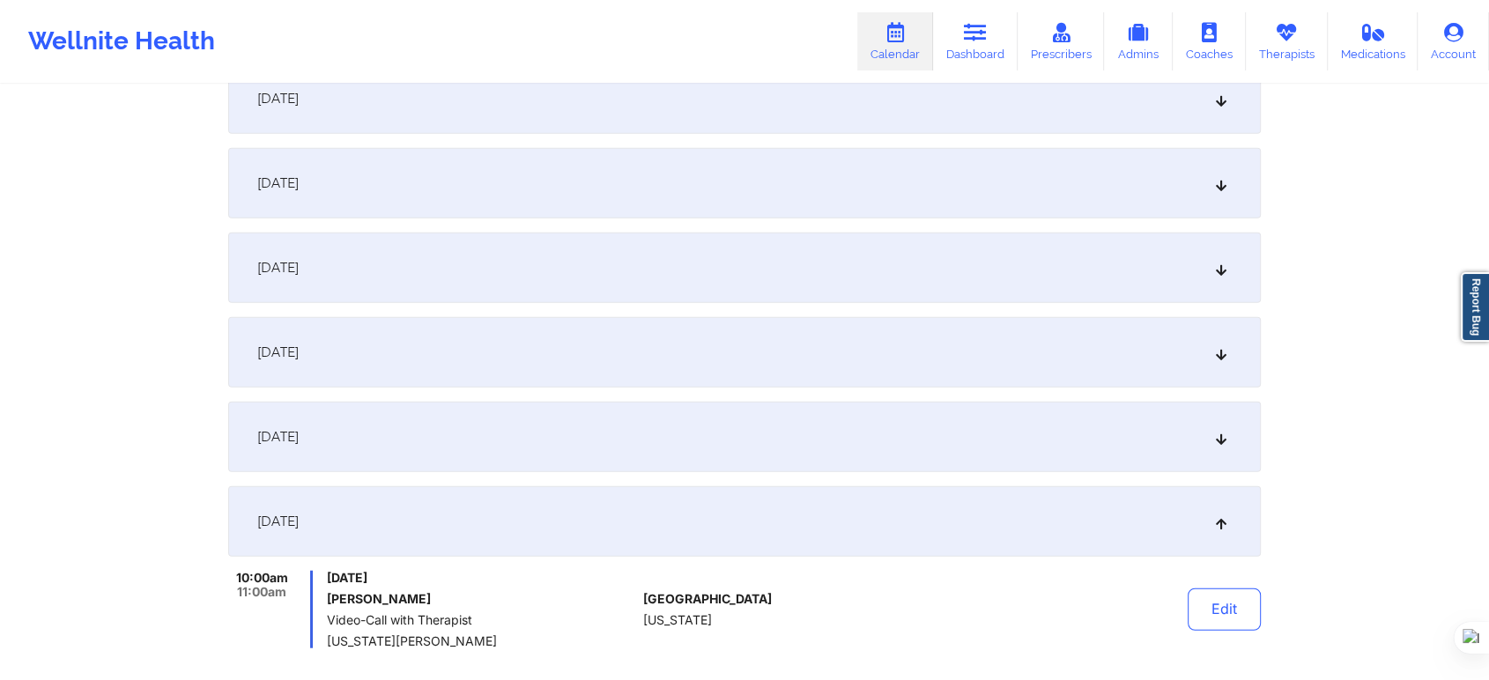
scroll to position [4503, 0]
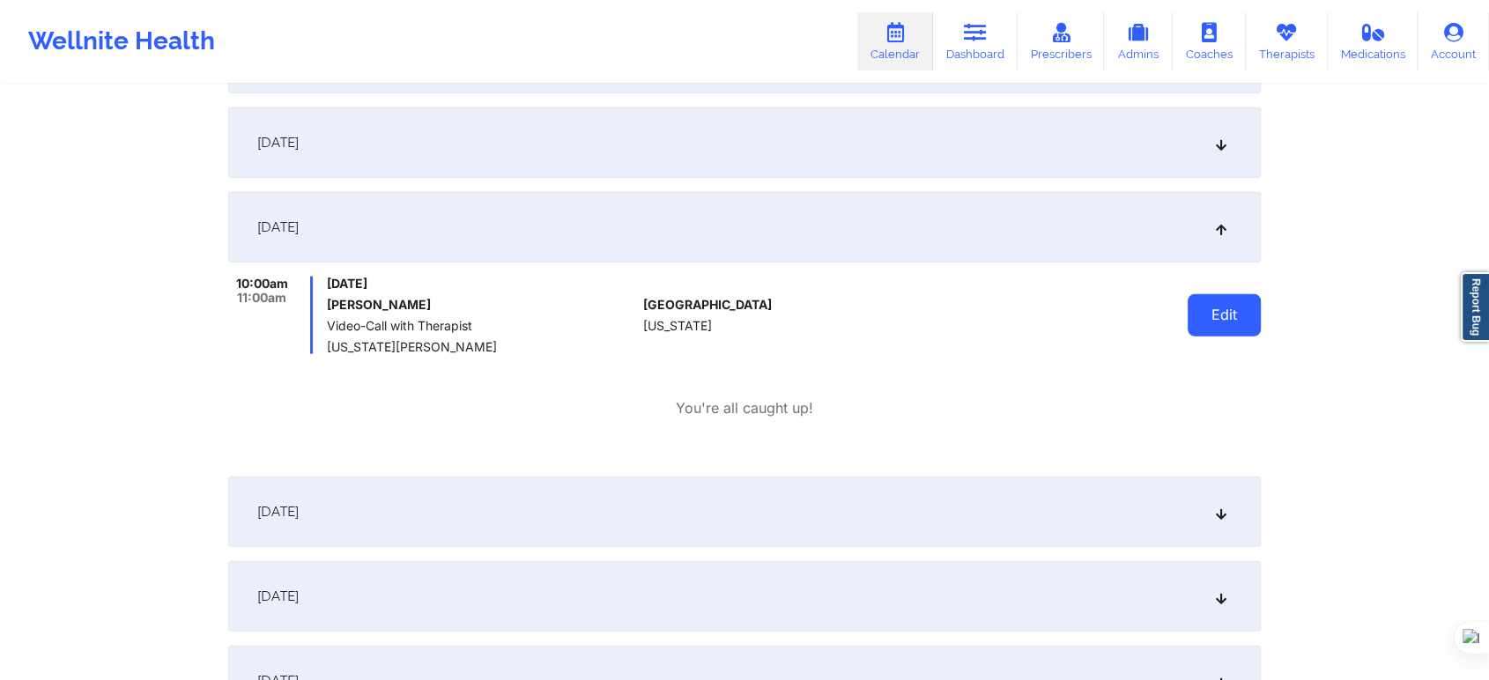
click at [1205, 315] on button "Edit" at bounding box center [1224, 315] width 73 height 42
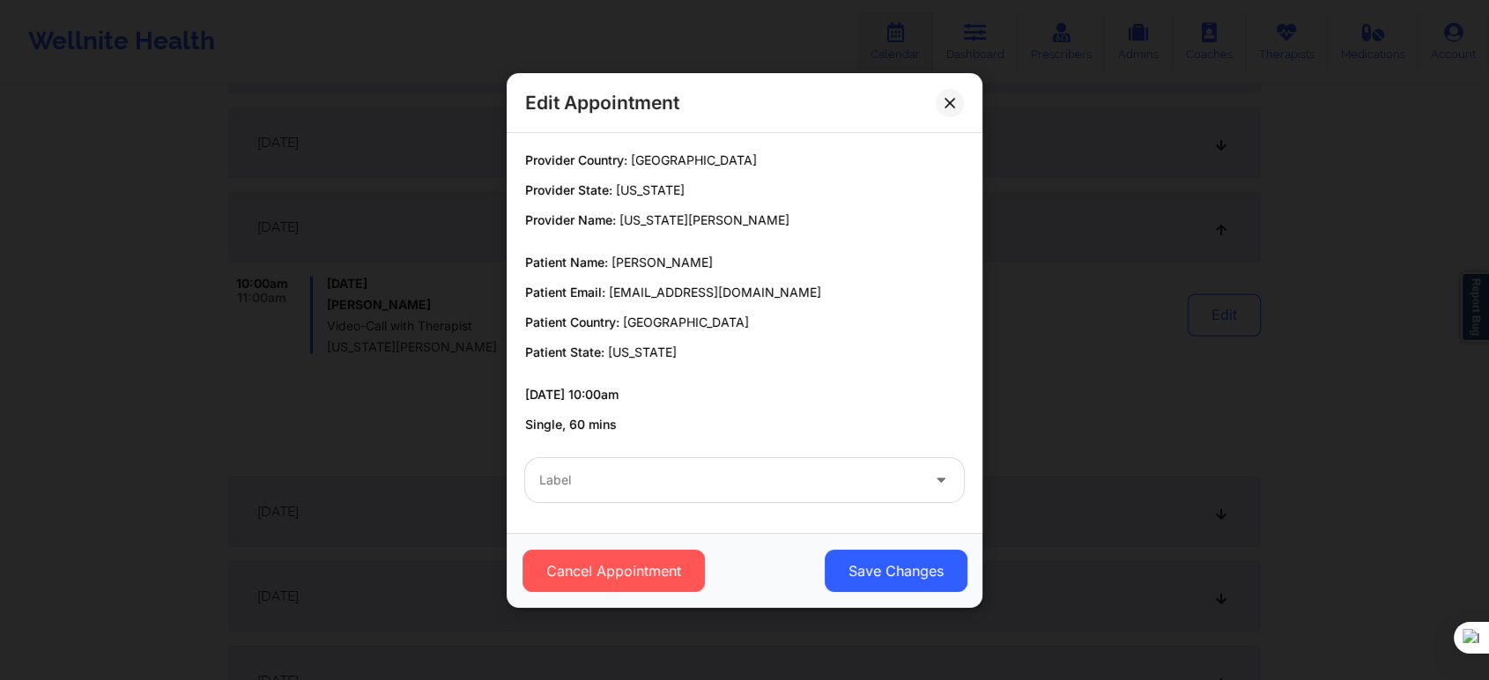
click at [638, 481] on div at bounding box center [729, 480] width 381 height 21
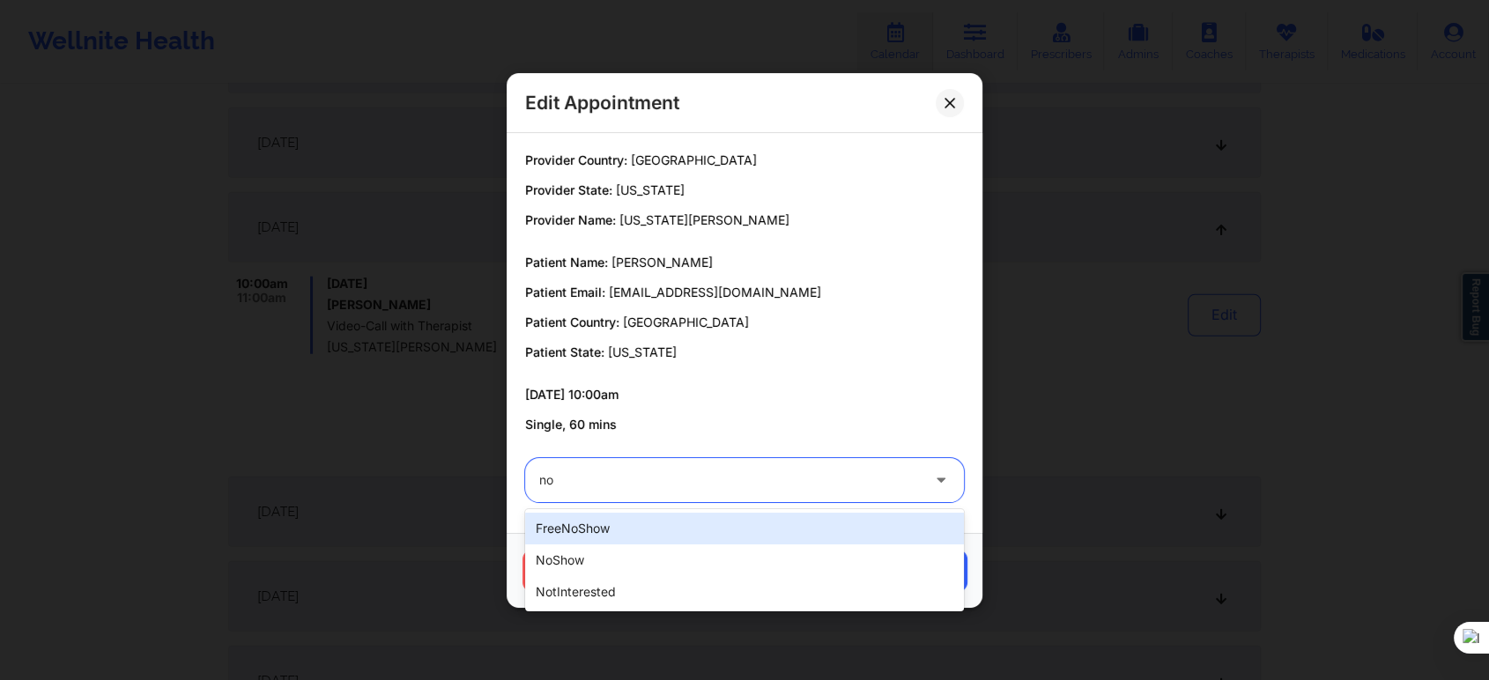
type input "not"
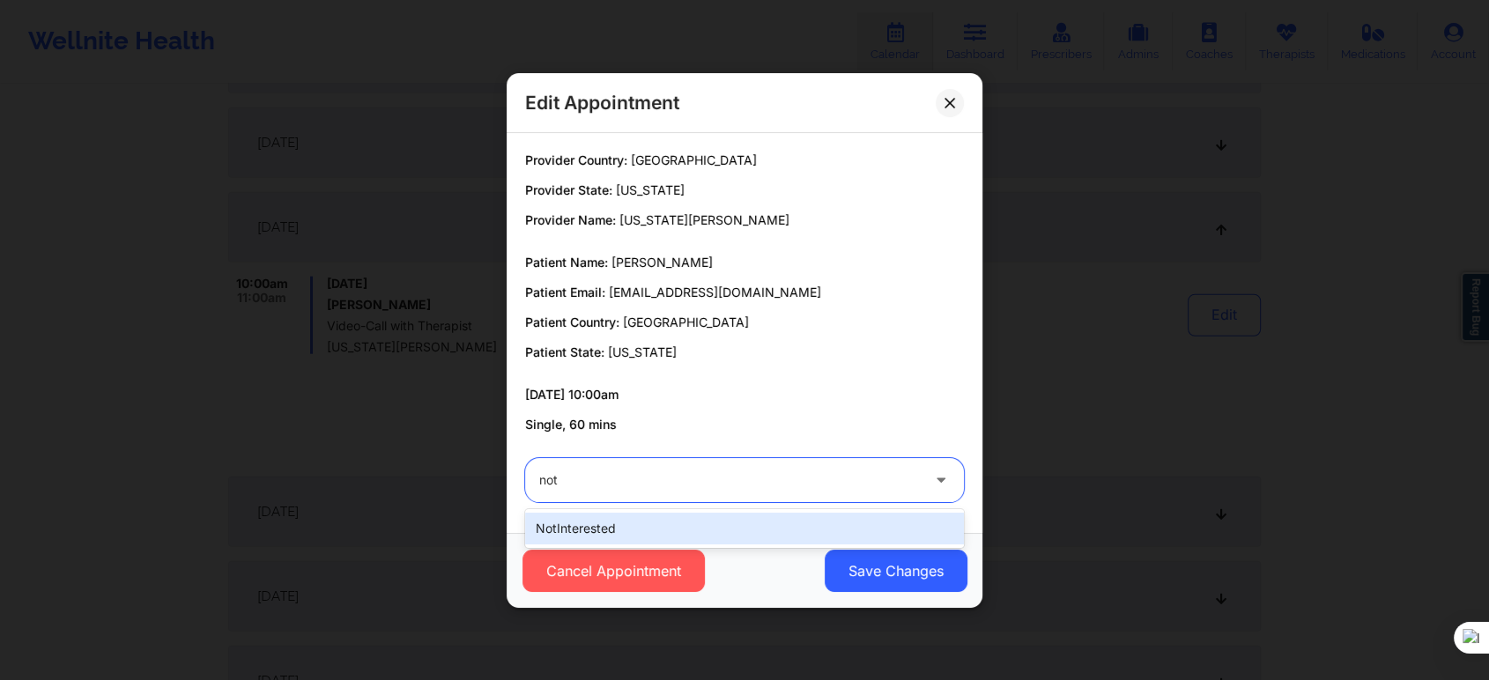
click at [634, 515] on div "notInterested" at bounding box center [744, 529] width 439 height 32
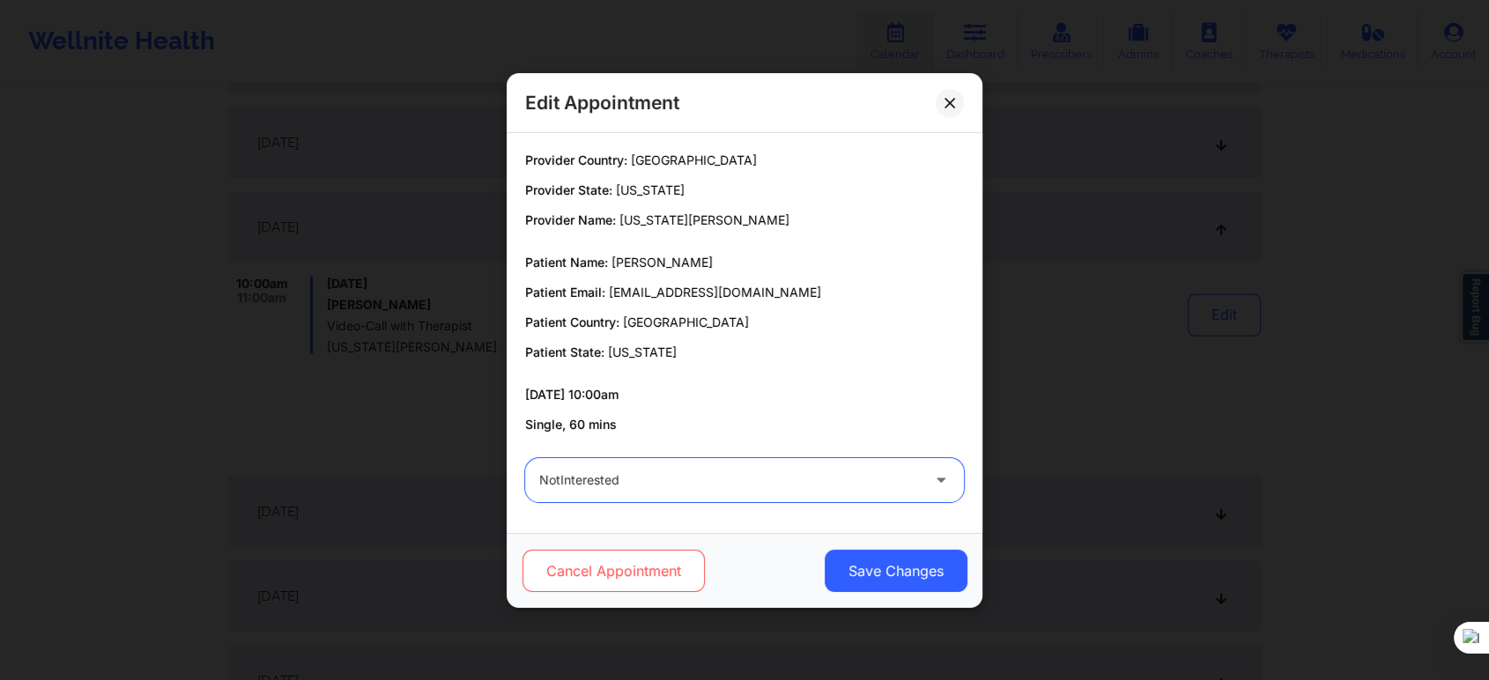
click at [614, 567] on button "Cancel Appointment" at bounding box center [614, 571] width 182 height 42
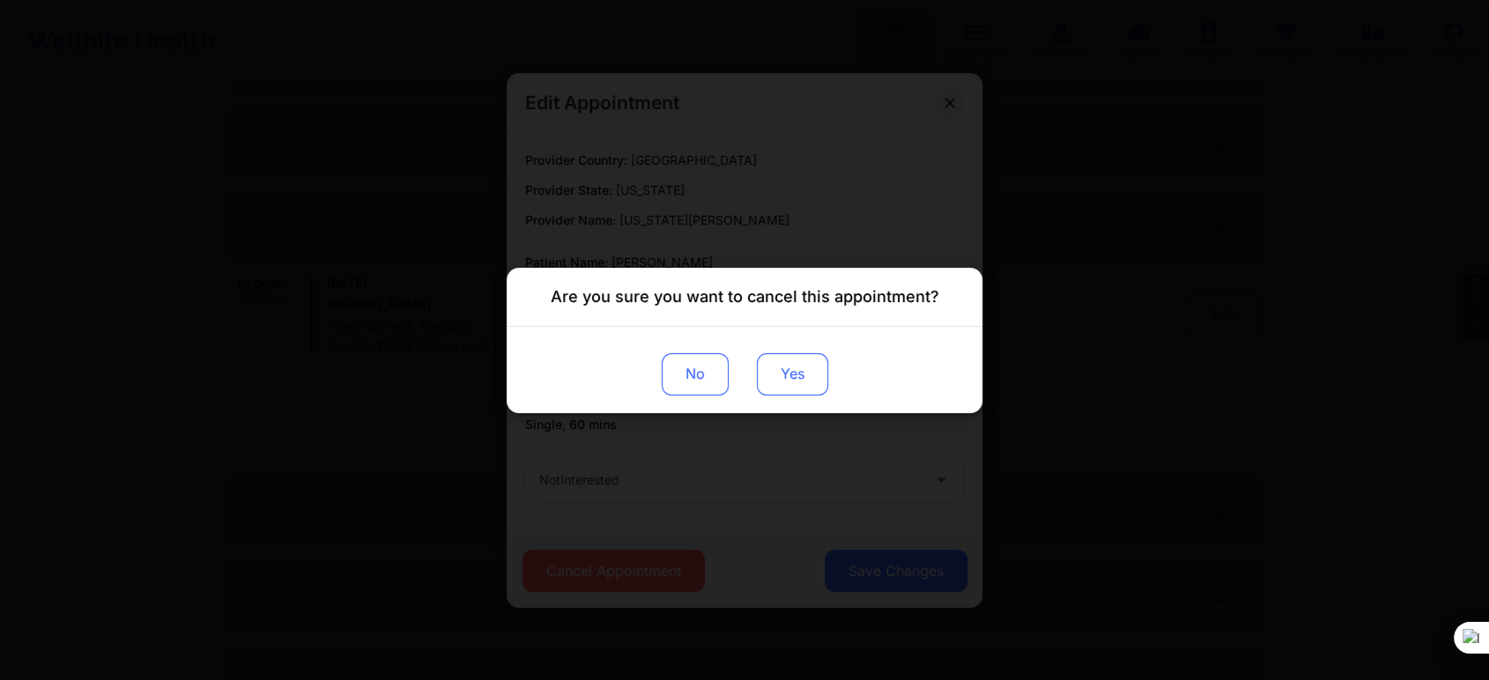
click at [778, 372] on button "Yes" at bounding box center [792, 373] width 71 height 42
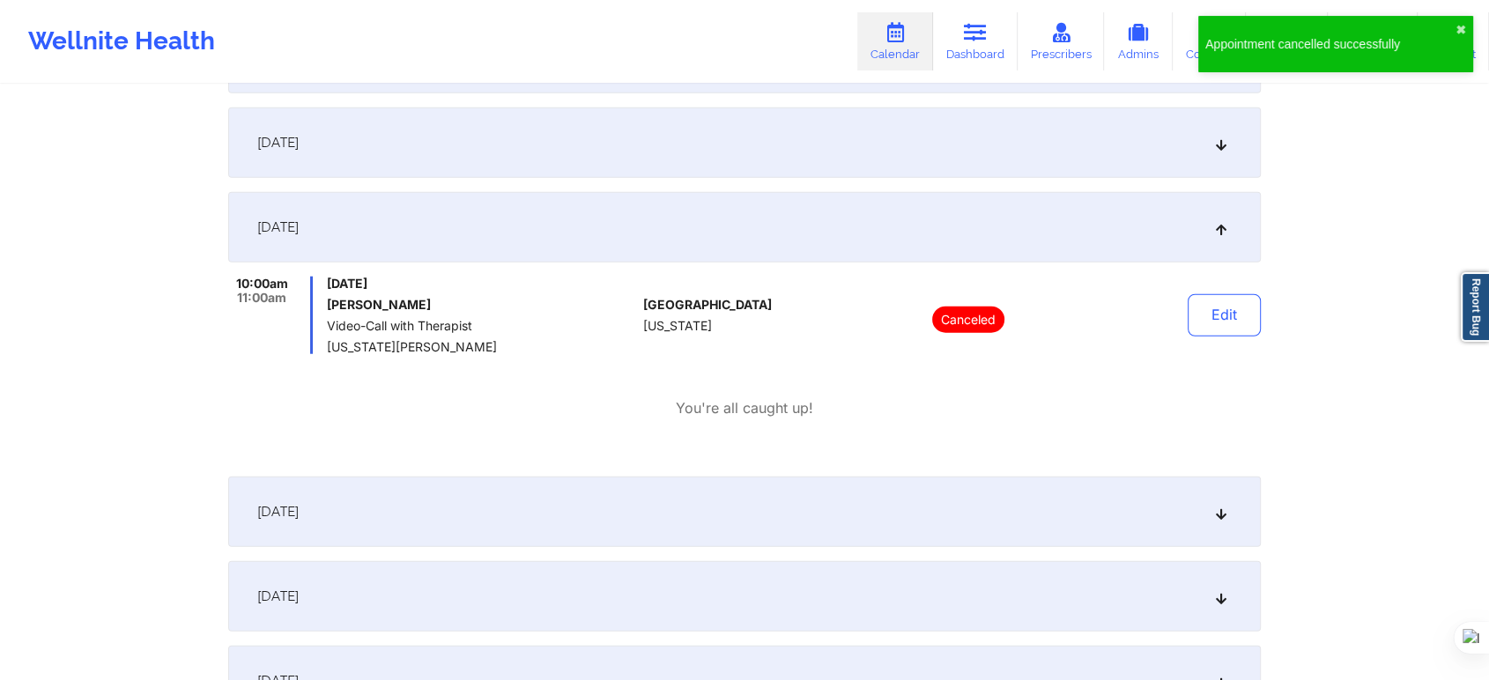
click at [441, 434] on div "October 29, 2025 10:00am 11:00am Wednesday, October 29, 2025 Marcie J Lakin Vid…" at bounding box center [744, 327] width 1033 height 271
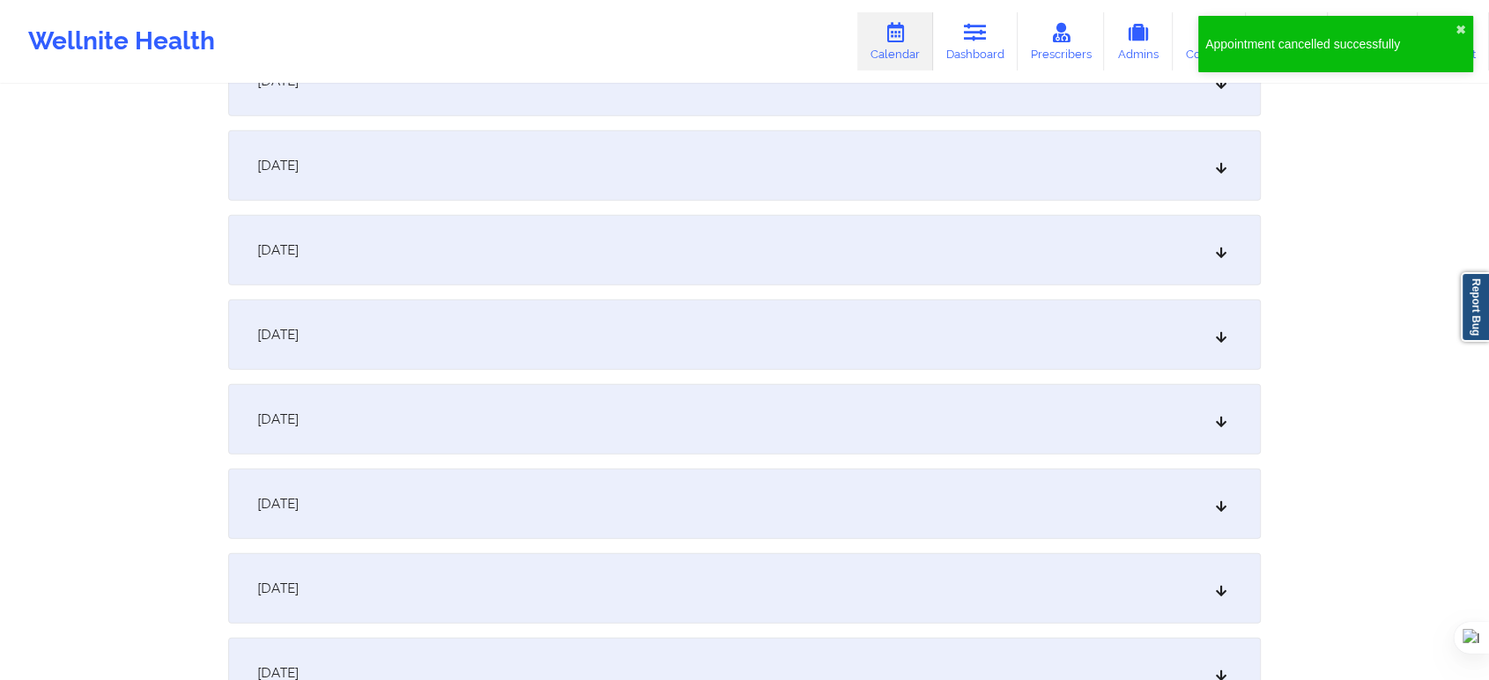
scroll to position [5188, 0]
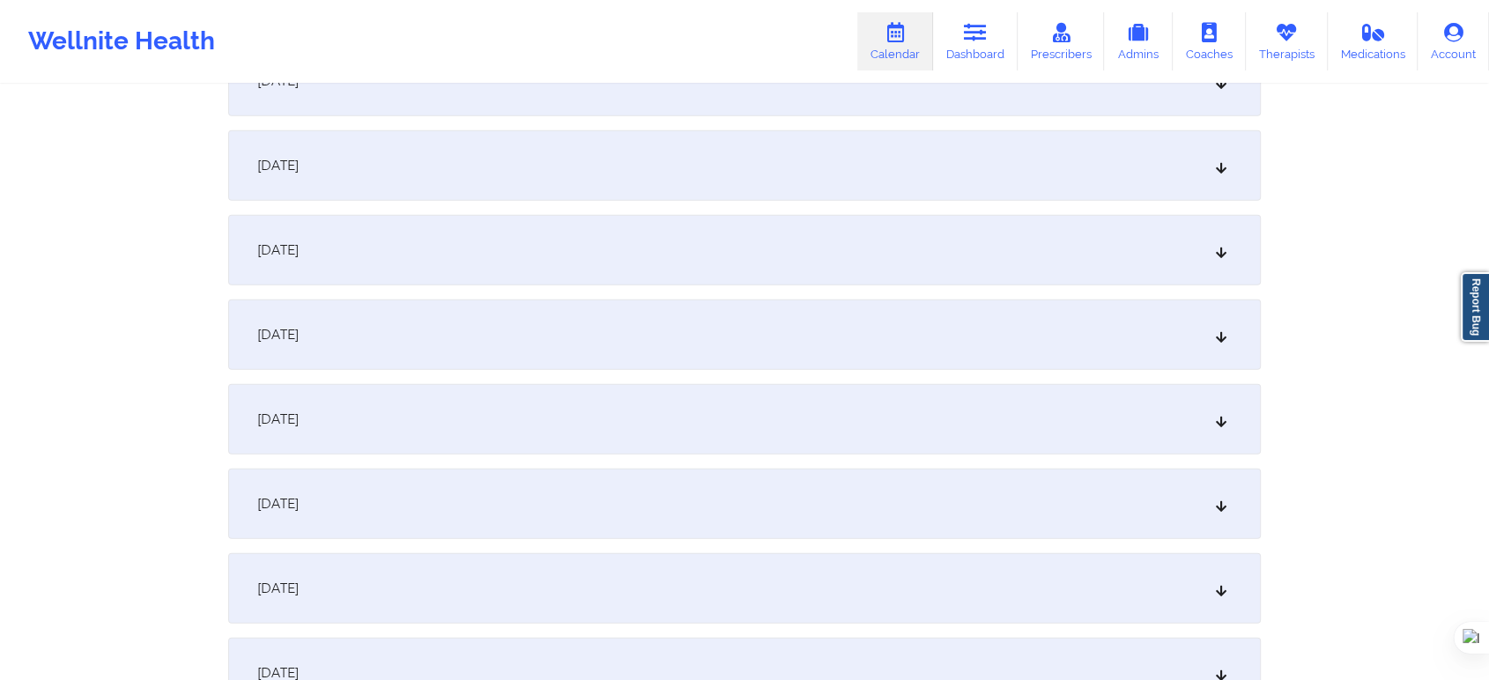
click at [527, 345] on div "November 5, 2025" at bounding box center [744, 335] width 1033 height 70
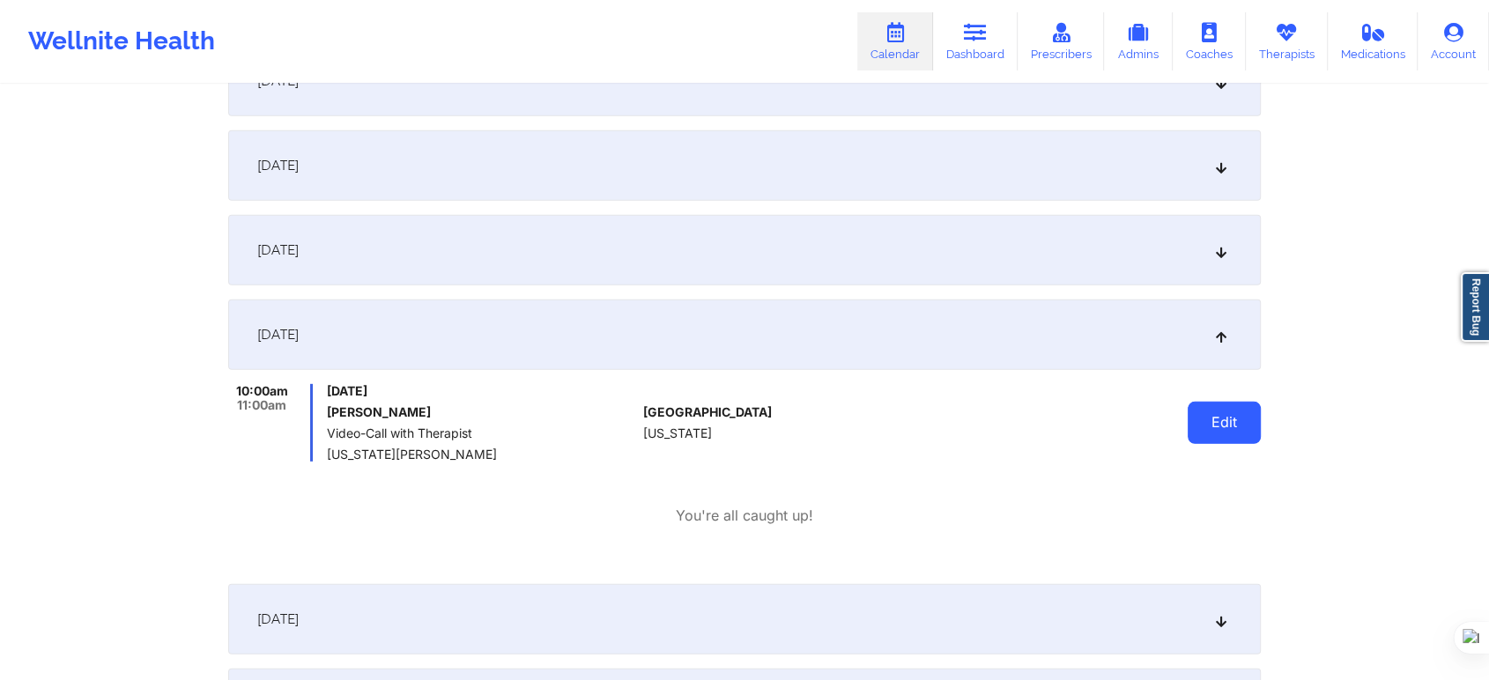
click at [1215, 421] on button "Edit" at bounding box center [1224, 423] width 73 height 42
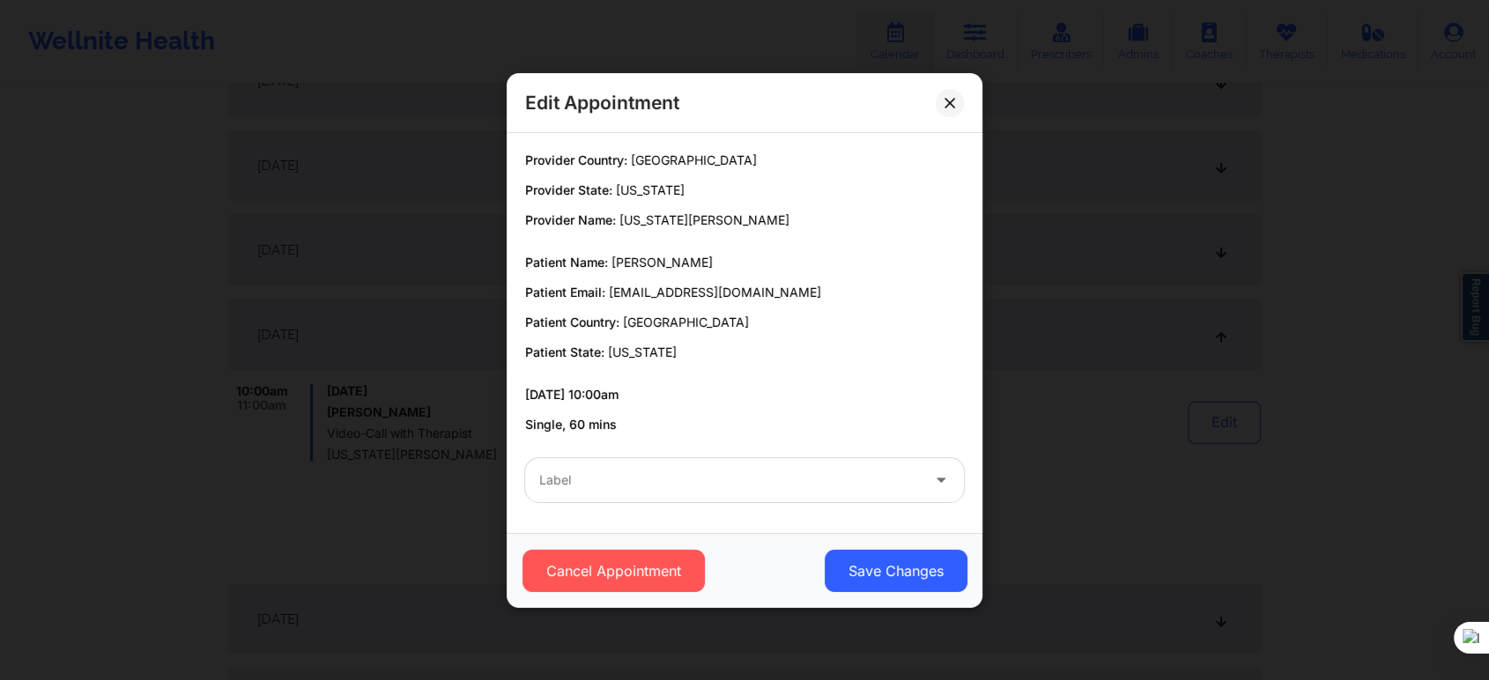
click at [719, 467] on div "Label" at bounding box center [723, 480] width 397 height 44
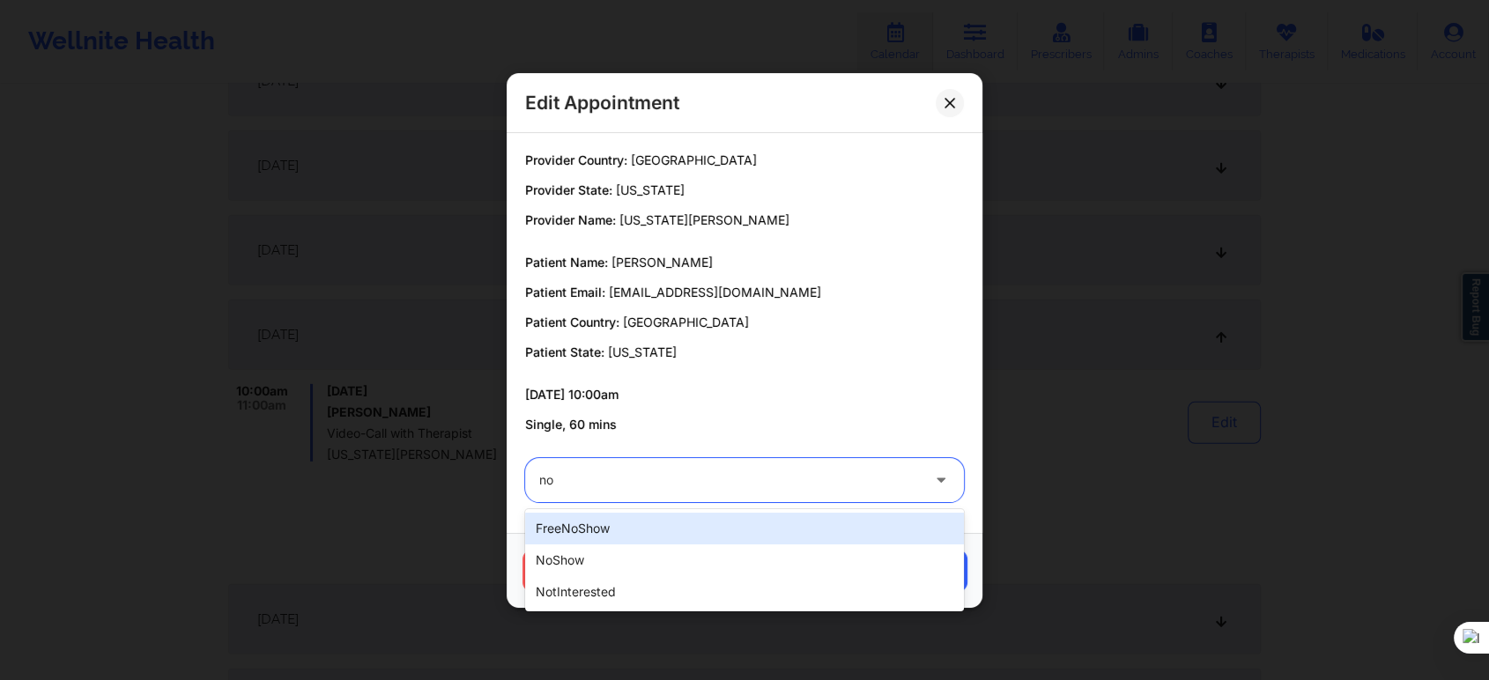
type input "not"
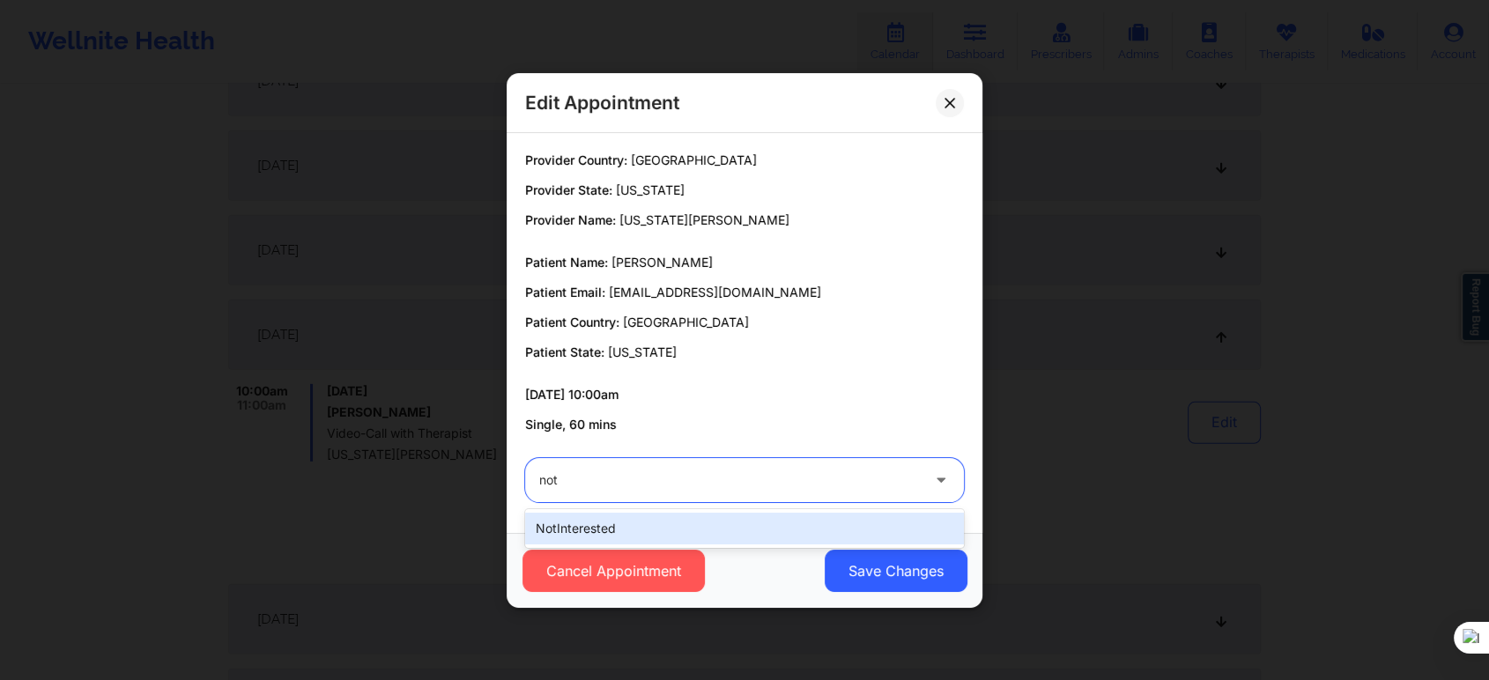
click at [696, 541] on div "notInterested" at bounding box center [744, 529] width 439 height 32
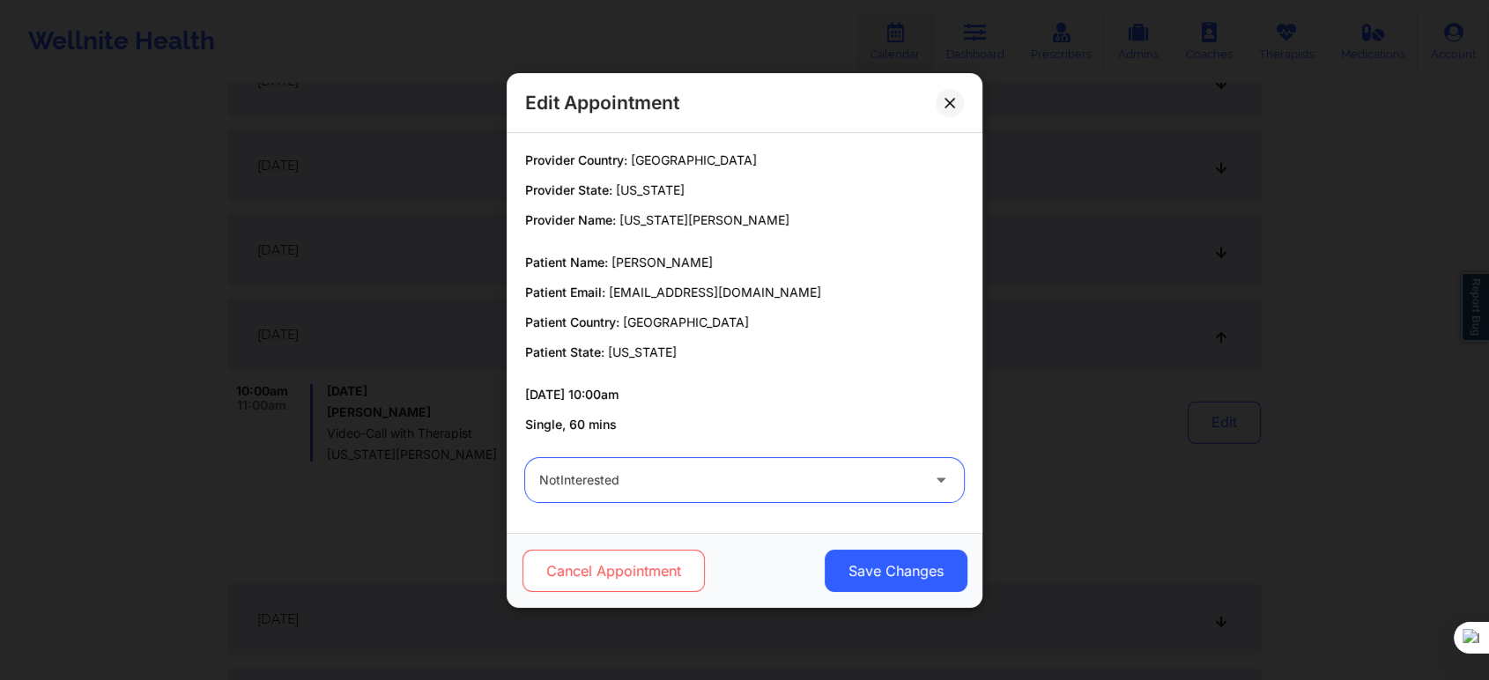
click at [649, 559] on button "Cancel Appointment" at bounding box center [614, 571] width 182 height 42
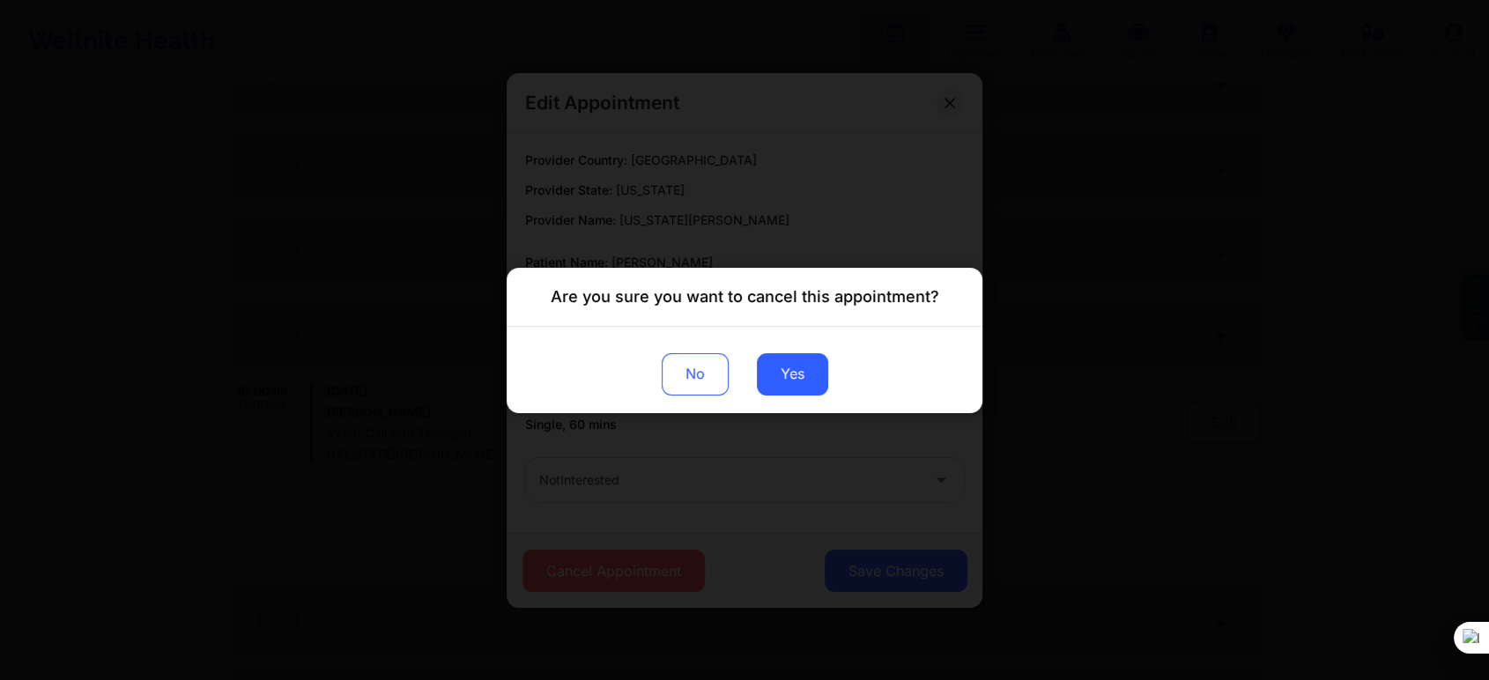
click at [790, 396] on div "No Yes" at bounding box center [745, 369] width 476 height 86
click at [794, 386] on button "Yes" at bounding box center [792, 373] width 71 height 42
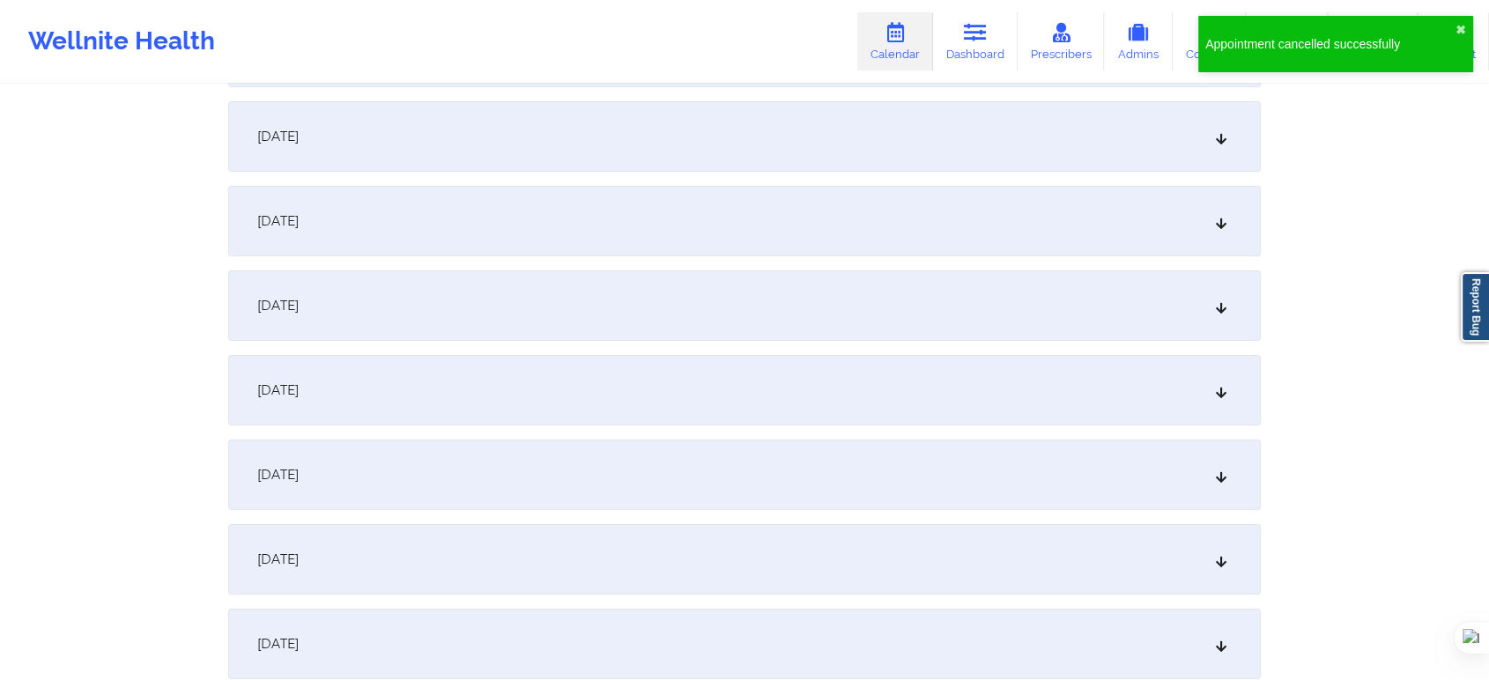
scroll to position [5874, 0]
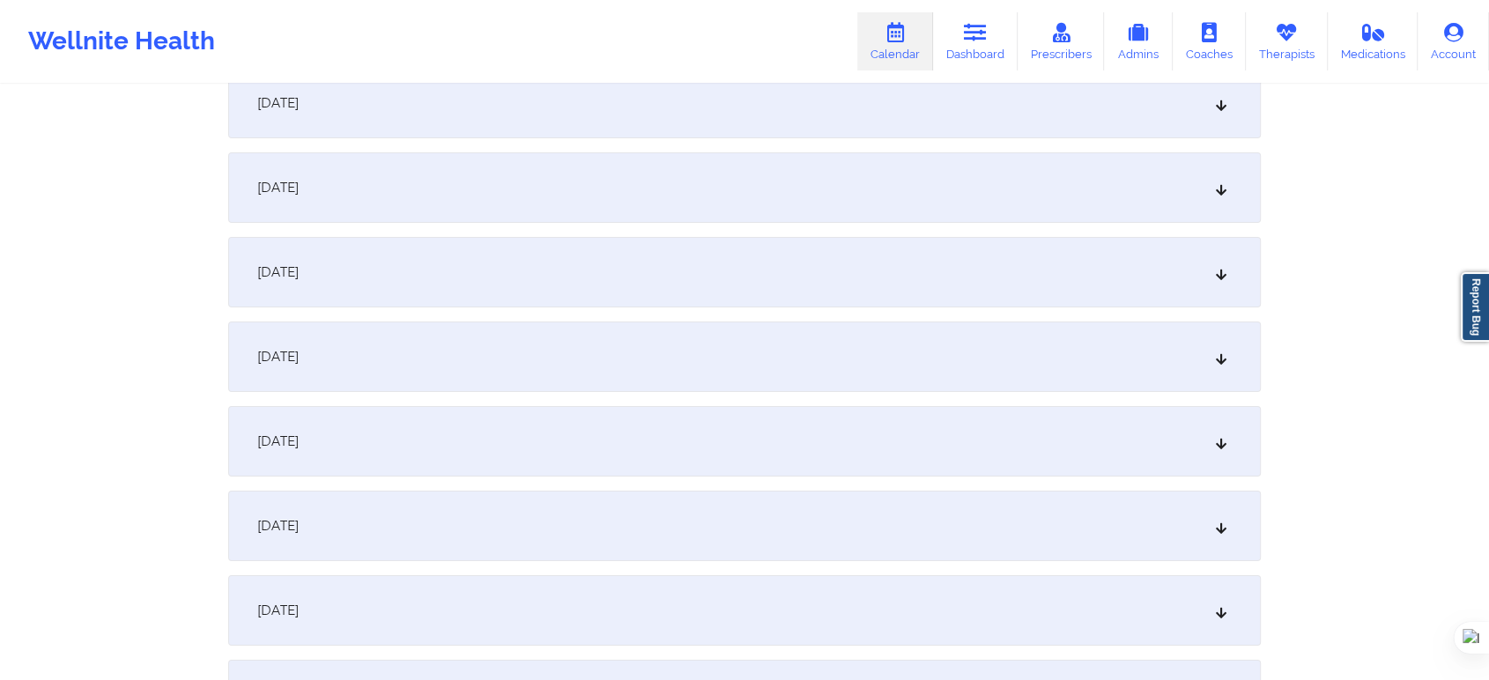
click at [513, 418] on div "November 12, 2025" at bounding box center [744, 441] width 1033 height 70
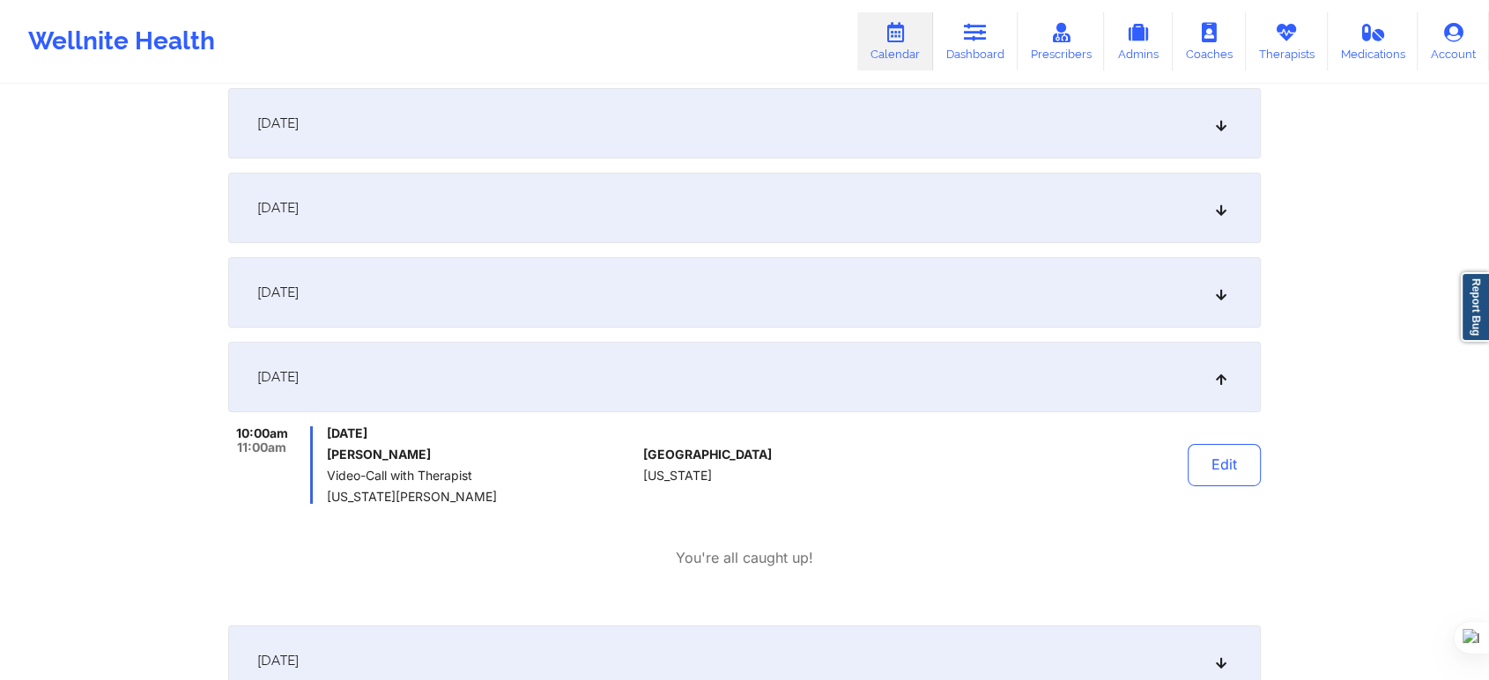
scroll to position [5971, 0]
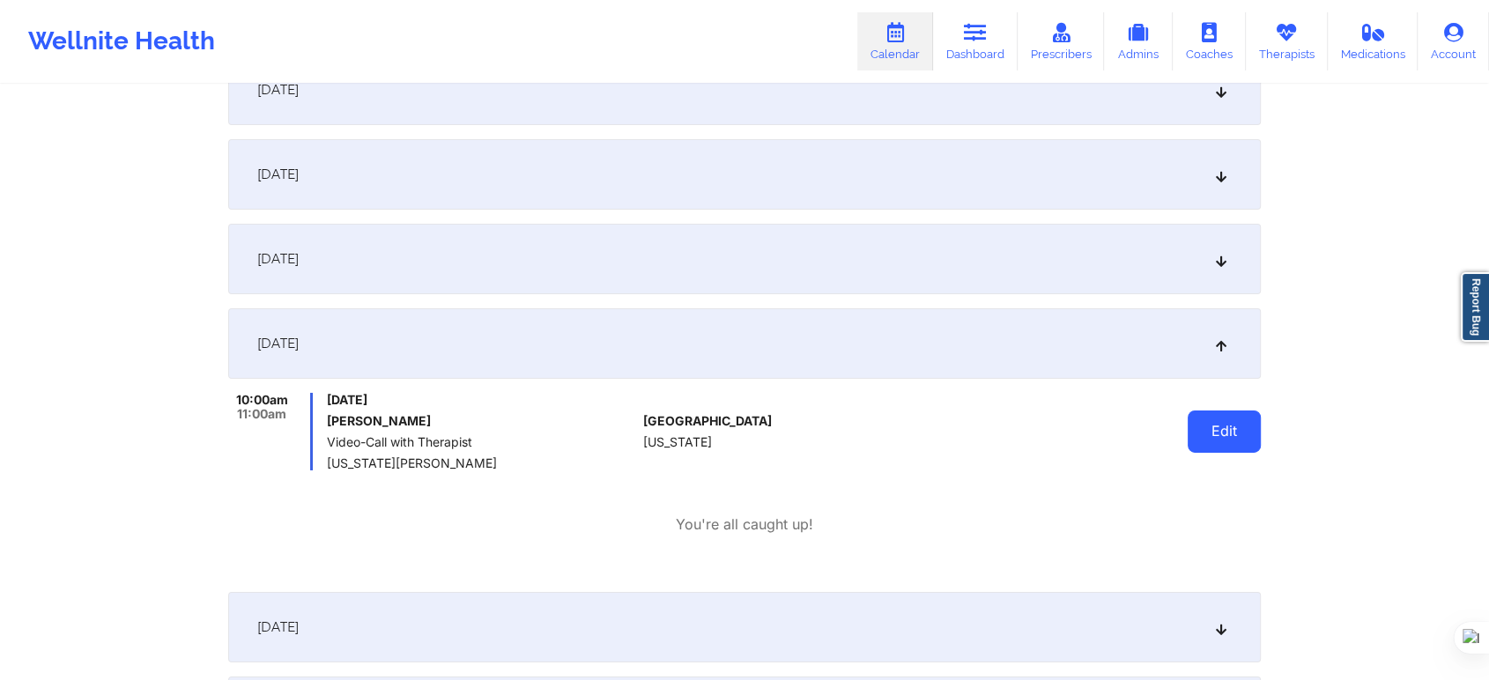
click at [1214, 427] on button "Edit" at bounding box center [1224, 432] width 73 height 42
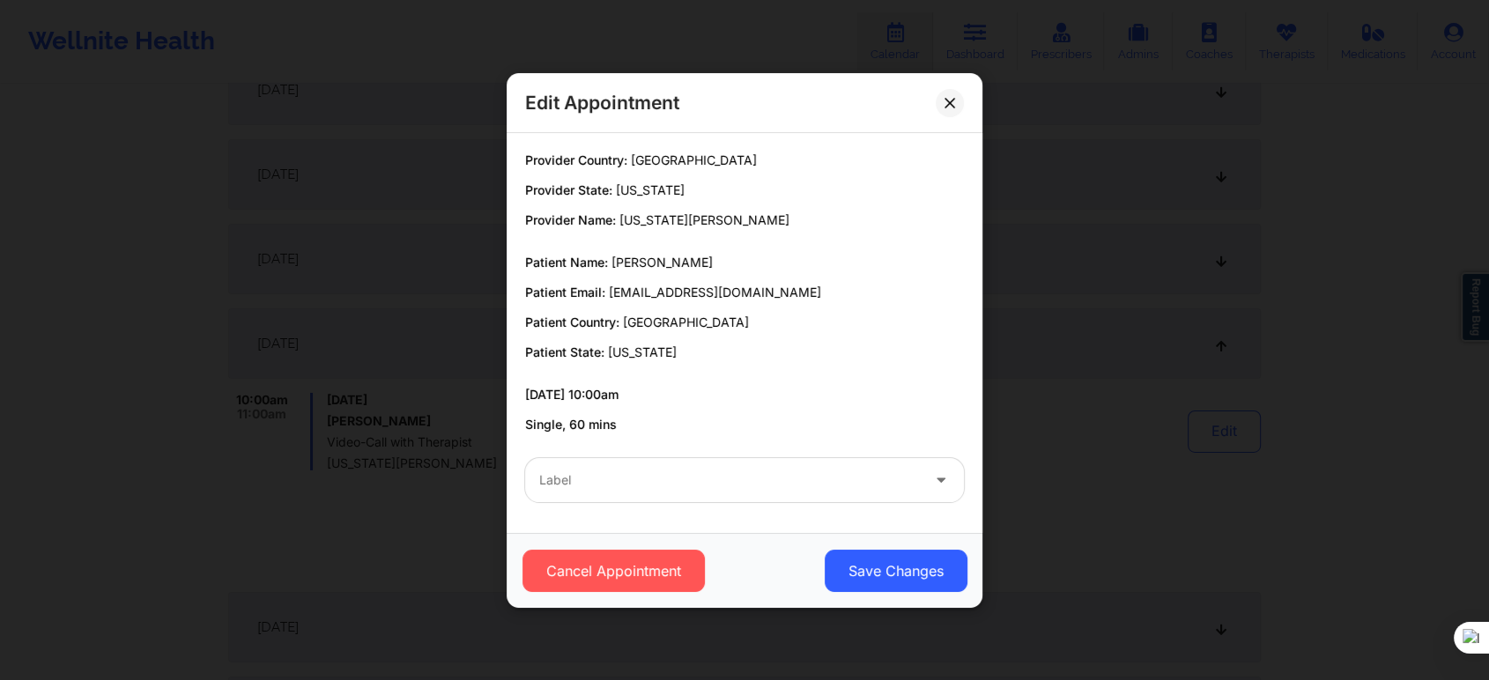
click at [716, 482] on div at bounding box center [729, 480] width 381 height 21
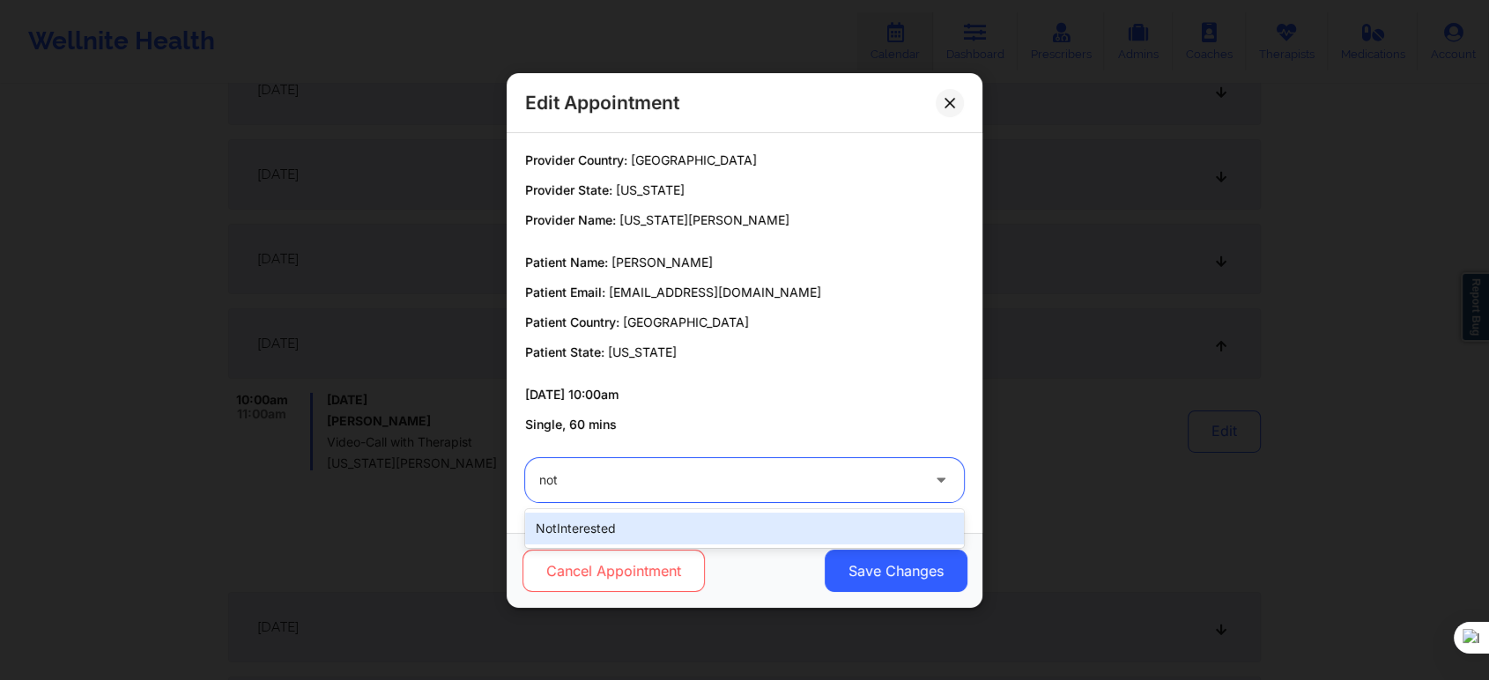
type input "not"
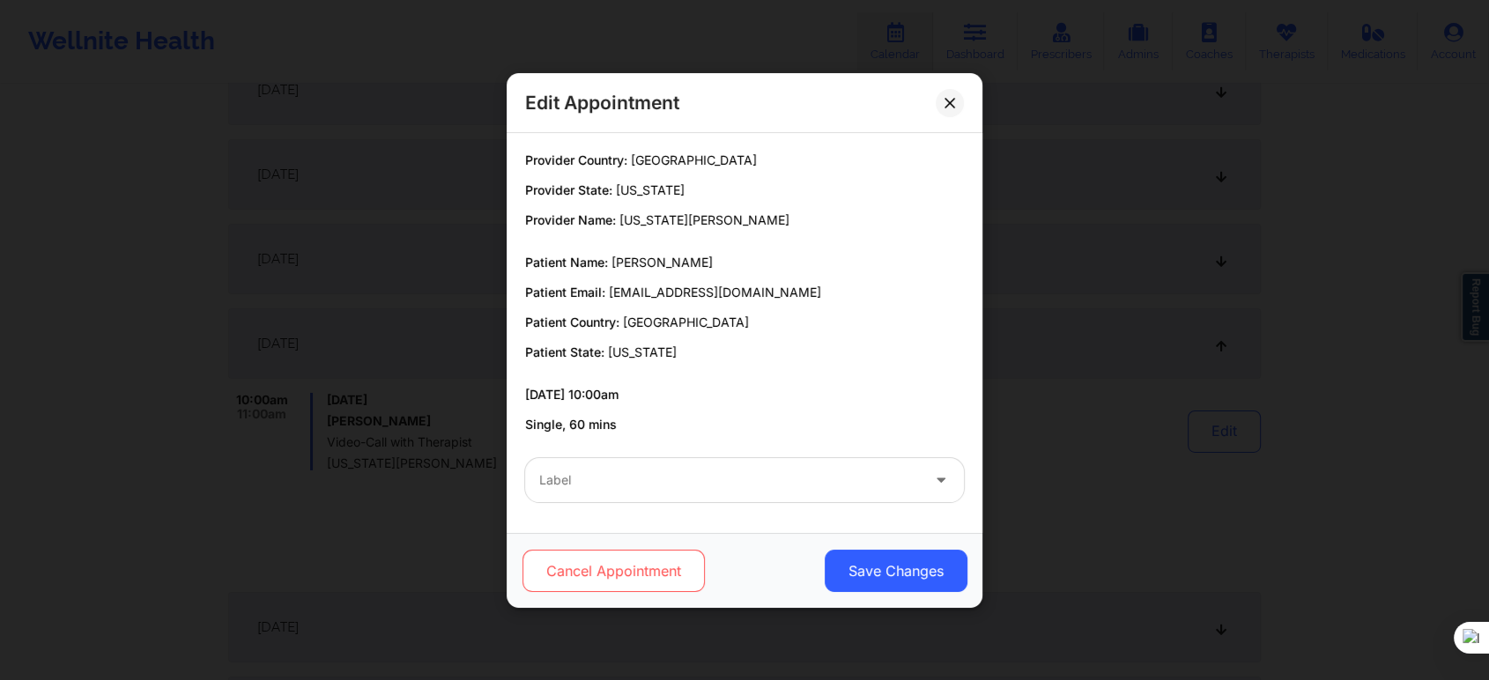
click at [632, 550] on button "Cancel Appointment" at bounding box center [614, 571] width 182 height 42
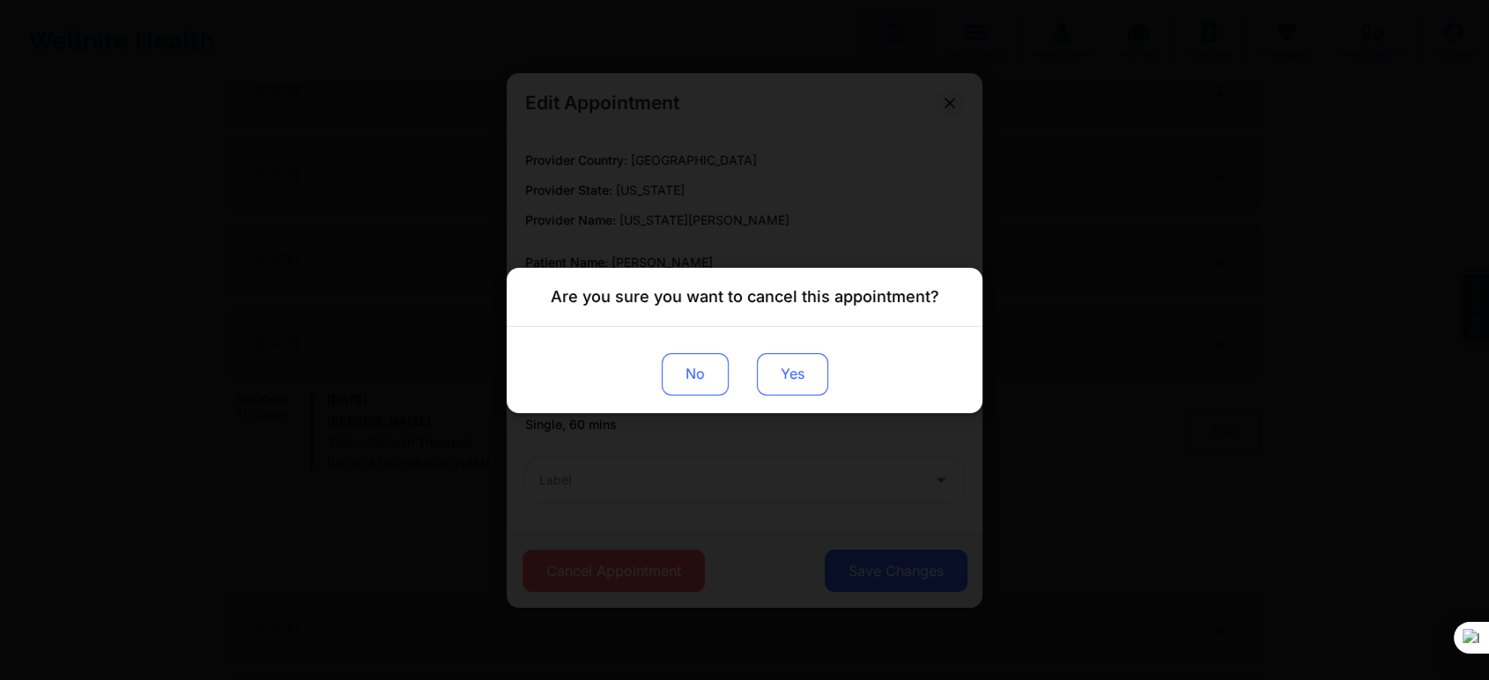
click at [772, 383] on button "Yes" at bounding box center [792, 373] width 71 height 42
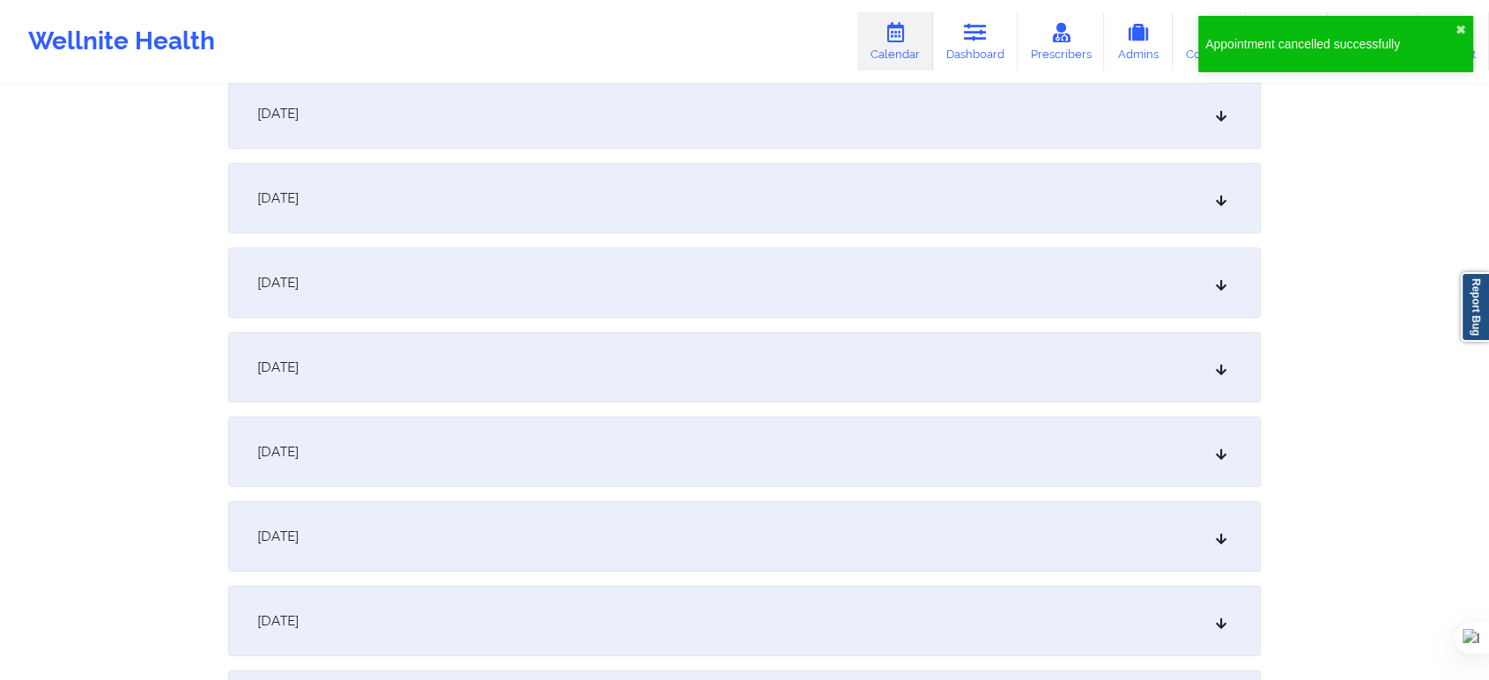
scroll to position [6657, 0]
click at [458, 464] on div "November 19, 2025" at bounding box center [744, 449] width 1033 height 70
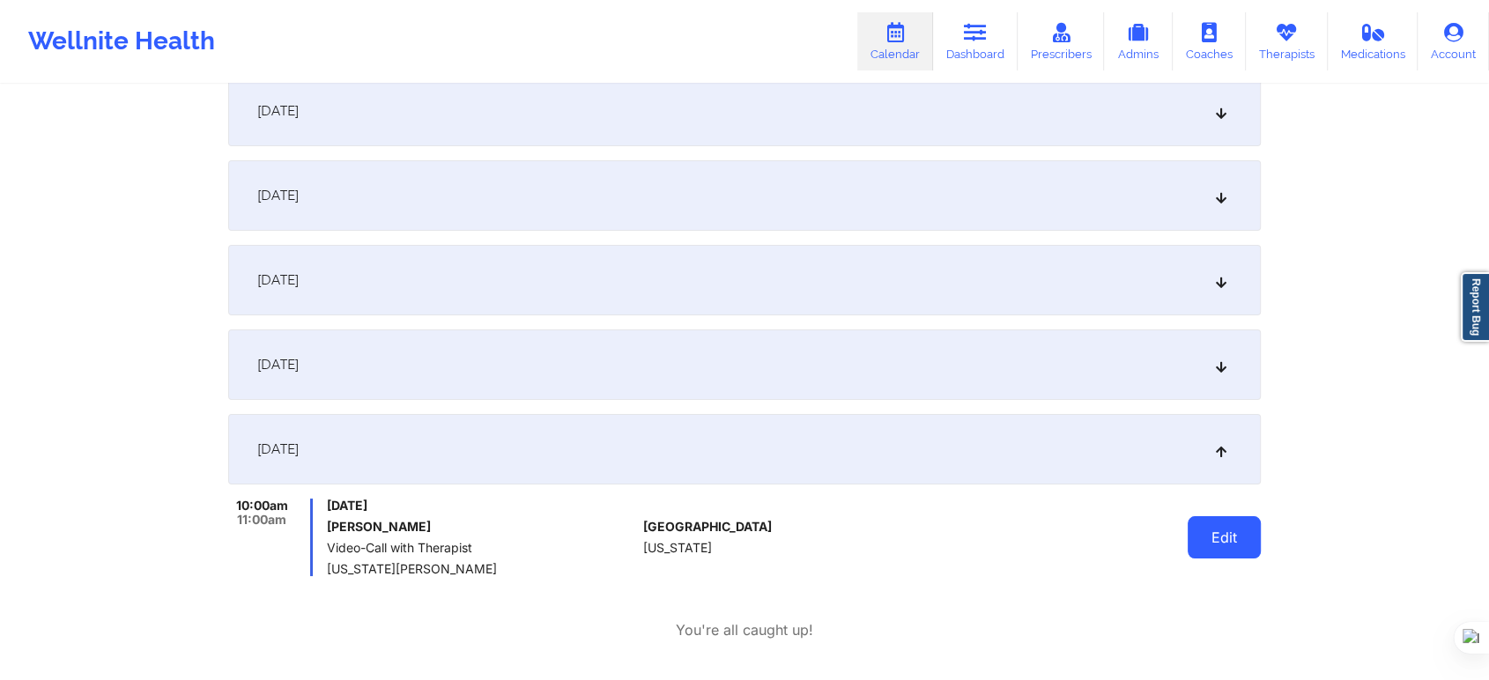
click at [1234, 543] on button "Edit" at bounding box center [1224, 537] width 73 height 42
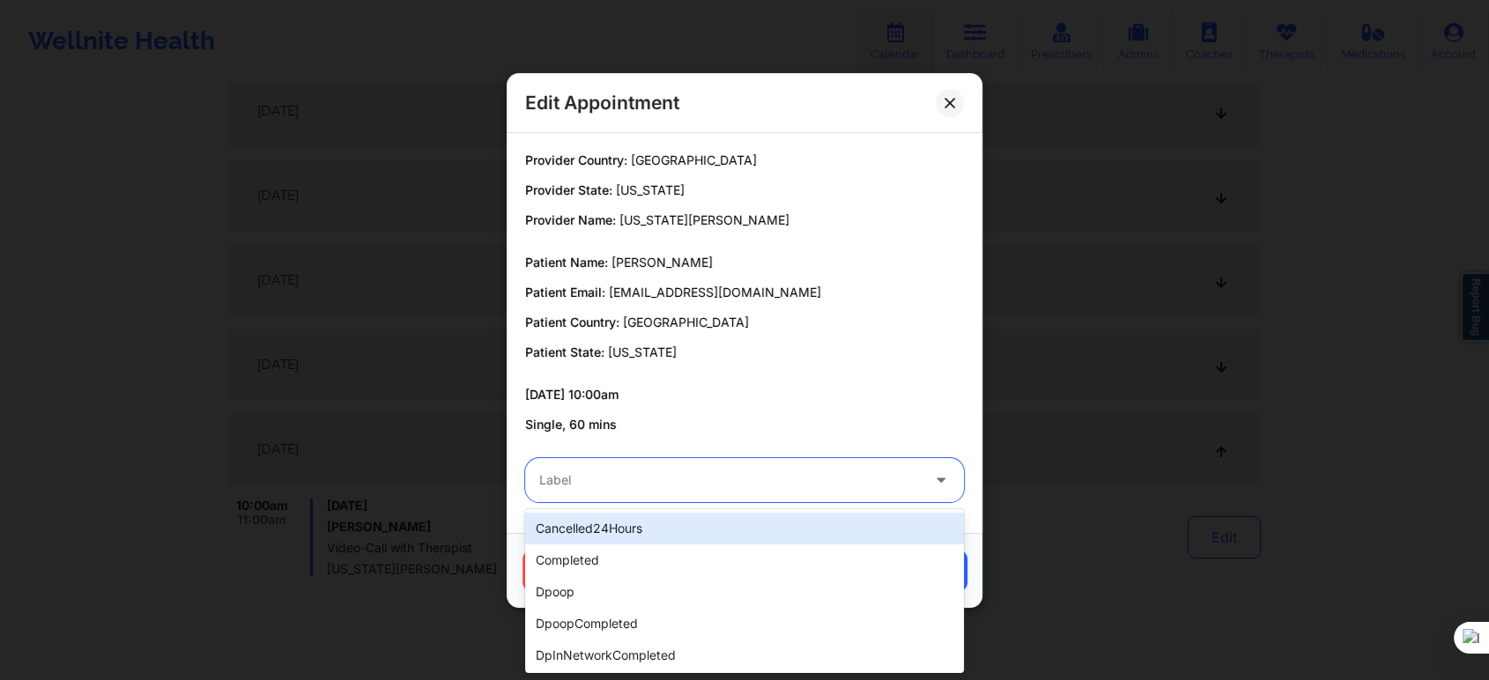
click at [740, 485] on div at bounding box center [729, 480] width 381 height 21
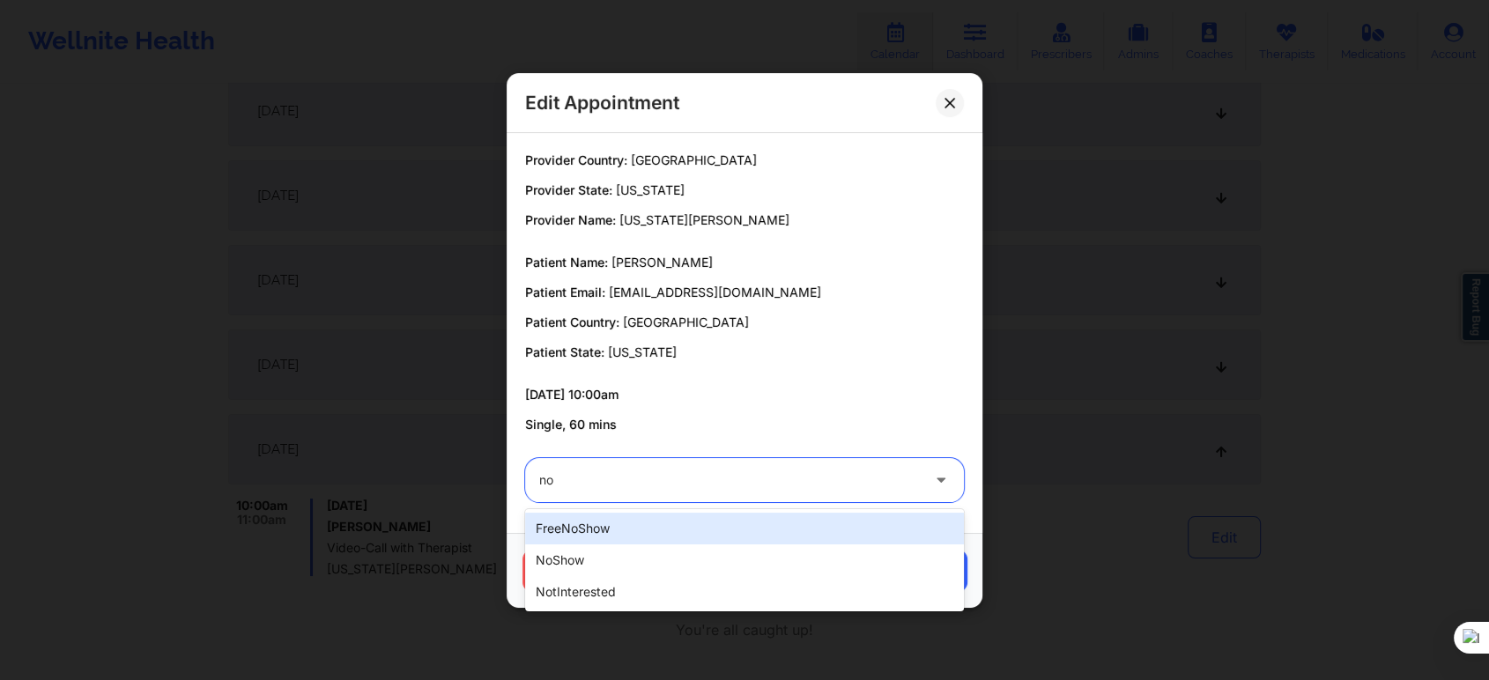
type input "not"
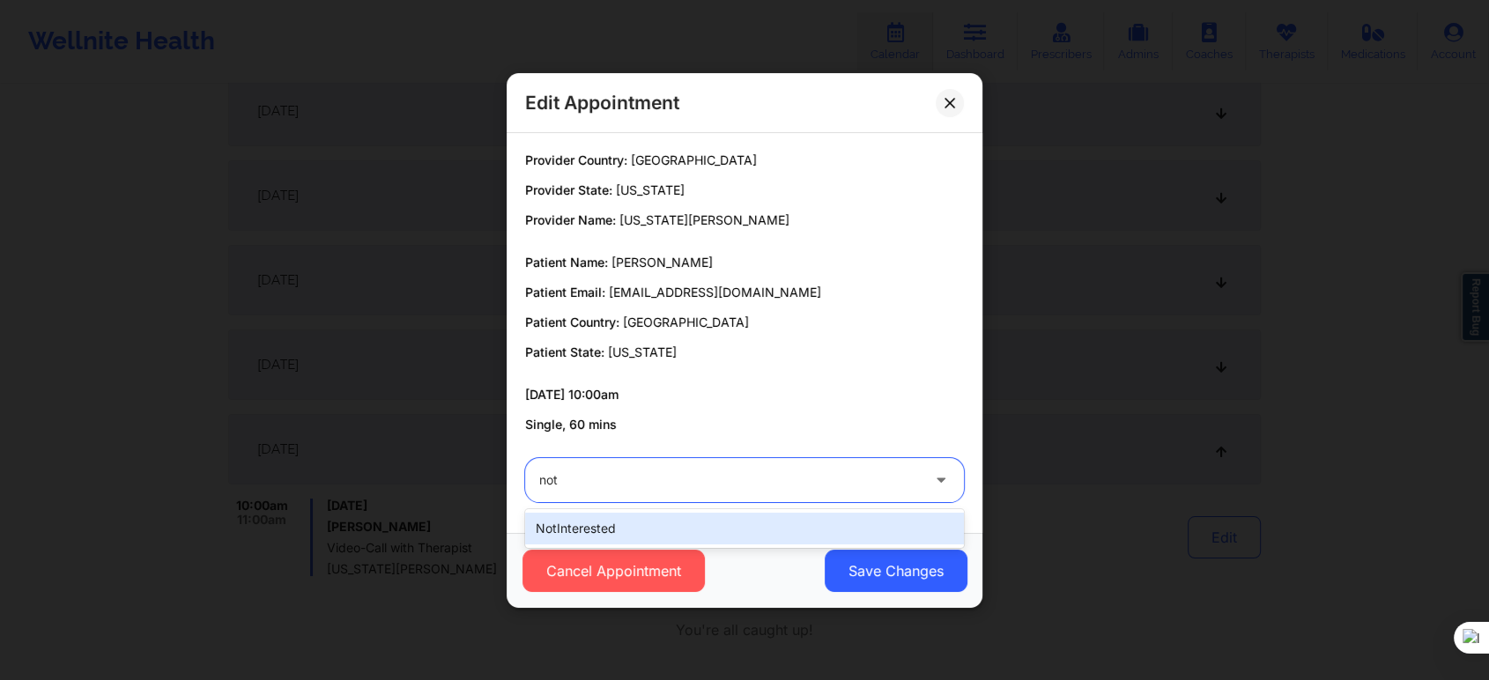
click at [684, 520] on div "notInterested" at bounding box center [744, 529] width 439 height 32
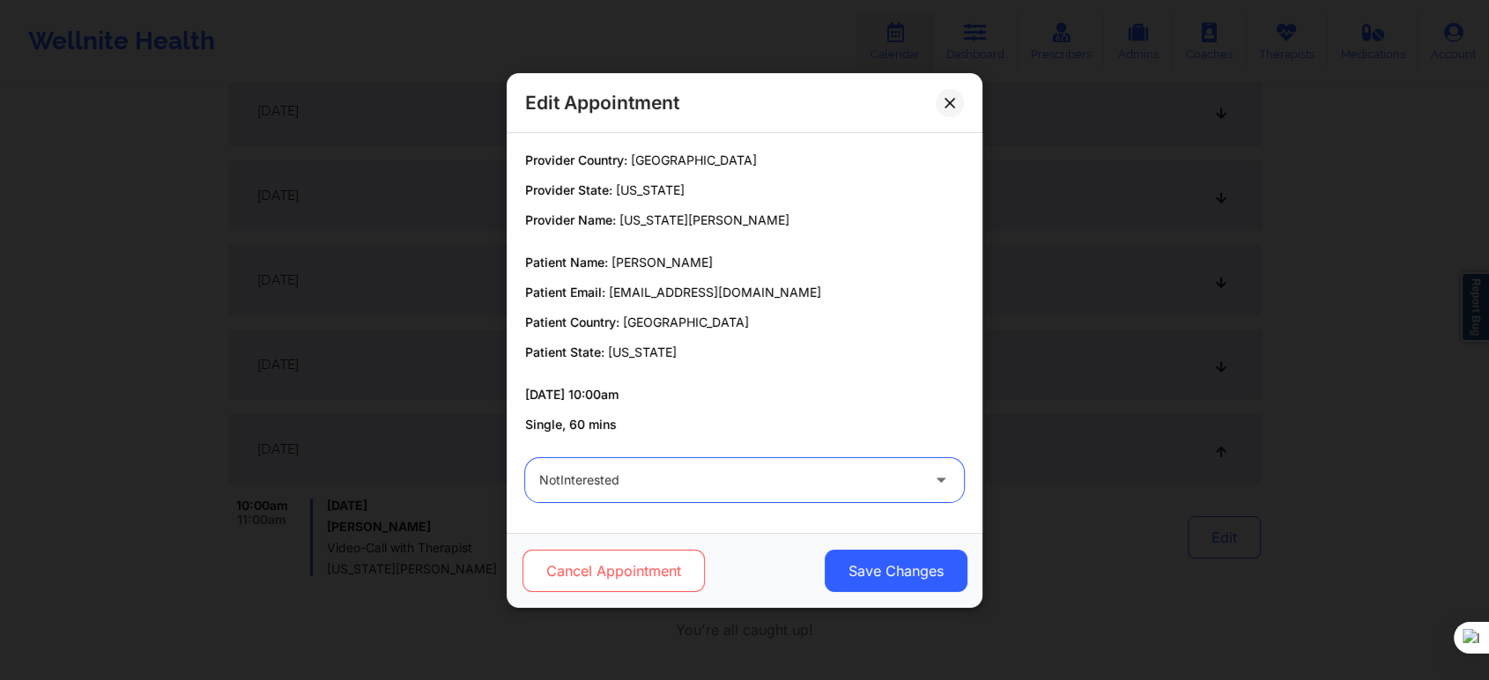
click at [636, 560] on button "Cancel Appointment" at bounding box center [614, 571] width 182 height 42
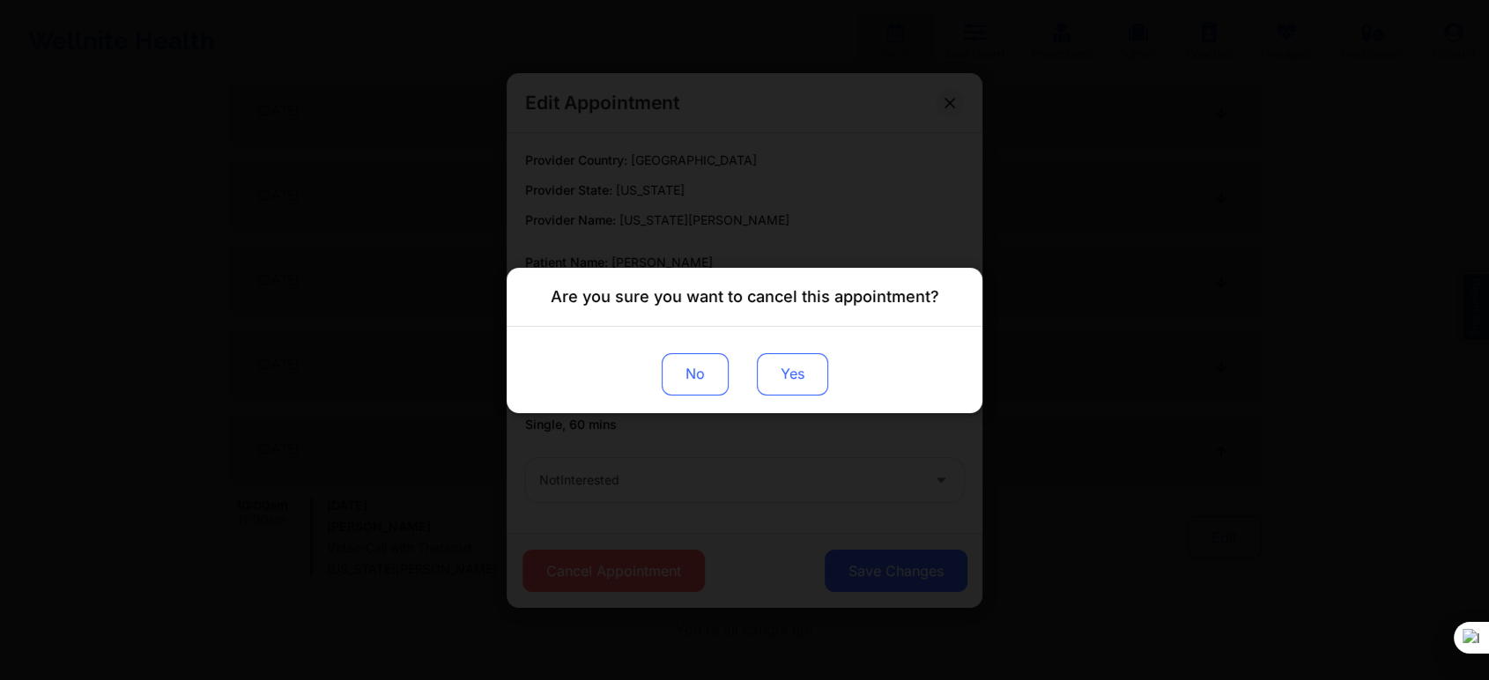
click at [787, 386] on button "Yes" at bounding box center [792, 373] width 71 height 42
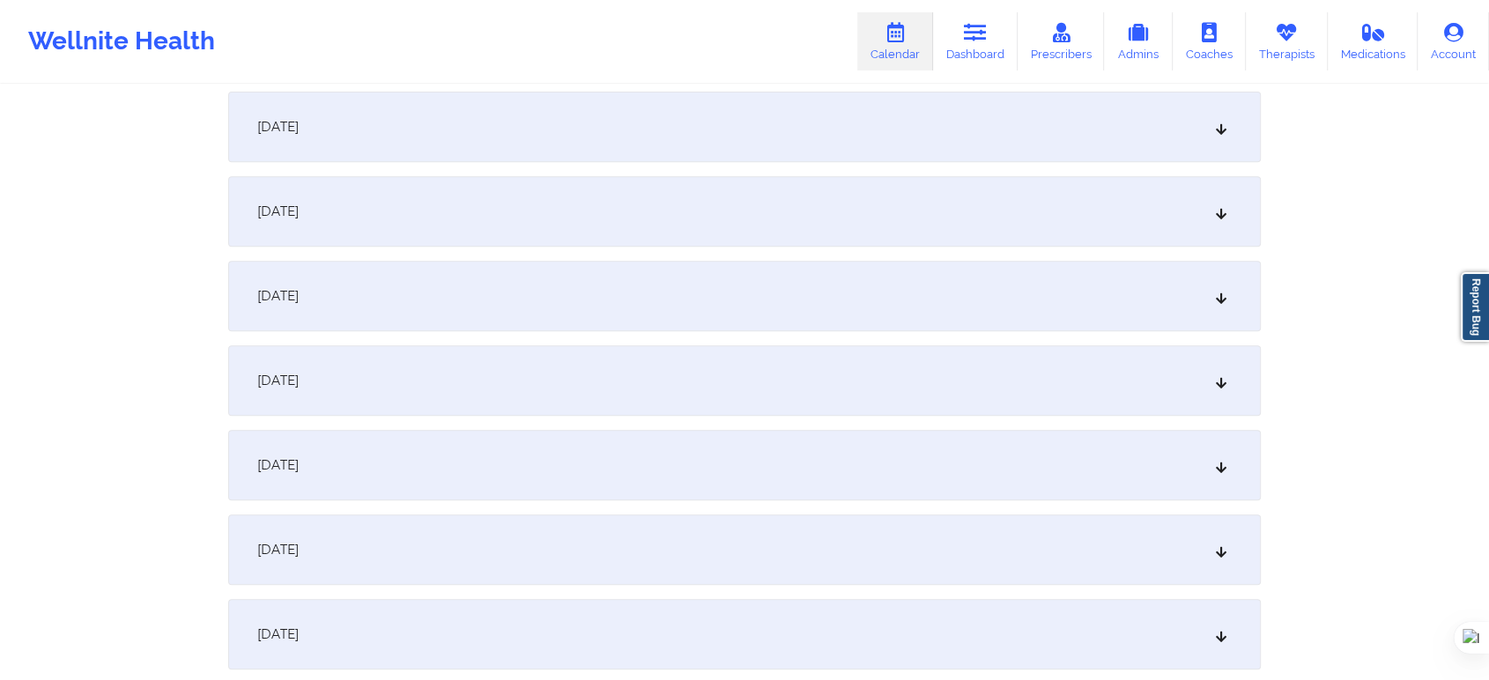
scroll to position [7538, 0]
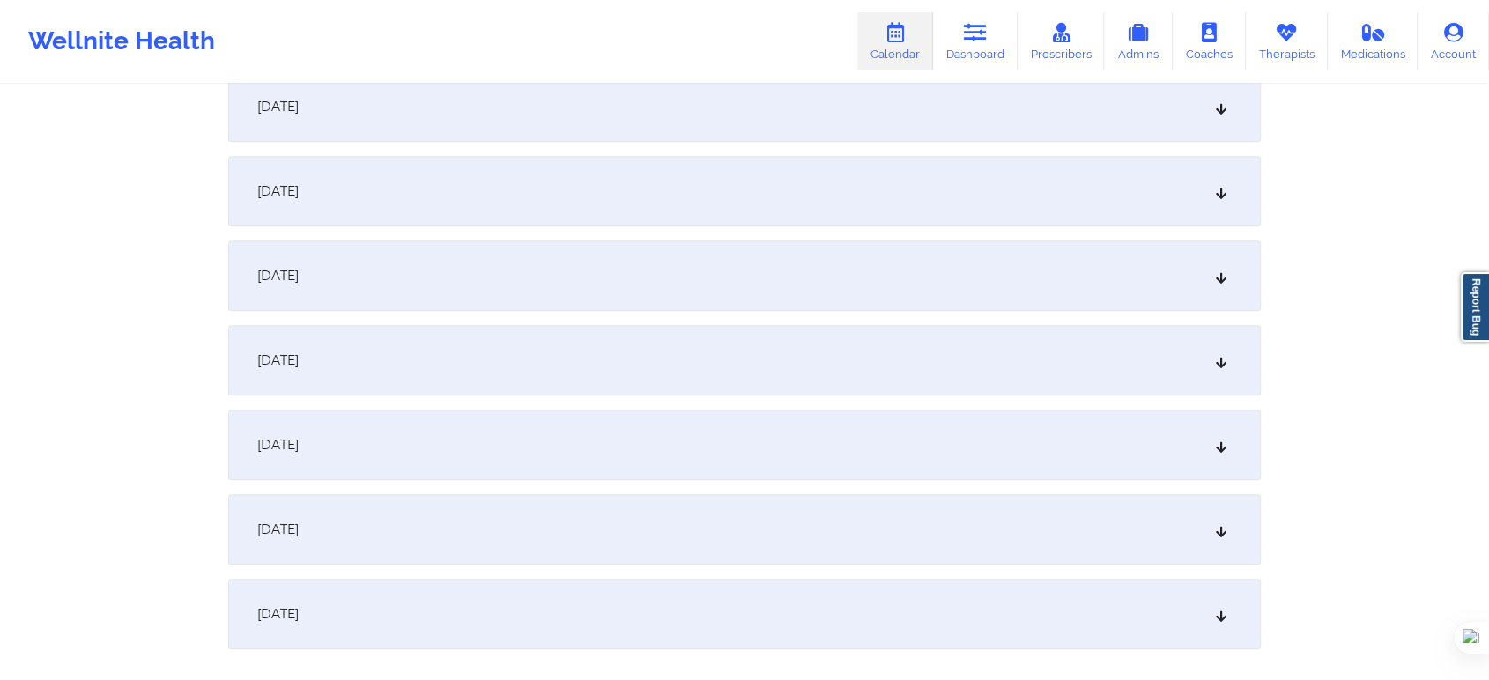
click at [452, 459] on div "November 27, 2025" at bounding box center [744, 445] width 1033 height 70
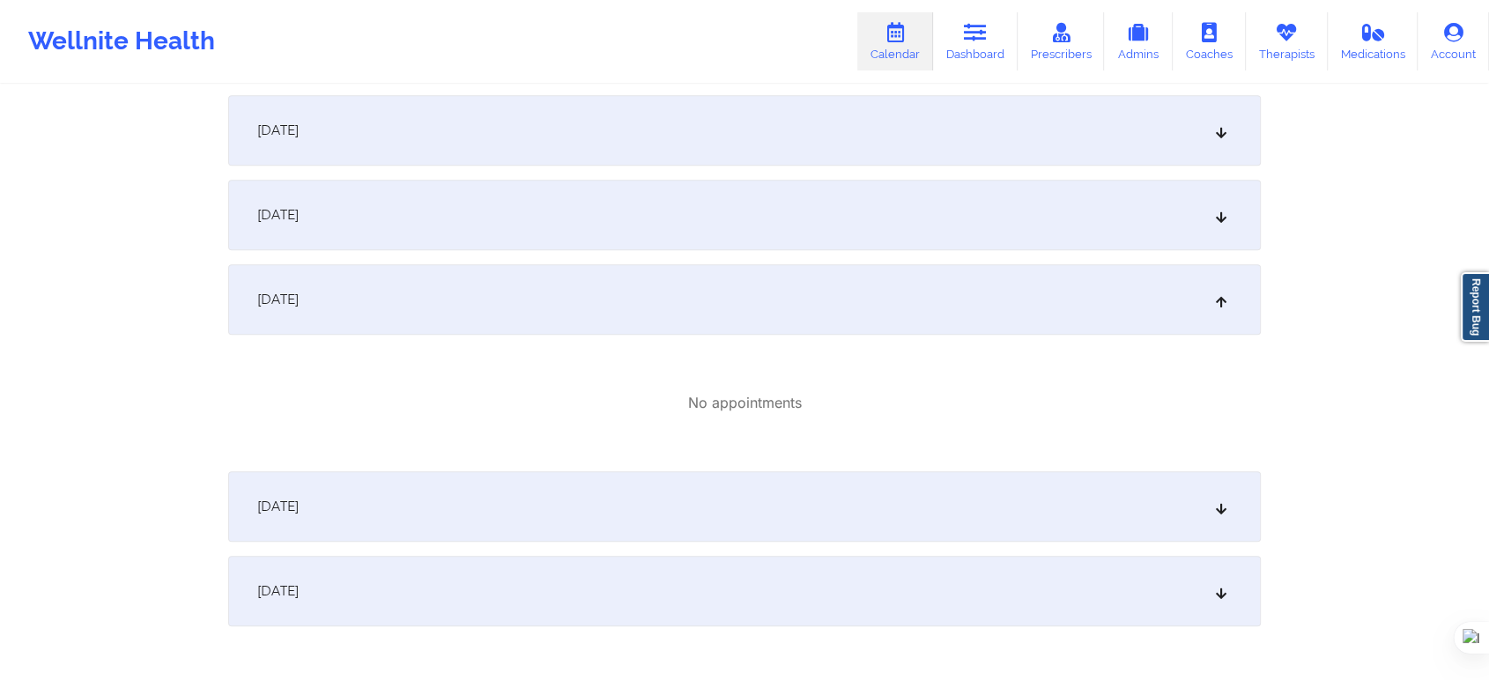
scroll to position [7734, 0]
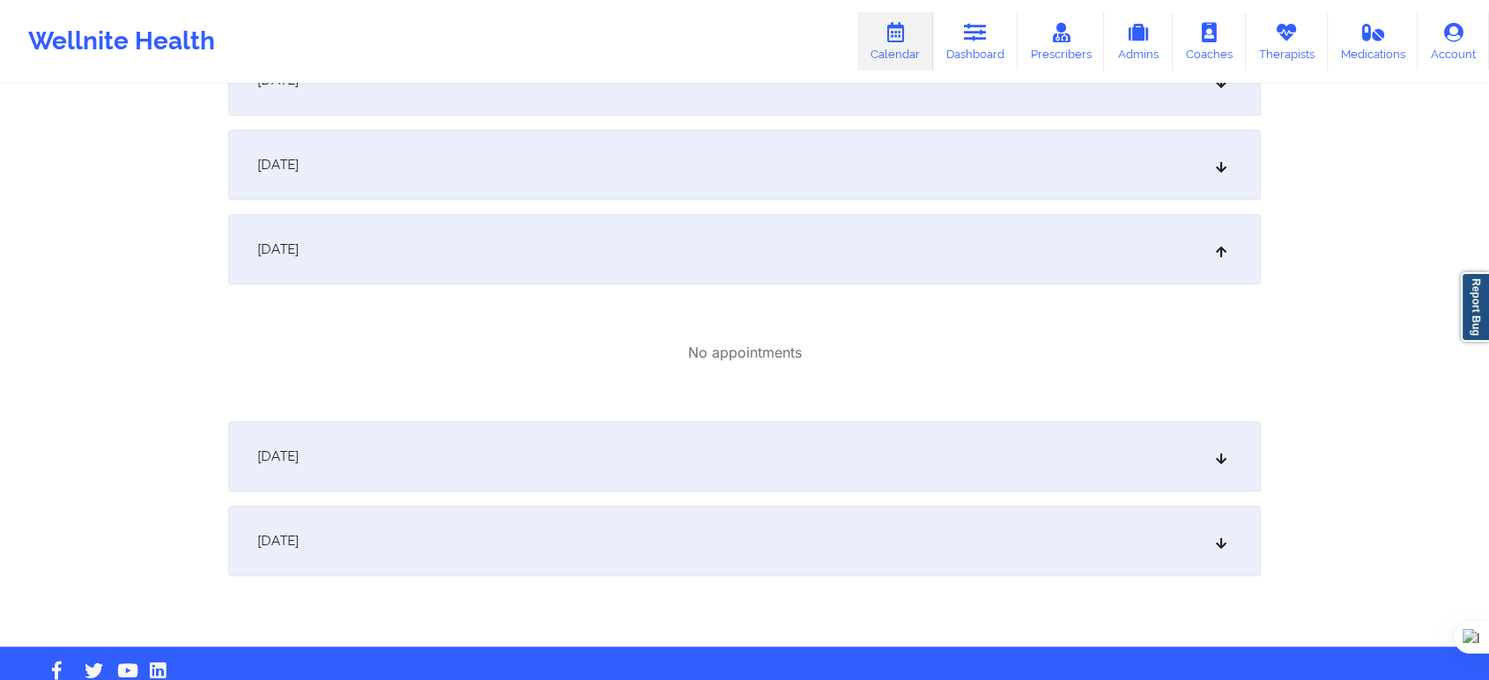
click at [458, 164] on div "November 26, 2025" at bounding box center [744, 165] width 1033 height 70
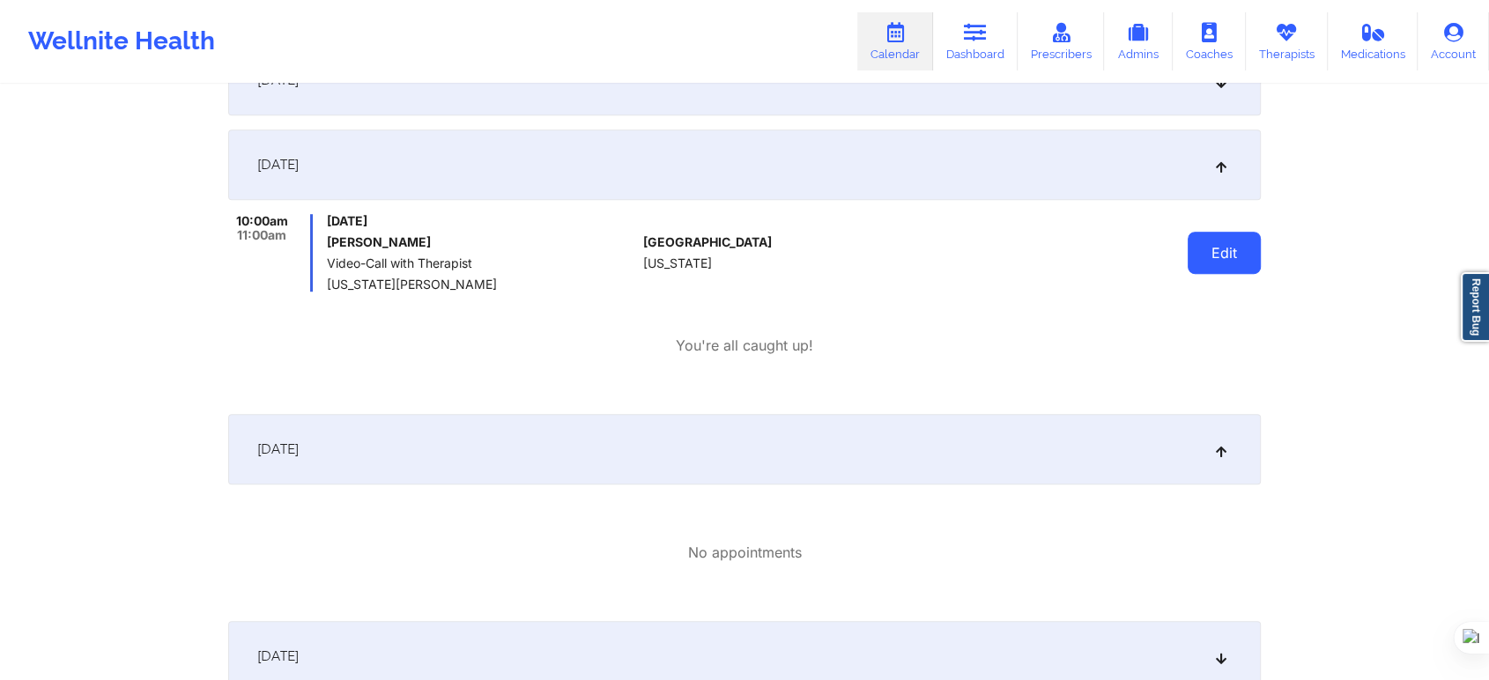
click at [1219, 254] on button "Edit" at bounding box center [1224, 253] width 73 height 42
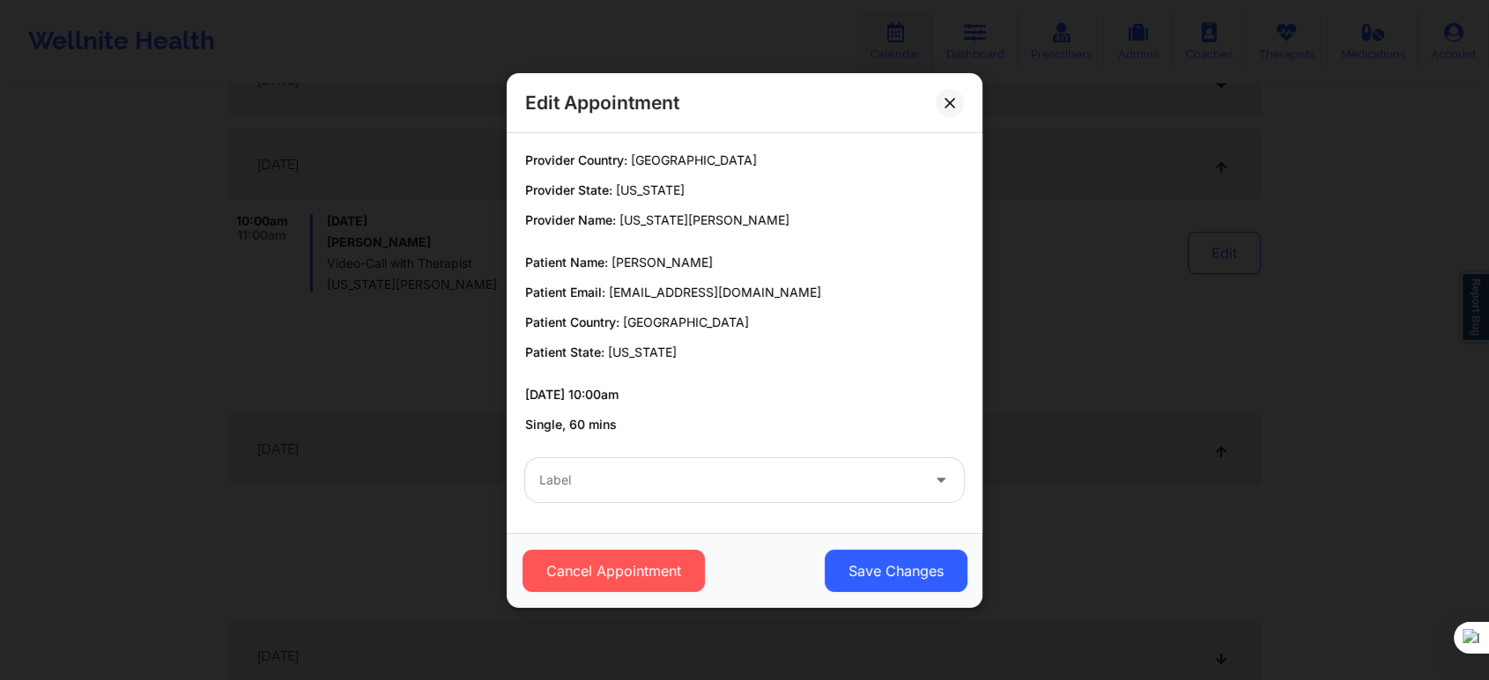
click at [693, 453] on div "Label" at bounding box center [744, 480] width 463 height 69
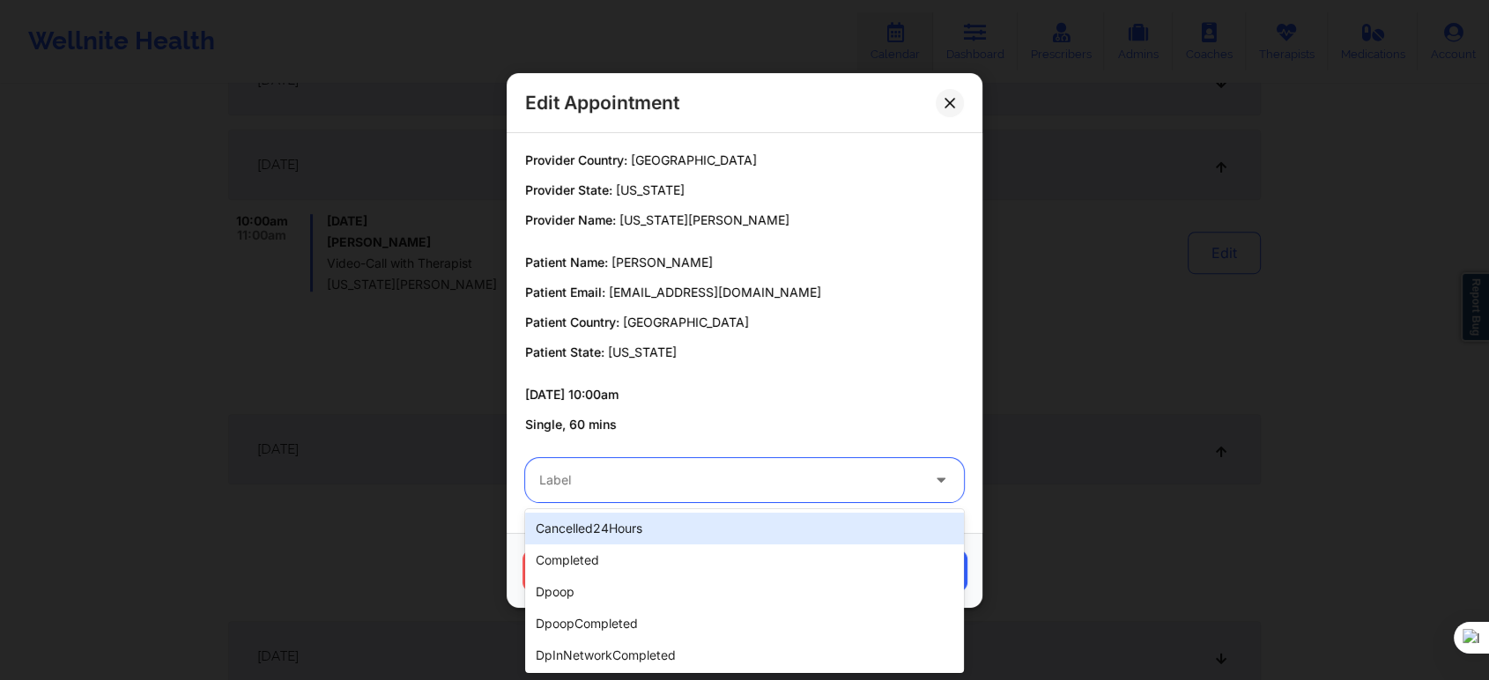
click at [663, 470] on div at bounding box center [729, 480] width 381 height 21
type input "no"
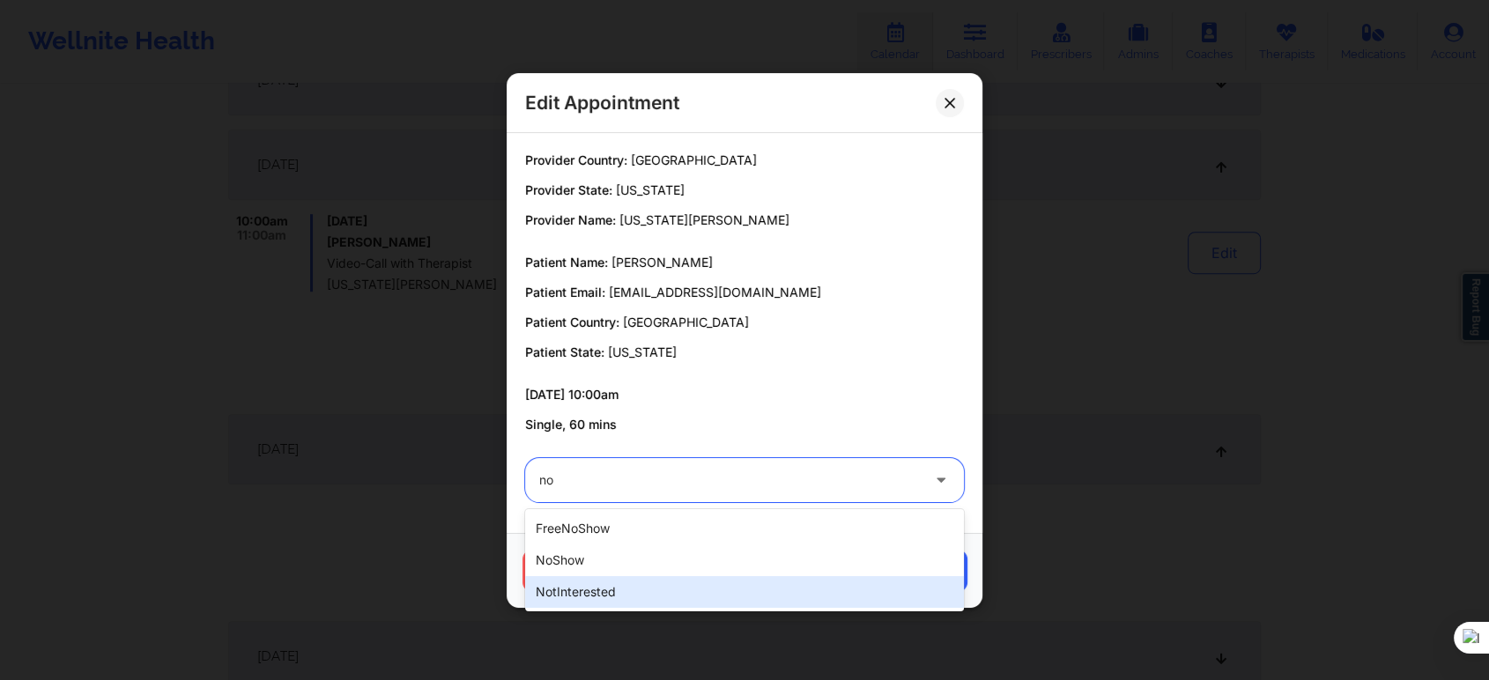
click at [606, 590] on div "notInterested" at bounding box center [744, 592] width 439 height 32
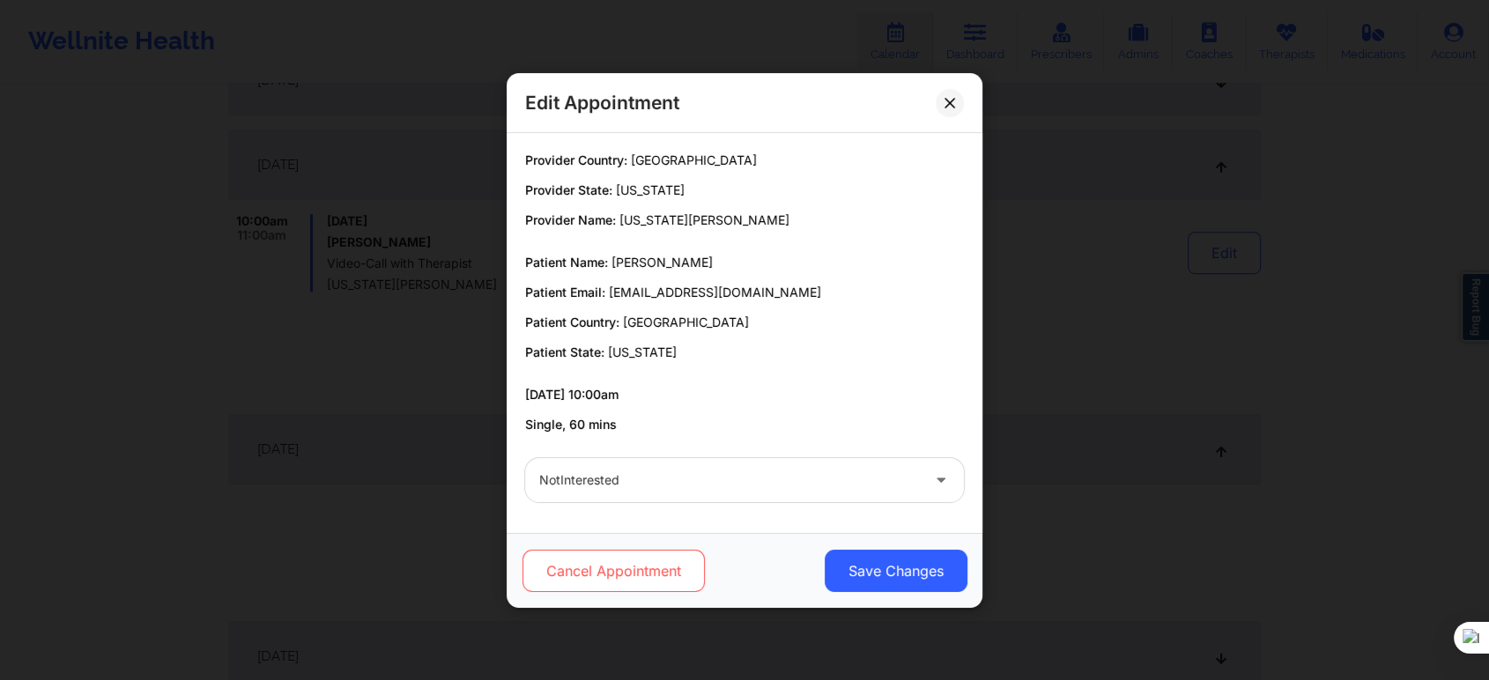
click at [631, 554] on button "Cancel Appointment" at bounding box center [614, 571] width 182 height 42
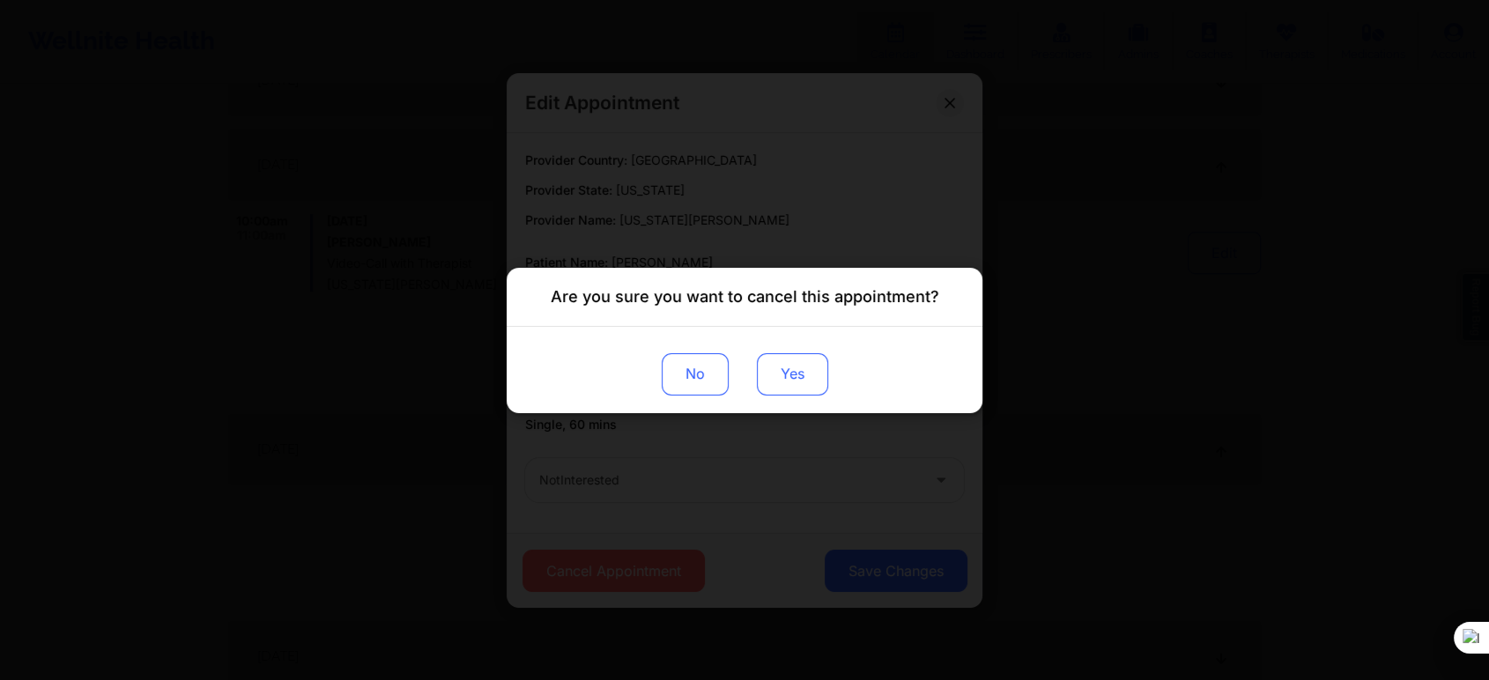
click at [797, 372] on button "Yes" at bounding box center [792, 373] width 71 height 42
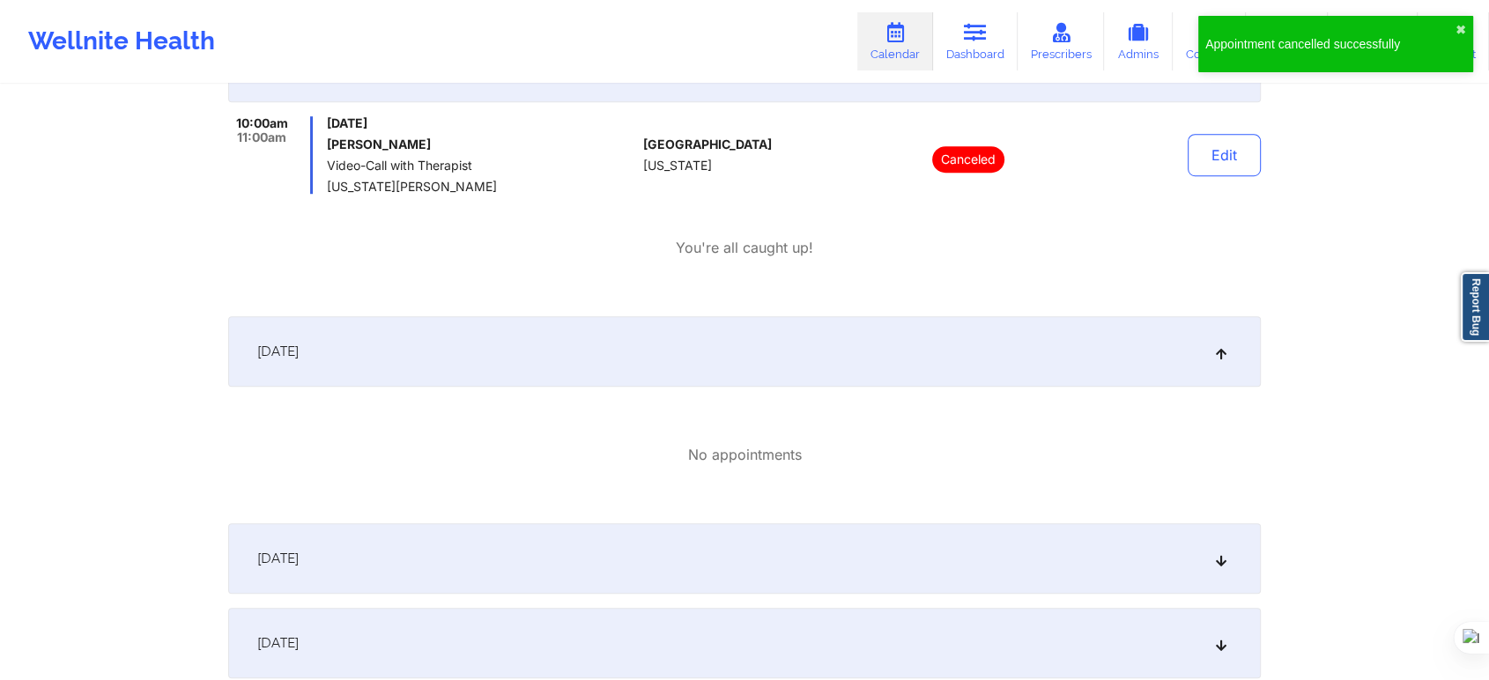
scroll to position [7930, 0]
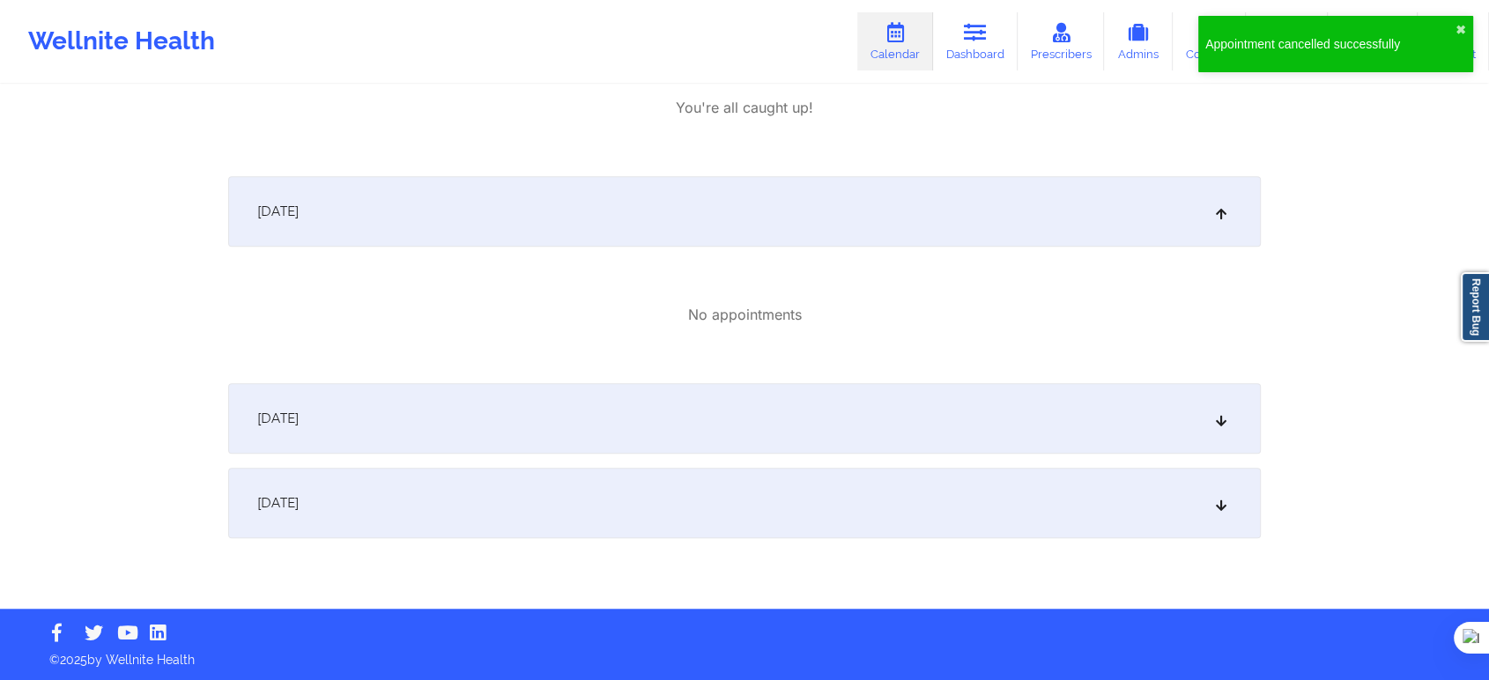
click at [515, 404] on div "November 28, 2025" at bounding box center [744, 418] width 1033 height 70
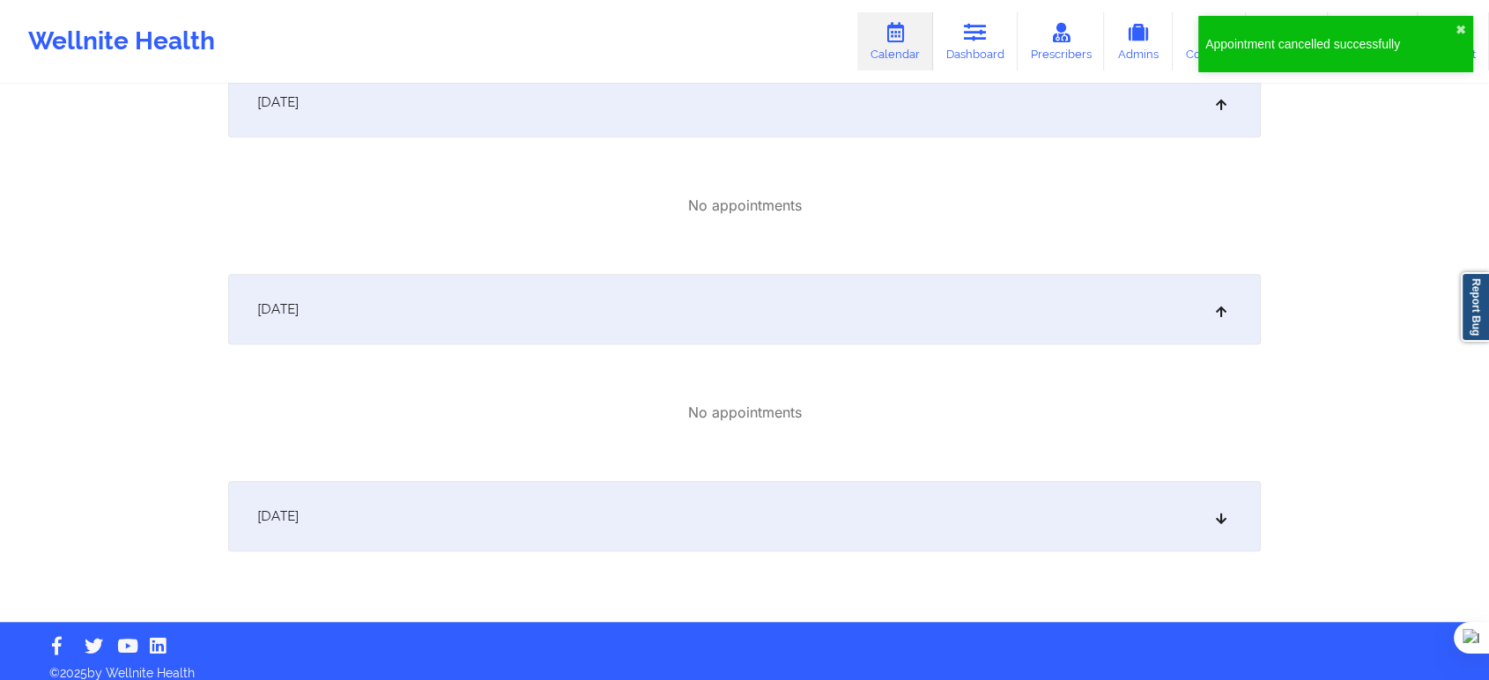
scroll to position [8088, 0]
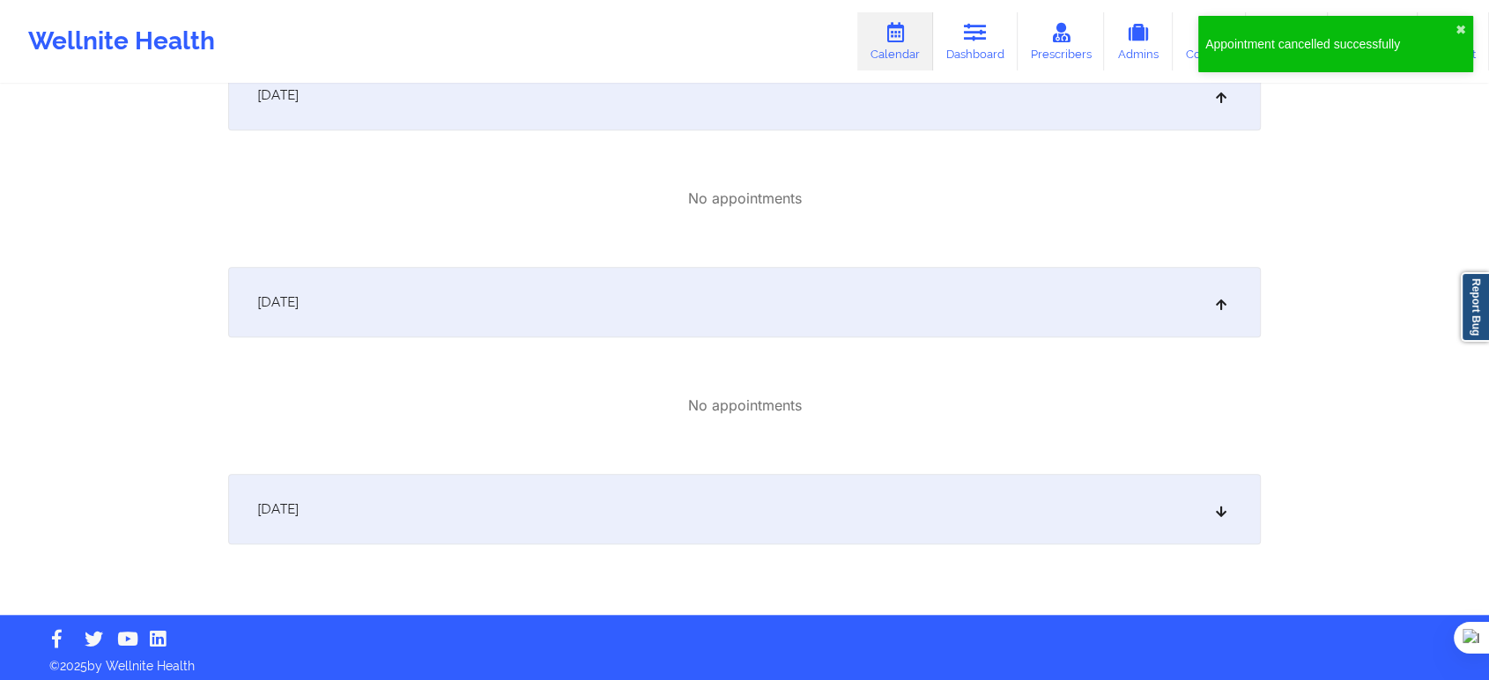
click at [482, 498] on div "November 29, 2025" at bounding box center [744, 509] width 1033 height 70
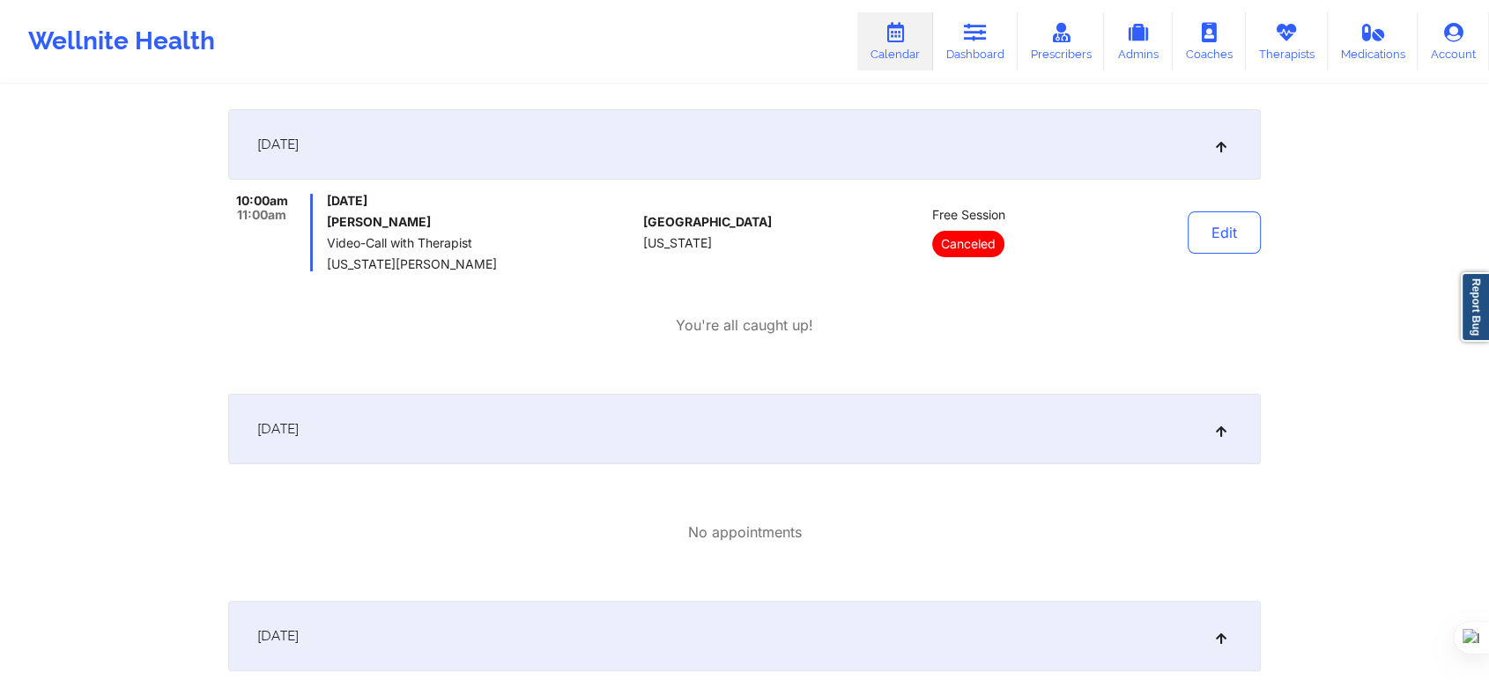
scroll to position [0, 0]
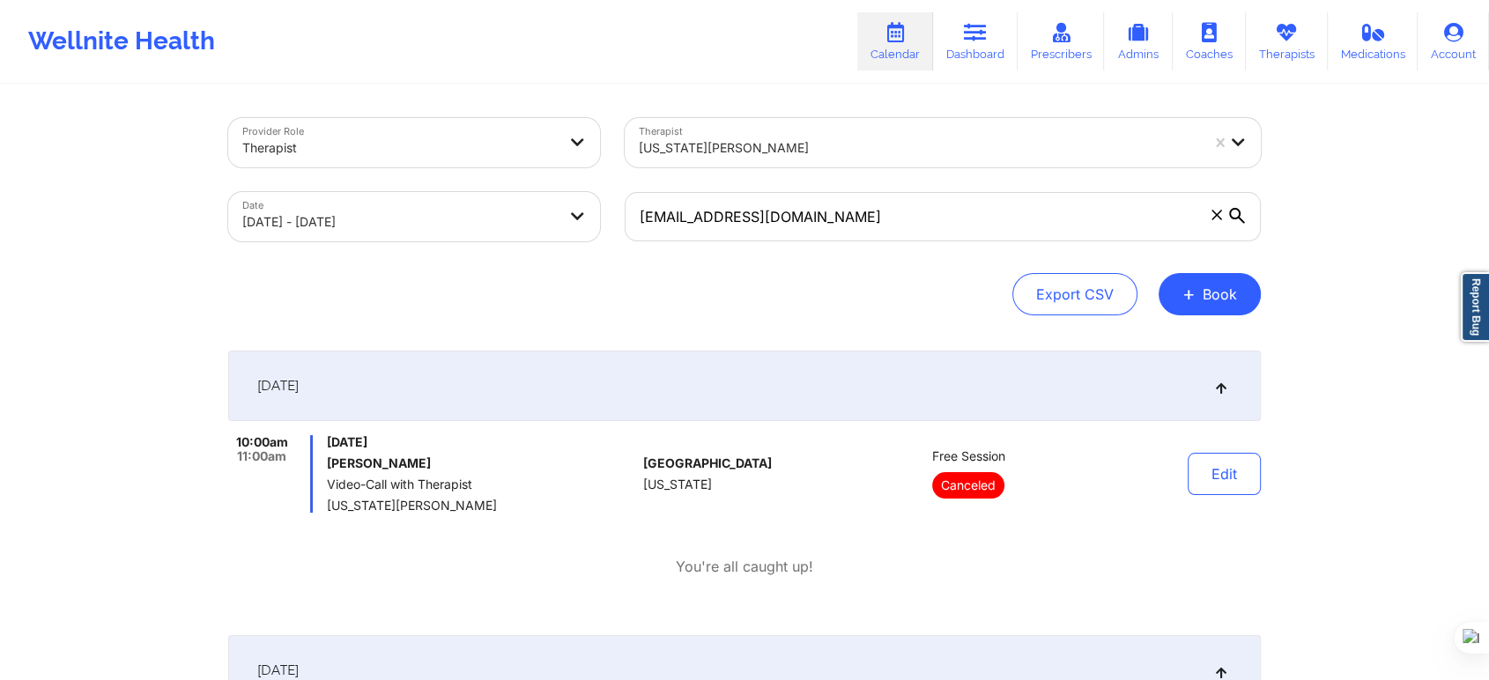
click at [527, 240] on body "Wellnite Health Calendar Dashboard Prescribers Admins Coaches Therapists Medica…" at bounding box center [744, 340] width 1489 height 680
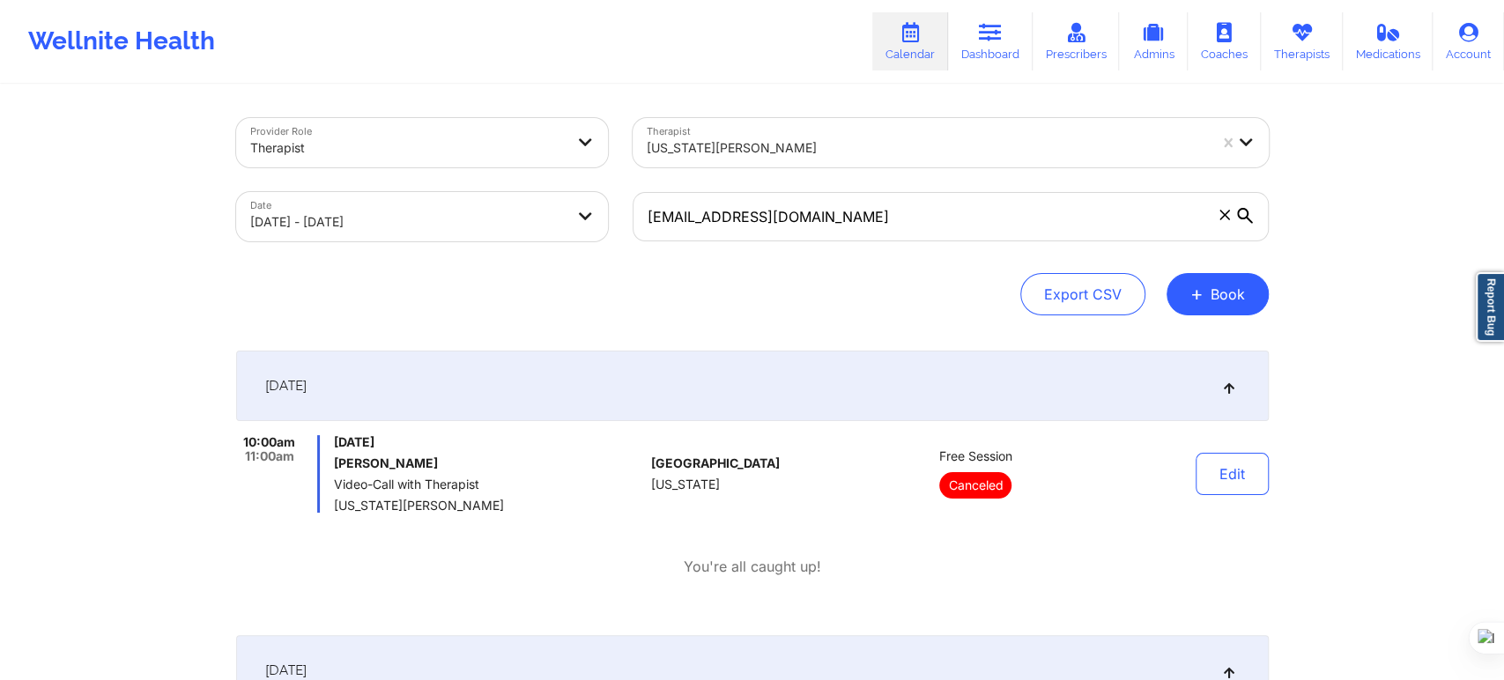
select select "2025-9"
select select "2025-10"
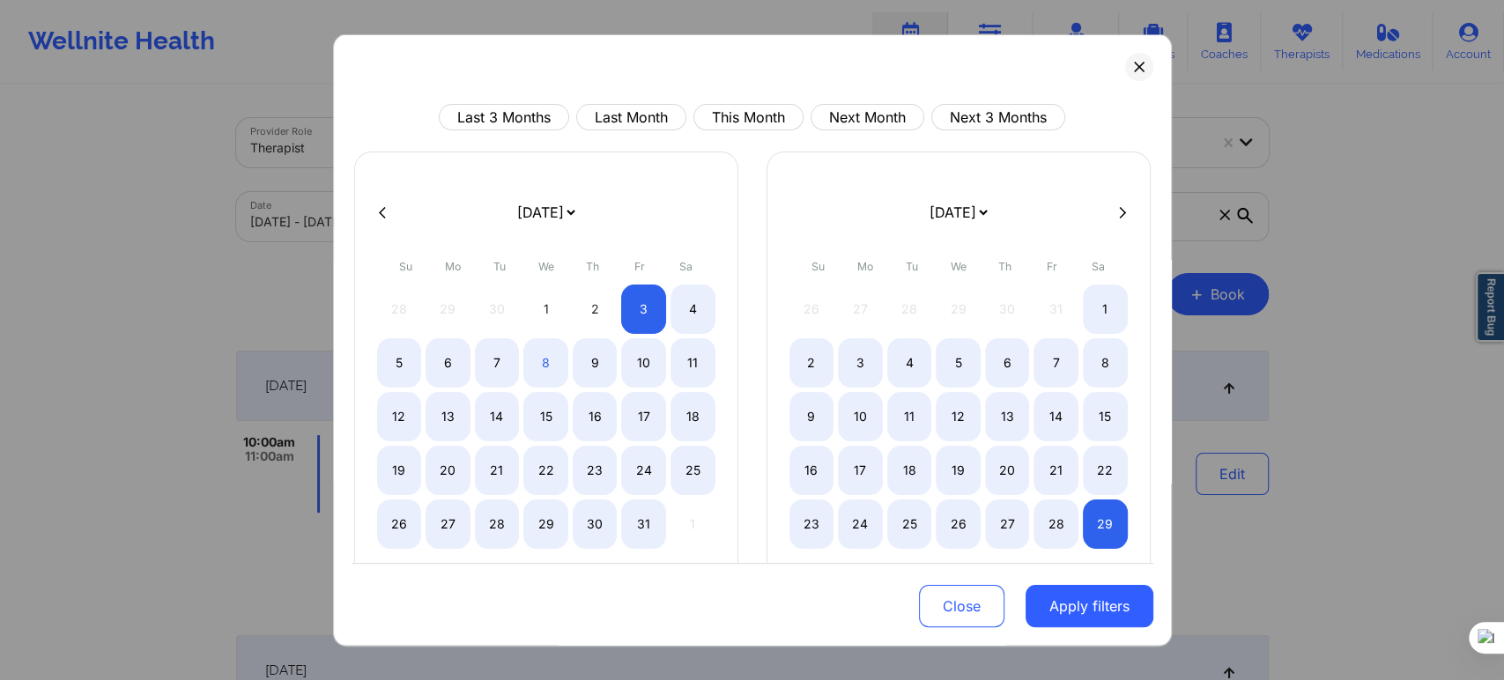
click at [1119, 217] on icon at bounding box center [1122, 211] width 7 height 13
select select "2025-10"
select select "2025-11"
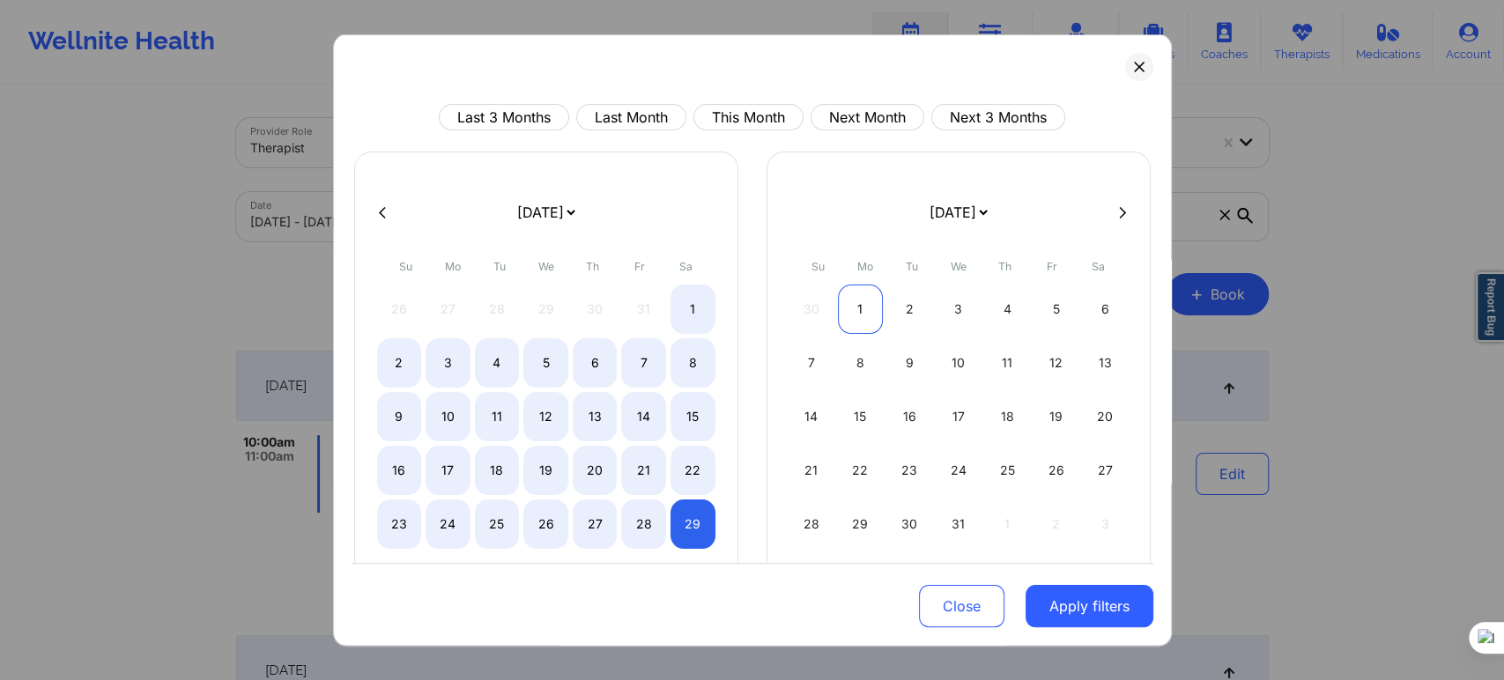
click at [851, 300] on div "1" at bounding box center [860, 309] width 45 height 49
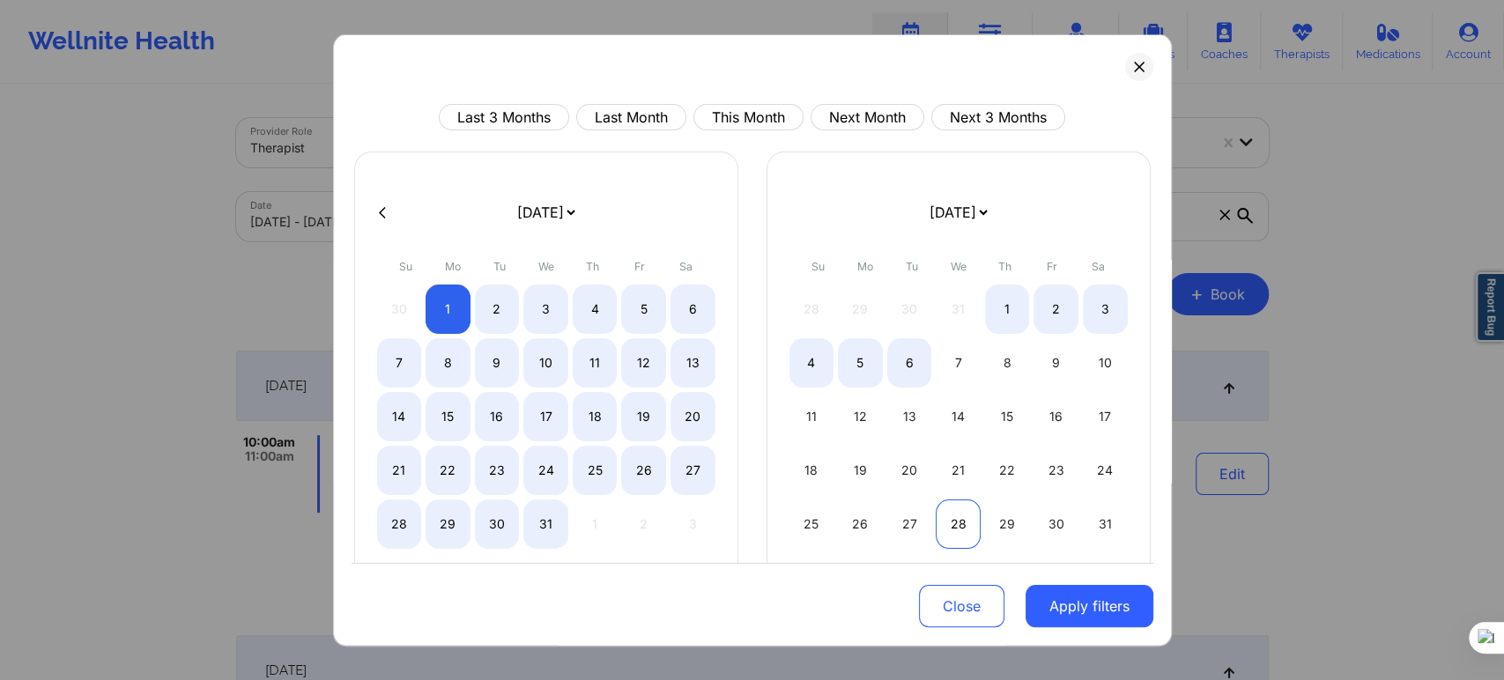
select select "2025-11"
select select "2026-0"
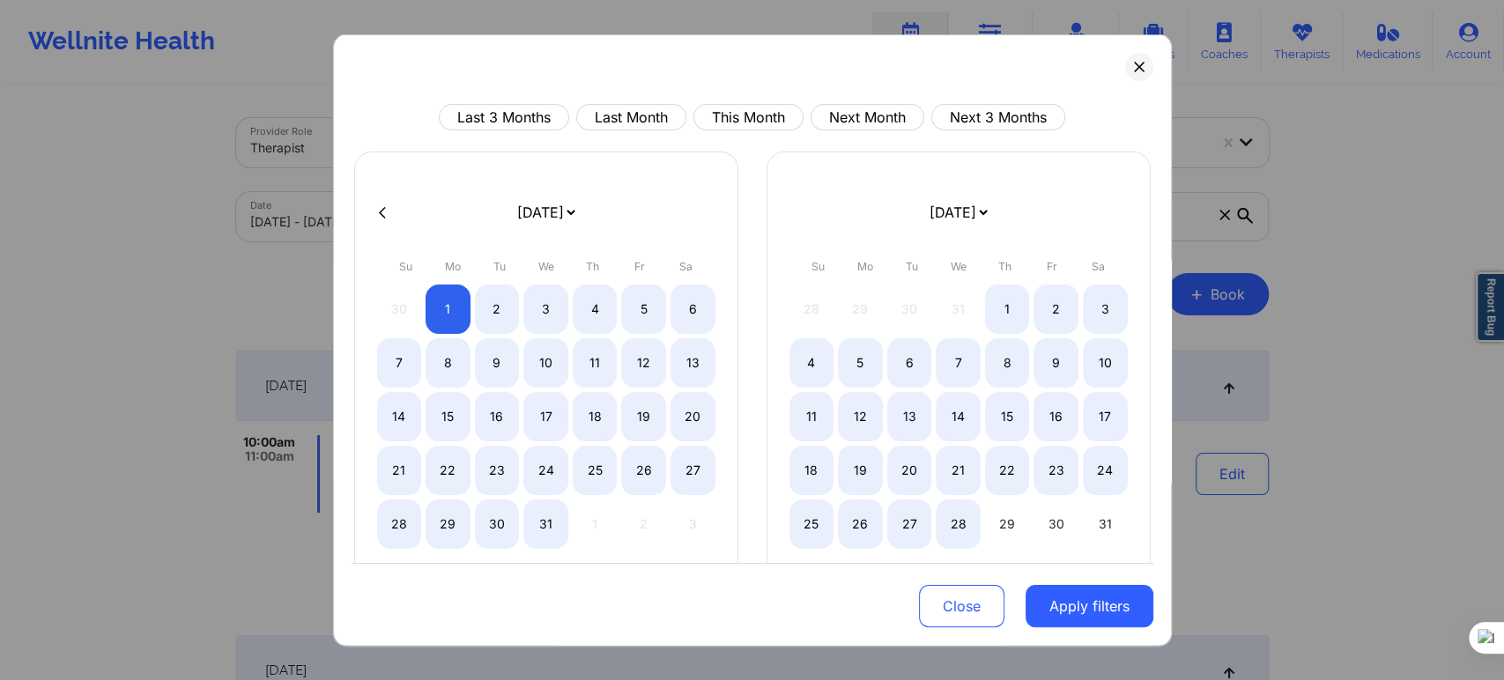
select select "2025-11"
select select "2026-0"
select select "2025-11"
select select "2026-0"
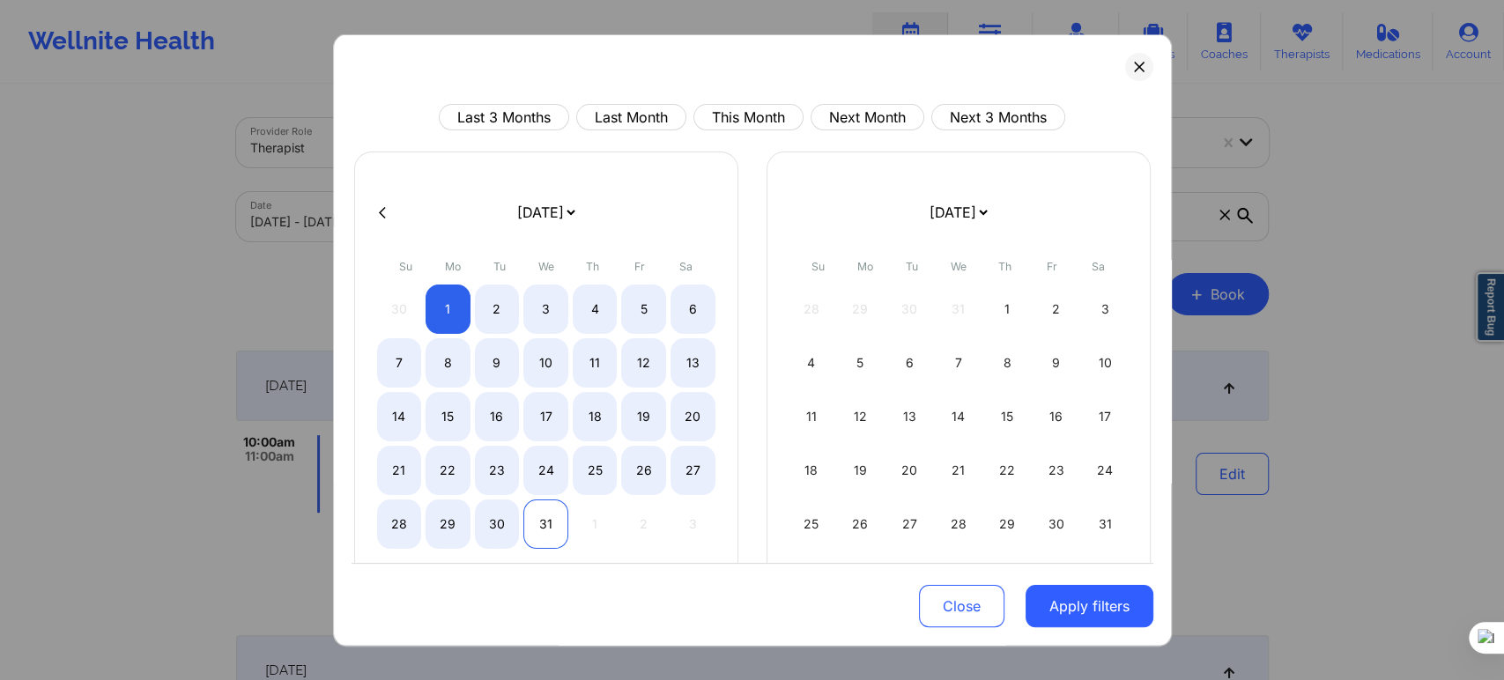
click at [537, 520] on div "31" at bounding box center [545, 524] width 45 height 49
select select "2025-11"
select select "2026-0"
click at [1065, 618] on button "Apply filters" at bounding box center [1090, 606] width 128 height 42
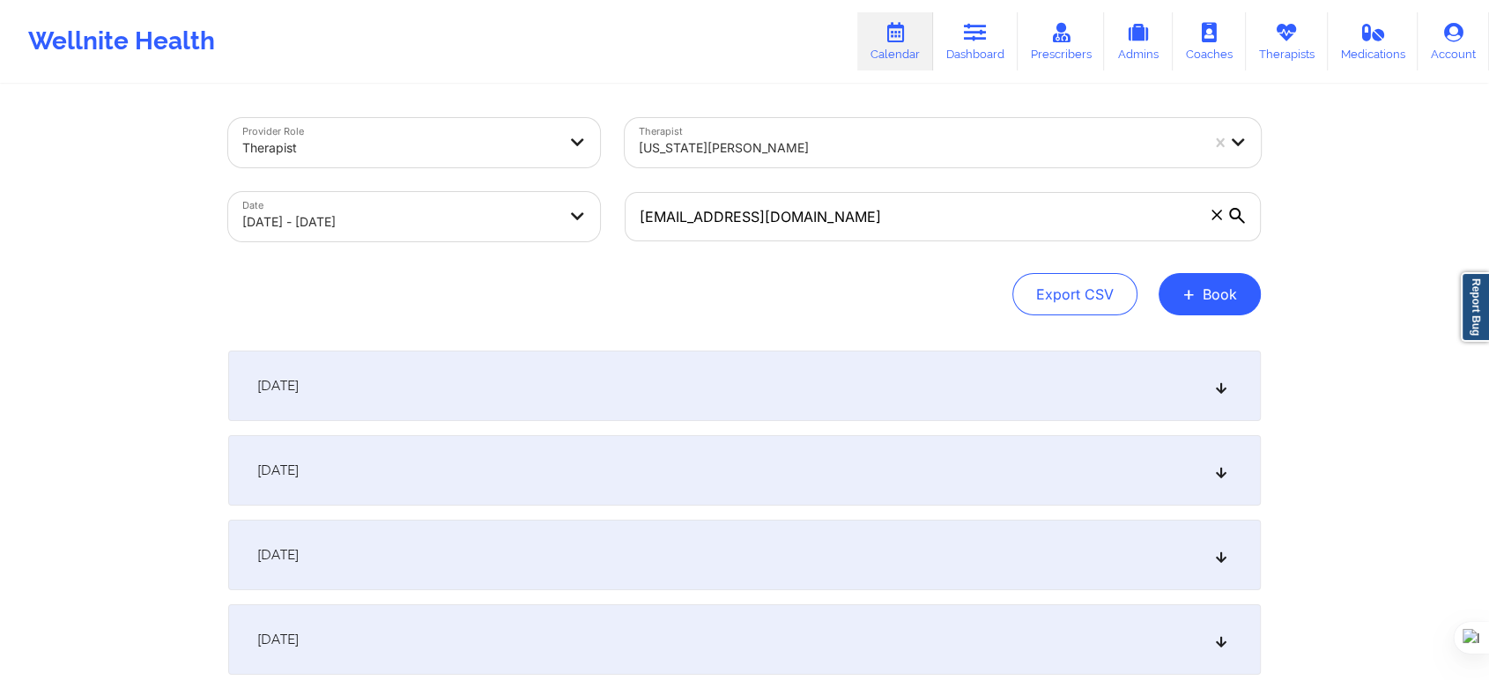
click at [503, 381] on div "December 1, 2025" at bounding box center [744, 386] width 1033 height 70
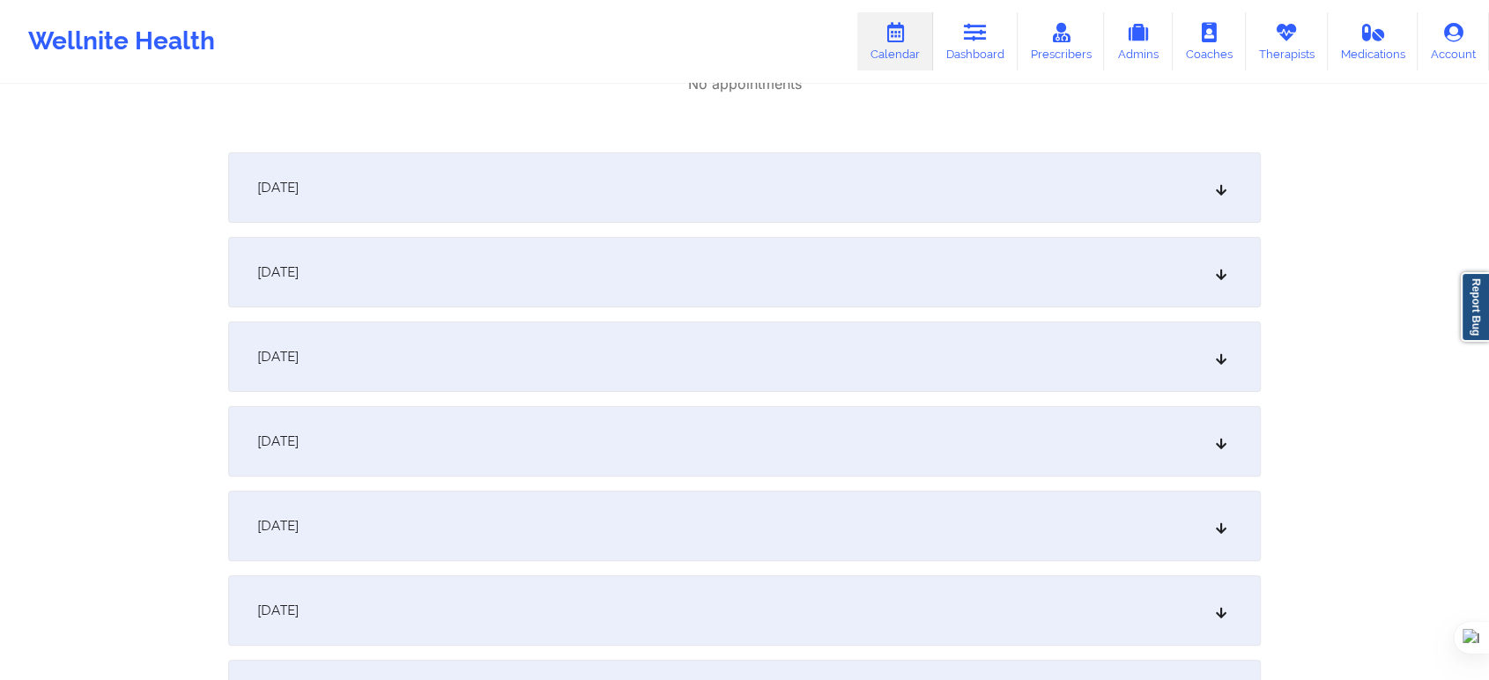
scroll to position [489, 0]
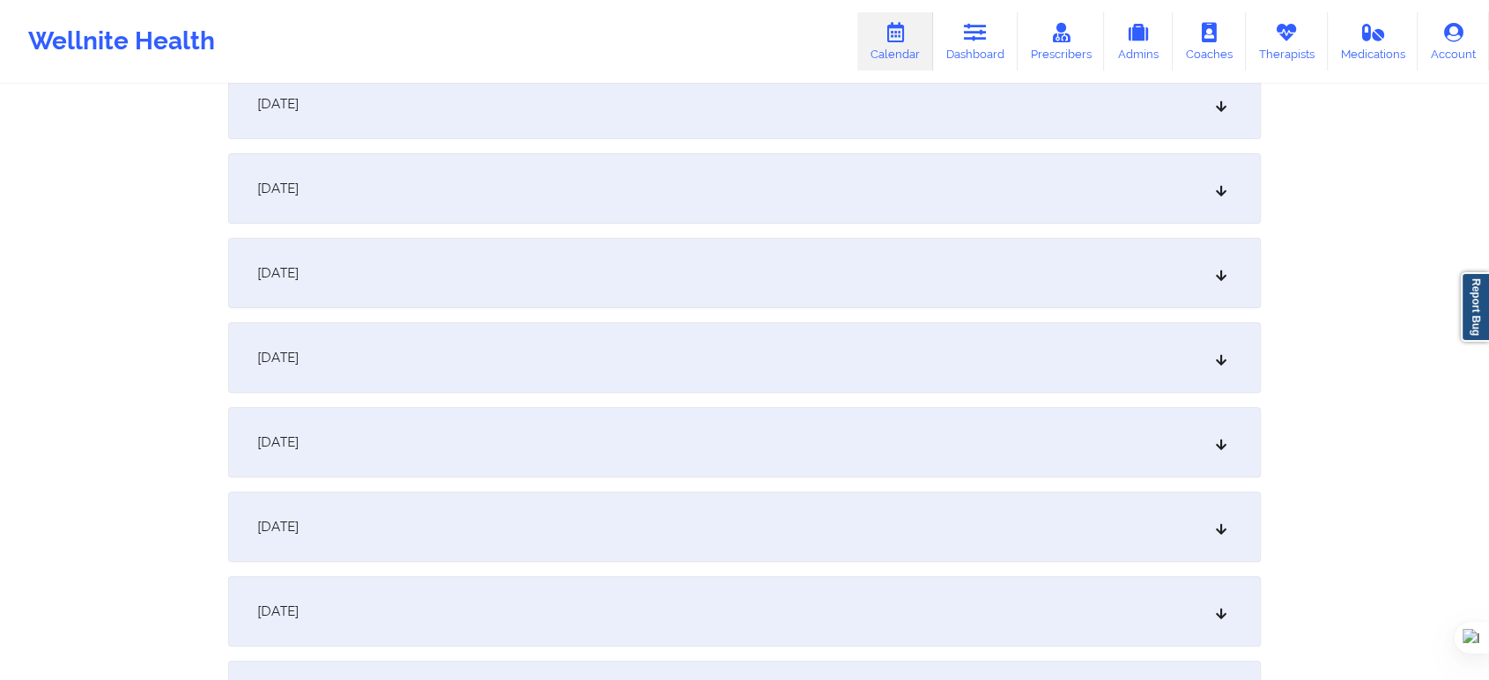
click at [432, 191] on div "December 3, 2025" at bounding box center [744, 188] width 1033 height 70
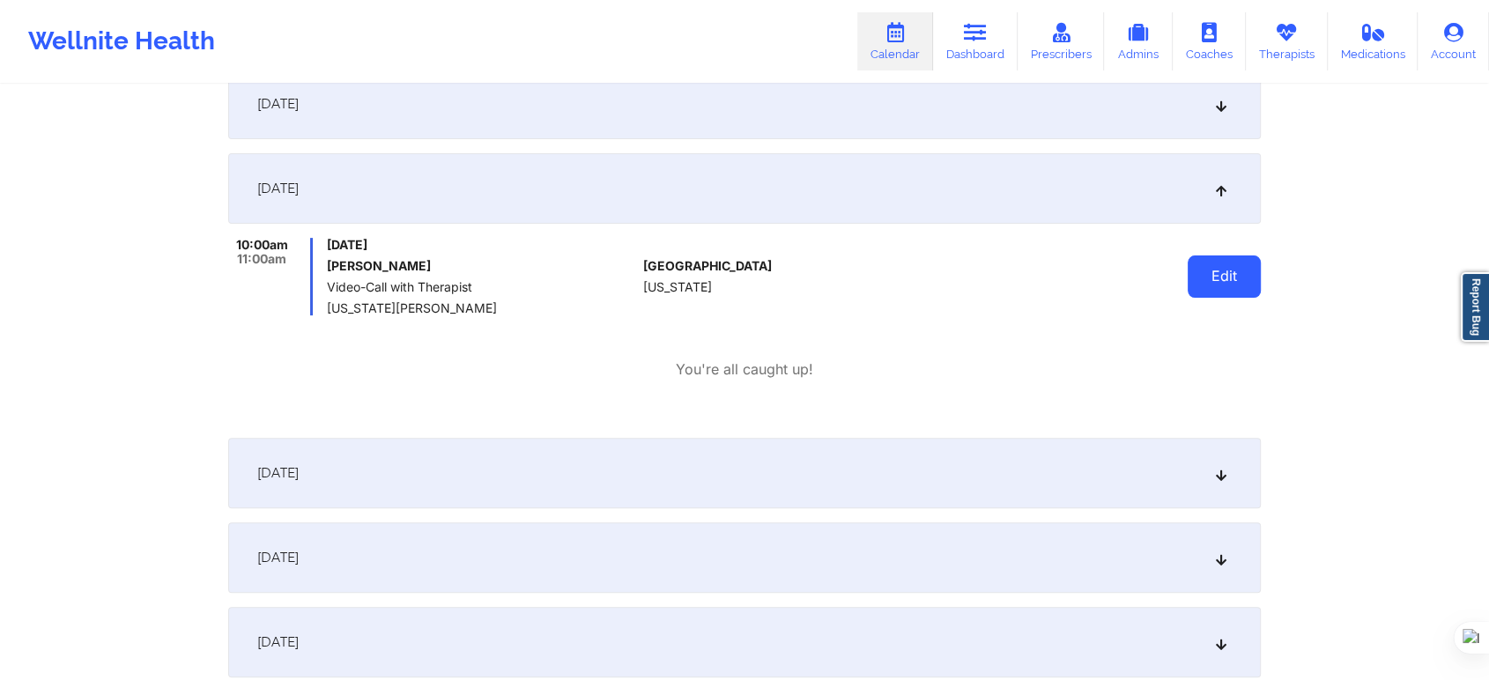
click at [1225, 284] on button "Edit" at bounding box center [1224, 277] width 73 height 42
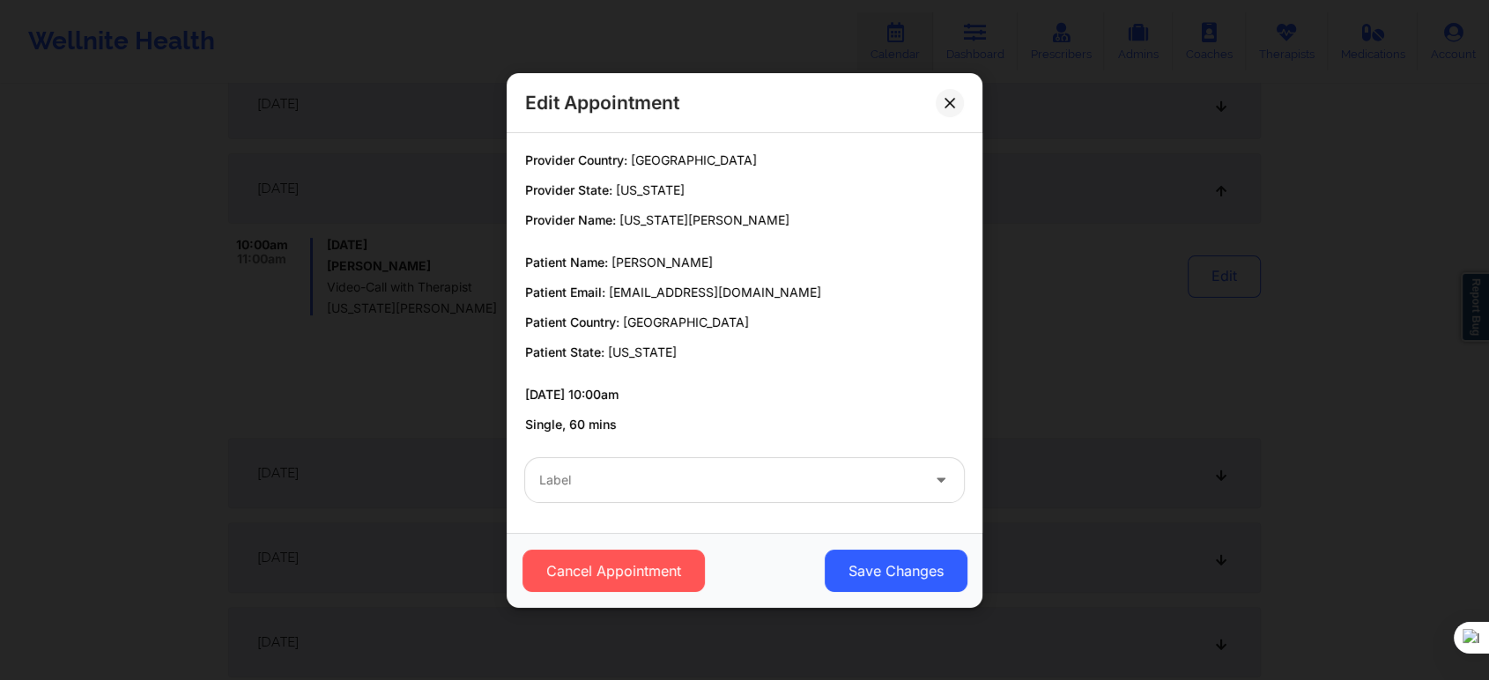
click at [658, 499] on div "Label" at bounding box center [723, 480] width 397 height 44
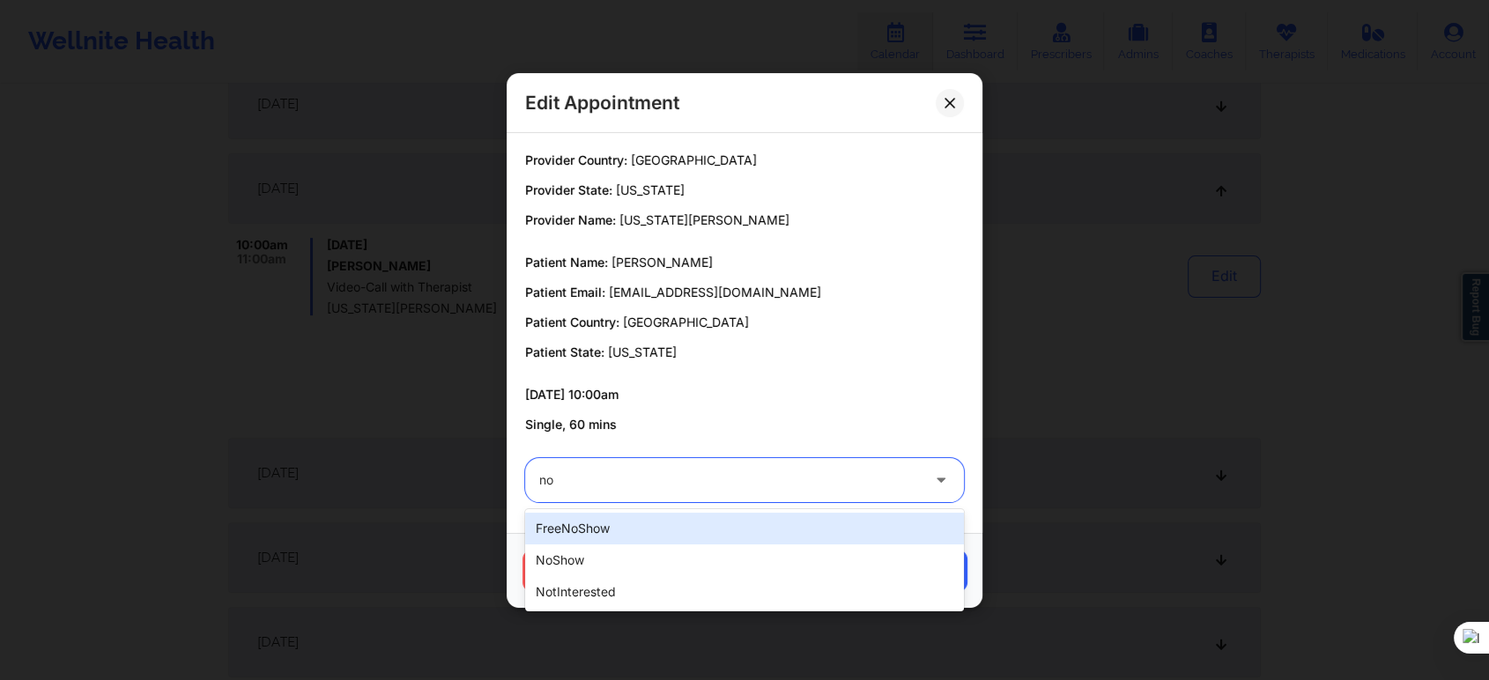
type input "not"
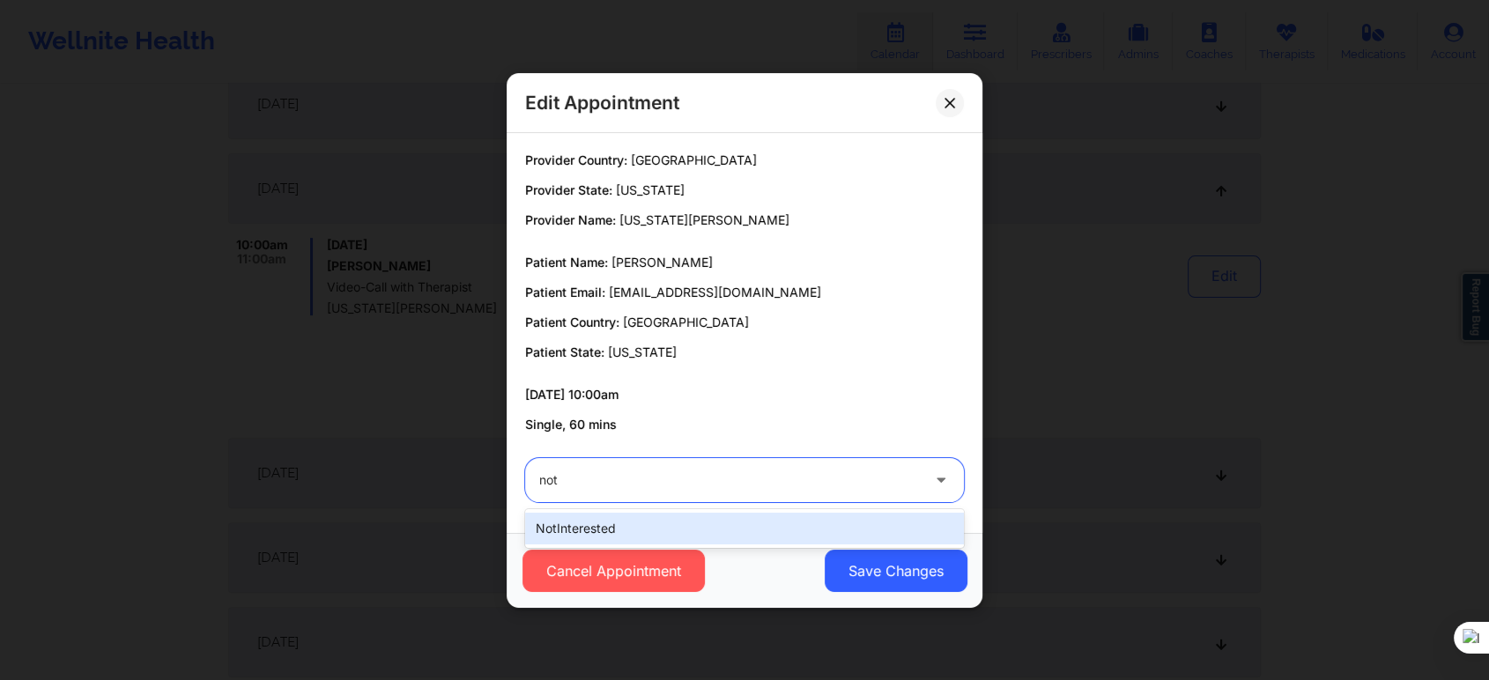
click at [671, 520] on div "notInterested" at bounding box center [744, 529] width 439 height 32
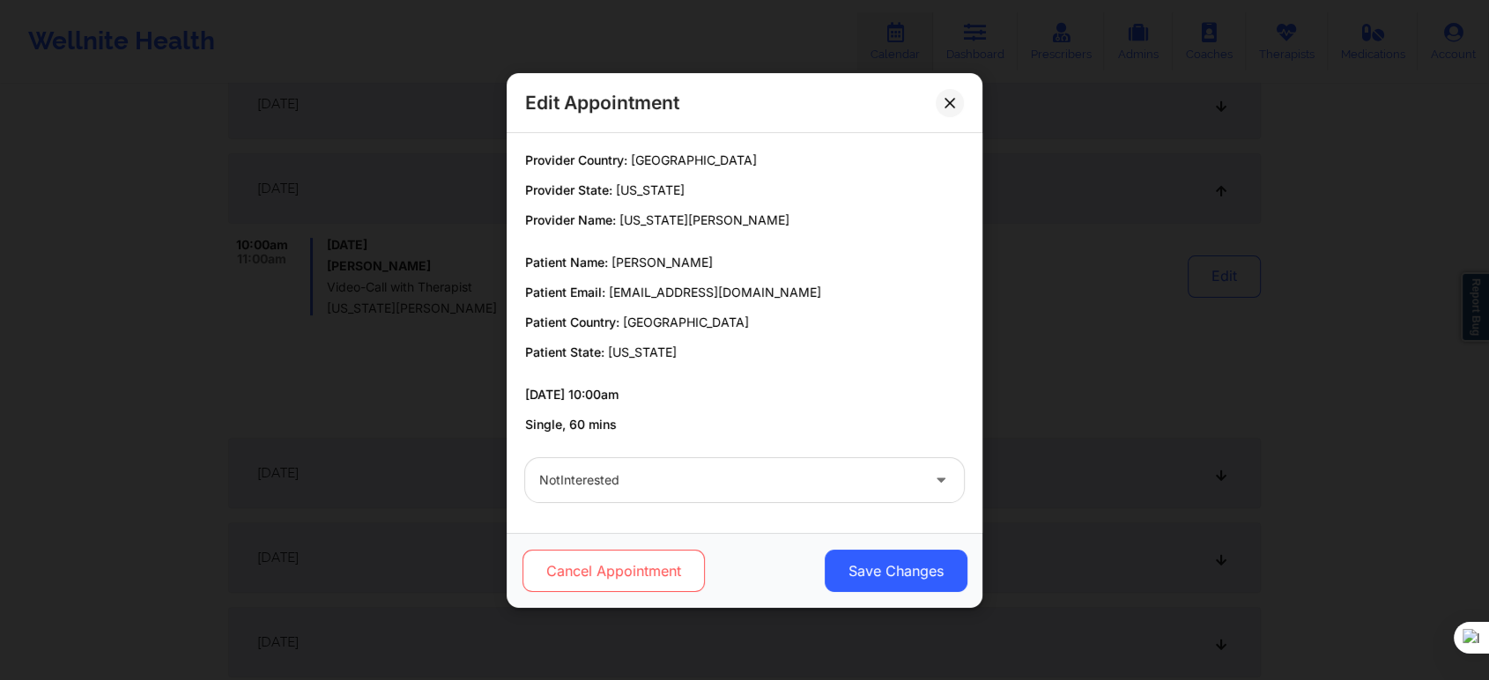
click at [631, 569] on button "Cancel Appointment" at bounding box center [614, 571] width 182 height 42
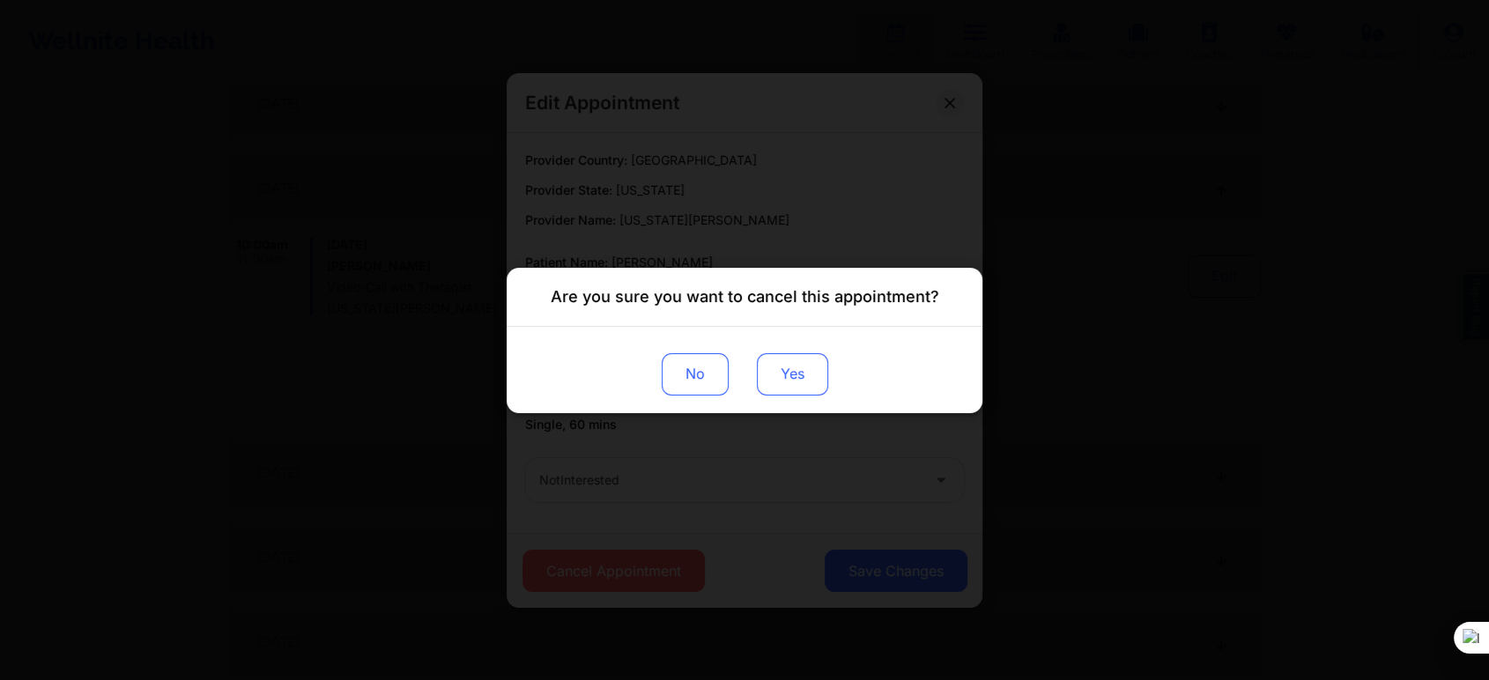
click at [812, 380] on button "Yes" at bounding box center [792, 373] width 71 height 42
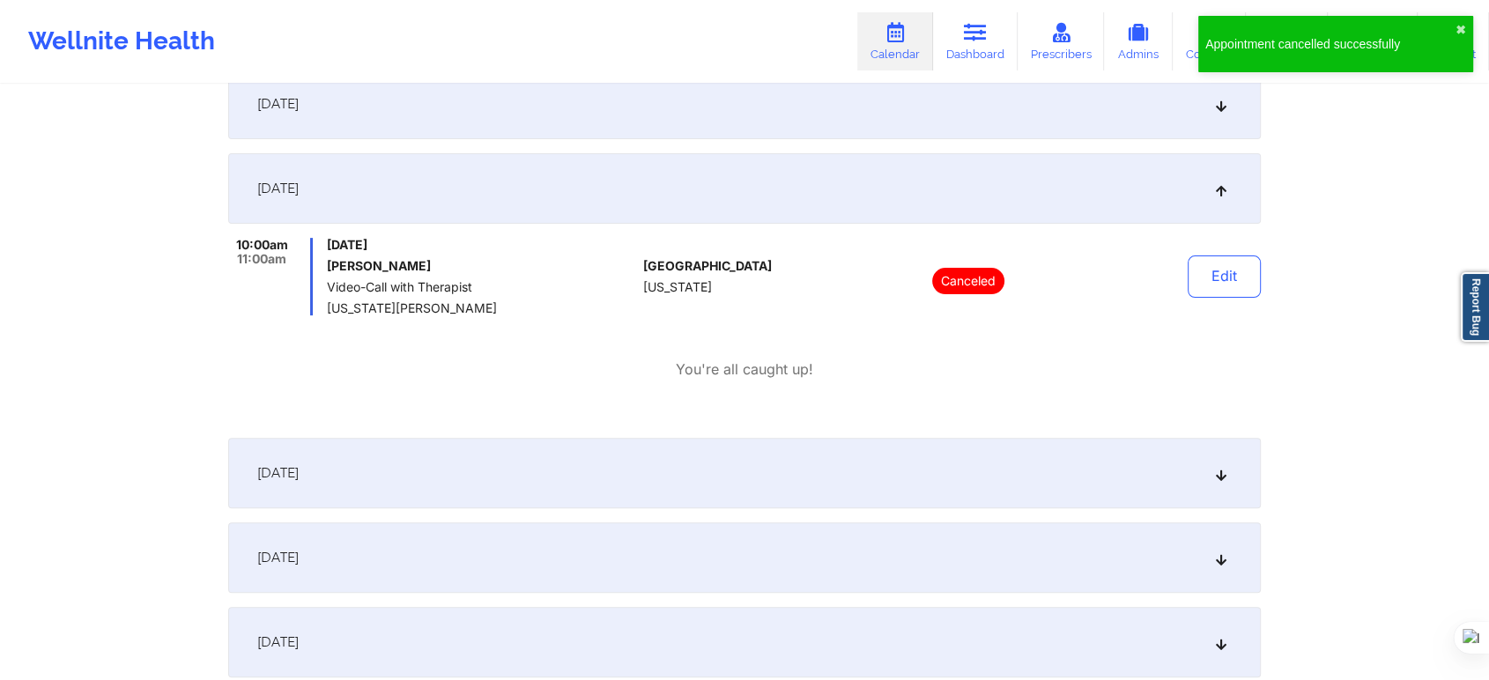
click at [888, 48] on link "Calendar" at bounding box center [895, 41] width 76 height 58
click at [965, 43] on link "Dashboard" at bounding box center [975, 41] width 85 height 58
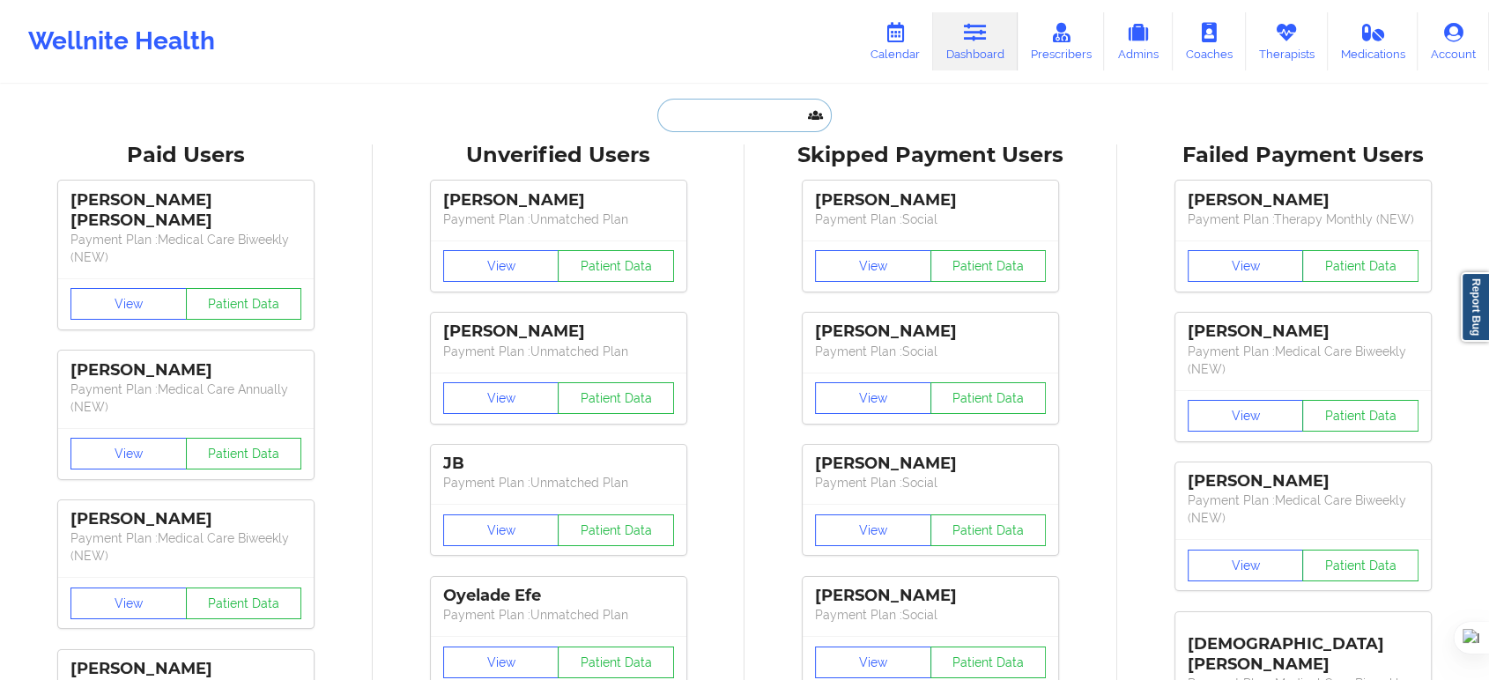
click at [708, 117] on input "text" at bounding box center [744, 115] width 174 height 33
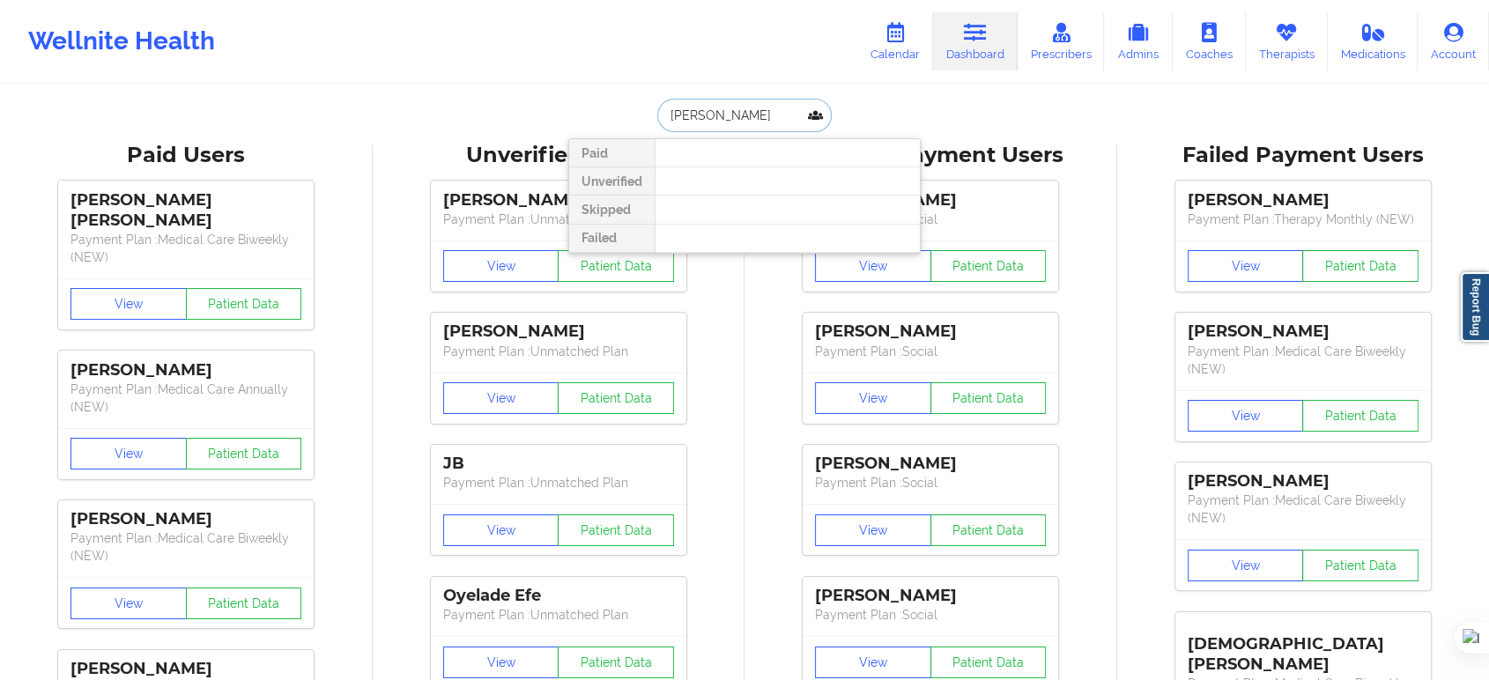
click at [696, 116] on input "karen morales" at bounding box center [744, 115] width 174 height 33
type input "karen viviana machado morales"
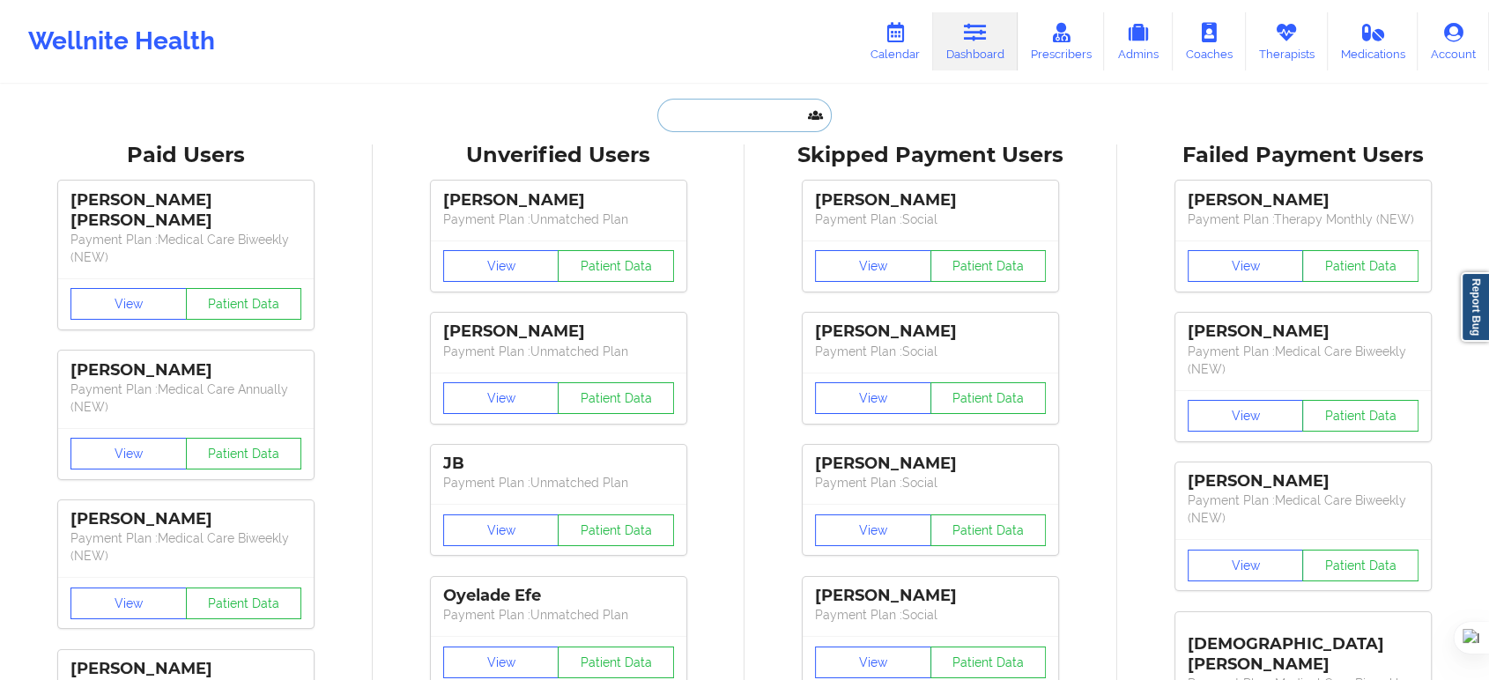
paste input "karenmacmo27@gmail.com"
type input "karenmacmo27@gmail.com"
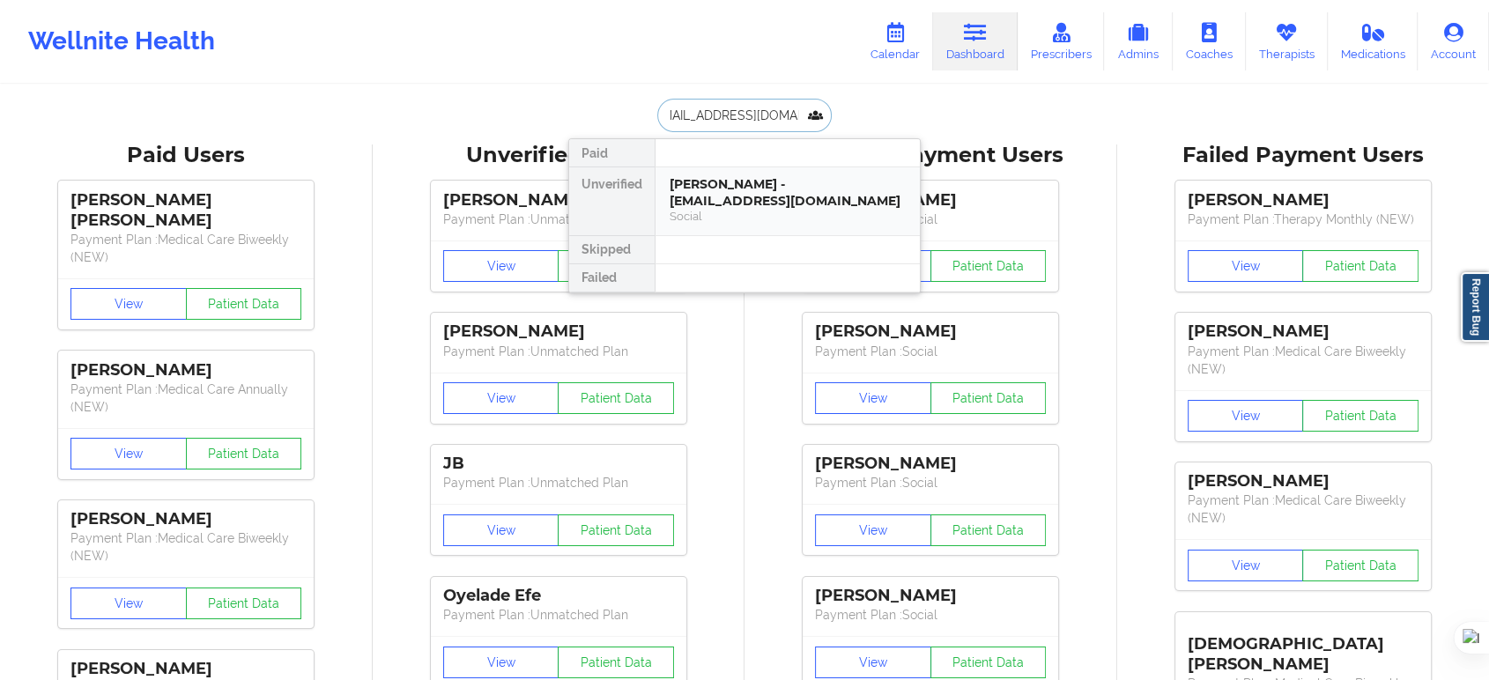
click at [755, 178] on div "Karen Machado-Morales - karenmacmo27@gmail.com" at bounding box center [788, 192] width 236 height 33
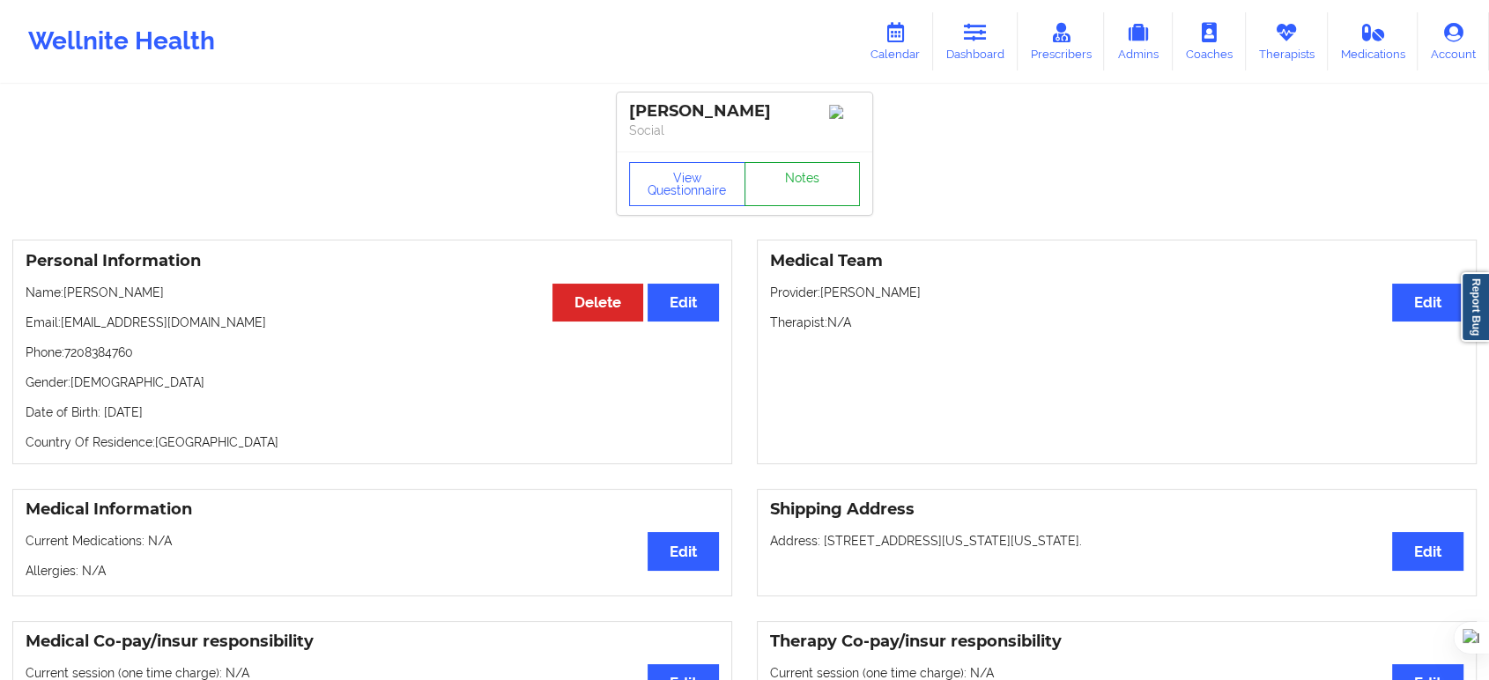
click at [812, 204] on link "Notes" at bounding box center [803, 184] width 116 height 44
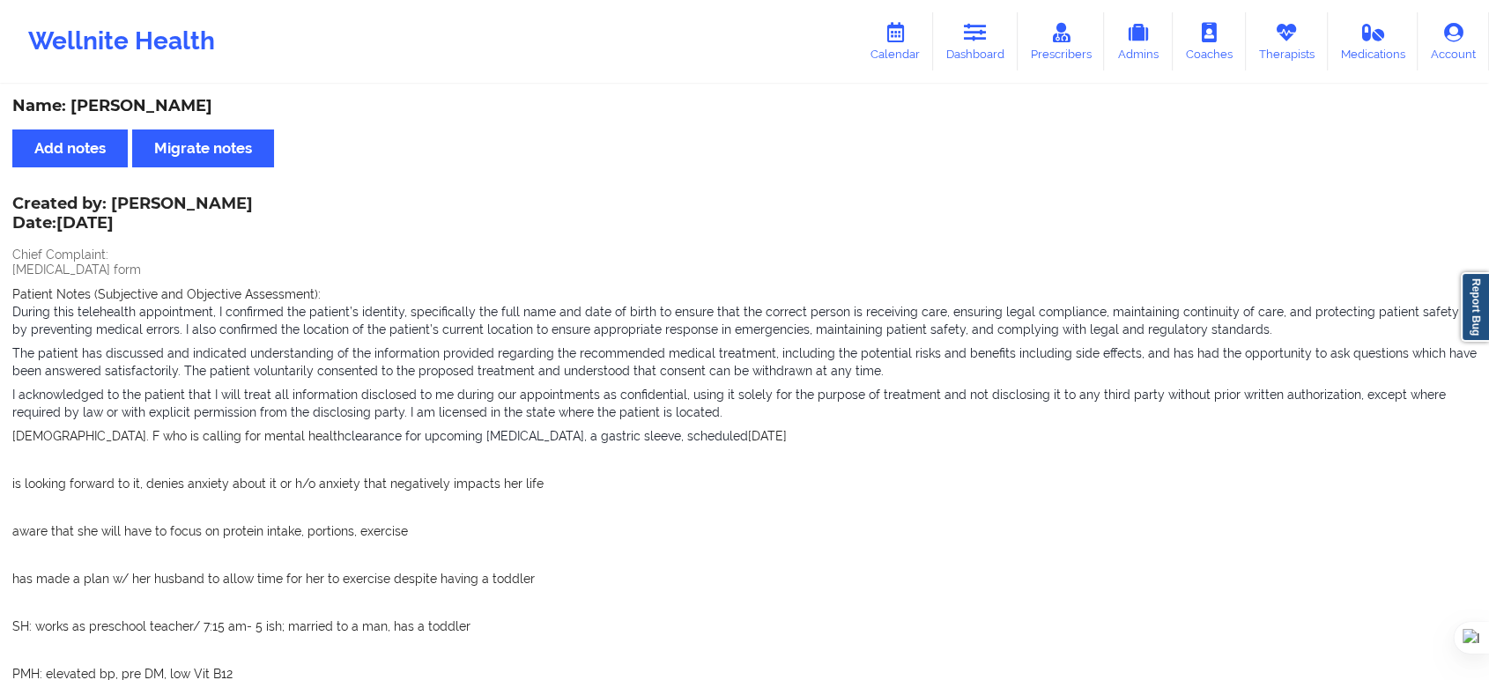
drag, startPoint x: 72, startPoint y: 109, endPoint x: 300, endPoint y: 100, distance: 227.5
click at [300, 100] on div "Name: Karen Machado-Morales" at bounding box center [744, 106] width 1464 height 20
copy div "Karen Machado-Morales"
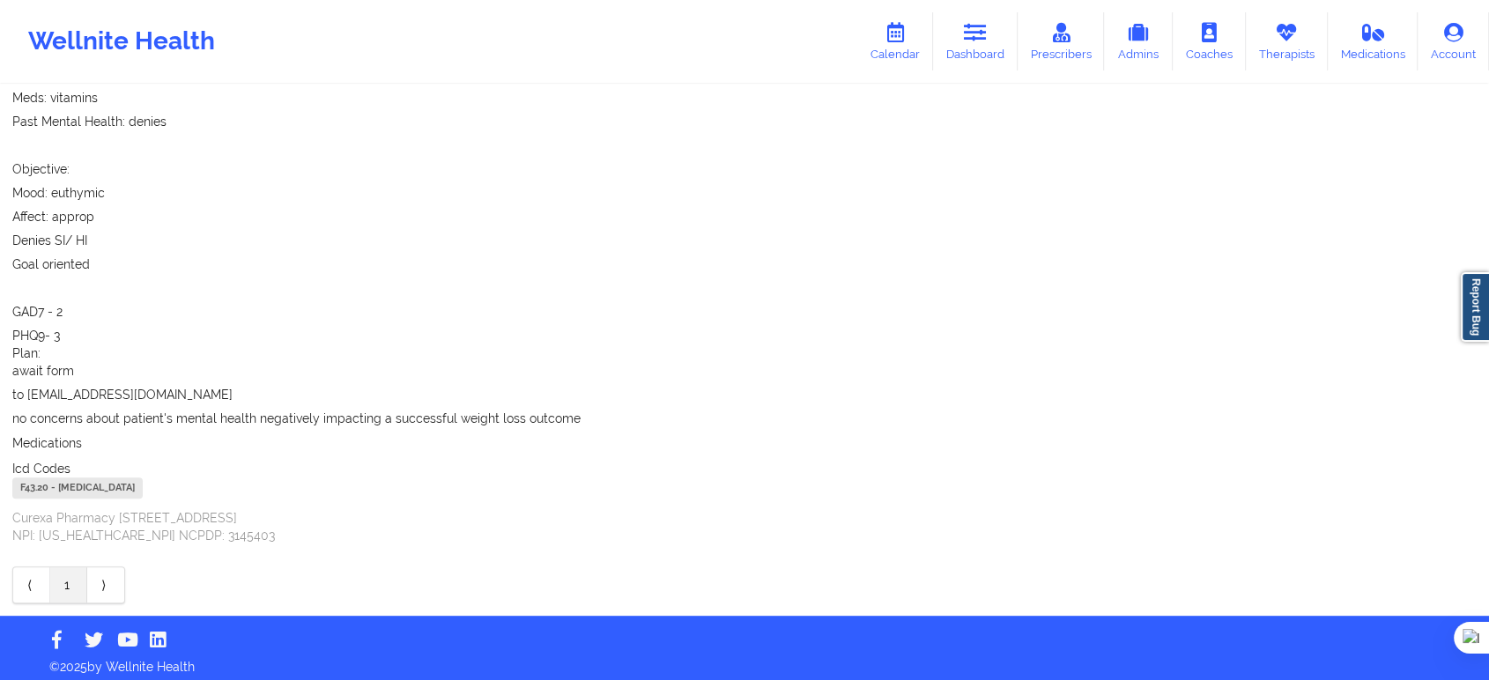
scroll to position [606, 0]
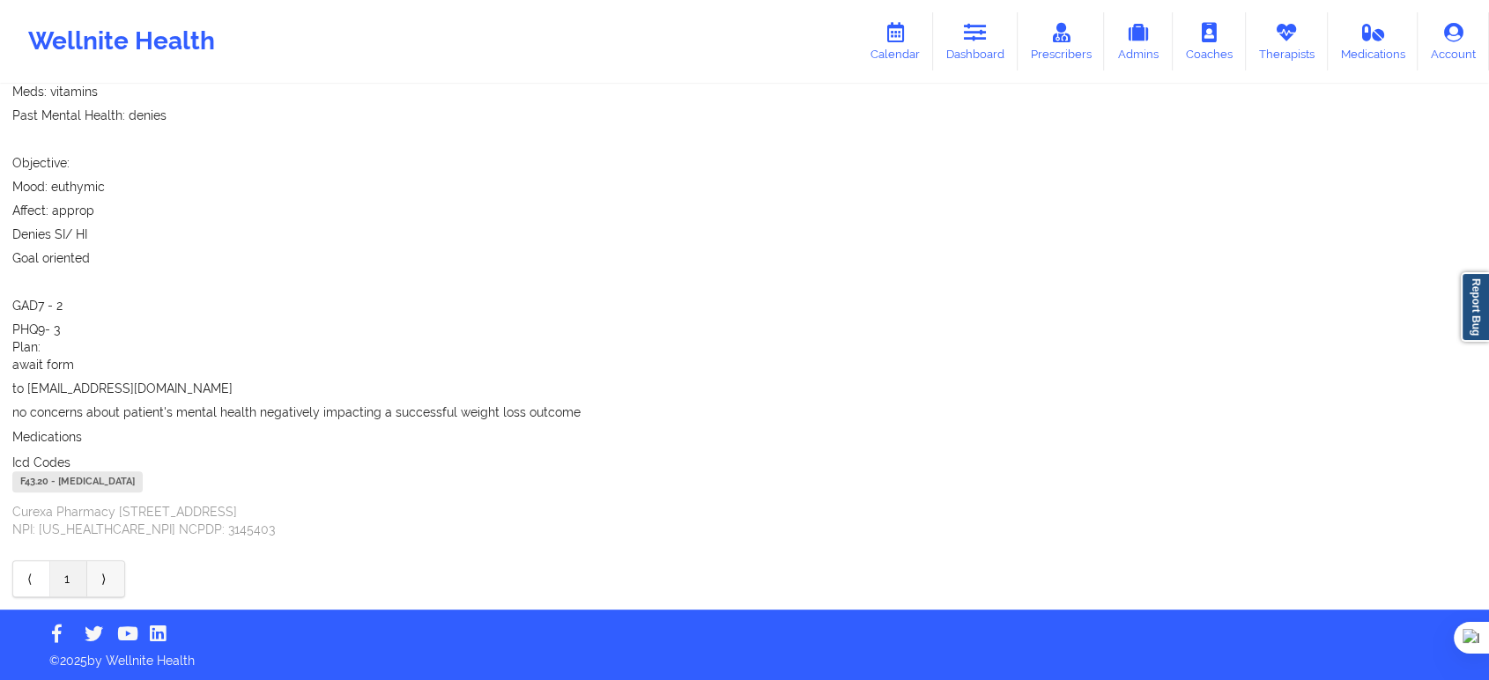
click at [99, 576] on link "⟩" at bounding box center [105, 578] width 37 height 35
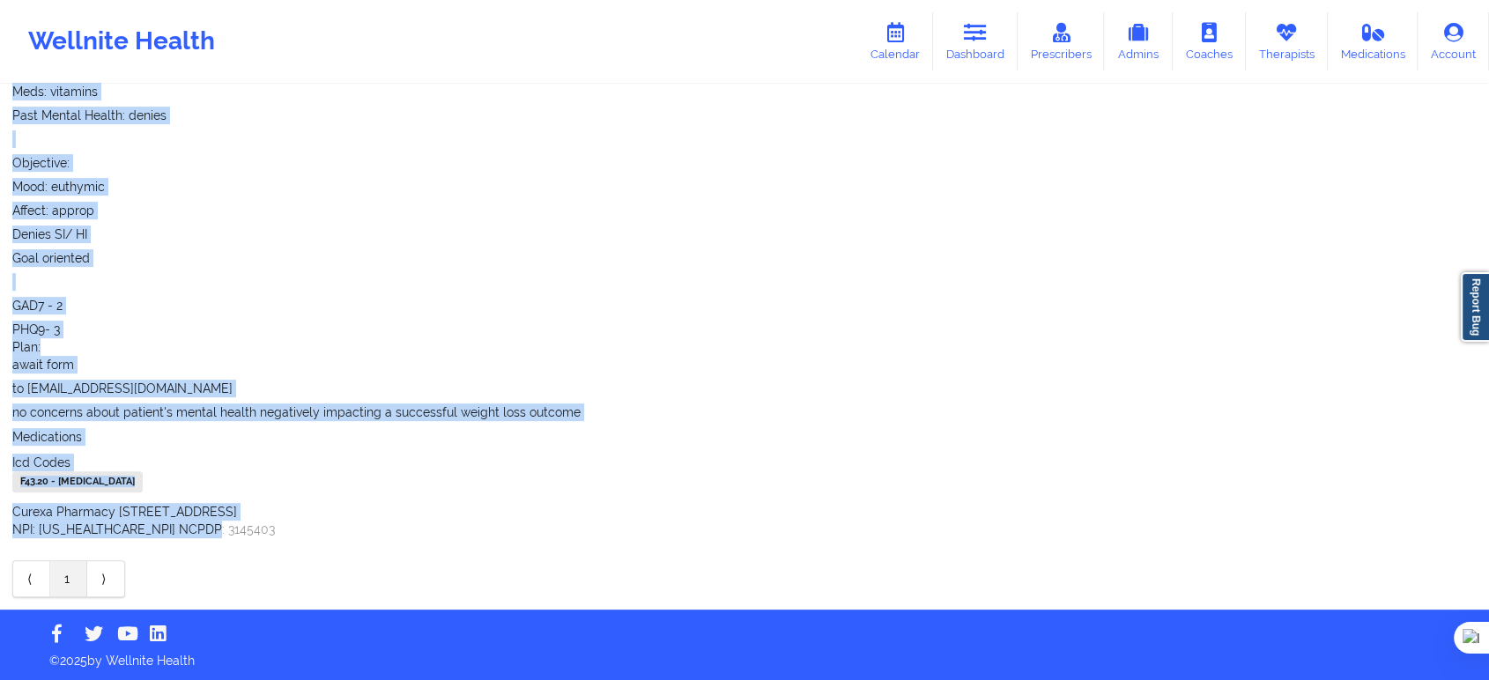
drag, startPoint x: 12, startPoint y: 200, endPoint x: 435, endPoint y: 533, distance: 538.3
click at [435, 533] on div "Created by: Amy Halanski Date: 8/25/2025 Chief Complaint: bariatric surgery for…" at bounding box center [744, 65] width 1464 height 946
copy div "Created by: Amy Halanski Date: 8/25/2025 Chief Complaint: bariatric surgery for…"
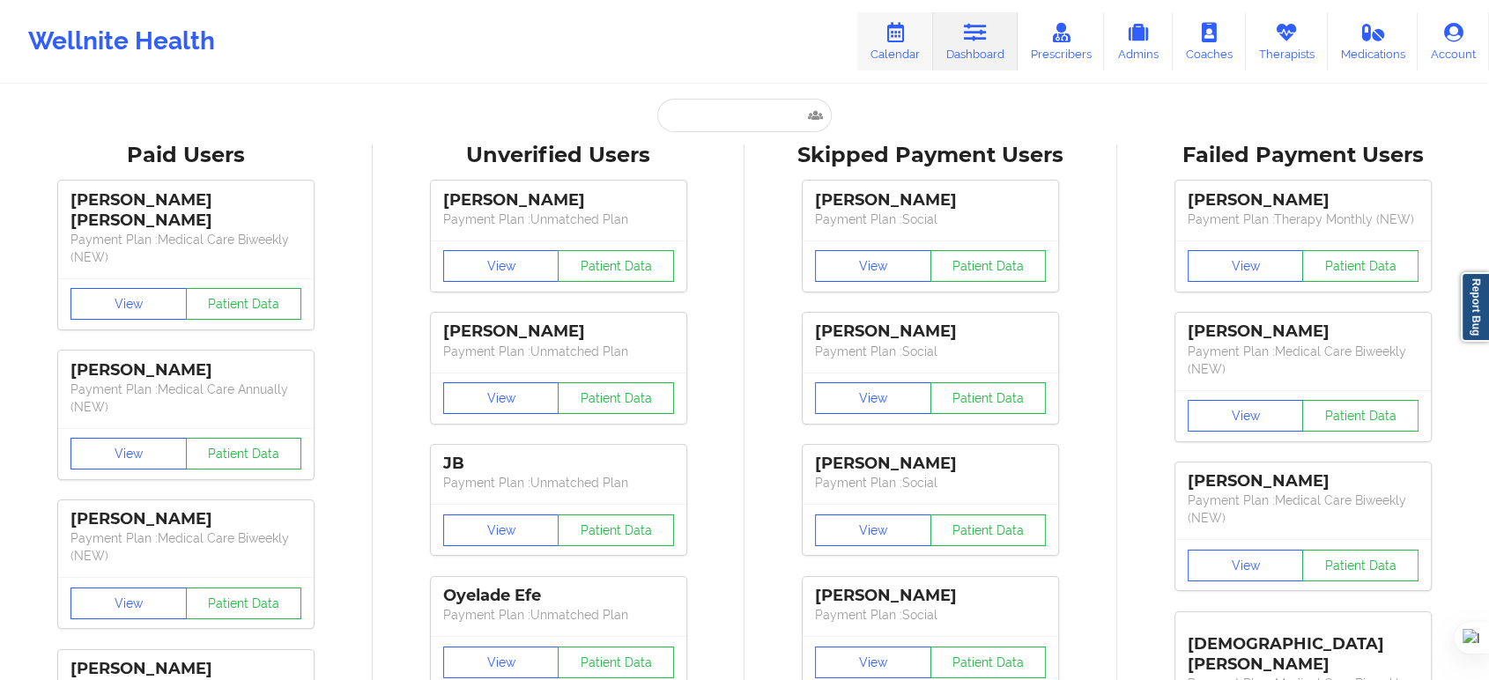
click at [888, 48] on link "Calendar" at bounding box center [895, 41] width 76 height 58
click at [748, 108] on input "text" at bounding box center [744, 115] width 174 height 33
paste input "Karen Machado-Morales"
type input "Karen Machado-Morales"
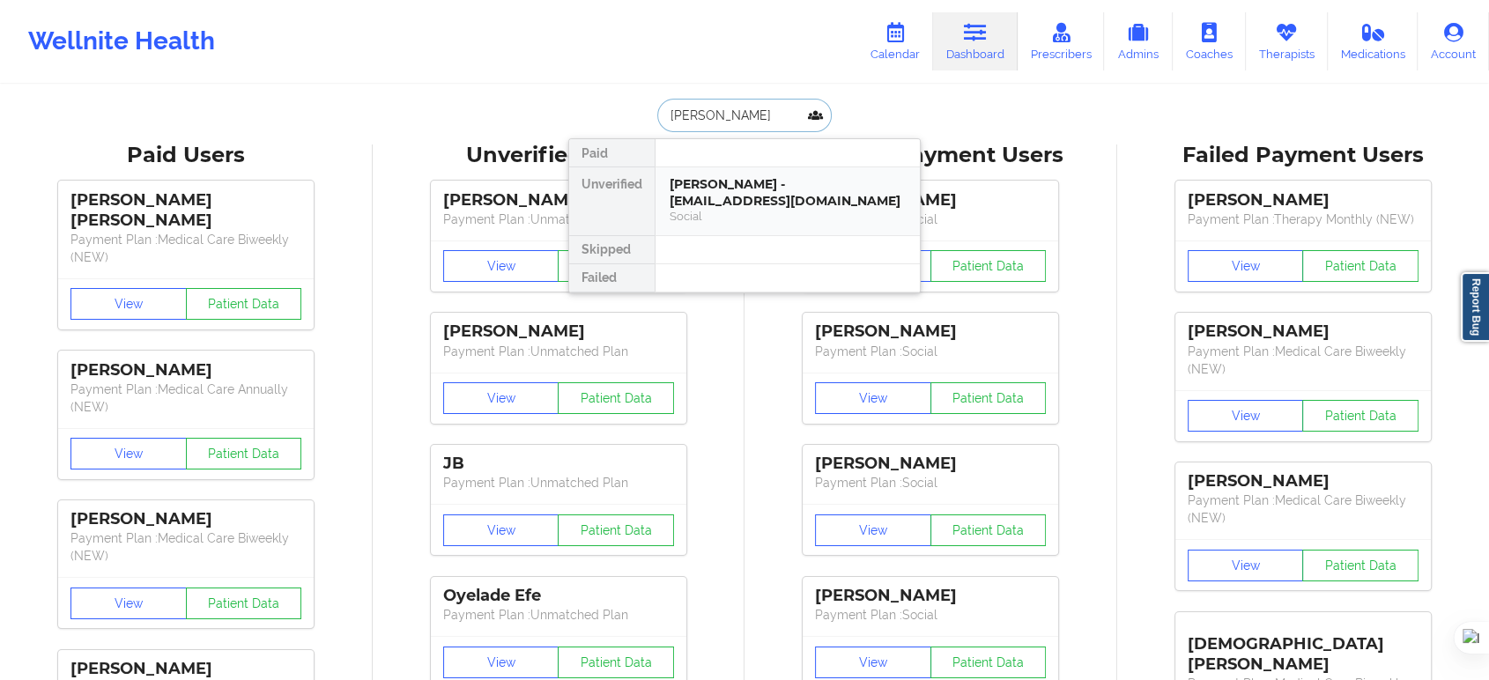
click at [772, 195] on div "Karen Machado-Morales - karenmacmo27@gmail.com" at bounding box center [788, 192] width 236 height 33
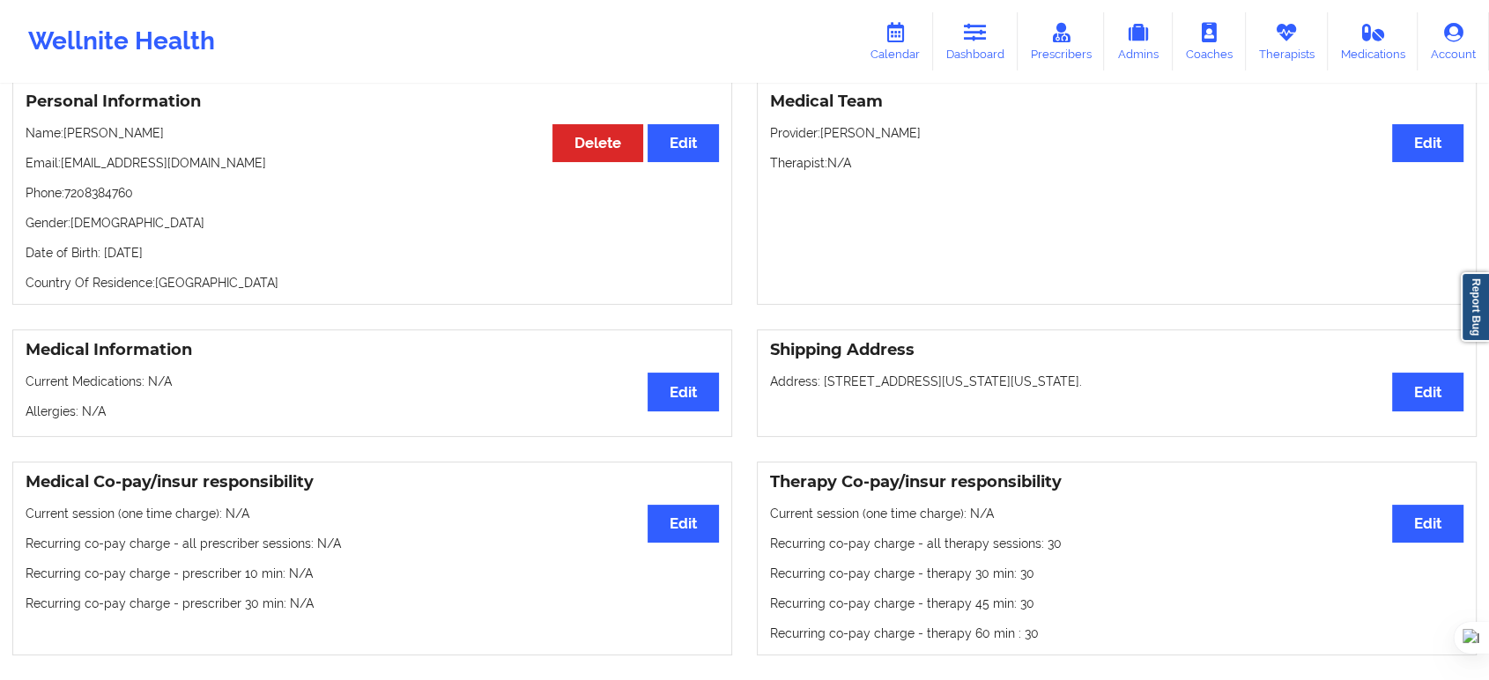
scroll to position [196, 0]
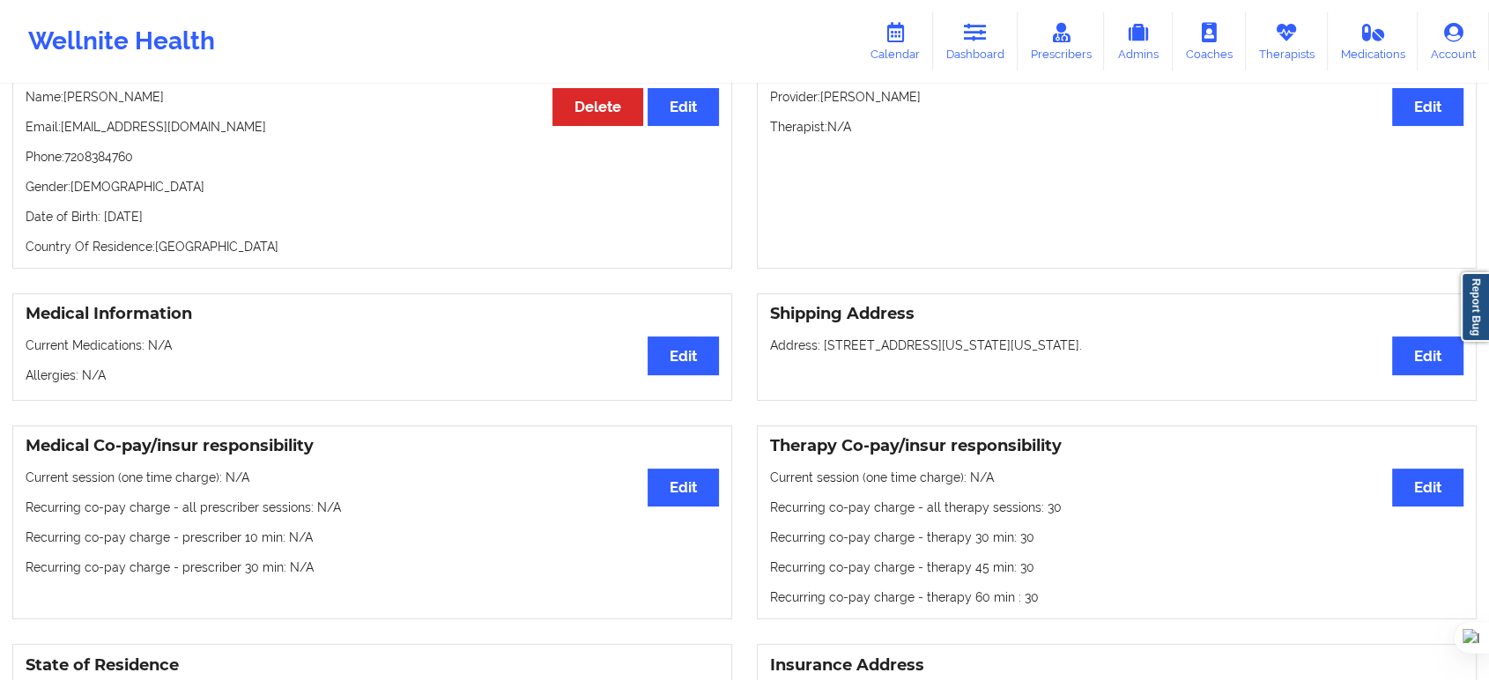
drag, startPoint x: 104, startPoint y: 237, endPoint x: 226, endPoint y: 236, distance: 122.5
click at [226, 226] on p "Date of Birth: 11th of October 1989" at bounding box center [372, 217] width 693 height 18
copy p "11th of October 1989"
click at [361, 136] on p "Email: karenmacmo27@gmail.com" at bounding box center [372, 127] width 693 height 18
